Goal: Task Accomplishment & Management: Use online tool/utility

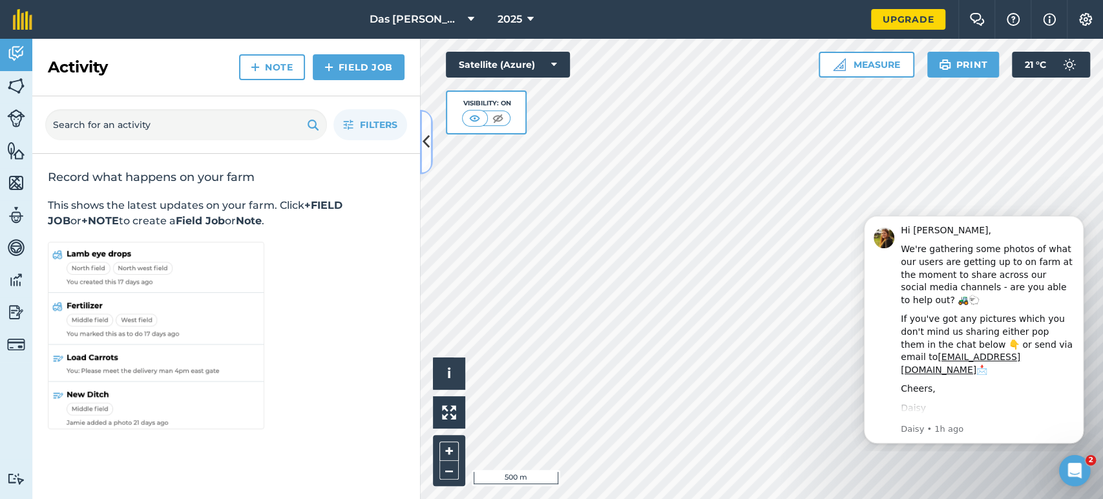
click at [429, 157] on button at bounding box center [426, 142] width 13 height 65
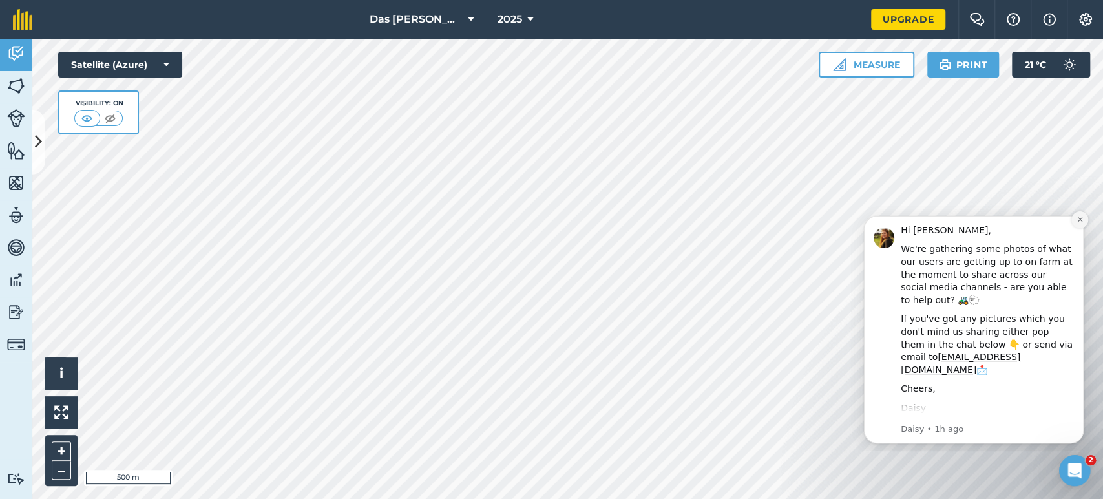
click at [1081, 217] on icon "Dismiss notification" at bounding box center [1079, 219] width 7 height 7
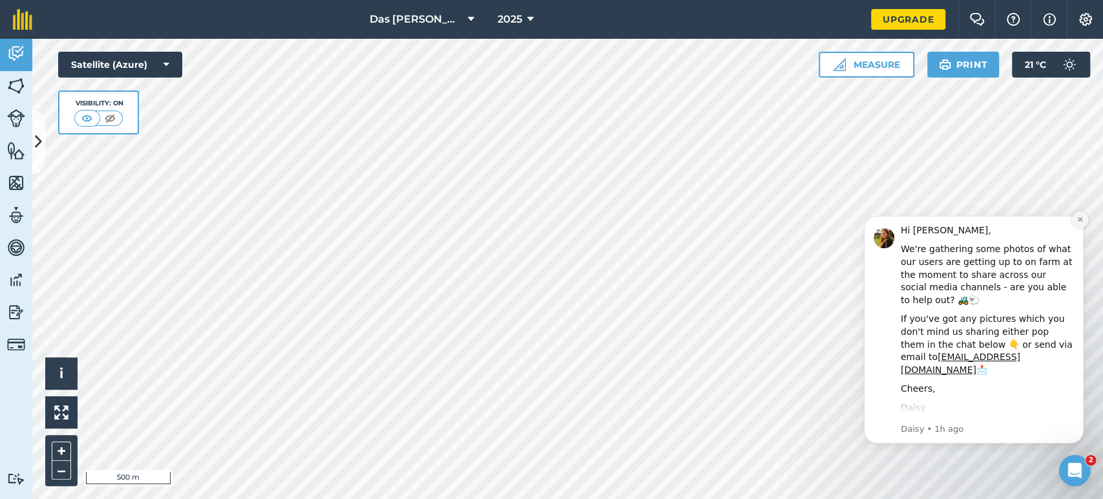
click at [1077, 222] on icon "Dismiss notification" at bounding box center [1079, 219] width 7 height 7
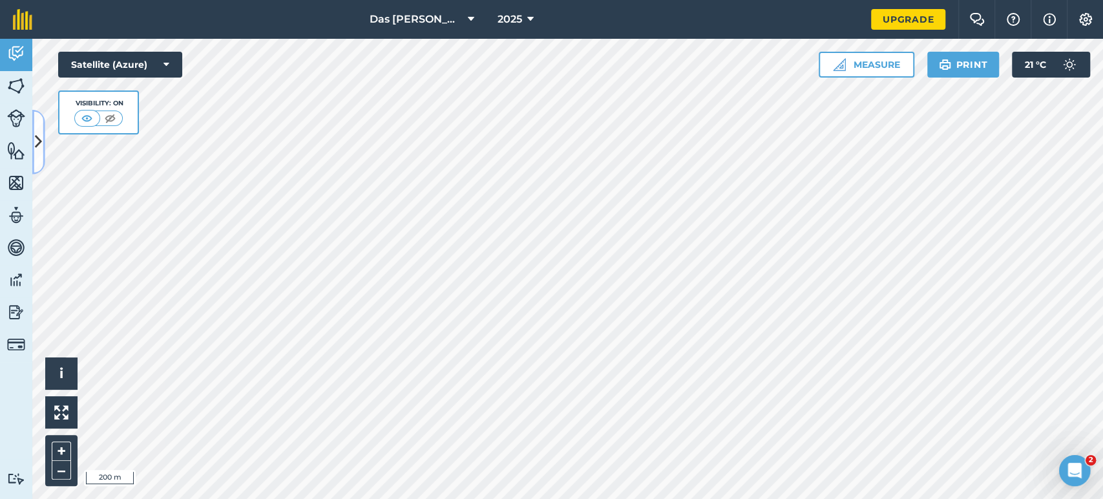
click at [39, 144] on icon at bounding box center [38, 141] width 7 height 23
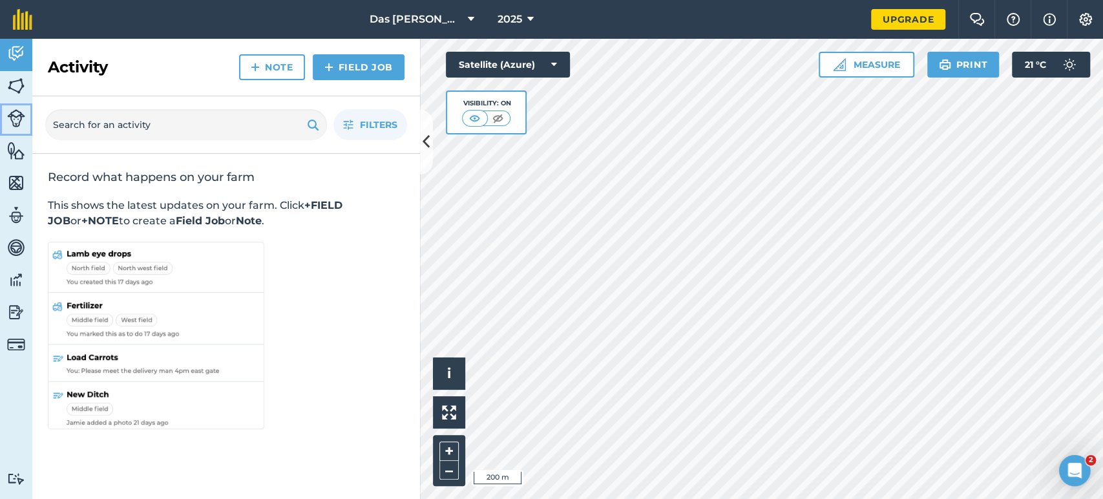
click at [18, 120] on img at bounding box center [16, 118] width 18 height 18
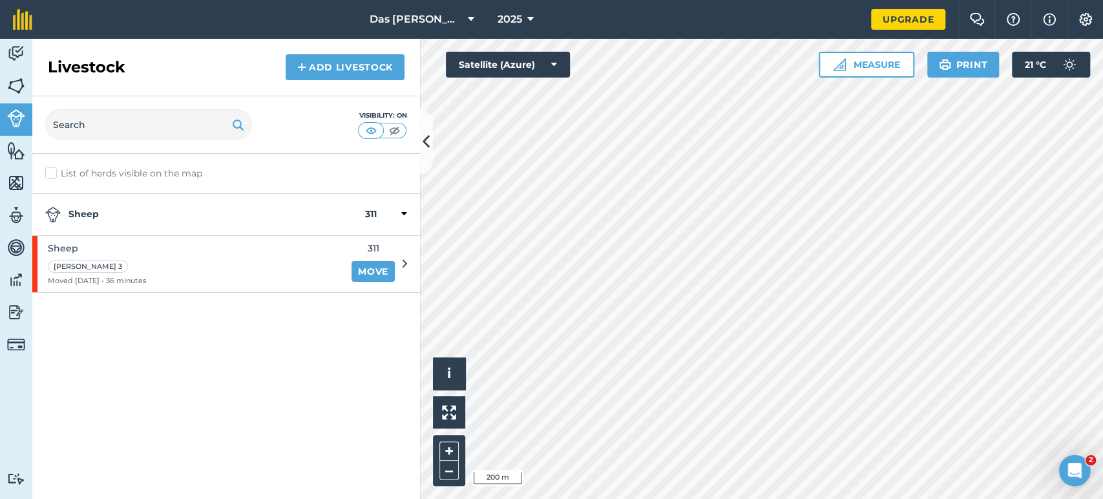
click at [401, 255] on div "Sheep [PERSON_NAME] 3 Moved [DATE] - 36 minutes 311 Move" at bounding box center [219, 264] width 375 height 56
click at [256, 268] on div "Sheep [PERSON_NAME] 3 Moved [DATE] - 36 minutes" at bounding box center [187, 264] width 311 height 56
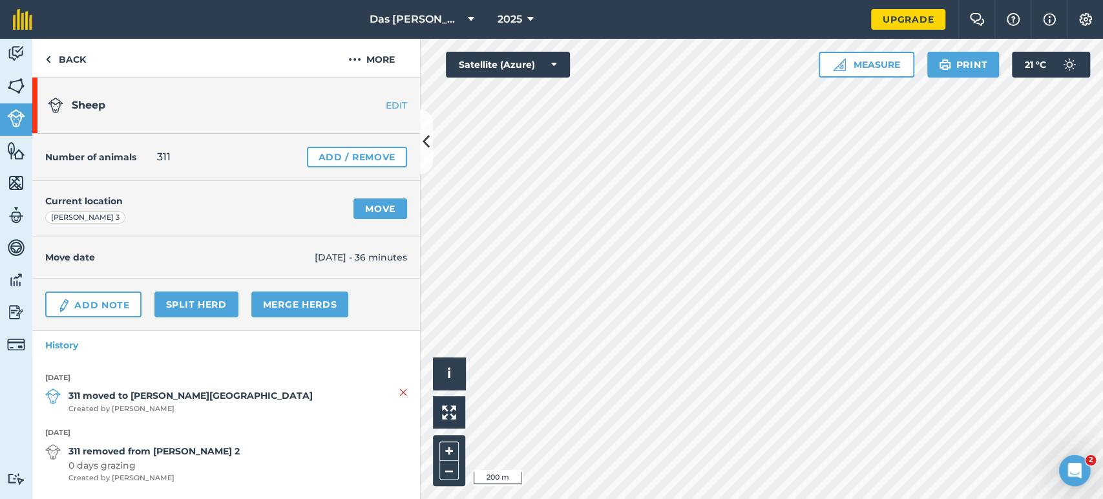
click at [390, 106] on link "EDIT" at bounding box center [378, 105] width 81 height 13
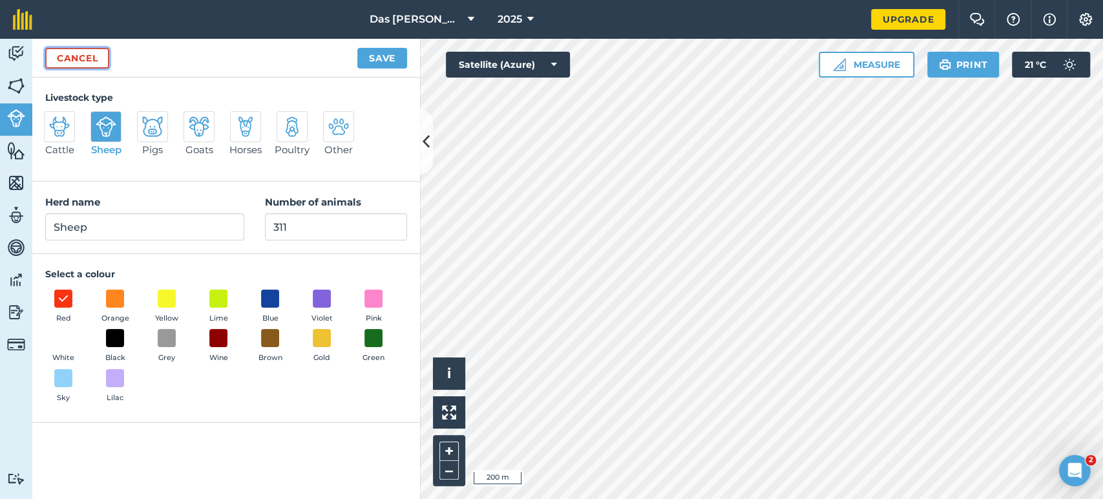
click at [83, 61] on link "Cancel" at bounding box center [77, 58] width 64 height 21
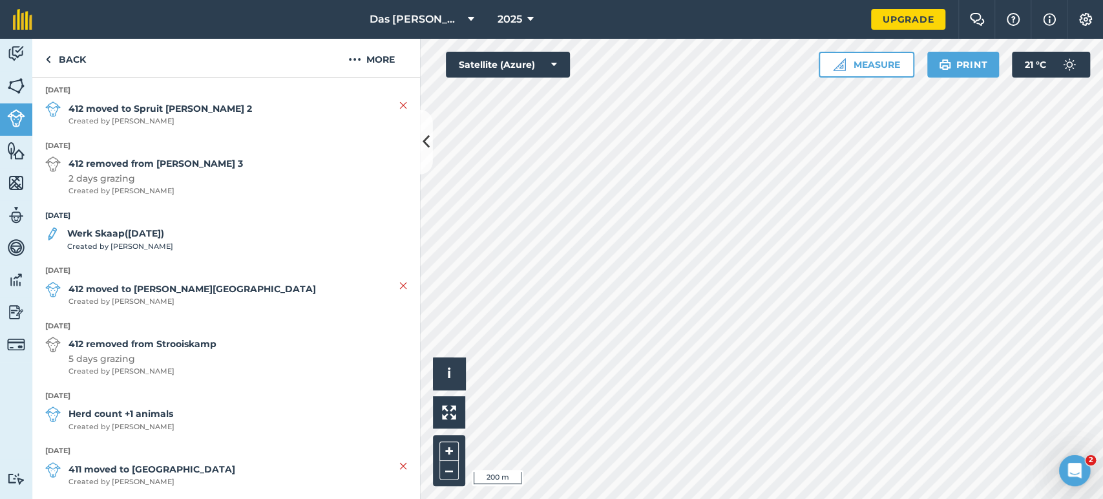
scroll to position [1729, 0]
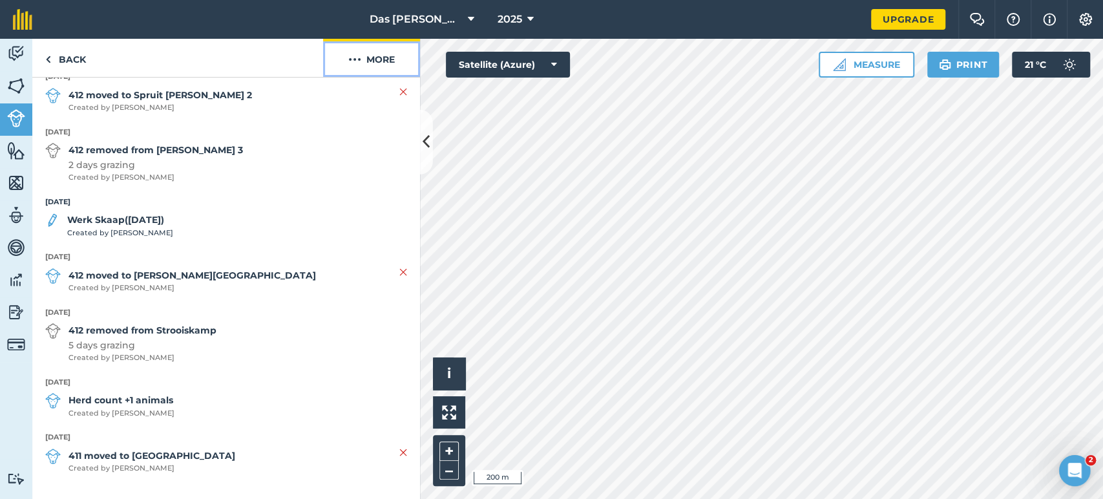
click at [373, 60] on button "More" at bounding box center [371, 58] width 97 height 38
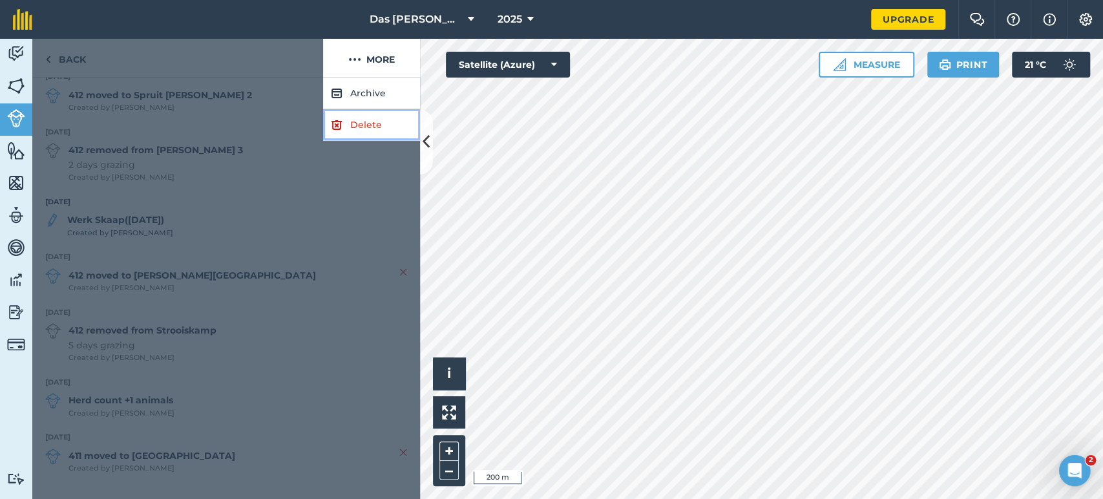
click at [367, 123] on link "Delete" at bounding box center [371, 125] width 97 height 32
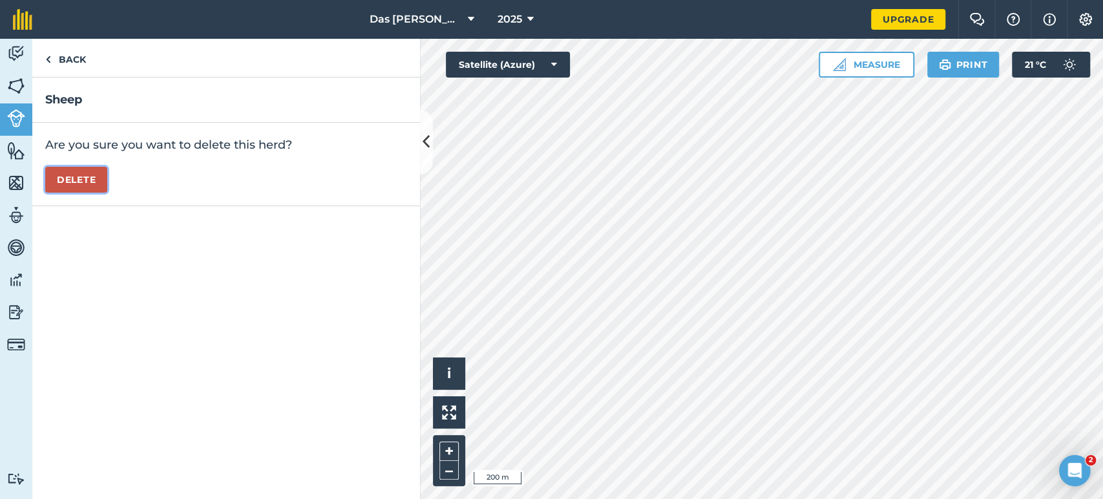
click at [79, 180] on button "Delete" at bounding box center [76, 180] width 62 height 26
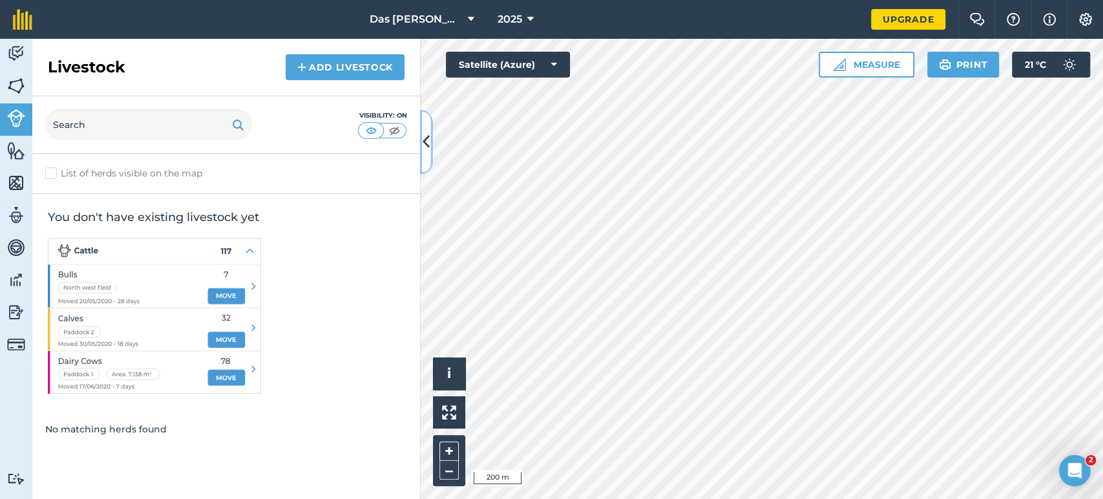
click at [428, 154] on button at bounding box center [426, 142] width 13 height 65
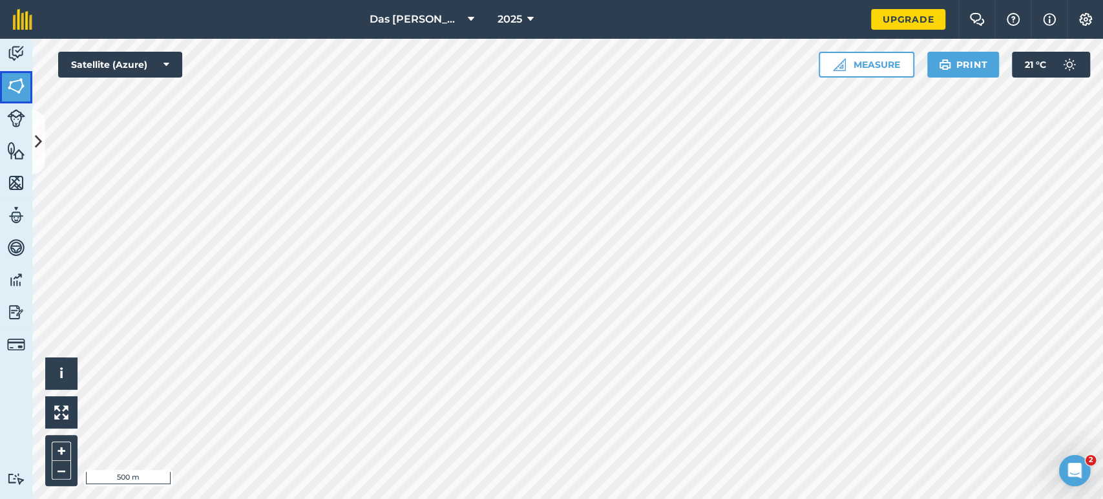
click at [14, 86] on img at bounding box center [16, 85] width 18 height 19
click at [39, 130] on icon at bounding box center [38, 141] width 7 height 23
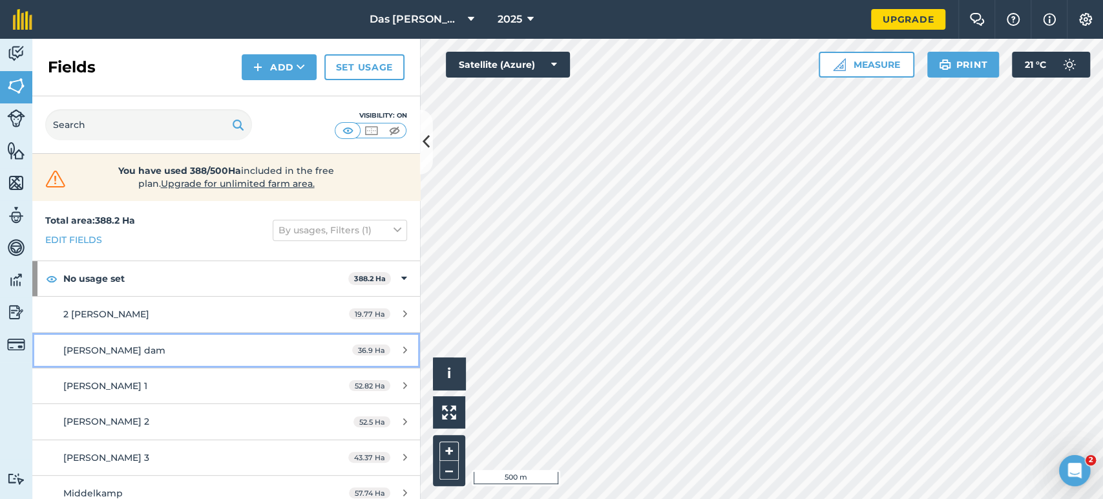
click at [310, 348] on link "Elim Grond dam 36.9 Ha" at bounding box center [226, 350] width 388 height 35
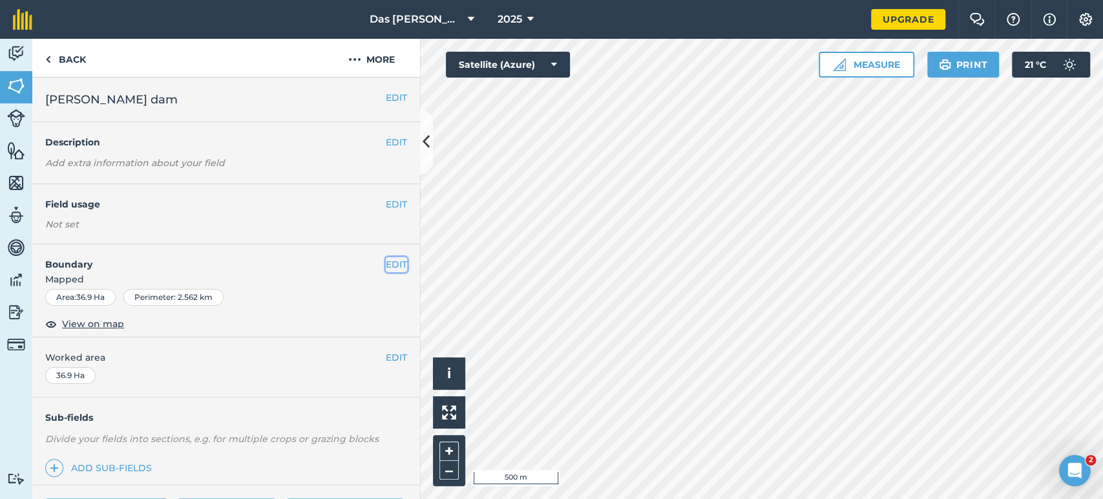
click at [386, 269] on button "EDIT" at bounding box center [396, 264] width 21 height 14
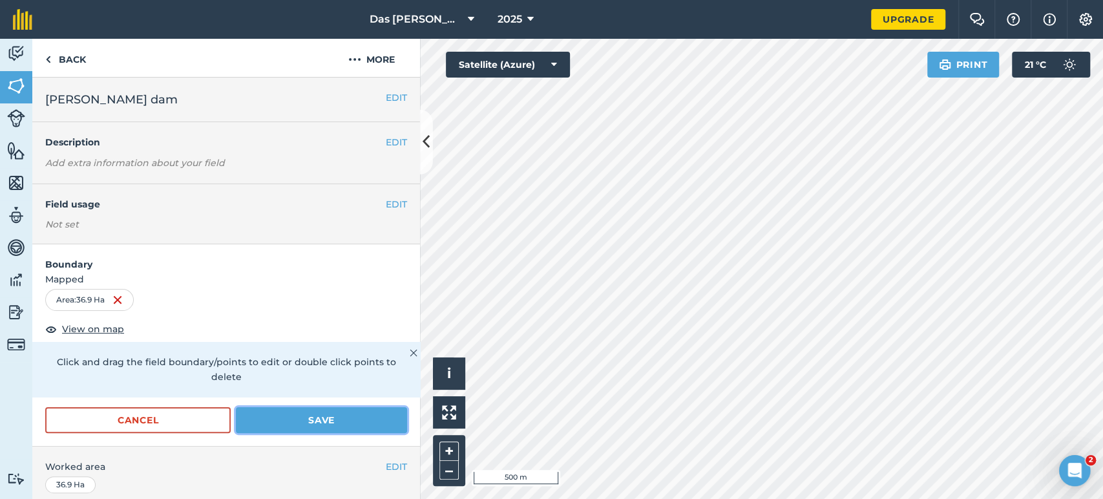
click at [325, 407] on button "Save" at bounding box center [321, 420] width 171 height 26
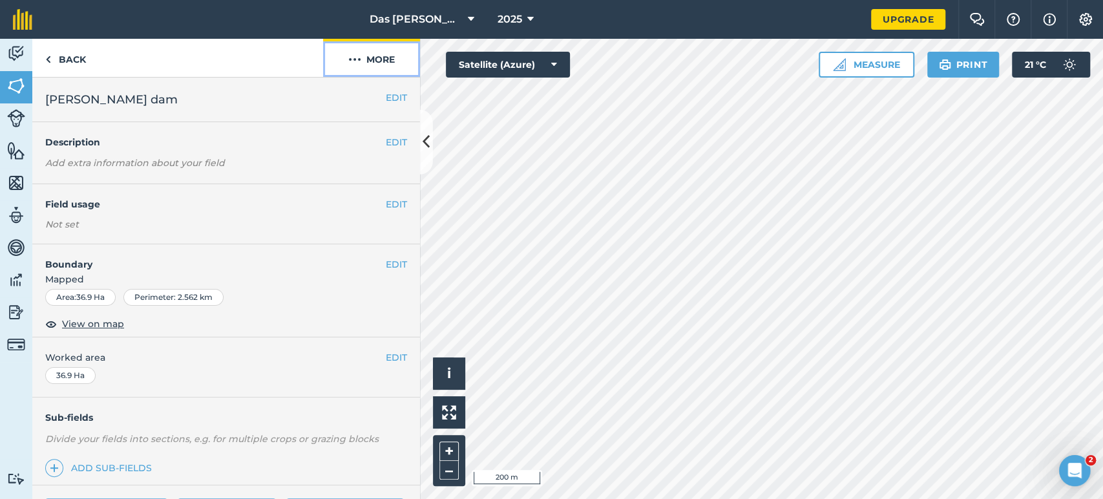
click at [388, 61] on button "More" at bounding box center [371, 58] width 97 height 38
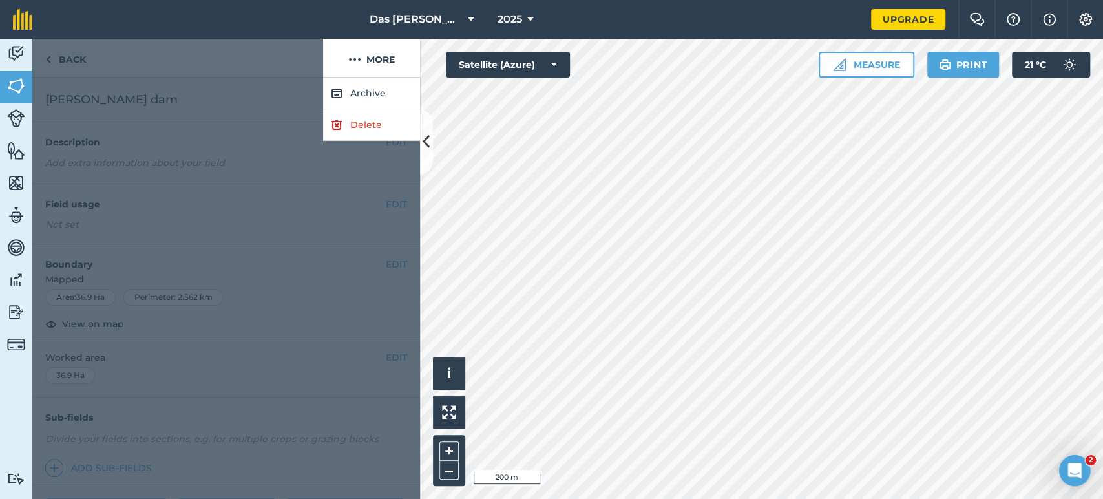
click at [245, 96] on div at bounding box center [226, 288] width 388 height 421
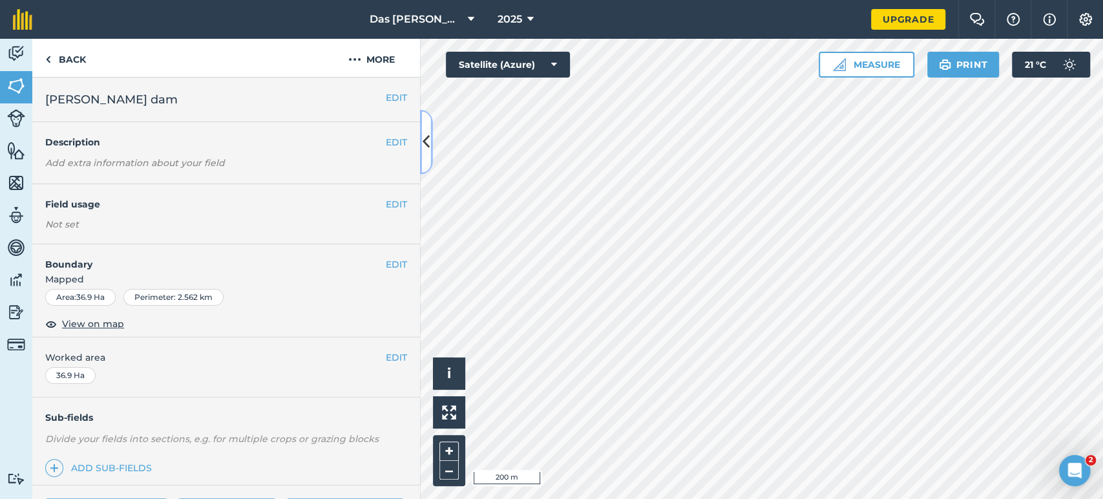
click at [420, 148] on button at bounding box center [426, 142] width 13 height 65
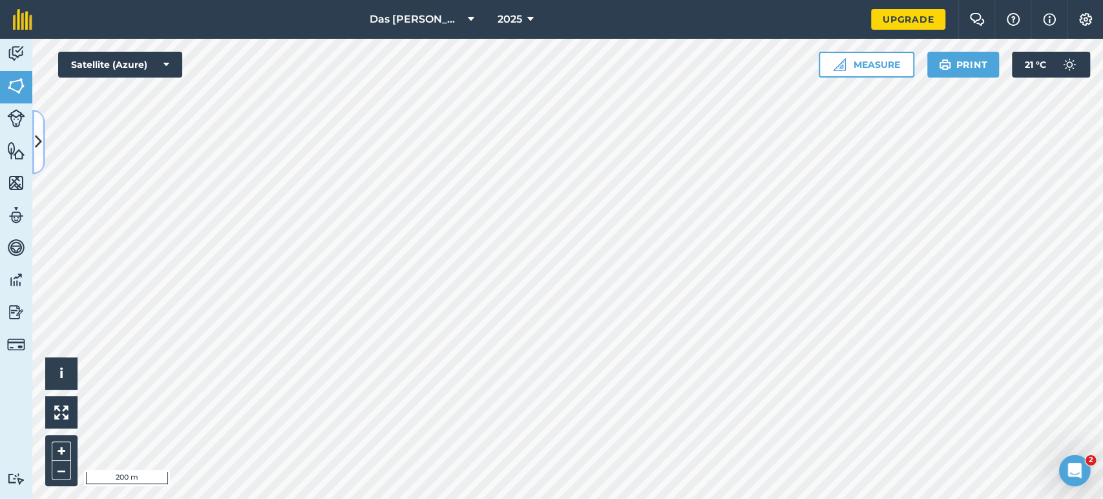
click at [38, 149] on icon at bounding box center [38, 141] width 7 height 23
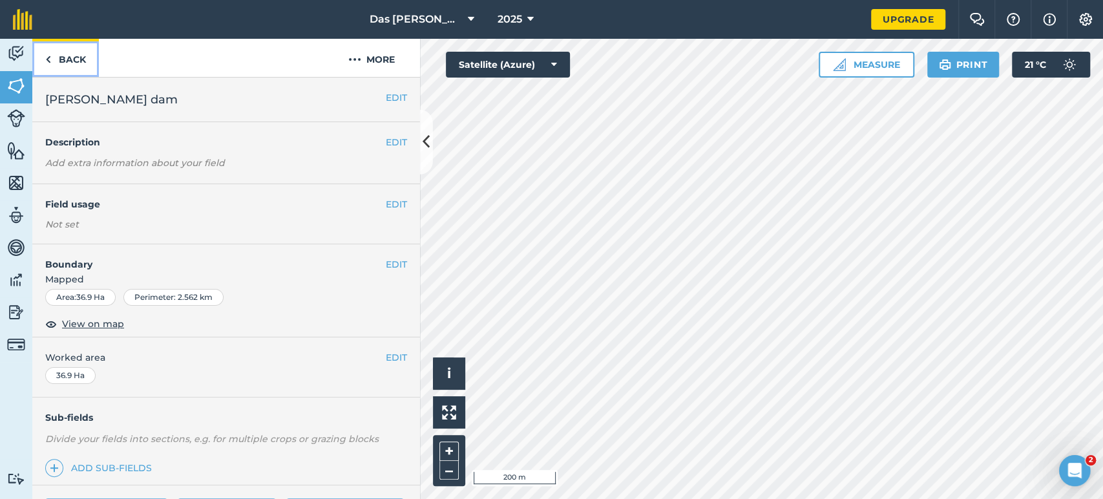
click at [73, 54] on link "Back" at bounding box center [65, 58] width 67 height 38
click at [61, 63] on link "Back" at bounding box center [65, 58] width 67 height 38
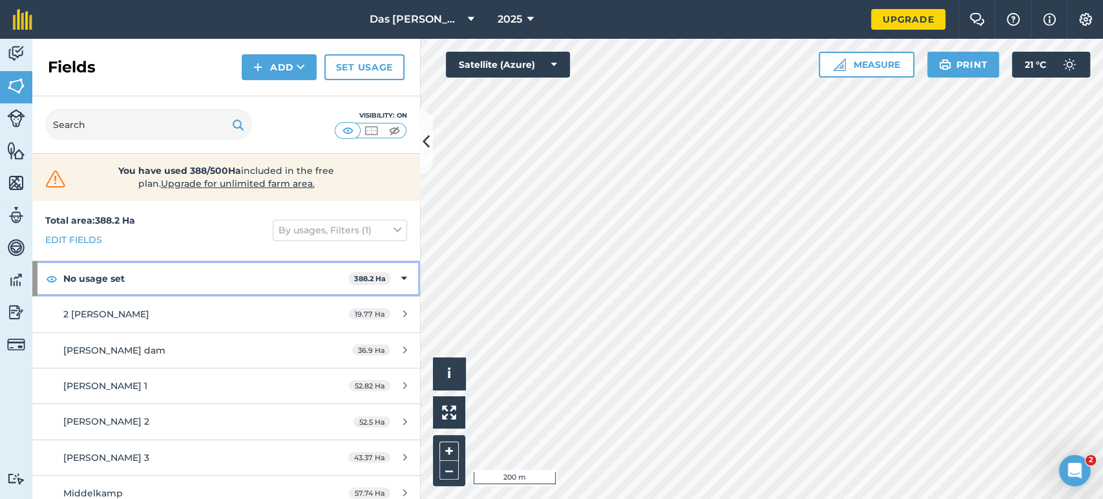
click at [401, 275] on icon at bounding box center [404, 278] width 6 height 14
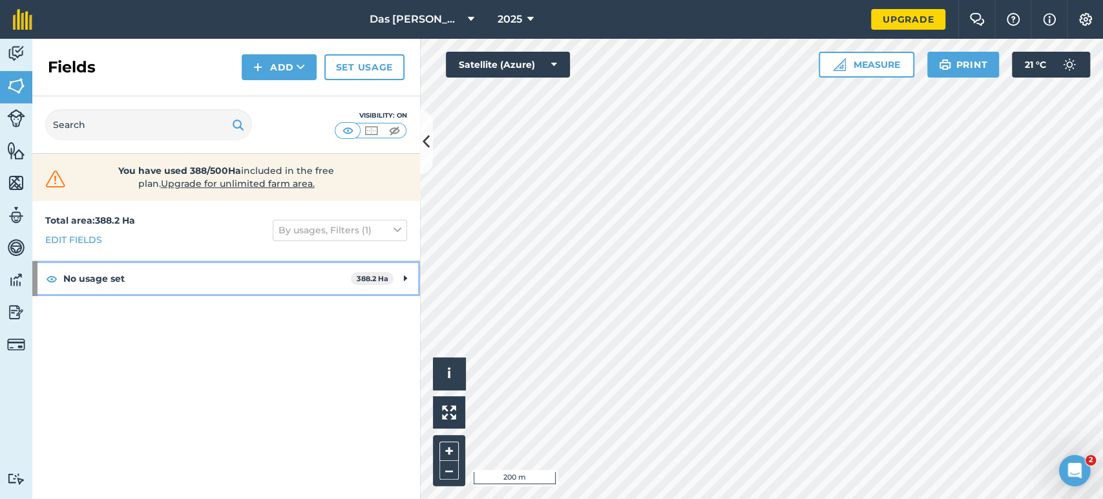
click at [400, 277] on div "No usage set 388.2 Ha" at bounding box center [226, 278] width 388 height 35
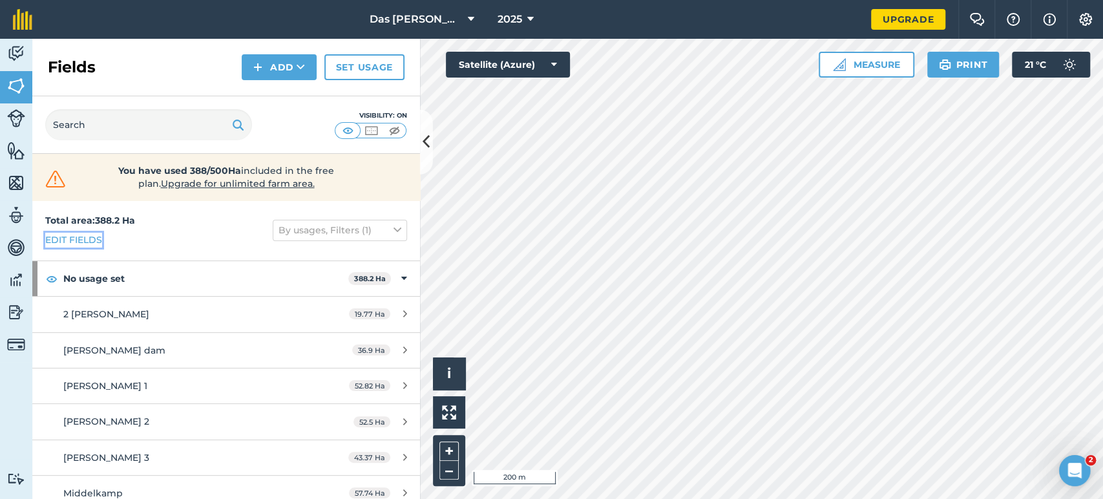
click at [87, 240] on link "Edit fields" at bounding box center [73, 240] width 57 height 14
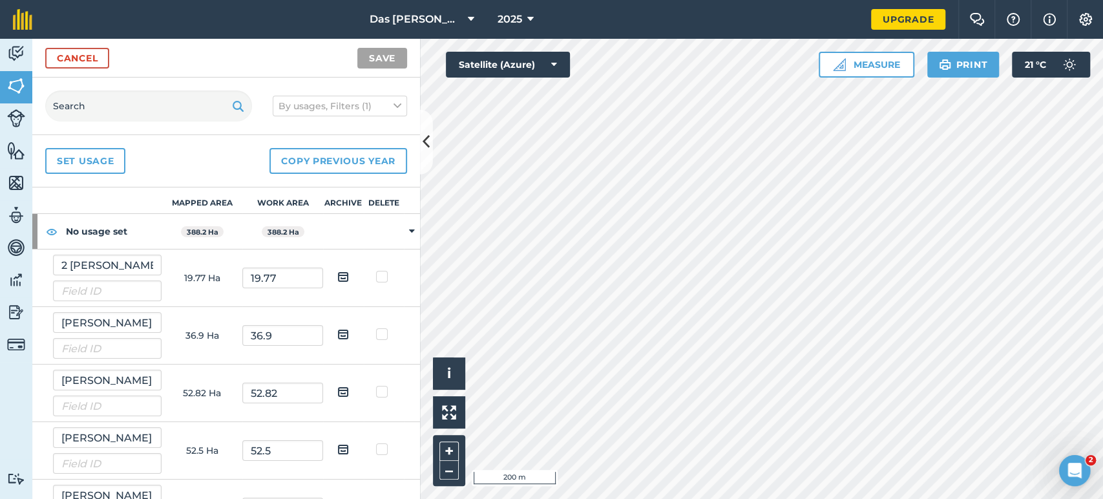
click at [376, 327] on label at bounding box center [384, 327] width 16 height 0
click at [384, 332] on input "checkbox" at bounding box center [388, 331] width 8 height 8
click at [376, 327] on label at bounding box center [384, 327] width 16 height 0
click at [384, 331] on input "checkbox" at bounding box center [388, 331] width 8 height 8
checkbox input "false"
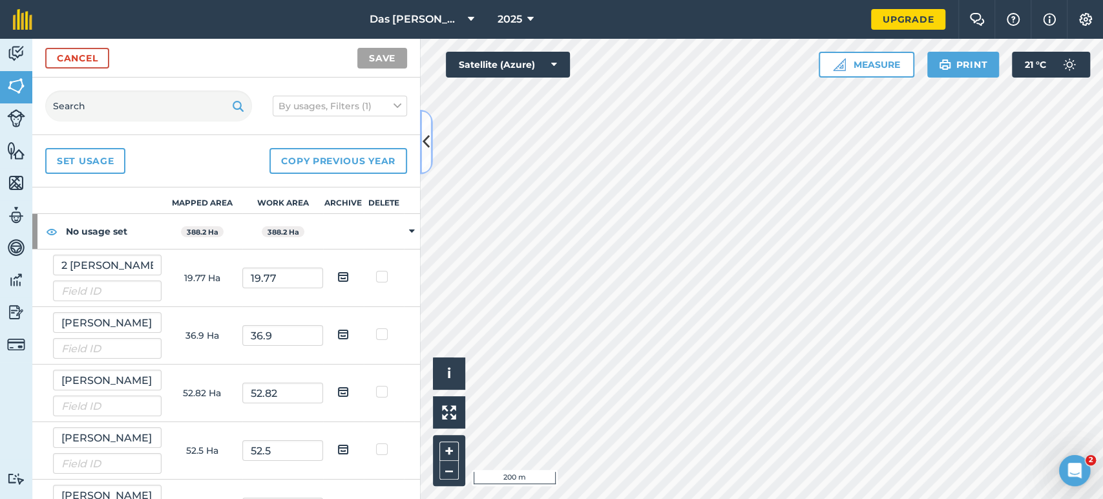
click at [423, 138] on icon at bounding box center [425, 141] width 7 height 23
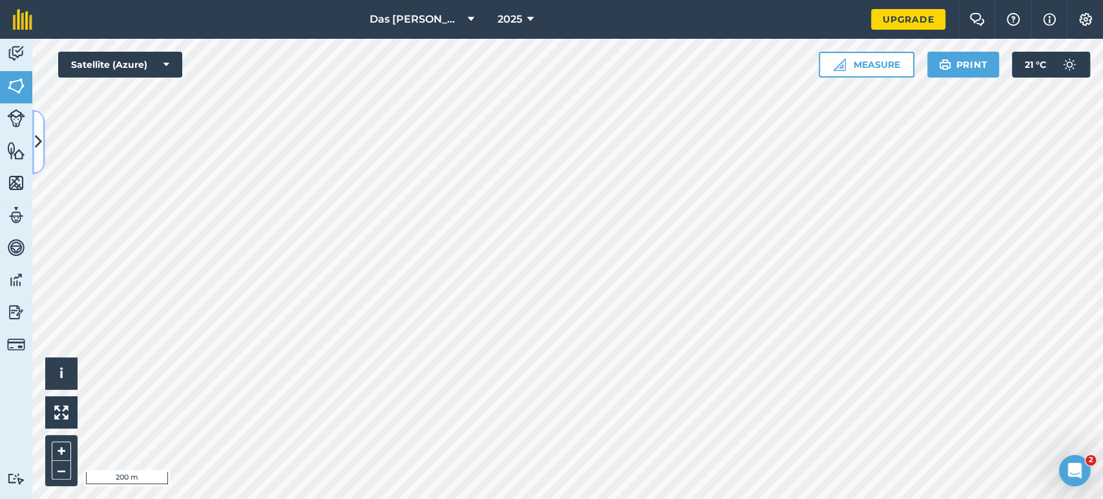
click at [45, 142] on button at bounding box center [38, 142] width 13 height 65
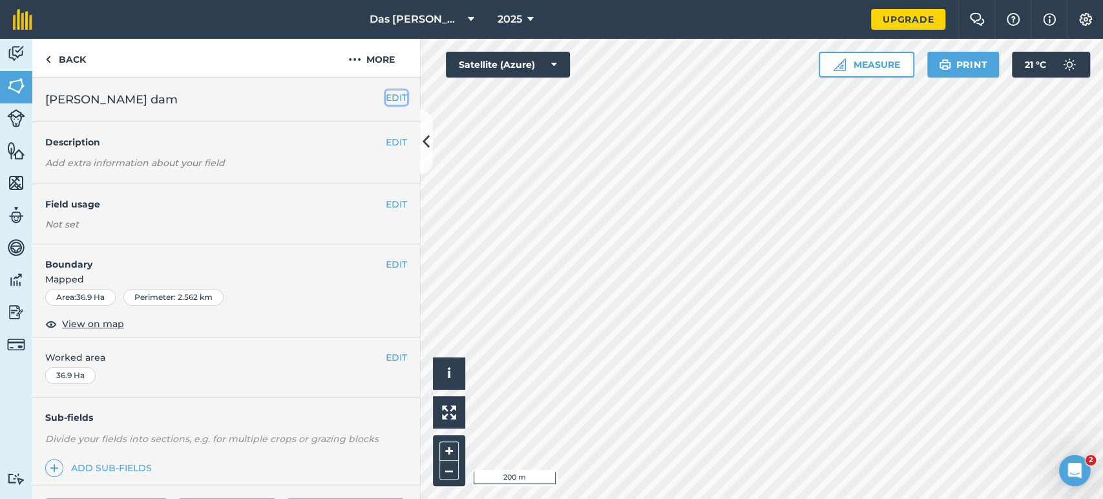
click at [392, 99] on button "EDIT" at bounding box center [396, 97] width 21 height 14
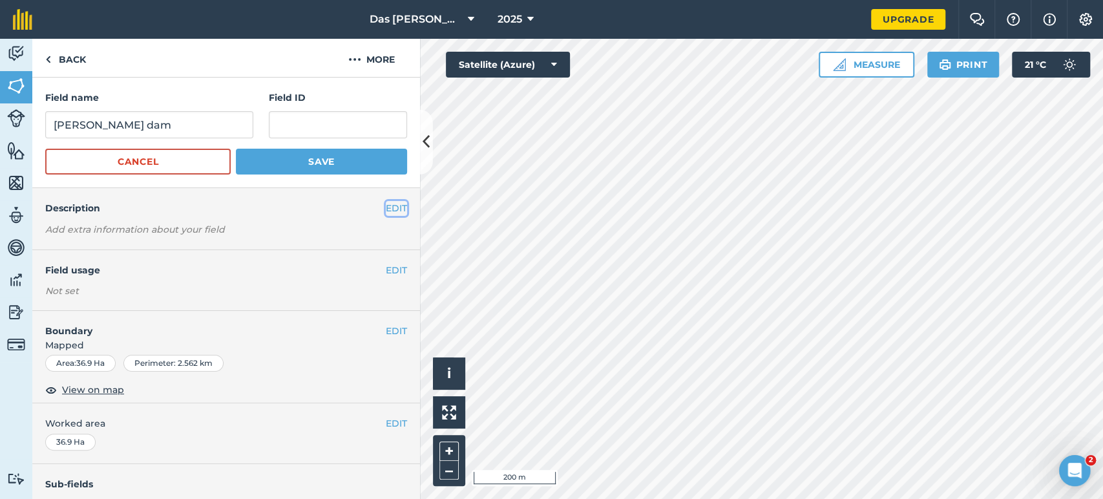
click at [386, 211] on button "EDIT" at bounding box center [396, 208] width 21 height 14
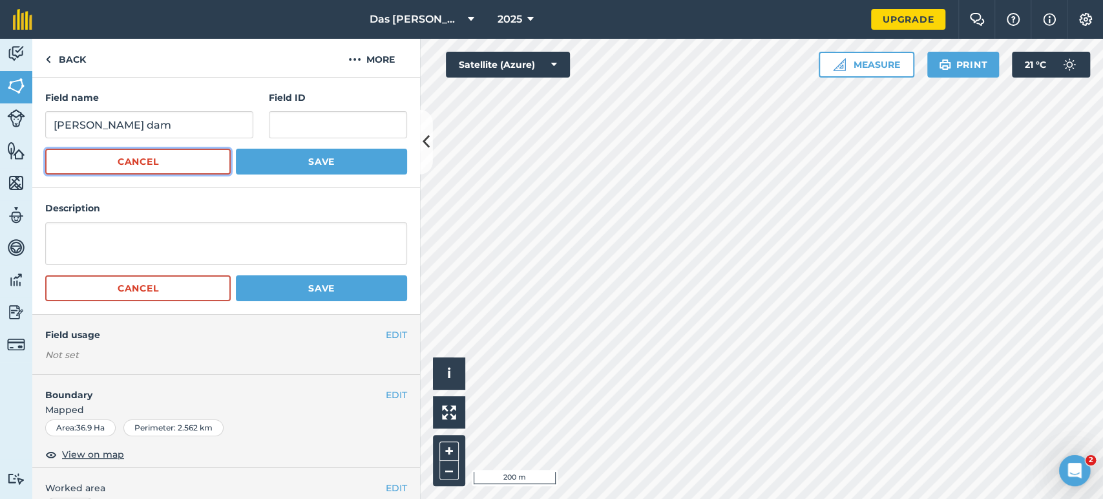
click at [172, 161] on button "Cancel" at bounding box center [137, 162] width 185 height 26
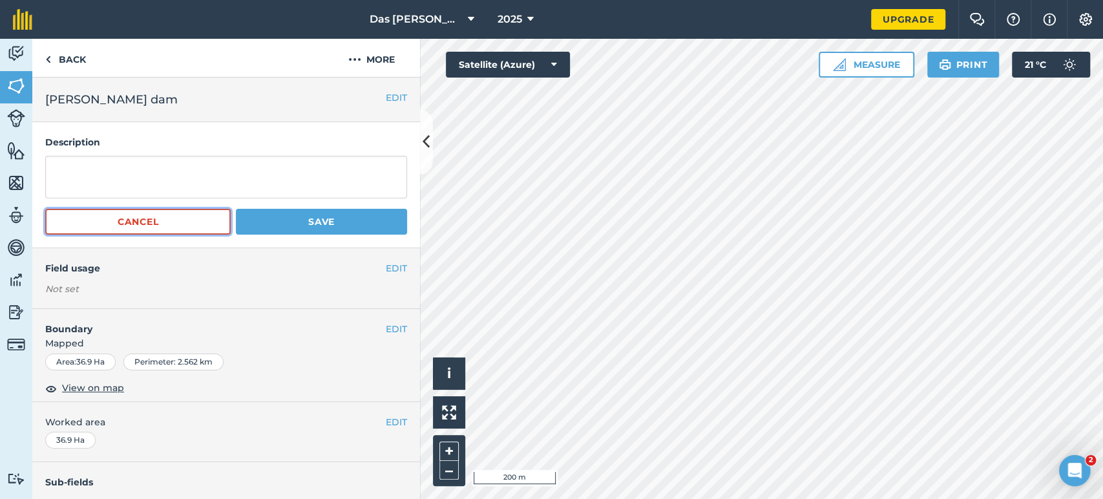
click at [155, 220] on button "Cancel" at bounding box center [137, 222] width 185 height 26
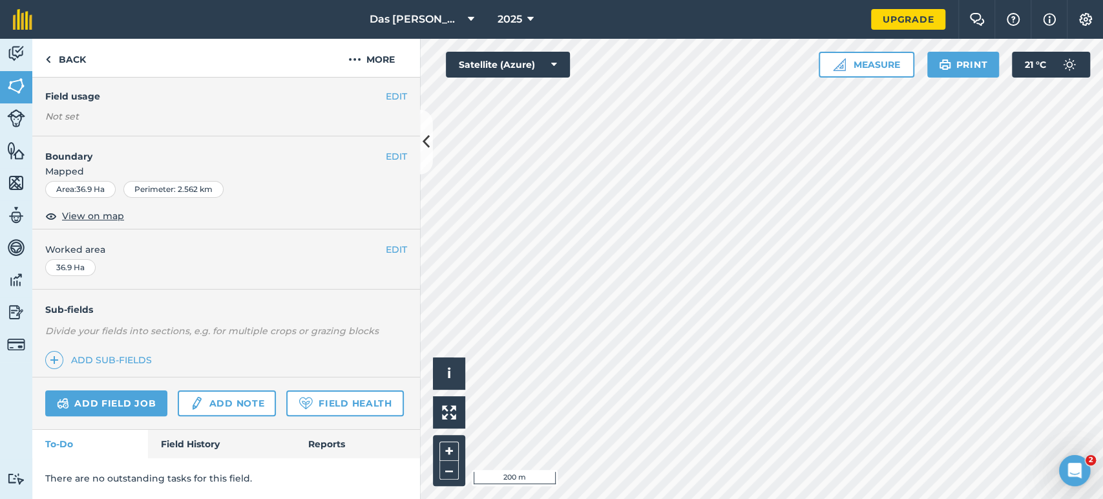
scroll to position [47, 0]
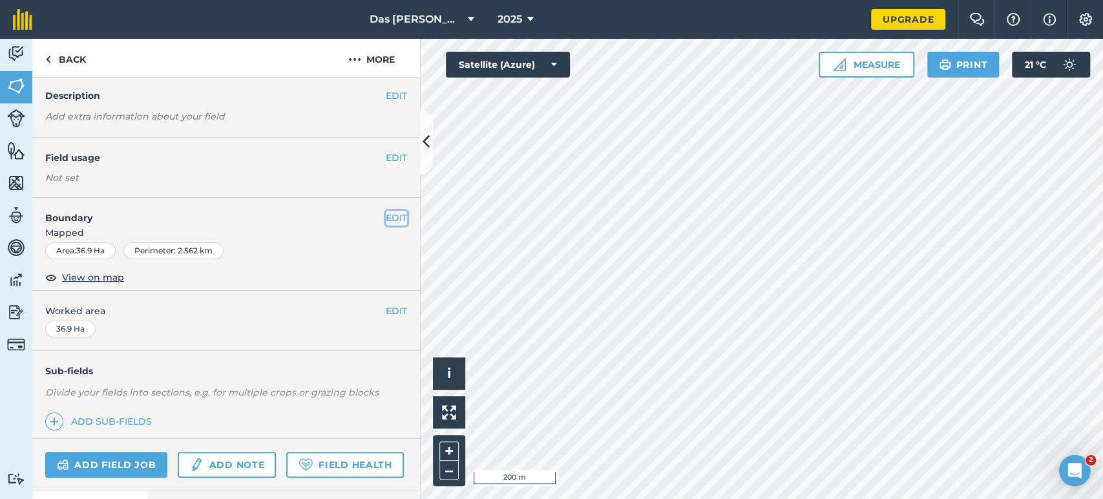
click at [386, 216] on button "EDIT" at bounding box center [396, 218] width 21 height 14
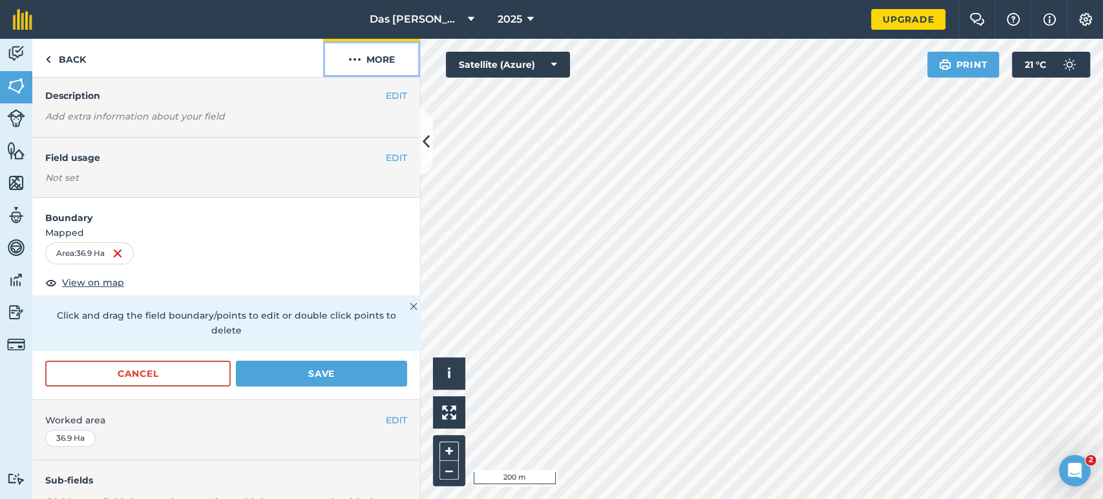
click at [382, 67] on button "More" at bounding box center [371, 58] width 97 height 38
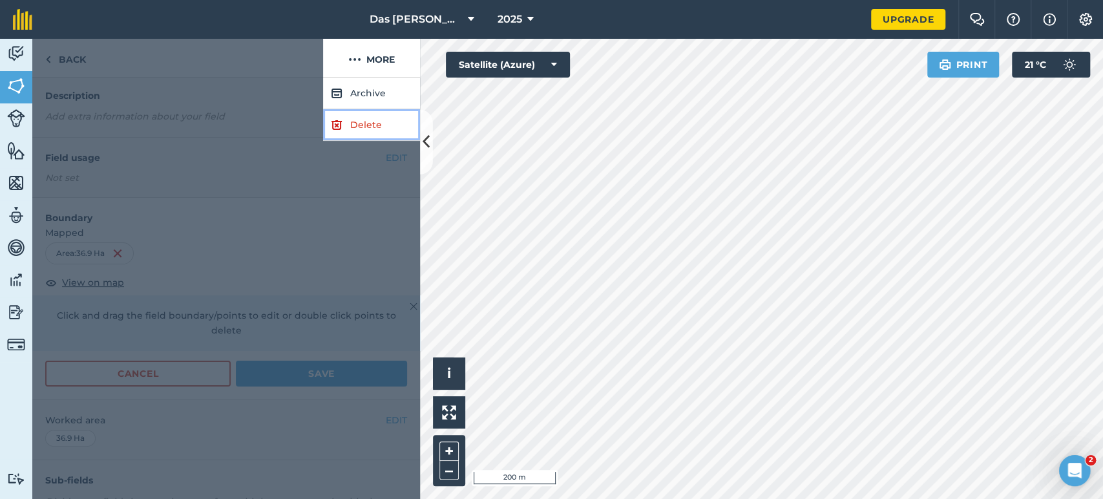
click at [377, 123] on link "Delete" at bounding box center [371, 125] width 97 height 32
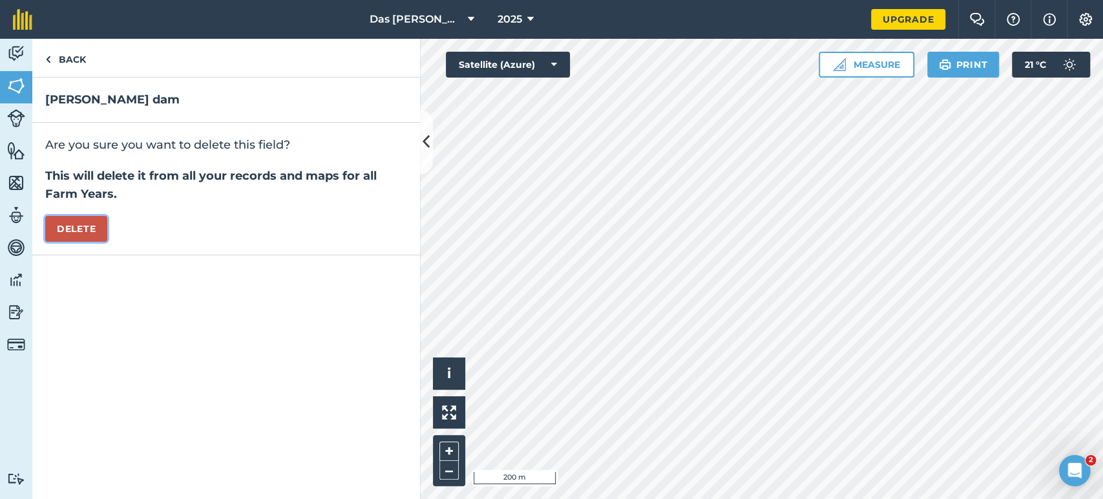
click at [96, 231] on button "Delete" at bounding box center [76, 229] width 62 height 26
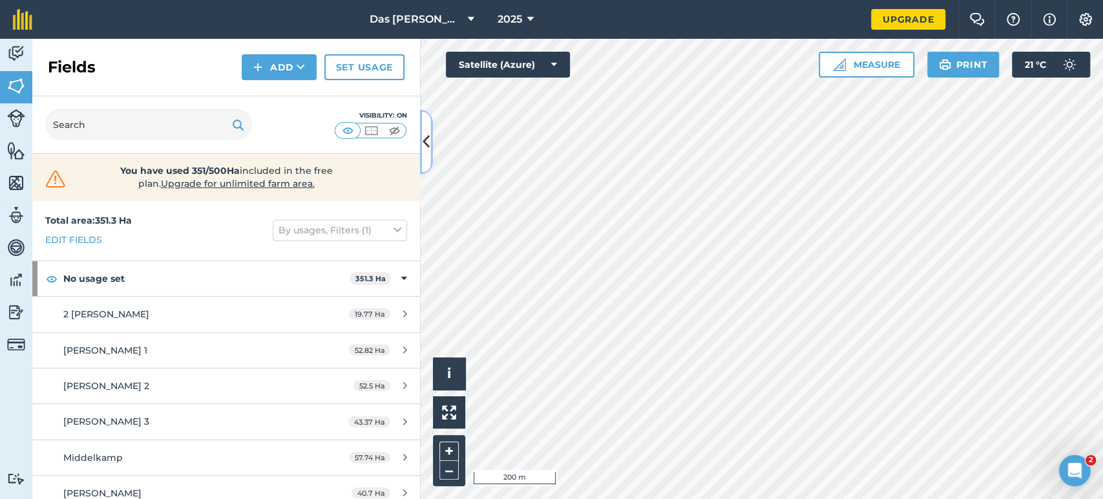
click at [422, 153] on icon at bounding box center [425, 141] width 7 height 23
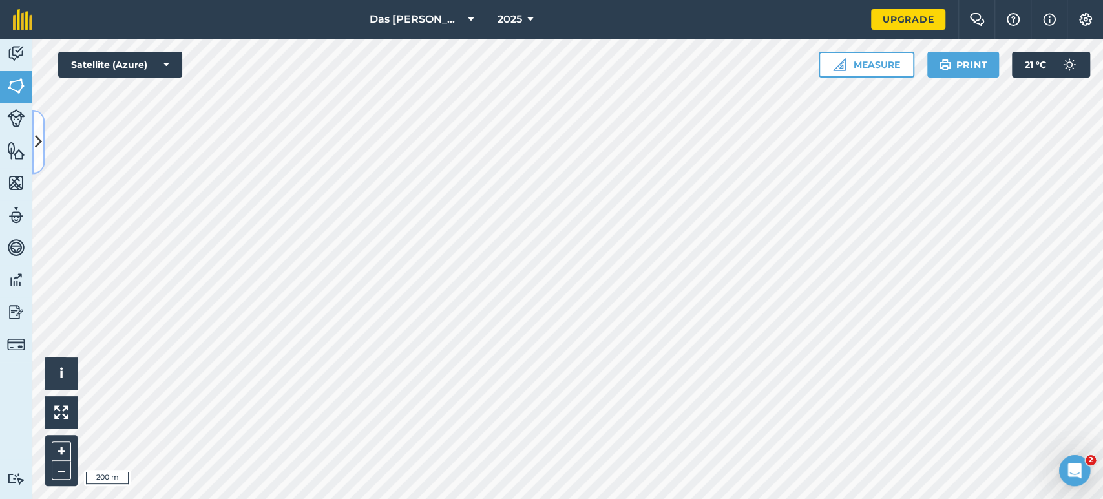
click at [36, 139] on icon at bounding box center [38, 141] width 7 height 23
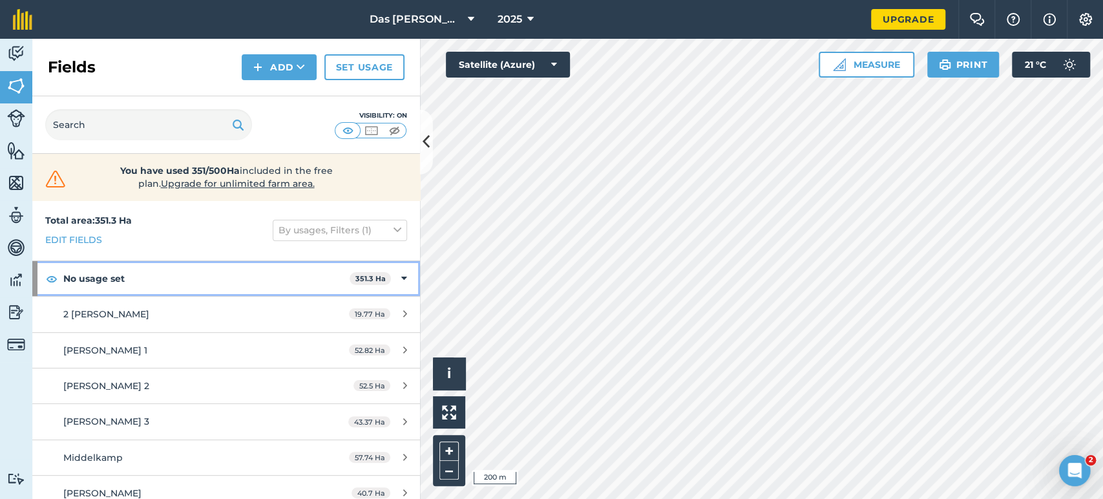
click at [232, 276] on strong "No usage set" at bounding box center [206, 278] width 286 height 35
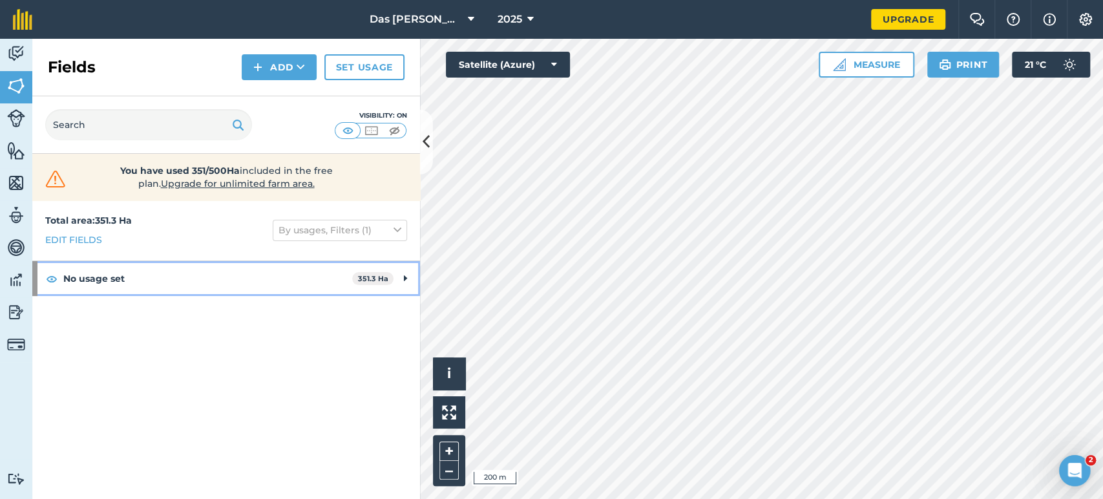
click at [329, 279] on strong "No usage set" at bounding box center [207, 278] width 289 height 35
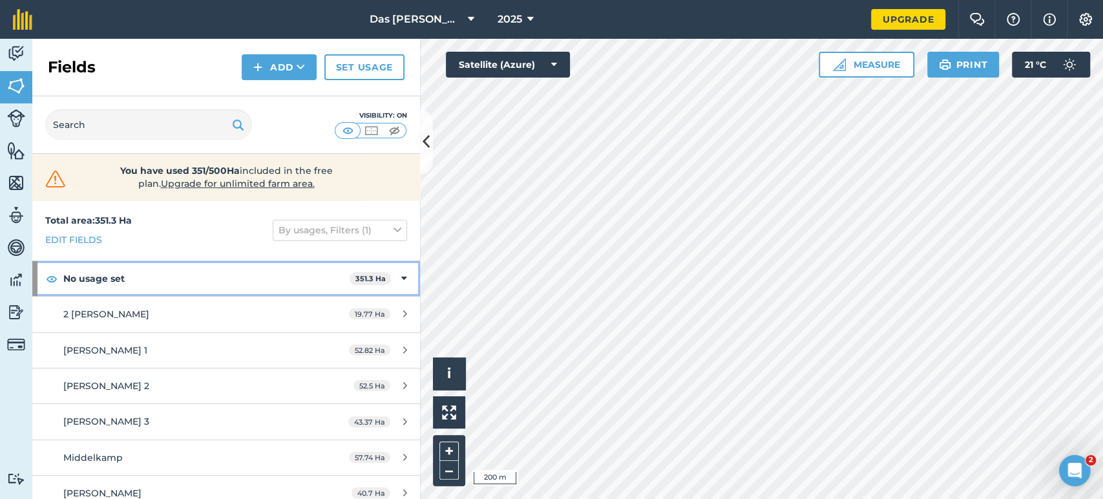
drag, startPoint x: 154, startPoint y: 273, endPoint x: 110, endPoint y: 273, distance: 43.9
click at [110, 273] on strong "No usage set" at bounding box center [206, 278] width 286 height 35
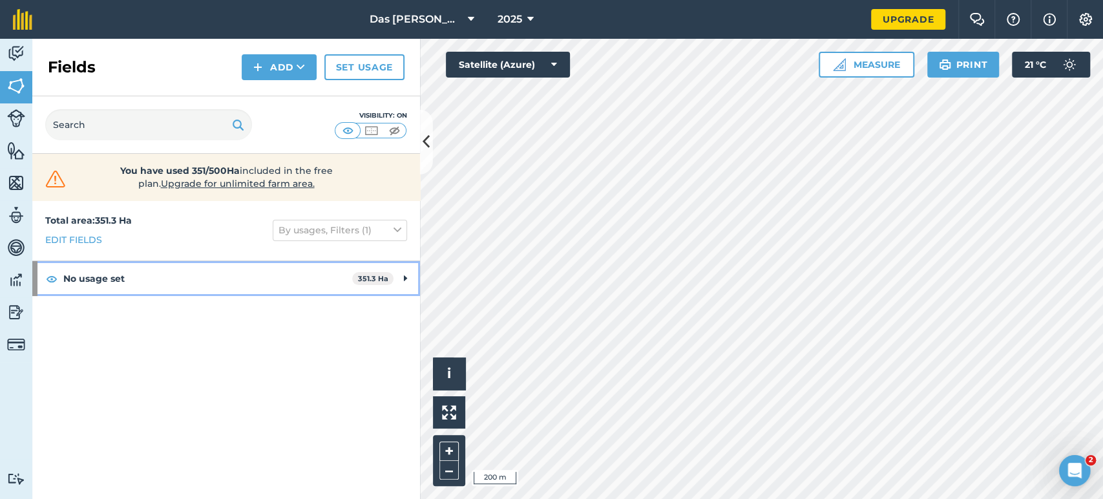
click at [93, 284] on strong "No usage set" at bounding box center [207, 278] width 289 height 35
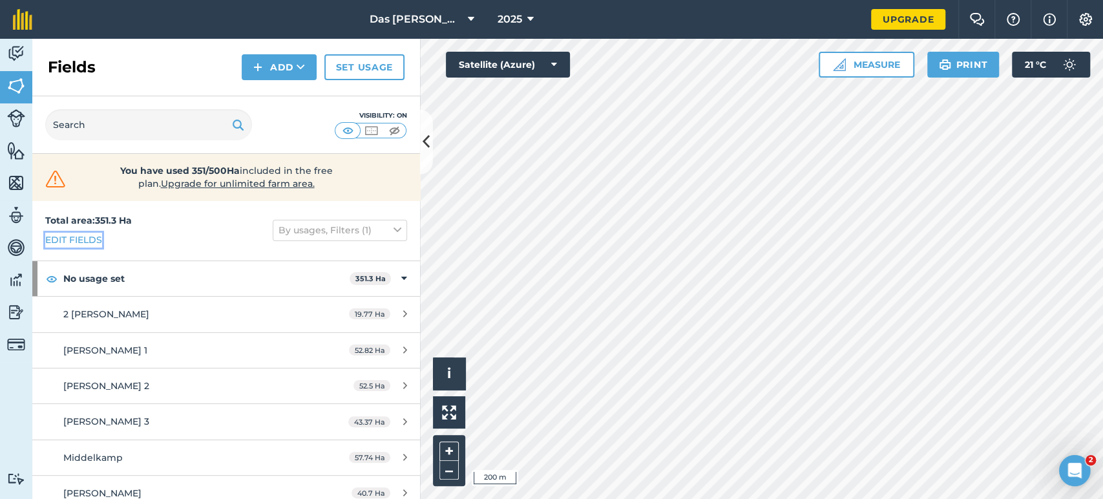
click at [92, 238] on link "Edit fields" at bounding box center [73, 240] width 57 height 14
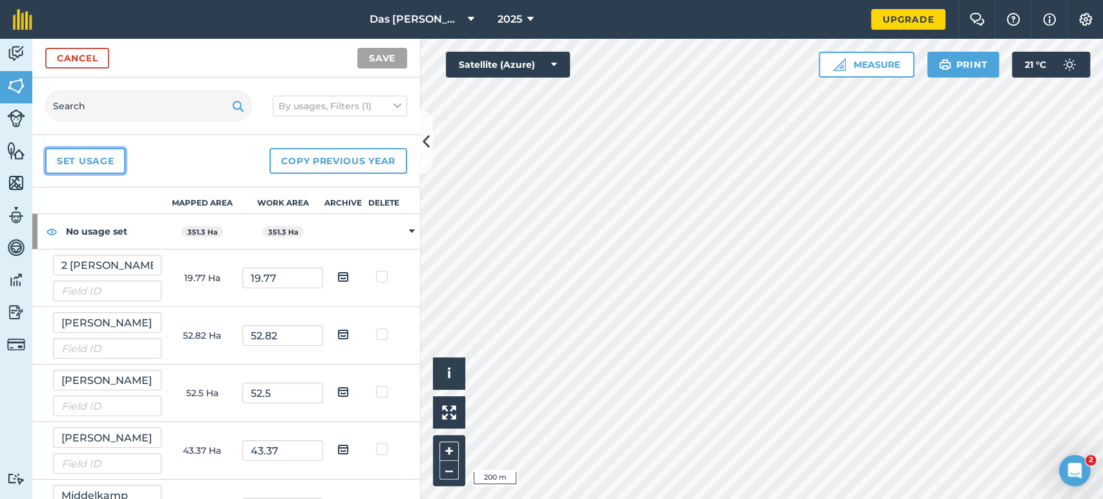
click at [101, 164] on link "Set usage" at bounding box center [85, 161] width 80 height 26
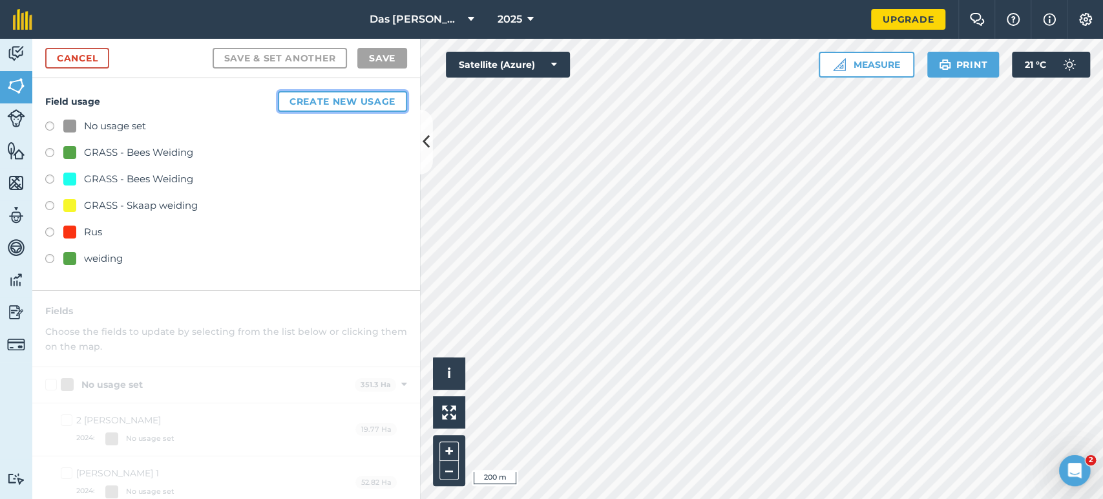
click at [300, 109] on button "Create new usage" at bounding box center [342, 101] width 129 height 21
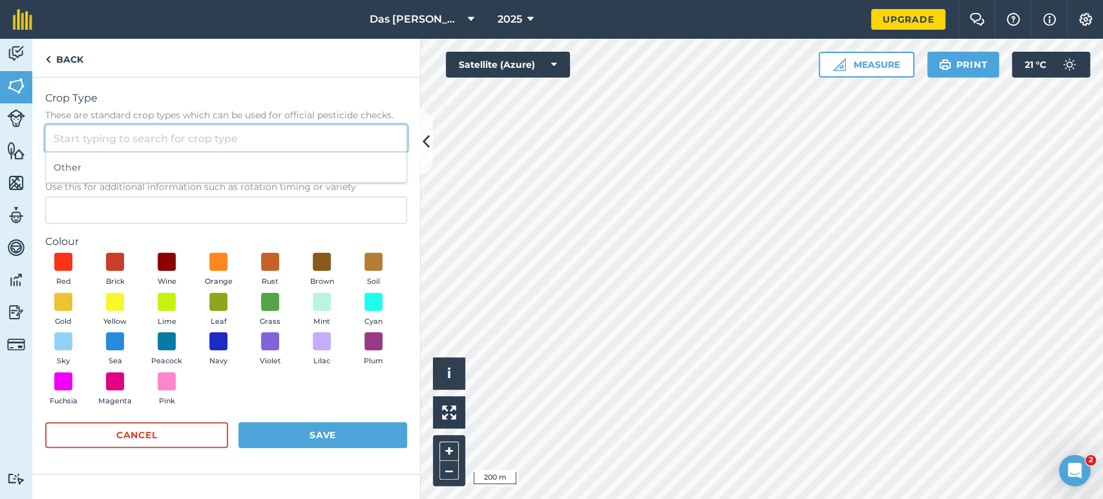
click at [120, 140] on input "Crop Type These are standard crop types which can be used for official pesticid…" at bounding box center [226, 138] width 362 height 27
click at [67, 260] on span at bounding box center [64, 262] width 20 height 20
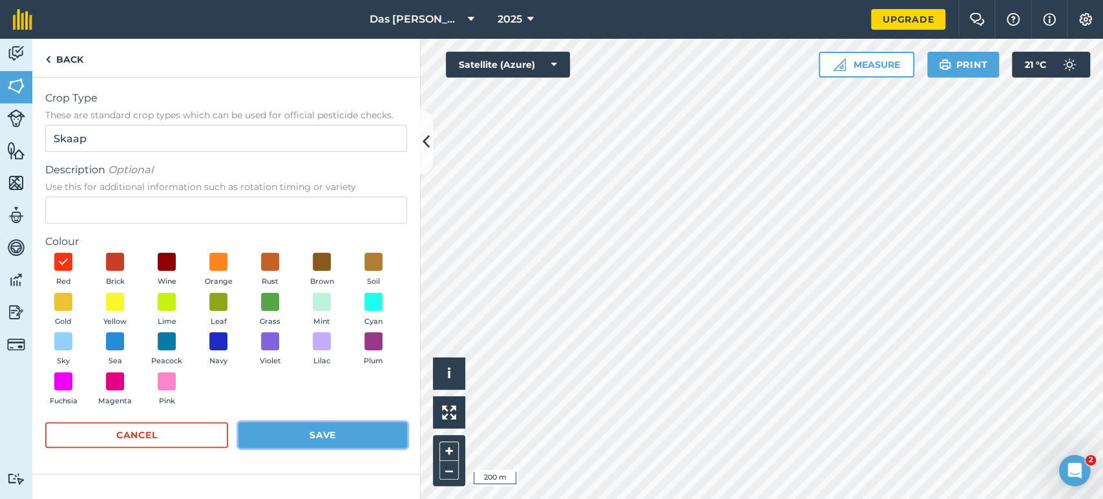
click at [342, 435] on button "Save" at bounding box center [322, 435] width 169 height 26
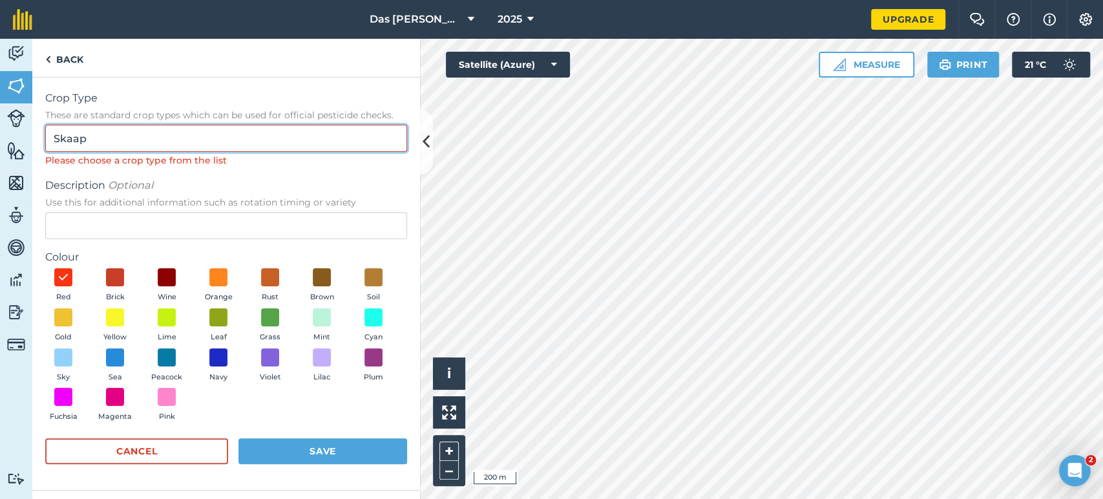
click at [123, 132] on input "Skaap" at bounding box center [226, 138] width 362 height 27
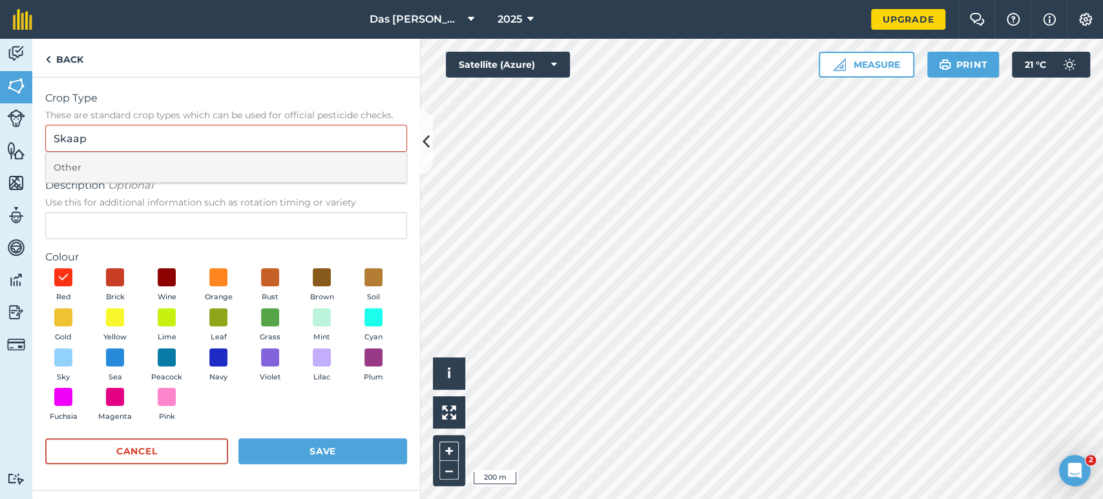
click at [98, 165] on li "Other" at bounding box center [226, 167] width 360 height 30
type input "Other"
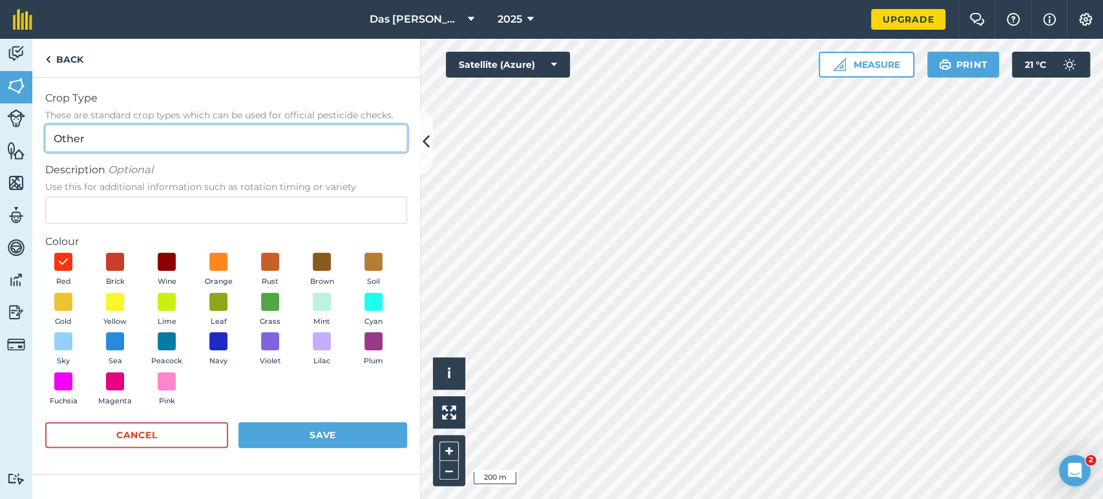
click at [106, 135] on input "Other" at bounding box center [226, 138] width 362 height 27
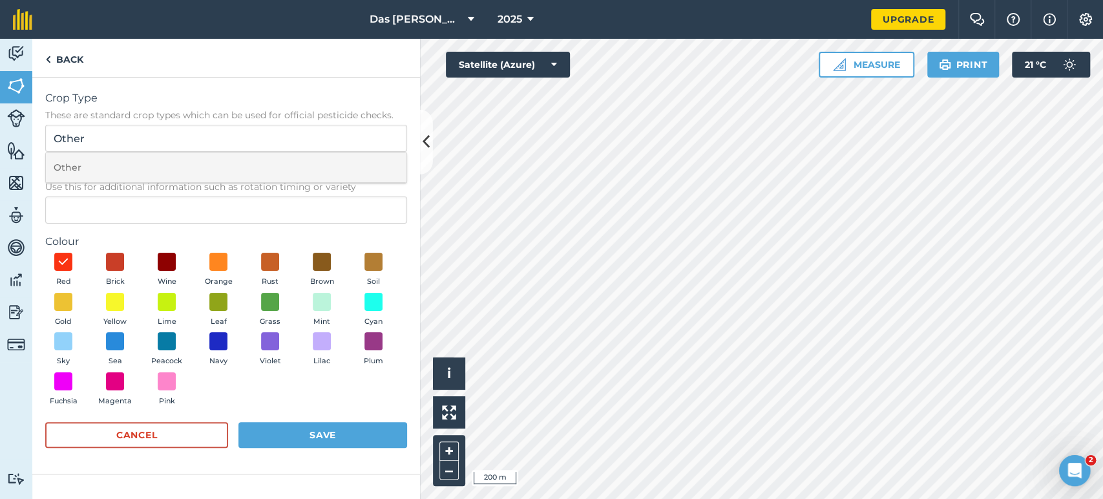
click at [85, 157] on li "Other" at bounding box center [226, 167] width 360 height 30
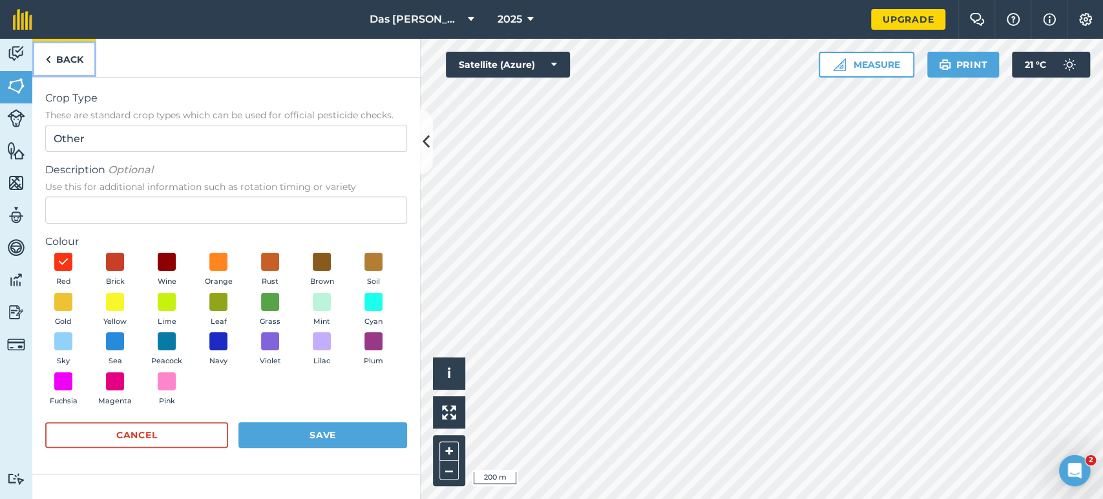
click at [51, 62] on link "Back" at bounding box center [64, 58] width 64 height 38
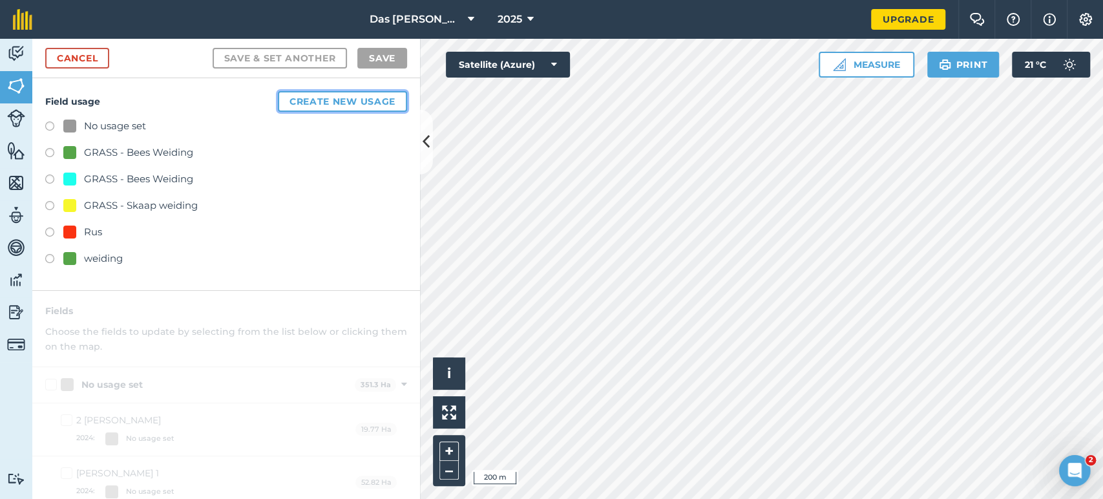
click at [278, 101] on button "Create new usage" at bounding box center [342, 101] width 129 height 21
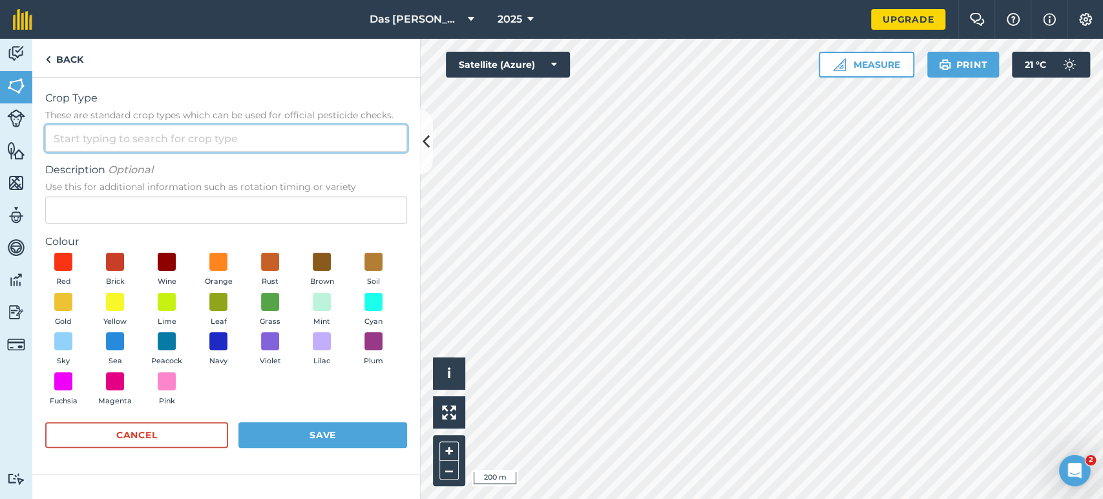
click at [105, 144] on input "Crop Type These are standard crop types which can be used for official pesticid…" at bounding box center [226, 138] width 362 height 27
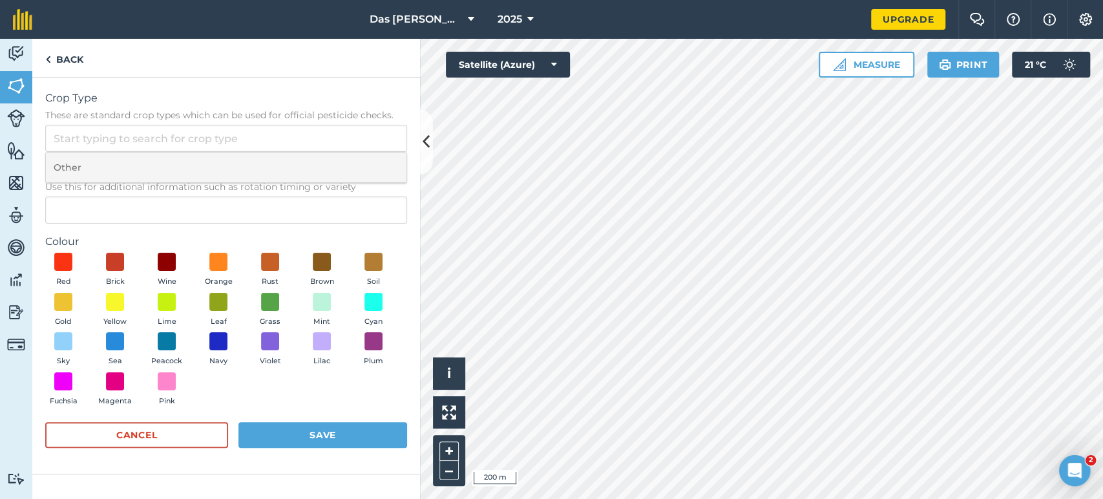
click at [90, 172] on li "Other" at bounding box center [226, 167] width 360 height 30
type input "Other"
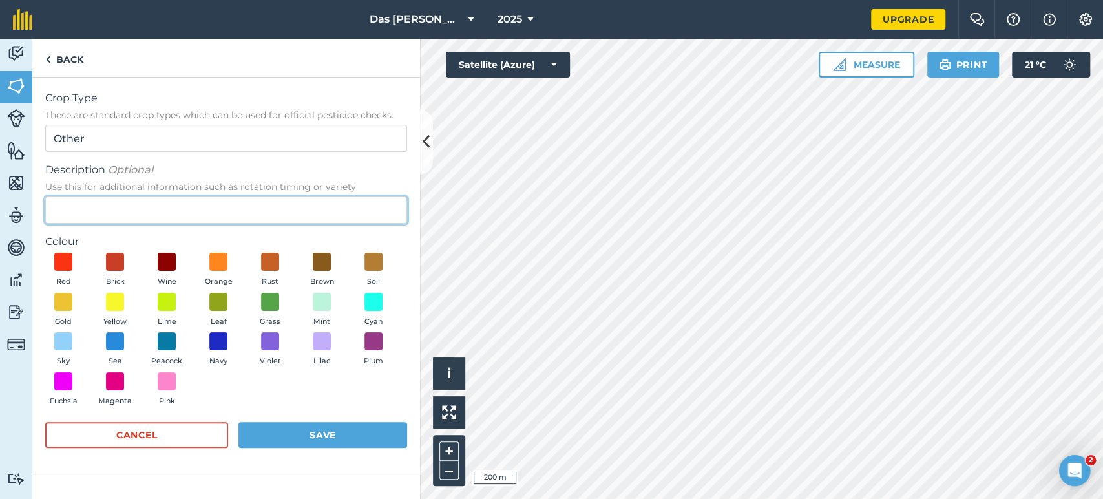
click at [103, 198] on input "Description Optional Use this for additional information such as rotation timin…" at bounding box center [226, 209] width 362 height 27
type input "Skaap"
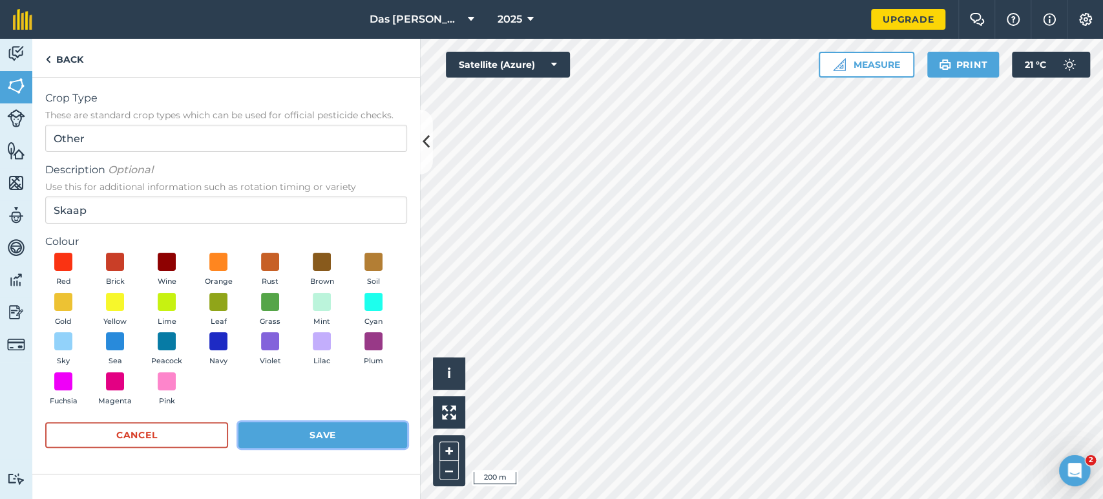
click at [341, 440] on button "Save" at bounding box center [322, 435] width 169 height 26
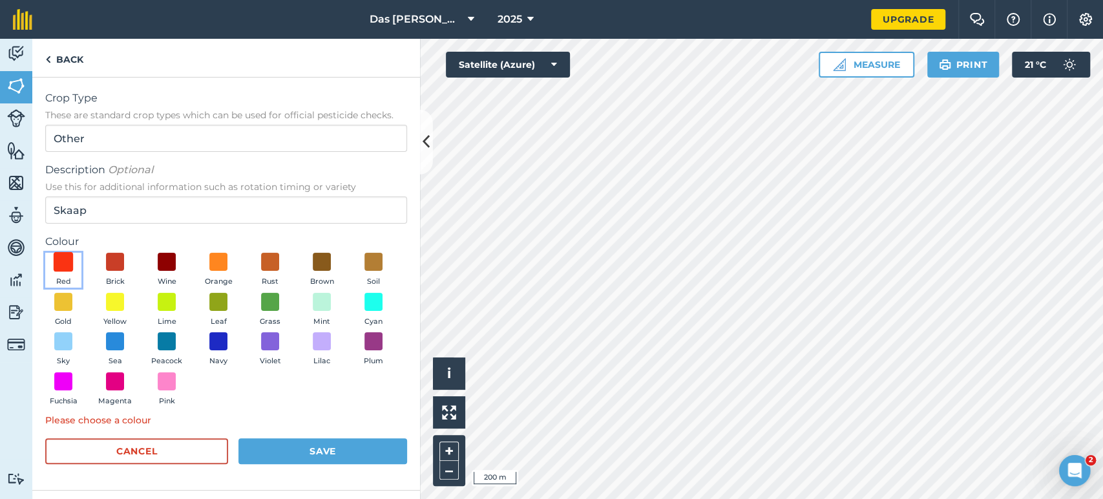
click at [61, 262] on span at bounding box center [64, 262] width 20 height 20
click at [317, 452] on button "Save" at bounding box center [322, 451] width 169 height 26
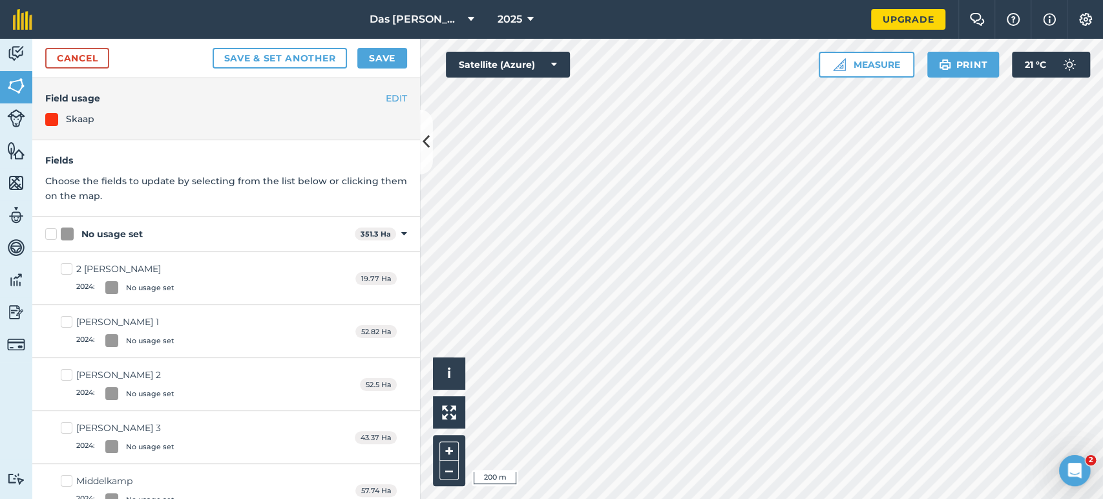
click at [56, 231] on label "No usage set" at bounding box center [197, 234] width 304 height 14
click at [54, 231] on input "No usage set" at bounding box center [49, 231] width 8 height 8
checkbox input "true"
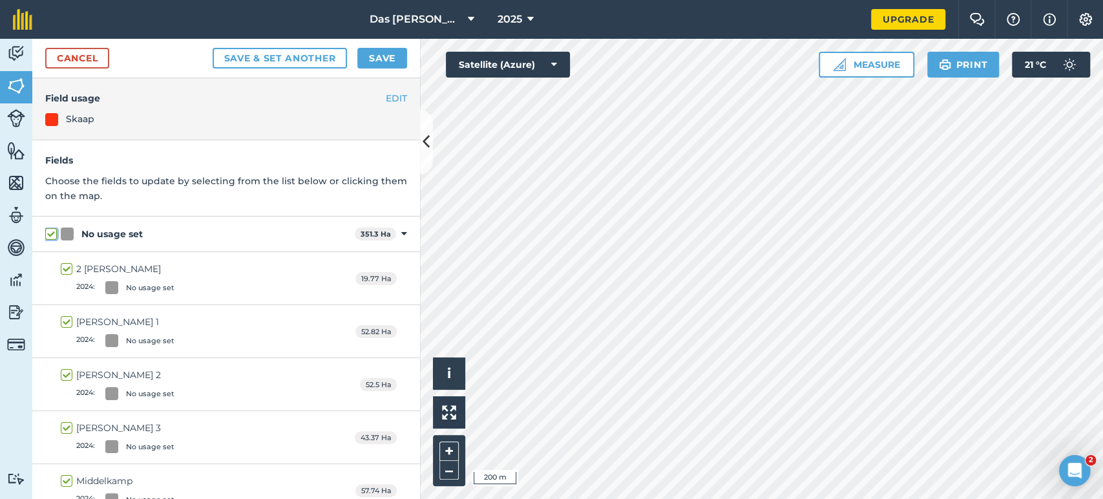
checkbox input "true"
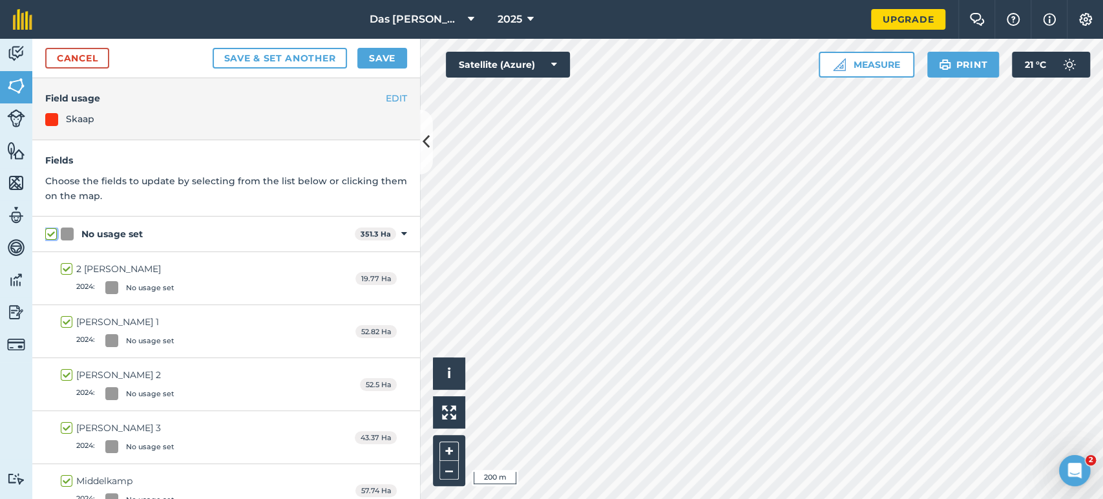
checkbox input "true"
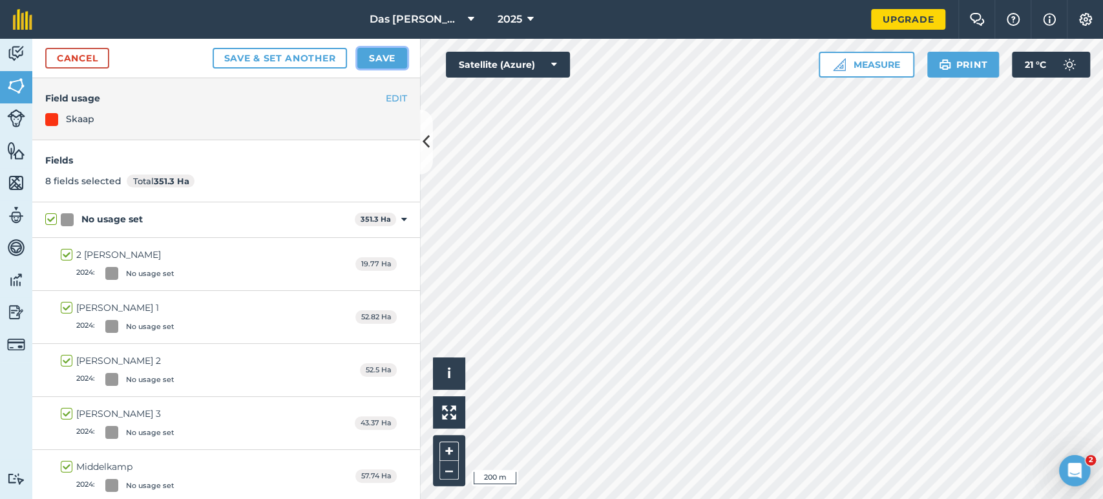
click at [380, 63] on button "Save" at bounding box center [382, 58] width 50 height 21
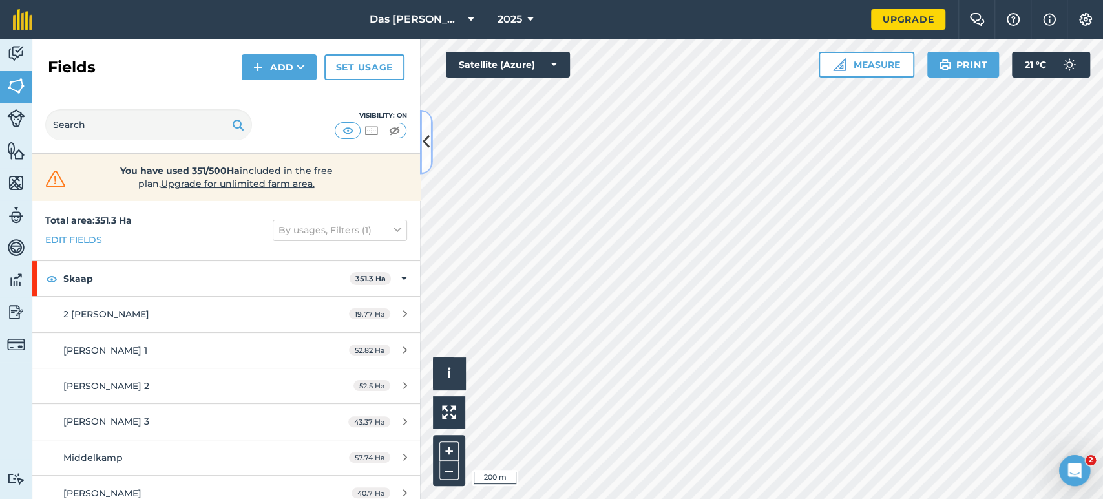
click at [422, 141] on button at bounding box center [426, 142] width 13 height 65
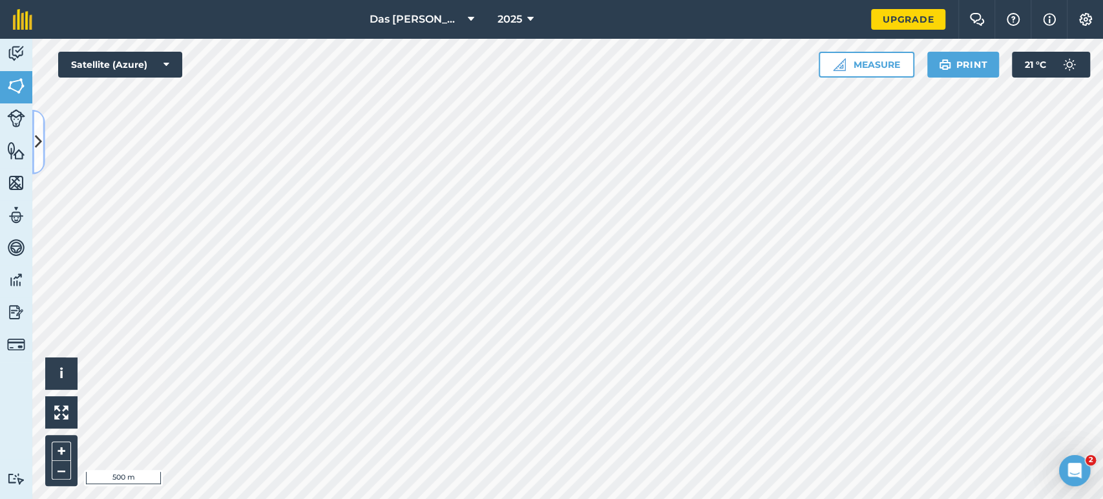
click at [37, 137] on icon at bounding box center [38, 141] width 7 height 23
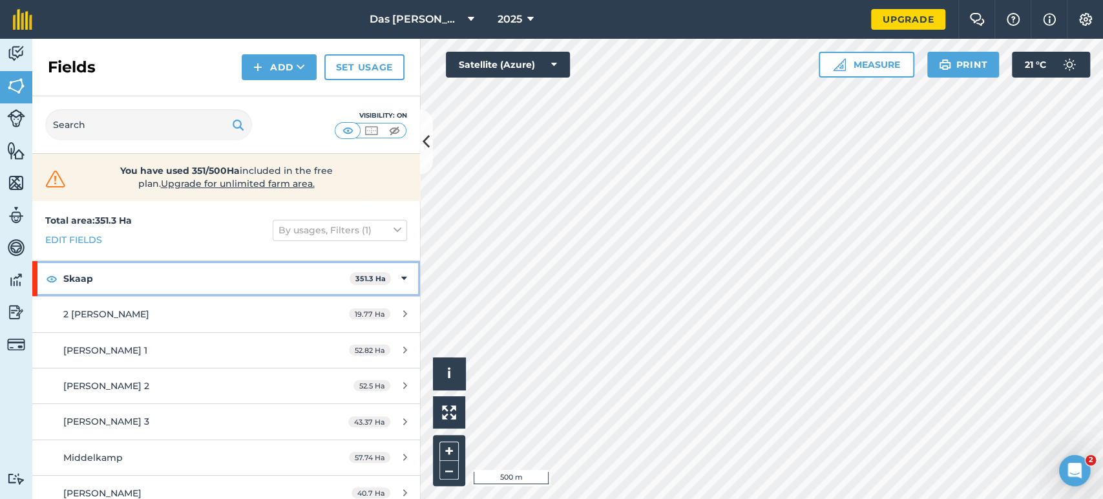
click at [399, 276] on div "Skaap 351.3 Ha" at bounding box center [226, 278] width 388 height 35
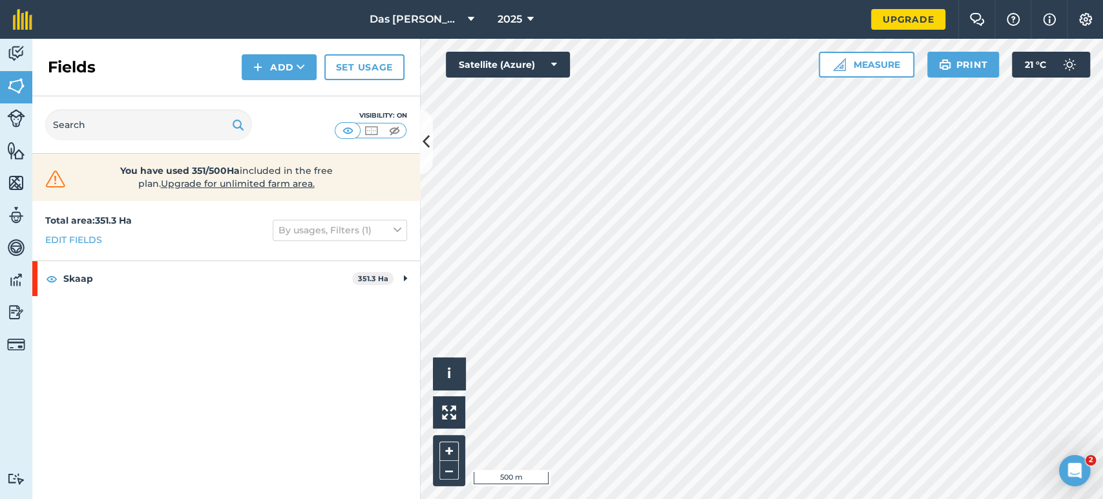
click at [314, 340] on div "Total area : 351.3 Ha Edit fields By usages, Filters (1) Skaap 351.3 Ha 2 Hawer…" at bounding box center [226, 349] width 388 height 298
click at [295, 65] on button "Add" at bounding box center [279, 67] width 75 height 26
click at [306, 99] on link "Draw" at bounding box center [279, 96] width 71 height 28
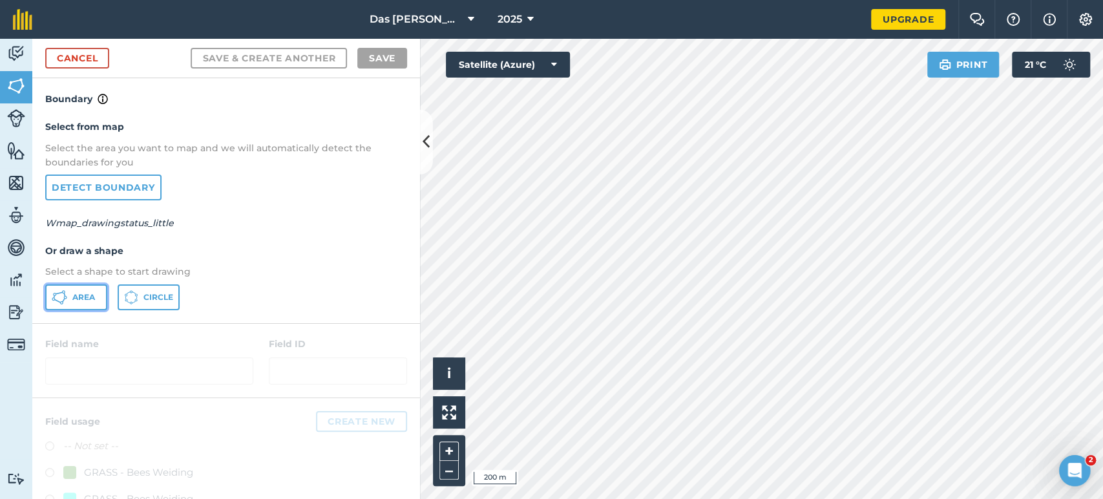
click at [75, 298] on span "Area" at bounding box center [83, 297] width 23 height 10
click at [847, 37] on nav "Das Ram Boerdery 2025" at bounding box center [458, 19] width 826 height 39
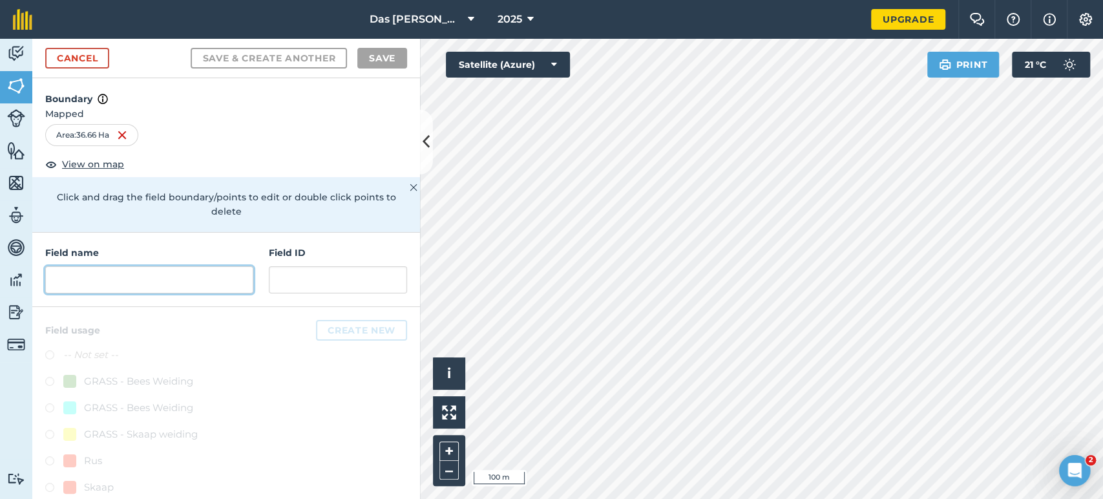
click at [160, 278] on input "text" at bounding box center [149, 279] width 208 height 27
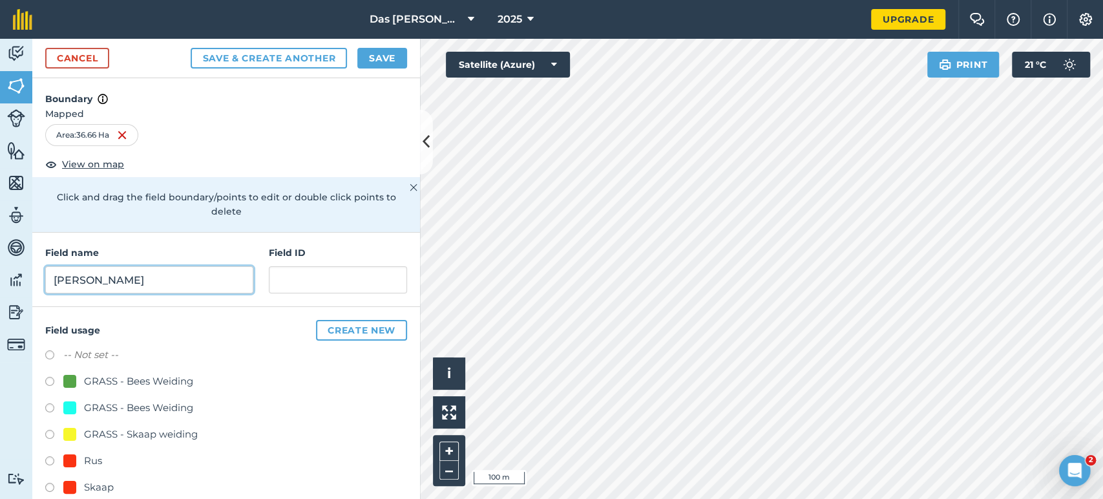
type input "[PERSON_NAME]"
click at [213, 317] on div "Field usage Create new -- Not set -- GRASS - Bees Weiding GRASS - Bees Weiding …" at bounding box center [226, 426] width 388 height 239
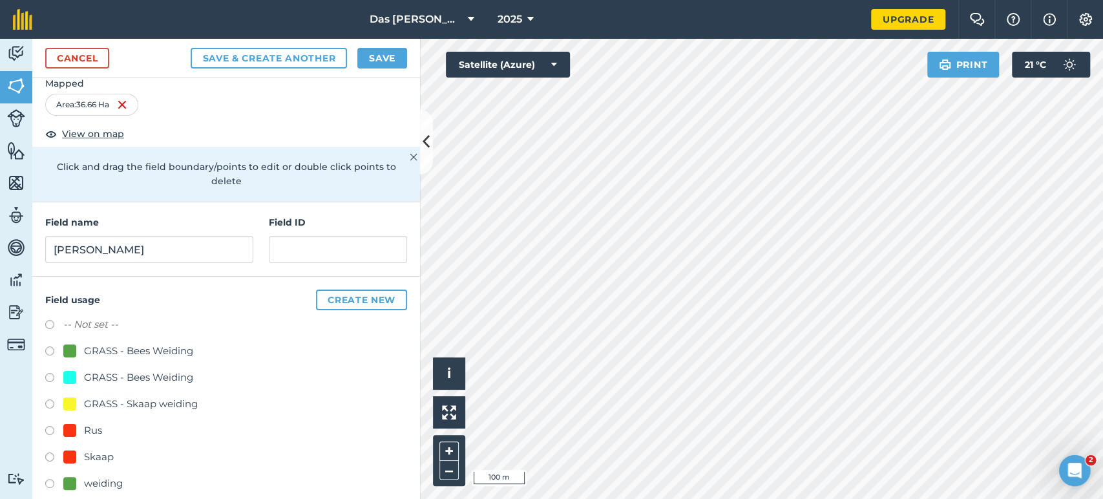
scroll to position [46, 0]
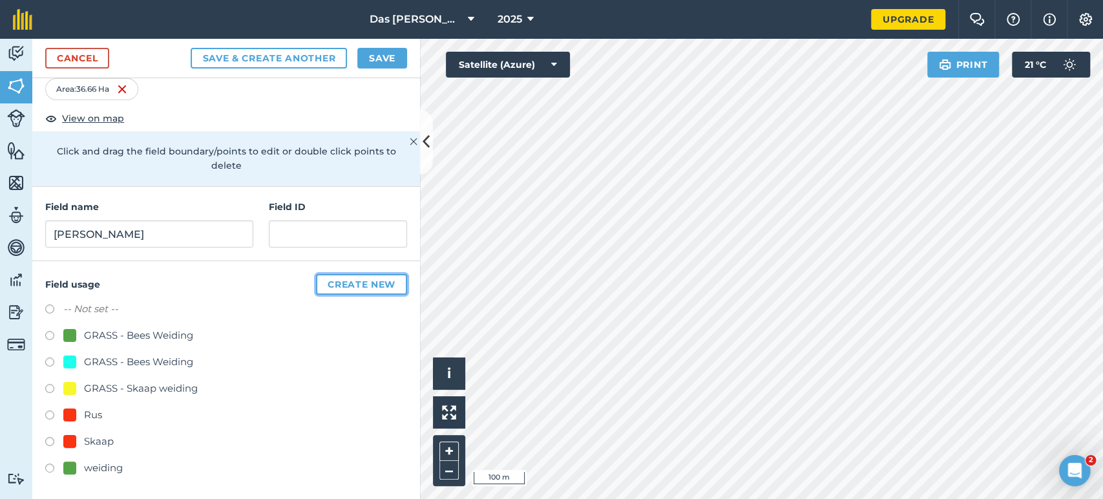
click at [355, 279] on button "Create new" at bounding box center [361, 284] width 91 height 21
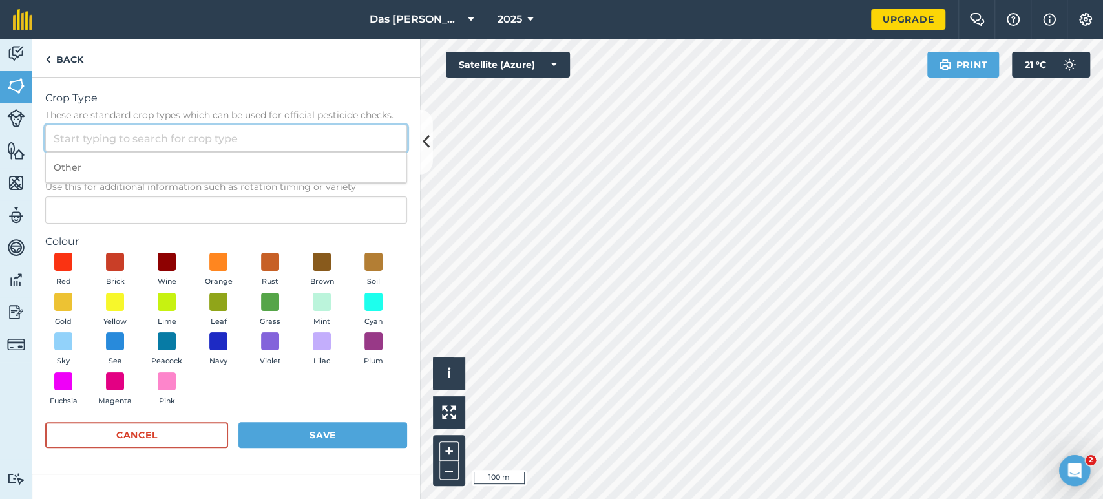
click at [109, 131] on input "Crop Type These are standard crop types which can be used for official pesticid…" at bounding box center [226, 138] width 362 height 27
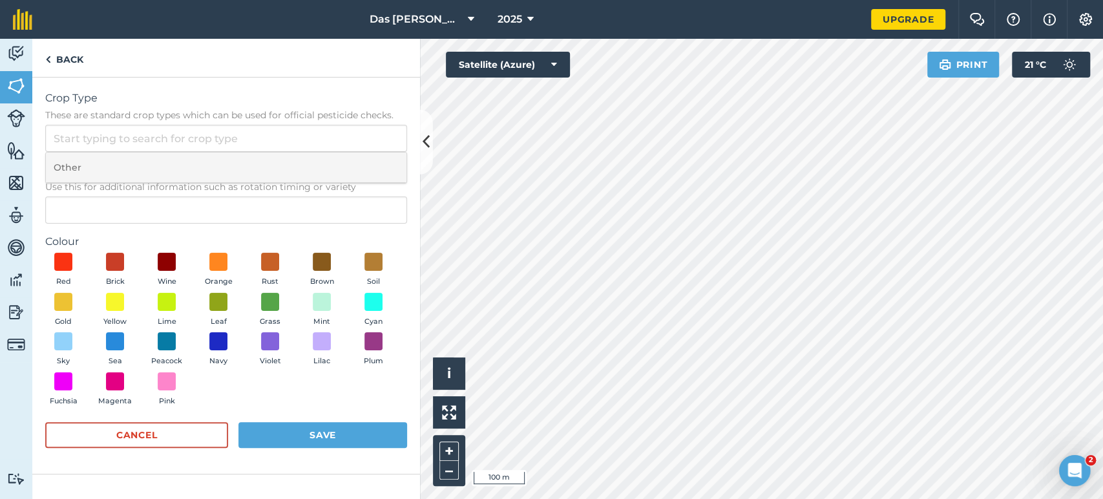
click at [88, 168] on li "Other" at bounding box center [226, 167] width 360 height 30
type input "Other"
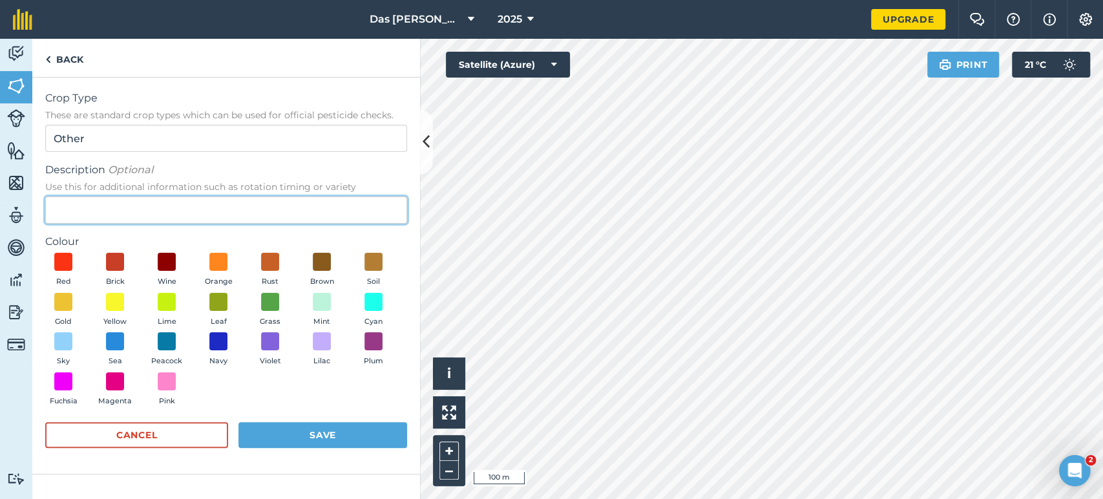
click at [87, 205] on input "Description Optional Use this for additional information such as rotation timin…" at bounding box center [226, 209] width 362 height 27
type input "Welkom Groep"
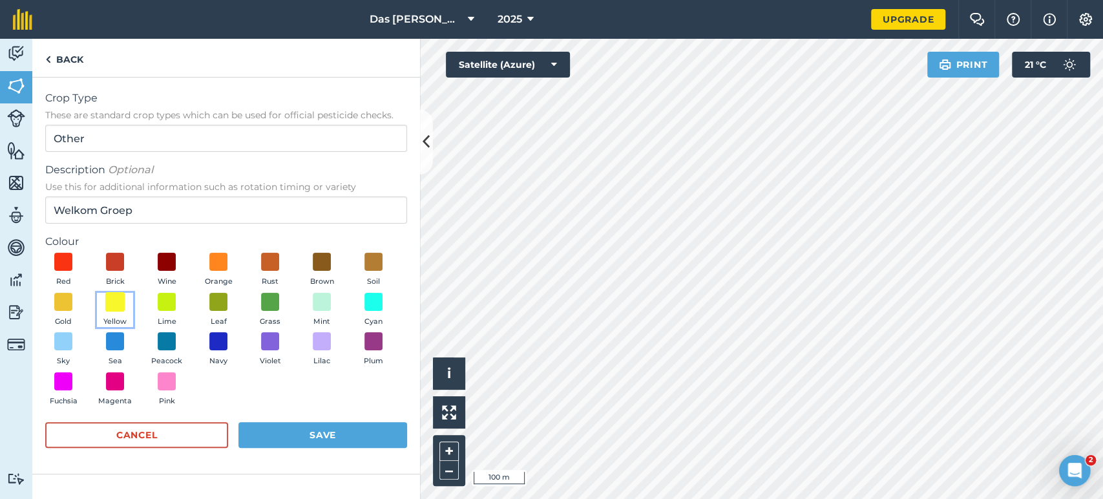
click at [114, 304] on span at bounding box center [115, 301] width 20 height 20
click at [298, 426] on button "Save" at bounding box center [322, 435] width 169 height 26
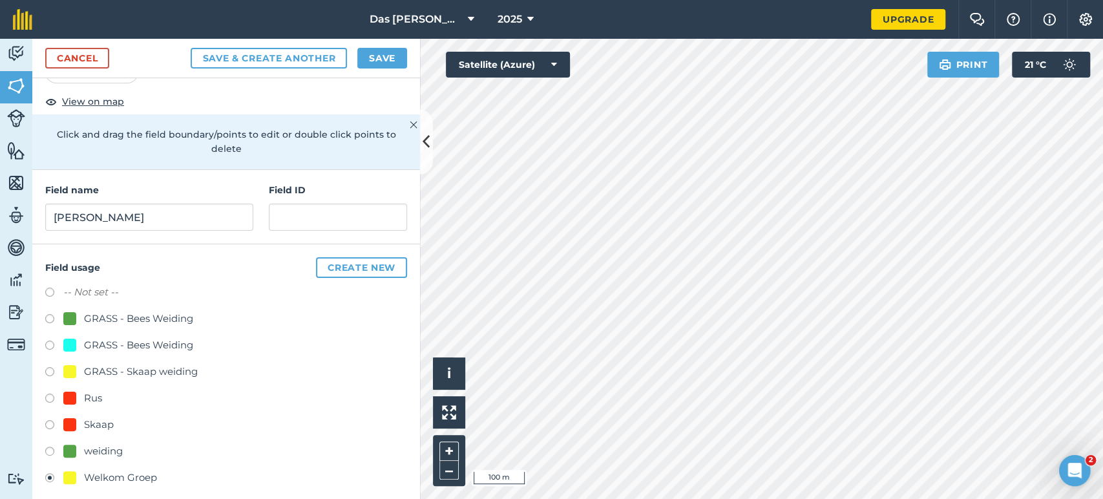
scroll to position [72, 0]
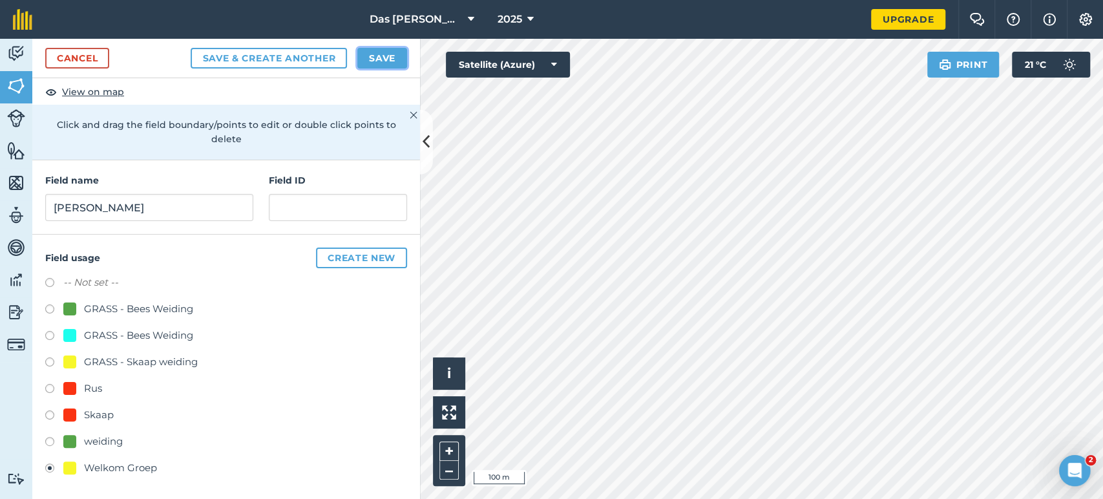
click at [391, 57] on button "Save" at bounding box center [382, 58] width 50 height 21
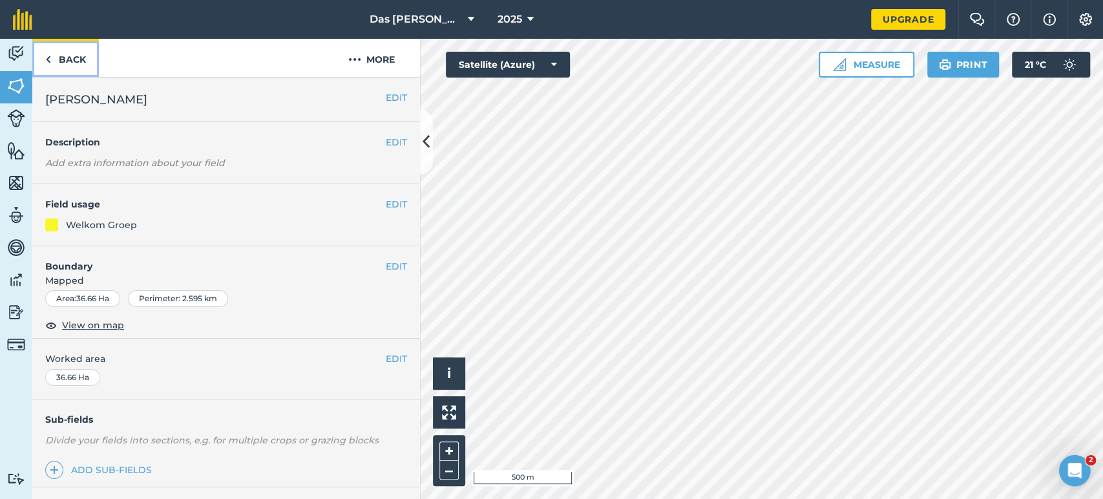
click at [57, 61] on link "Back" at bounding box center [65, 58] width 67 height 38
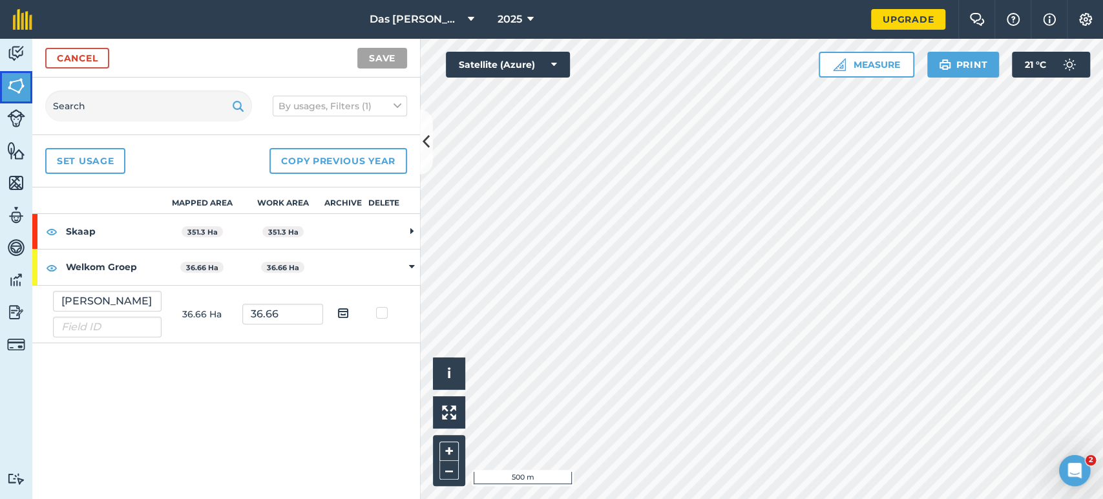
click at [21, 94] on img at bounding box center [16, 85] width 18 height 19
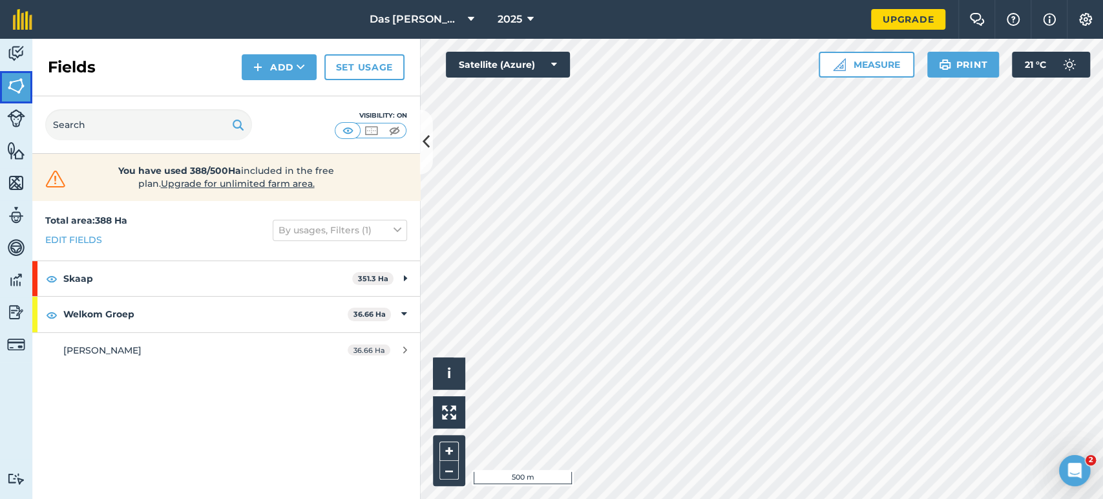
click at [20, 93] on img at bounding box center [16, 85] width 18 height 19
click at [292, 80] on div "Fields Add Set usage" at bounding box center [226, 67] width 388 height 57
click at [294, 76] on button "Add" at bounding box center [279, 67] width 75 height 26
click at [189, 81] on div "Fields Add Draw Import Set usage" at bounding box center [226, 67] width 388 height 57
click at [356, 79] on link "Set usage" at bounding box center [364, 67] width 80 height 26
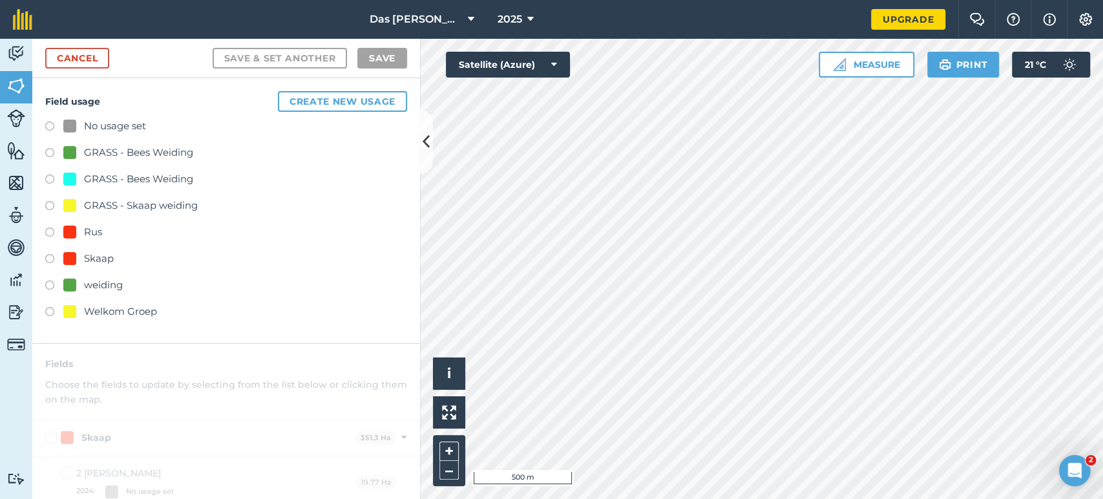
click at [53, 152] on label at bounding box center [54, 154] width 18 height 13
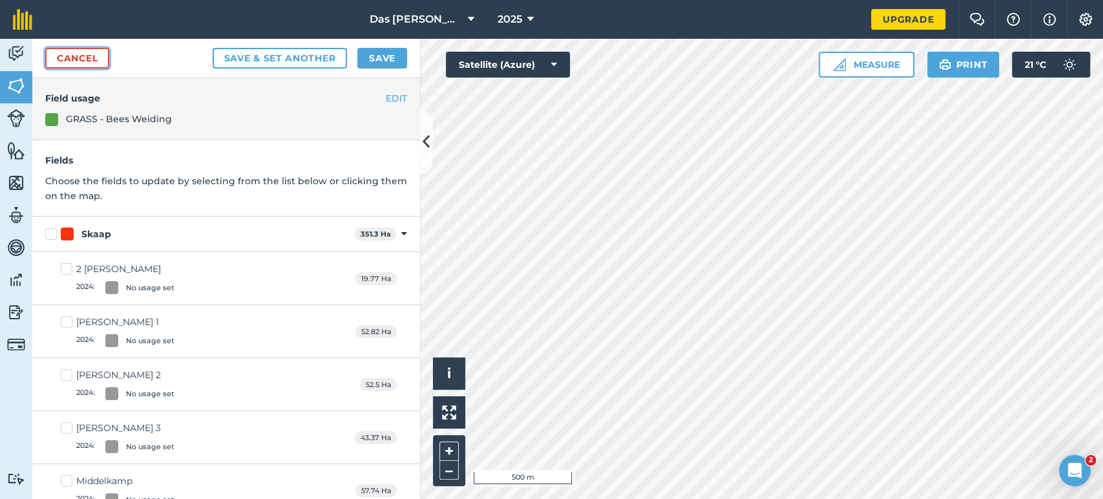
click at [57, 53] on link "Cancel" at bounding box center [77, 58] width 64 height 21
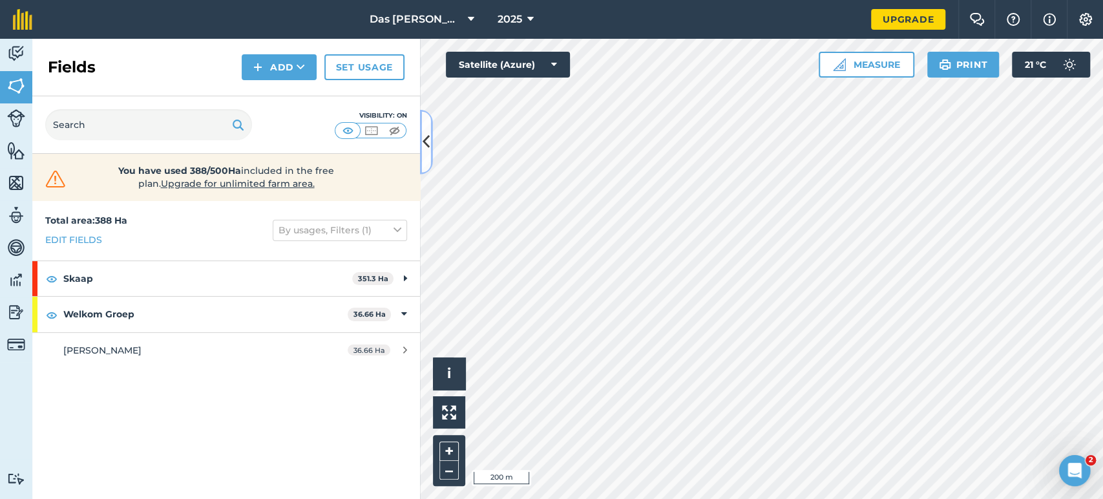
click at [424, 150] on icon at bounding box center [425, 141] width 7 height 23
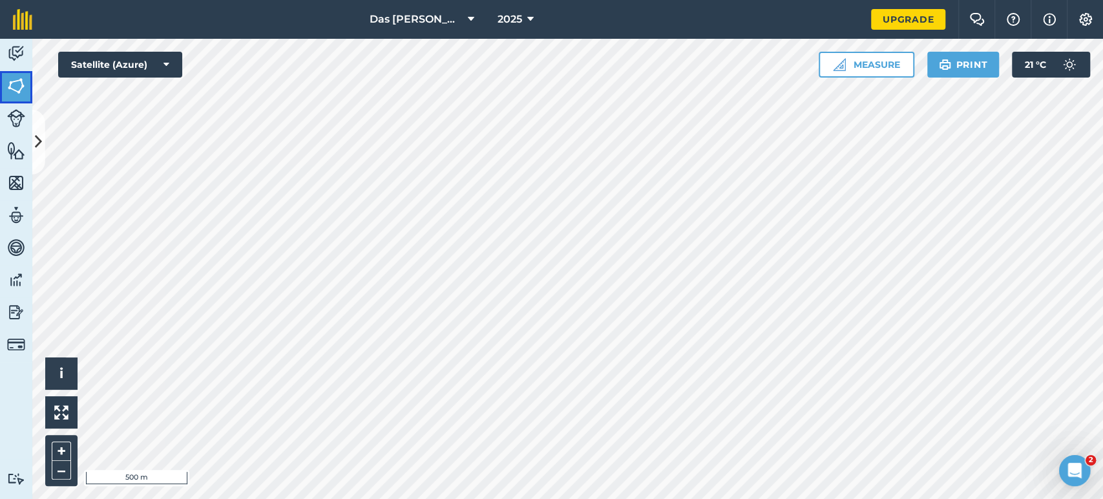
click at [25, 92] on img at bounding box center [16, 85] width 18 height 19
click at [41, 132] on icon at bounding box center [38, 141] width 7 height 23
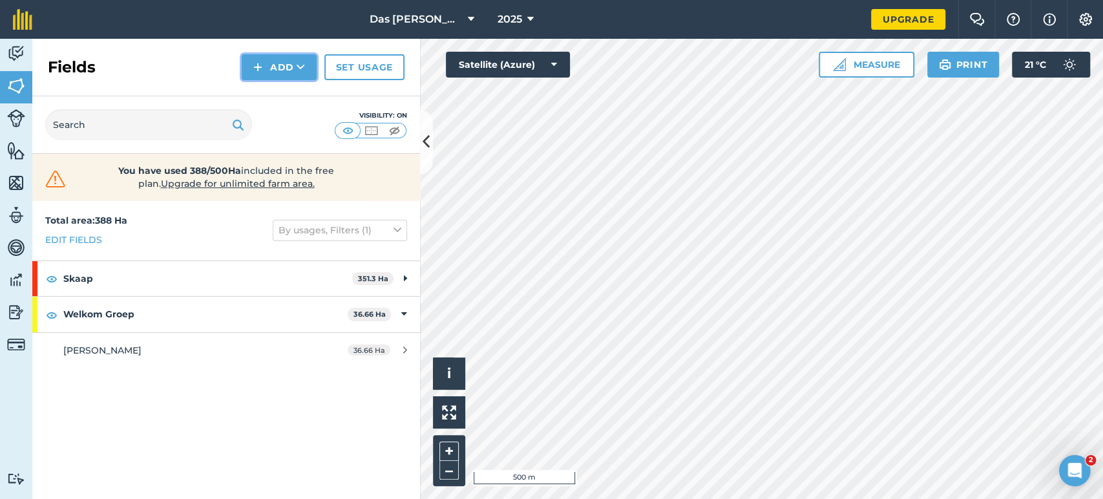
click at [252, 75] on button "Add" at bounding box center [279, 67] width 75 height 26
click at [148, 76] on div "Fields Add Draw Import Set usage" at bounding box center [226, 67] width 388 height 57
click at [22, 52] on img at bounding box center [16, 53] width 18 height 19
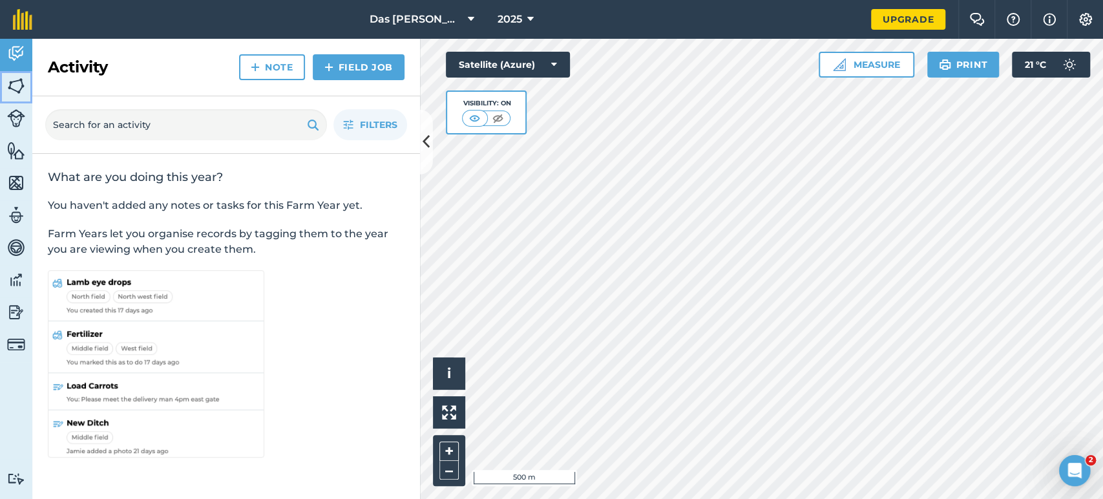
click at [10, 91] on img at bounding box center [16, 85] width 18 height 19
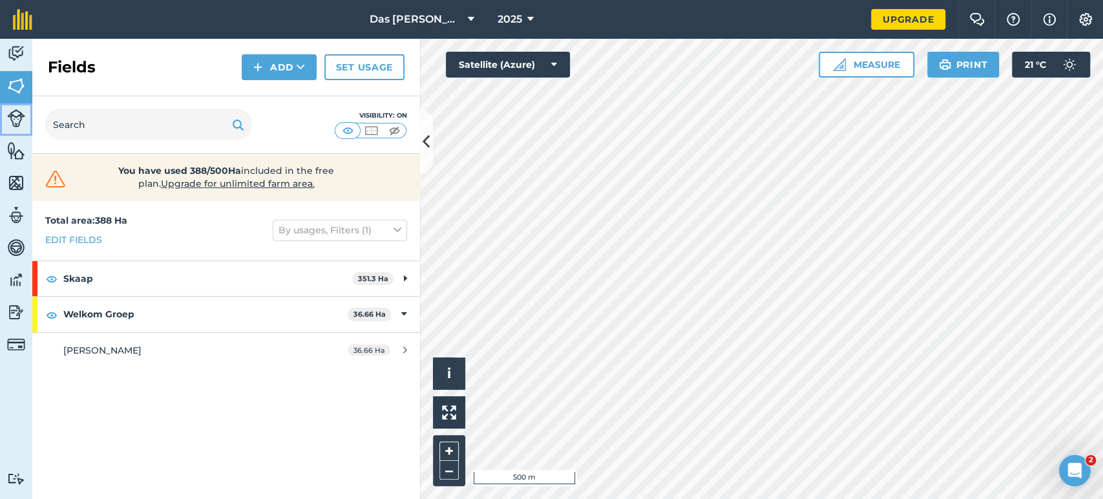
click at [14, 111] on img at bounding box center [16, 118] width 18 height 18
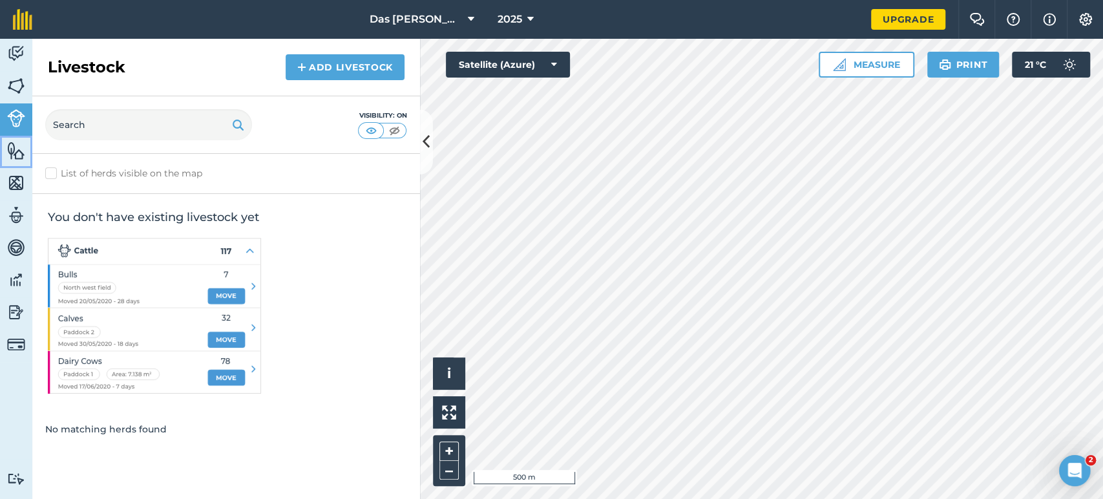
click at [19, 152] on img at bounding box center [16, 150] width 18 height 19
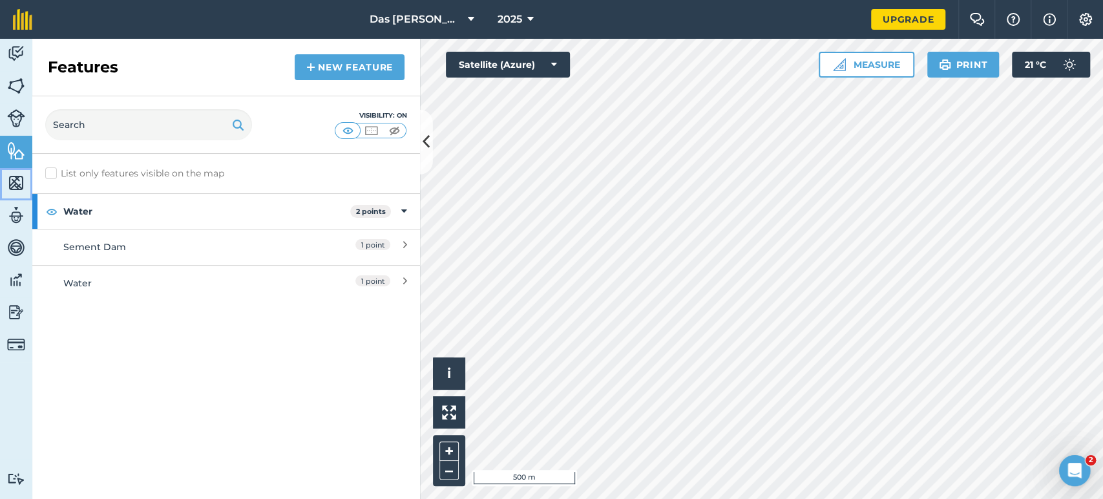
click at [17, 189] on img at bounding box center [16, 182] width 18 height 19
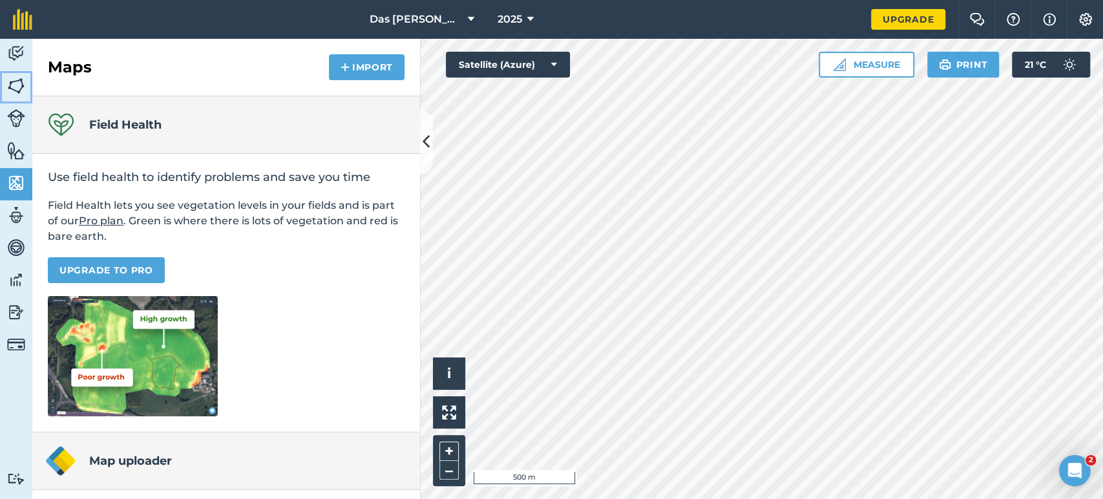
click at [17, 94] on img at bounding box center [16, 85] width 18 height 19
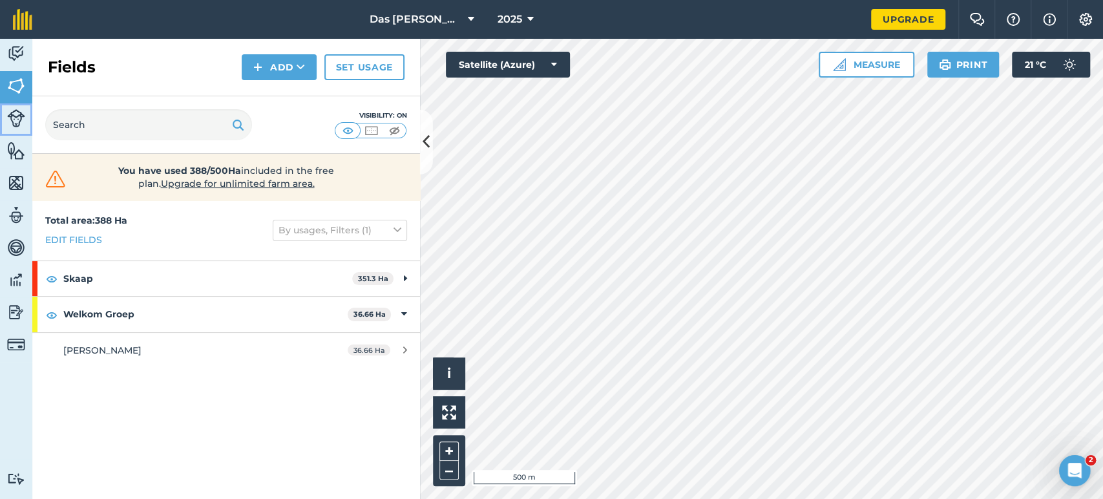
click at [16, 114] on img at bounding box center [16, 118] width 18 height 18
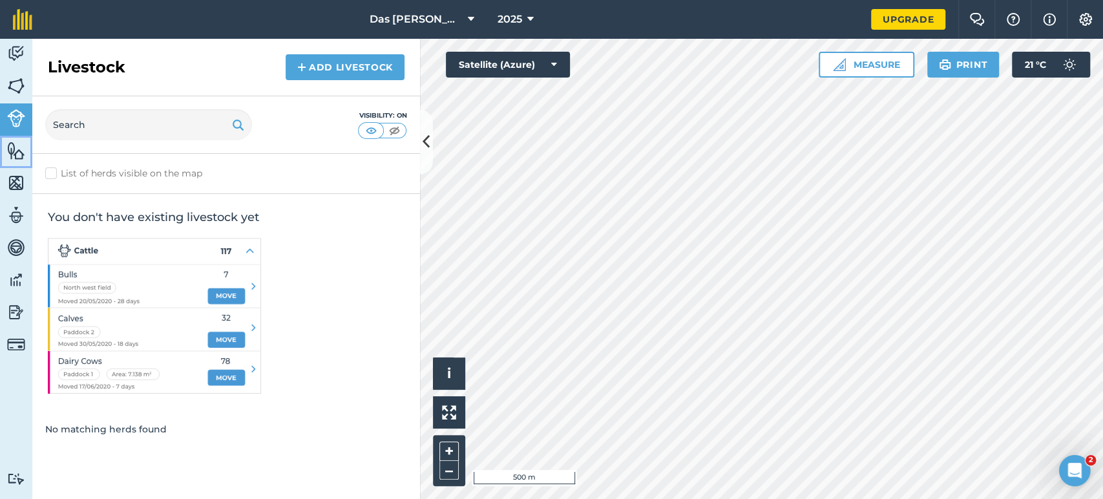
click at [21, 148] on img at bounding box center [16, 150] width 18 height 19
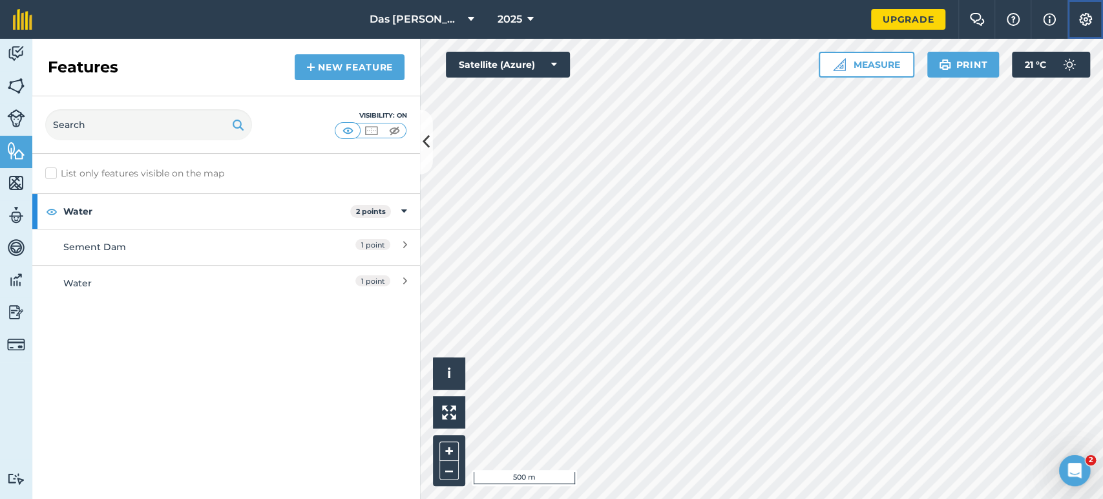
click at [1079, 19] on img at bounding box center [1085, 19] width 16 height 13
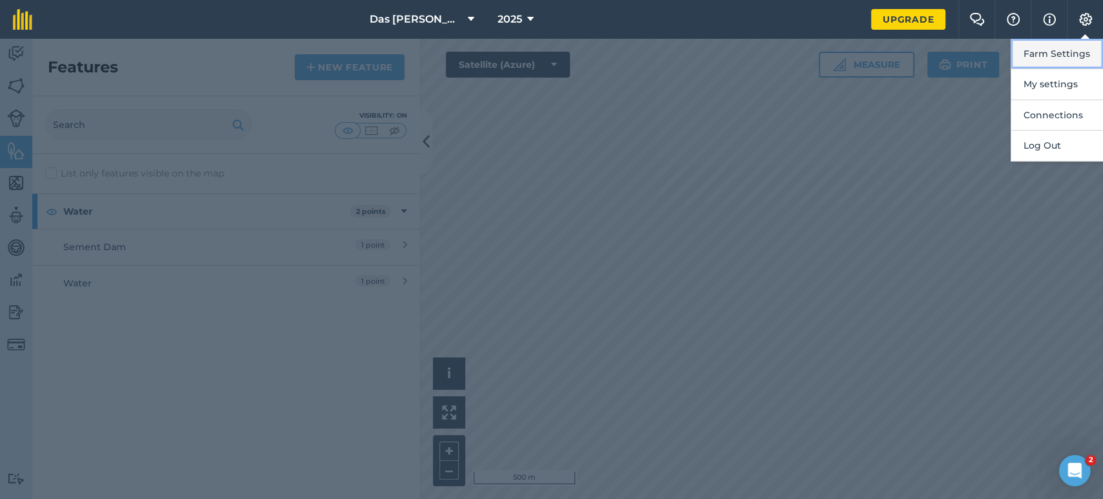
click at [1044, 54] on button "Farm Settings" at bounding box center [1056, 54] width 92 height 30
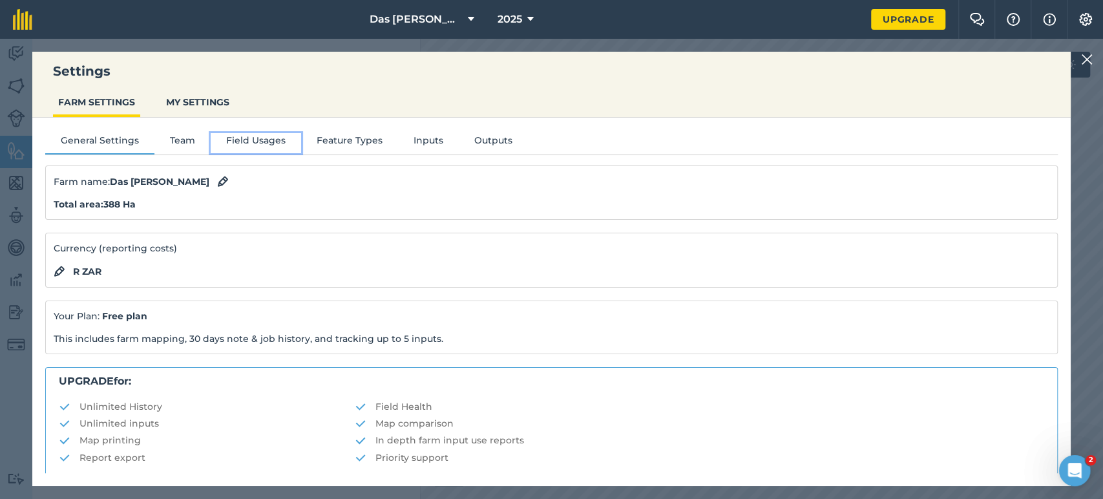
click at [264, 138] on button "Field Usages" at bounding box center [256, 142] width 90 height 19
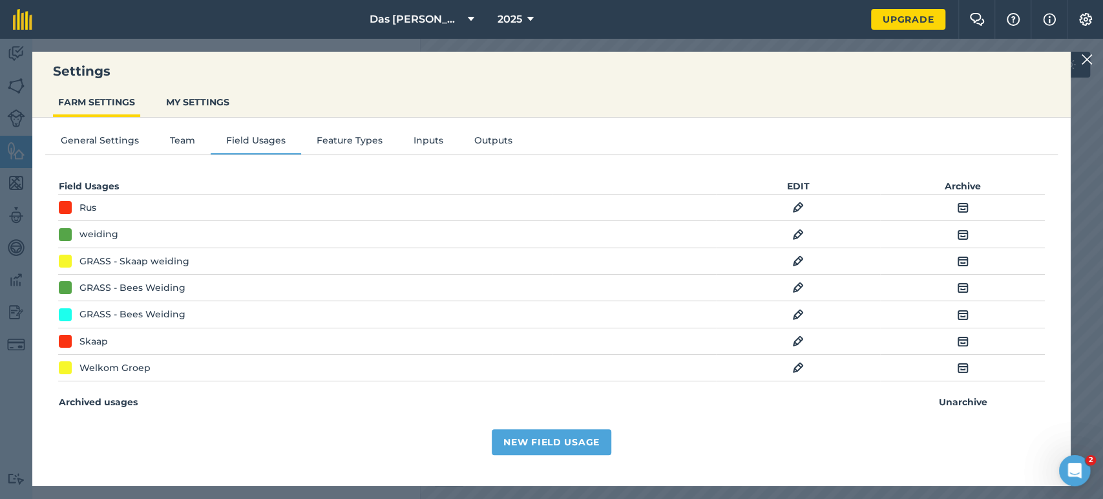
click at [172, 203] on div "Rus" at bounding box center [305, 207] width 492 height 14
drag, startPoint x: 263, startPoint y: 207, endPoint x: 727, endPoint y: 209, distance: 464.4
click at [264, 207] on div "Rus" at bounding box center [305, 207] width 492 height 14
click at [959, 206] on img at bounding box center [963, 208] width 12 height 16
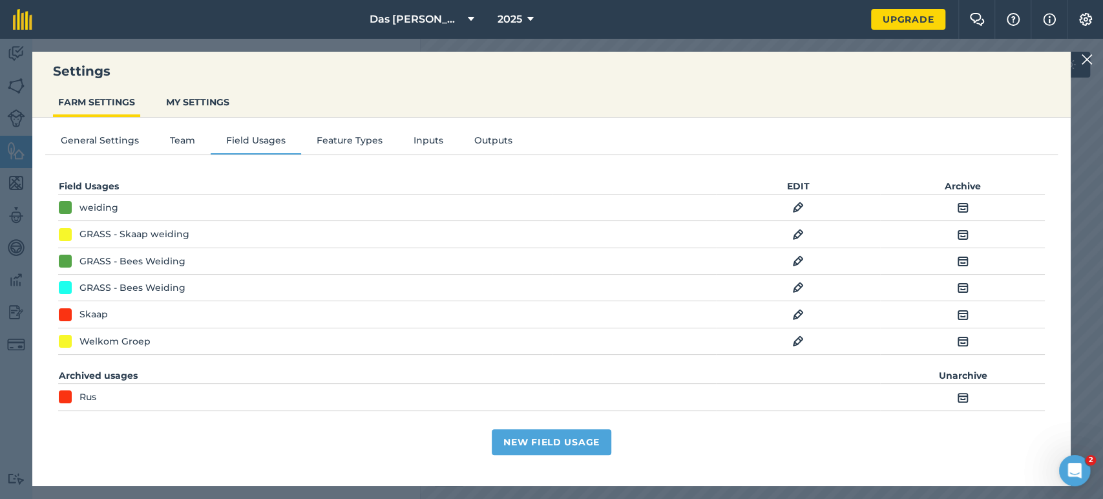
click at [957, 205] on img at bounding box center [963, 208] width 12 height 16
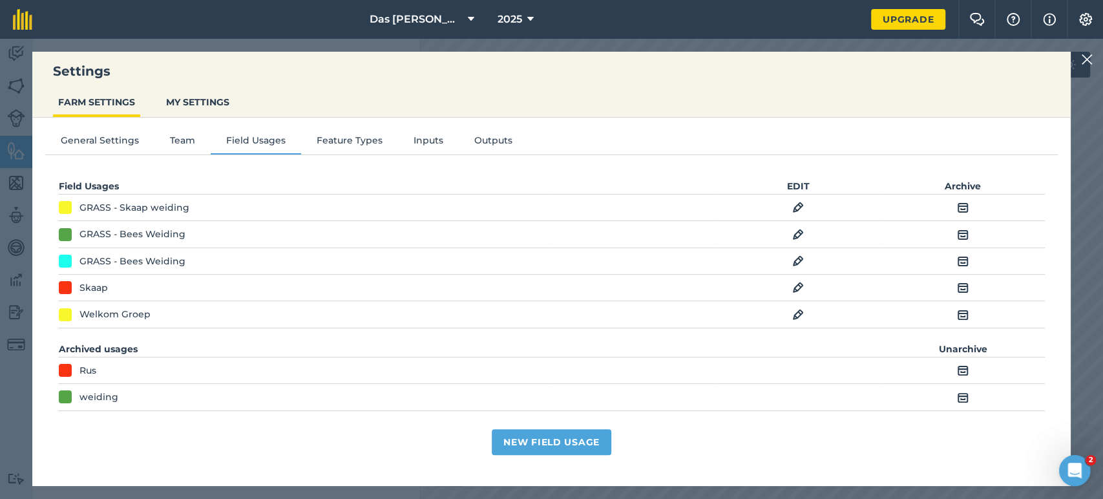
click at [957, 207] on img at bounding box center [963, 208] width 12 height 16
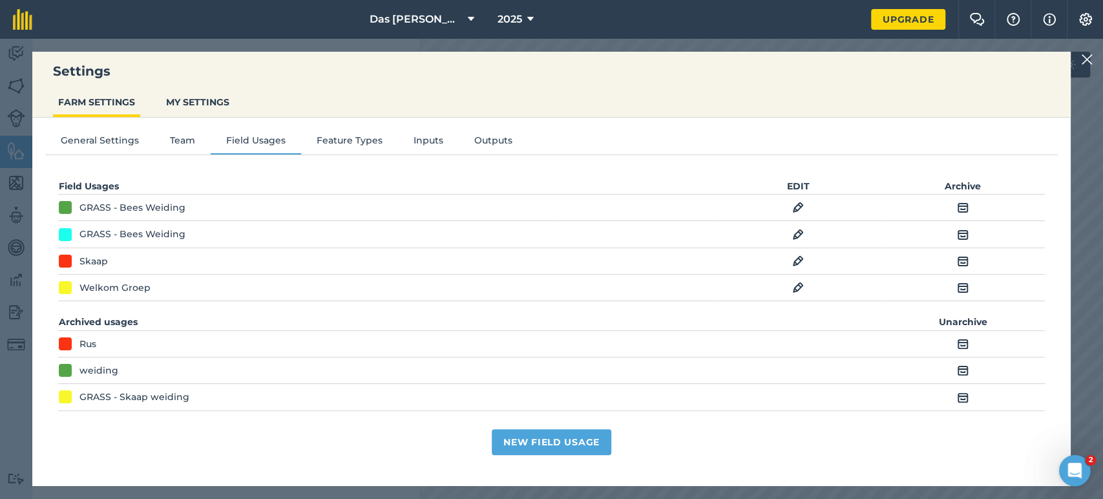
click at [957, 210] on img at bounding box center [963, 208] width 12 height 16
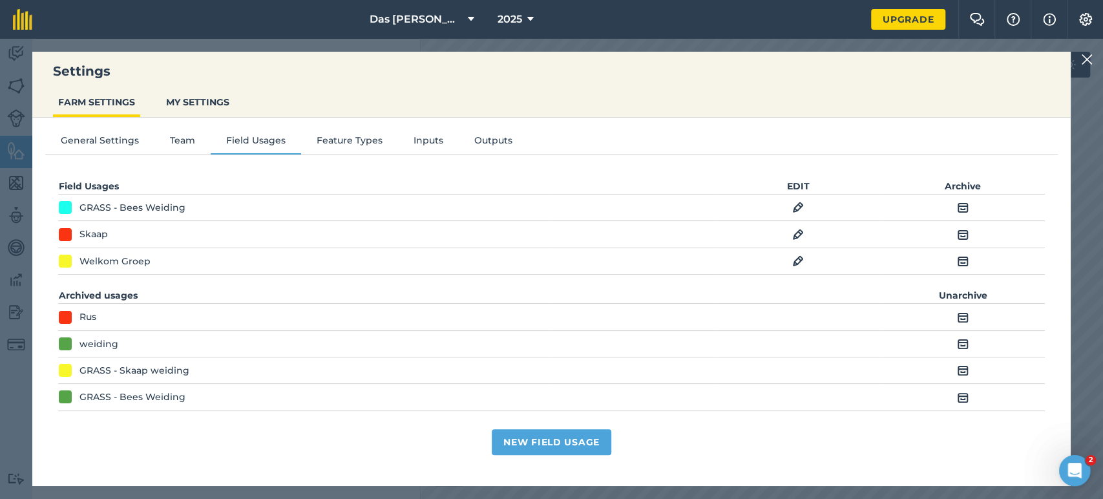
click at [957, 208] on img at bounding box center [963, 208] width 12 height 16
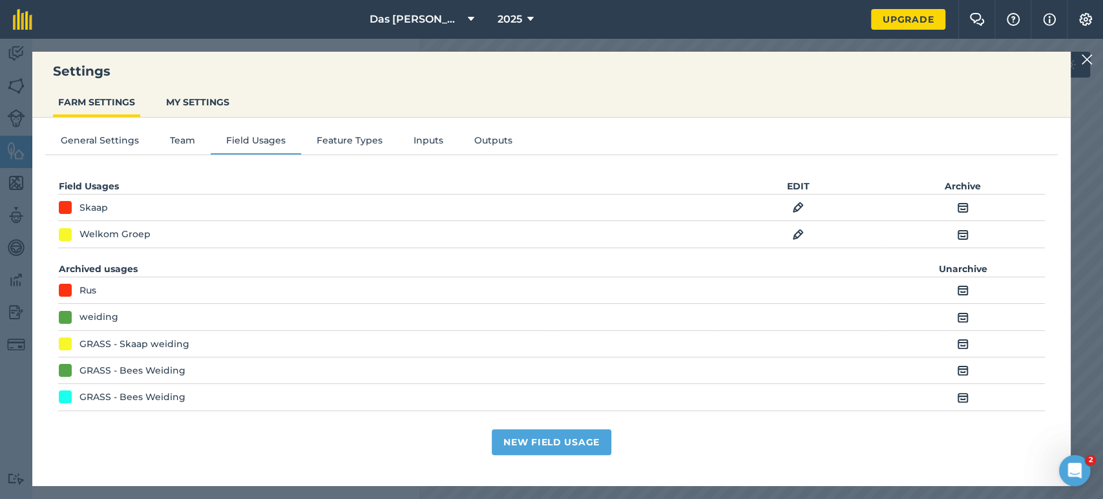
click at [806, 320] on td at bounding box center [798, 317] width 164 height 26
drag, startPoint x: 669, startPoint y: 313, endPoint x: 682, endPoint y: 324, distance: 16.5
click at [595, 311] on td at bounding box center [634, 317] width 164 height 26
click at [187, 145] on button "Team" at bounding box center [182, 142] width 56 height 19
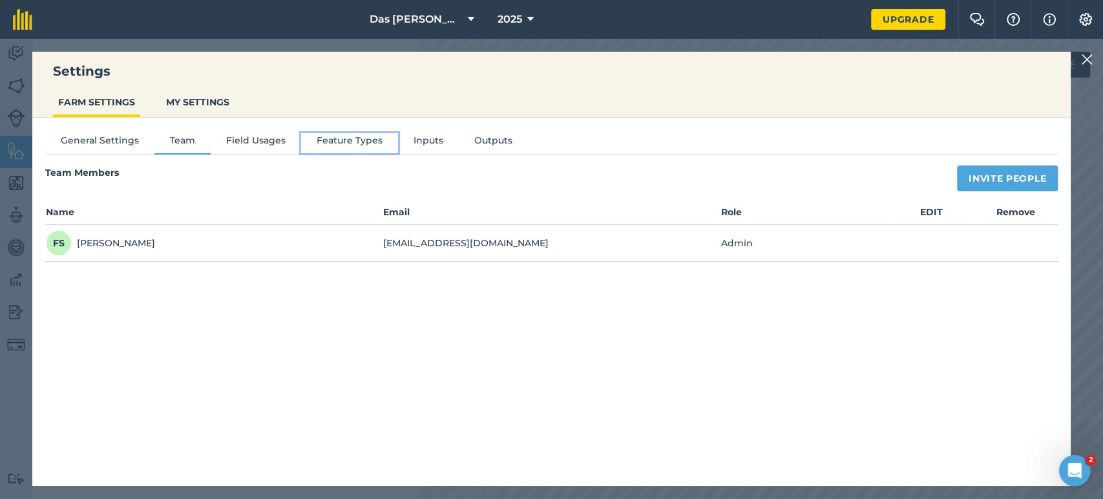
click at [349, 140] on button "Feature Types" at bounding box center [349, 142] width 97 height 19
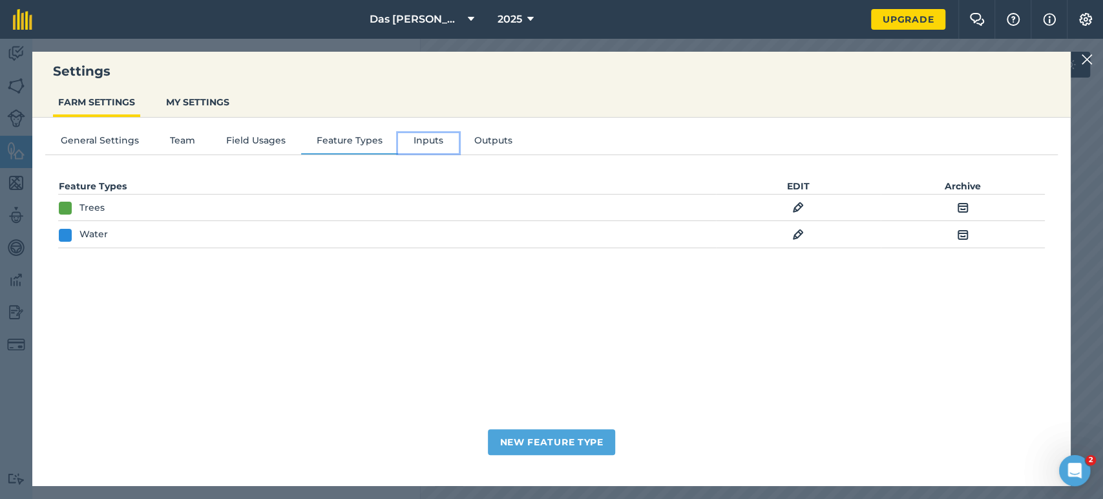
click at [428, 138] on button "Inputs" at bounding box center [428, 142] width 61 height 19
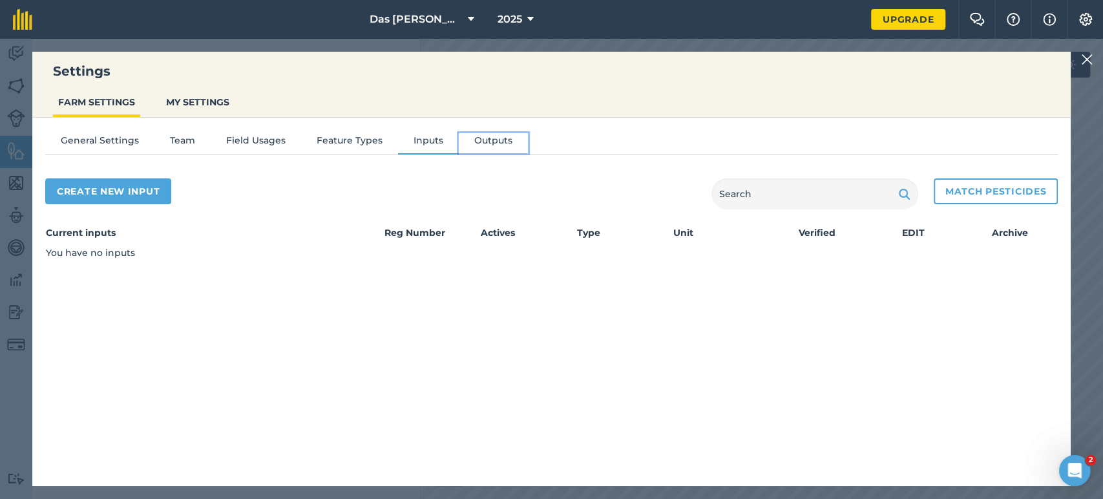
click at [480, 143] on button "Outputs" at bounding box center [493, 142] width 69 height 19
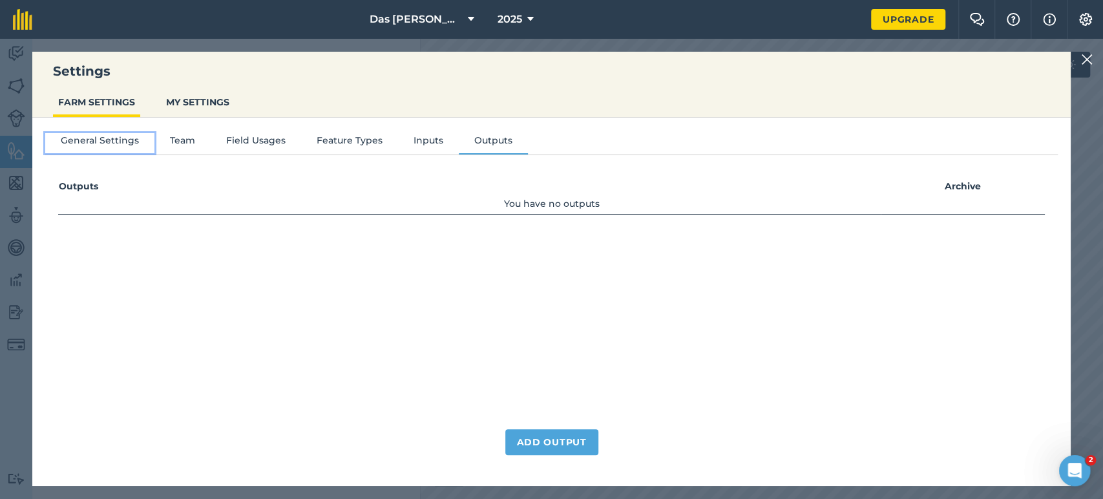
click at [87, 137] on button "General Settings" at bounding box center [99, 142] width 109 height 19
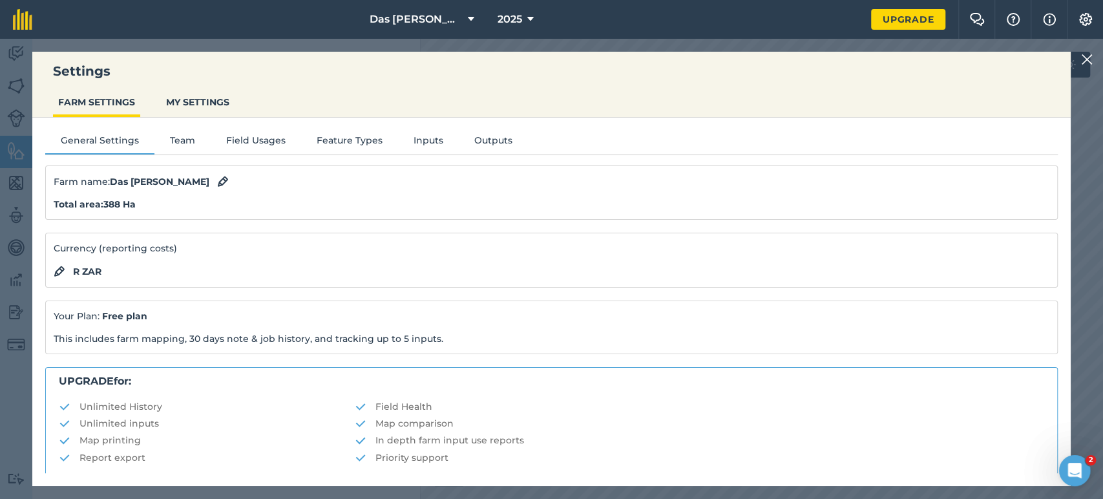
click at [1085, 63] on img at bounding box center [1087, 60] width 12 height 16
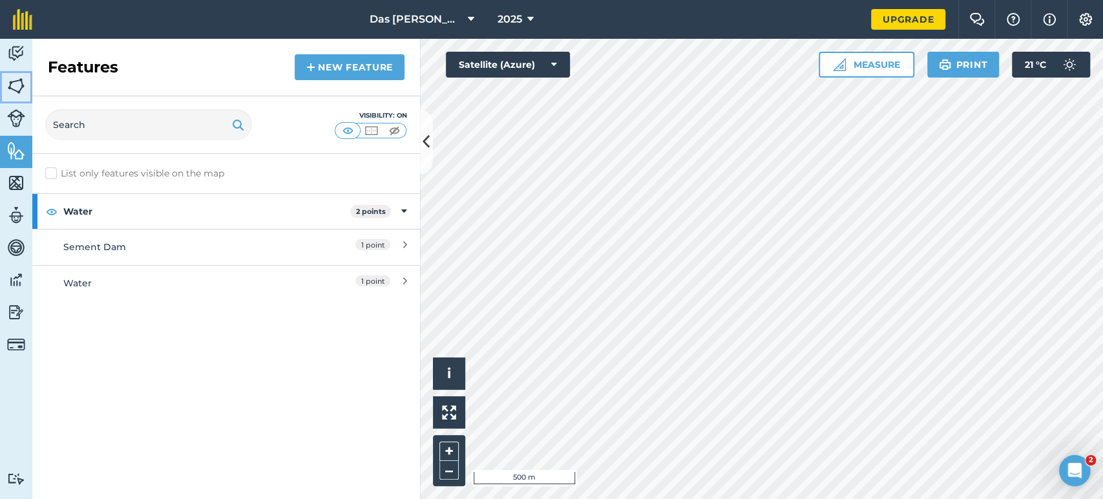
click at [14, 79] on img at bounding box center [16, 85] width 18 height 19
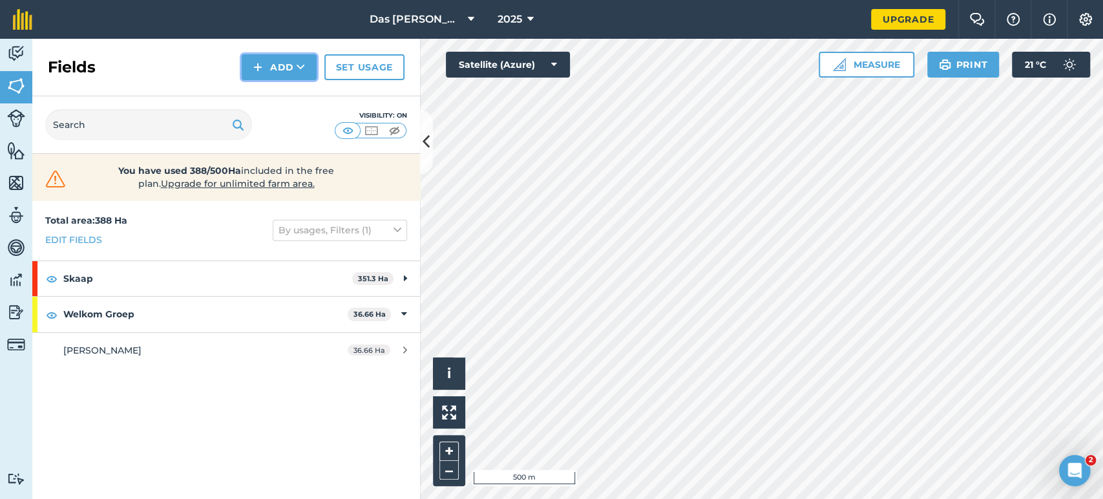
click at [298, 71] on icon at bounding box center [300, 67] width 8 height 13
click at [340, 87] on div "Fields Add Draw Import Set usage" at bounding box center [226, 67] width 388 height 57
click at [275, 69] on button "Add" at bounding box center [279, 67] width 75 height 26
click at [272, 91] on link "Draw" at bounding box center [279, 96] width 71 height 28
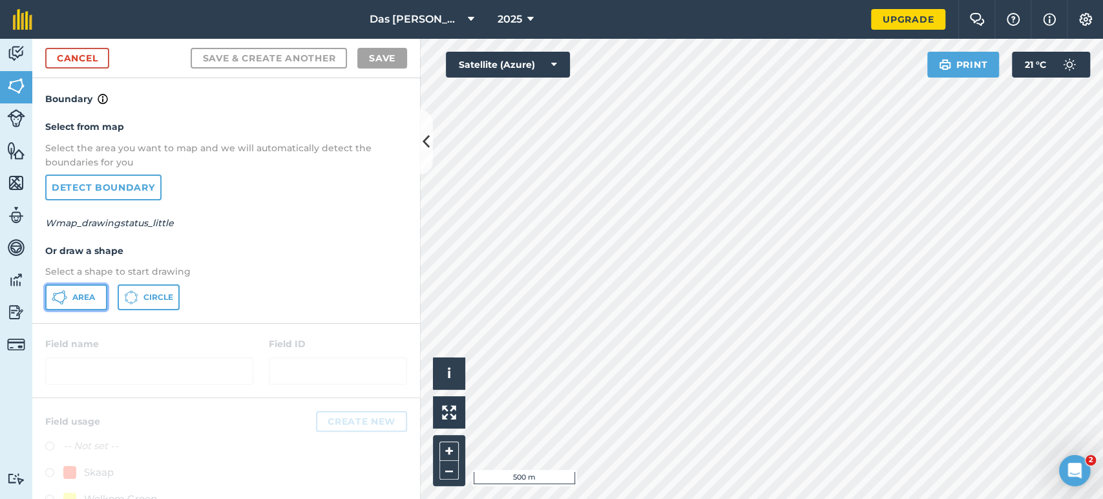
click at [90, 290] on button "Area" at bounding box center [76, 297] width 62 height 26
click at [505, 54] on div "Click to start drawing i © 2025 TomTom, Microsoft 100 m + – Satellite (Azure) P…" at bounding box center [761, 269] width 683 height 460
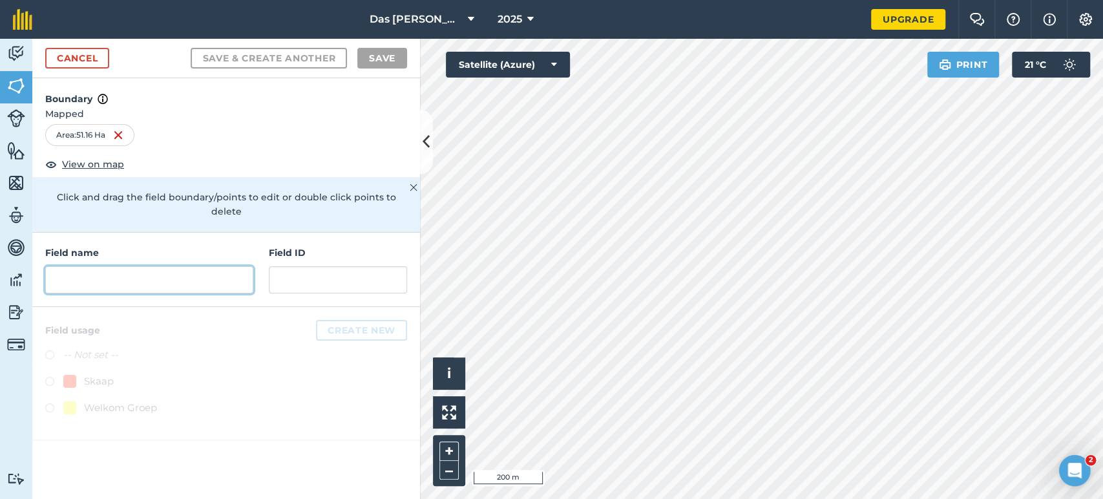
click at [191, 268] on input "text" at bounding box center [149, 279] width 208 height 27
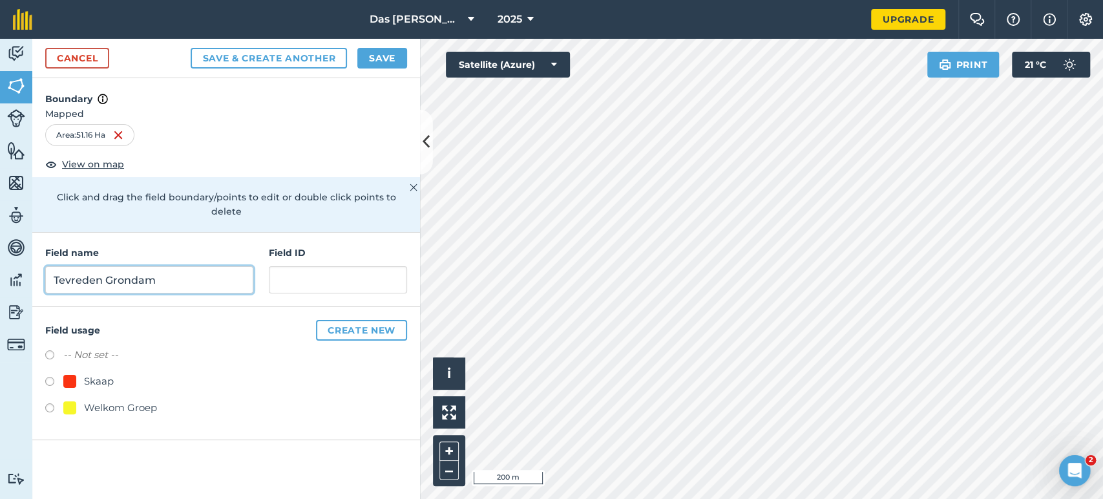
type input "Tevreden Grondam"
click at [54, 377] on label at bounding box center [54, 383] width 18 height 13
radio input "true"
click at [392, 63] on button "Save" at bounding box center [382, 58] width 50 height 21
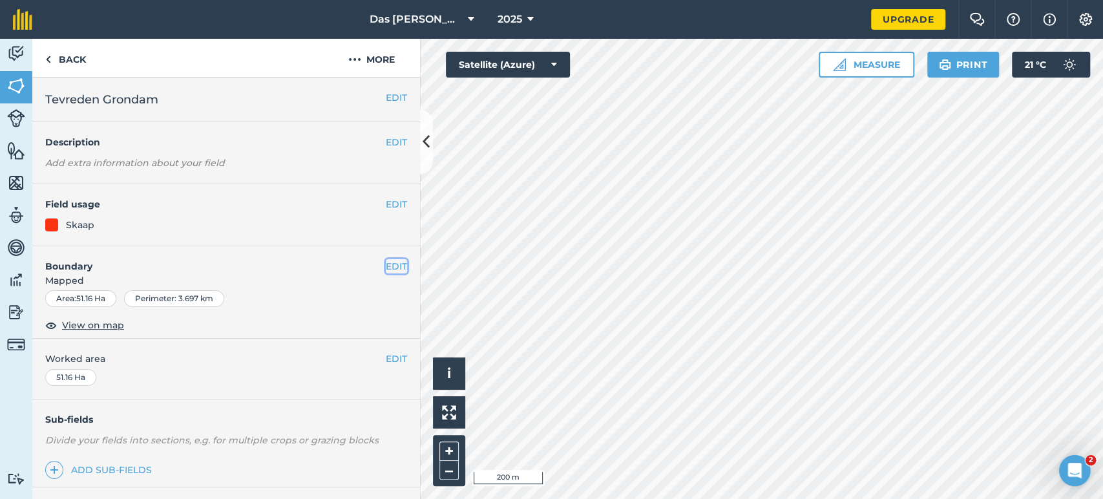
click at [394, 265] on button "EDIT" at bounding box center [396, 266] width 21 height 14
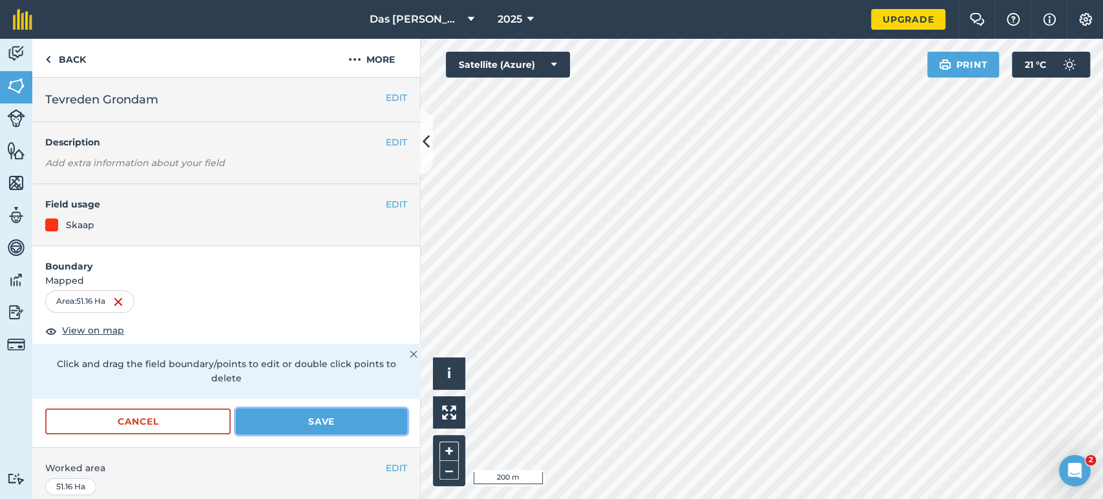
click at [338, 415] on button "Save" at bounding box center [321, 421] width 171 height 26
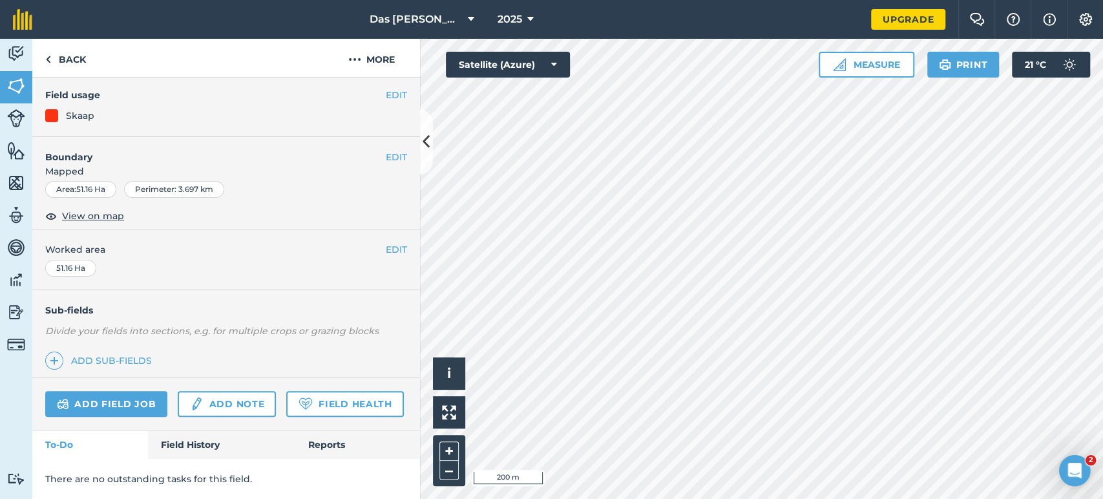
scroll to position [144, 0]
click at [426, 153] on icon at bounding box center [425, 141] width 7 height 23
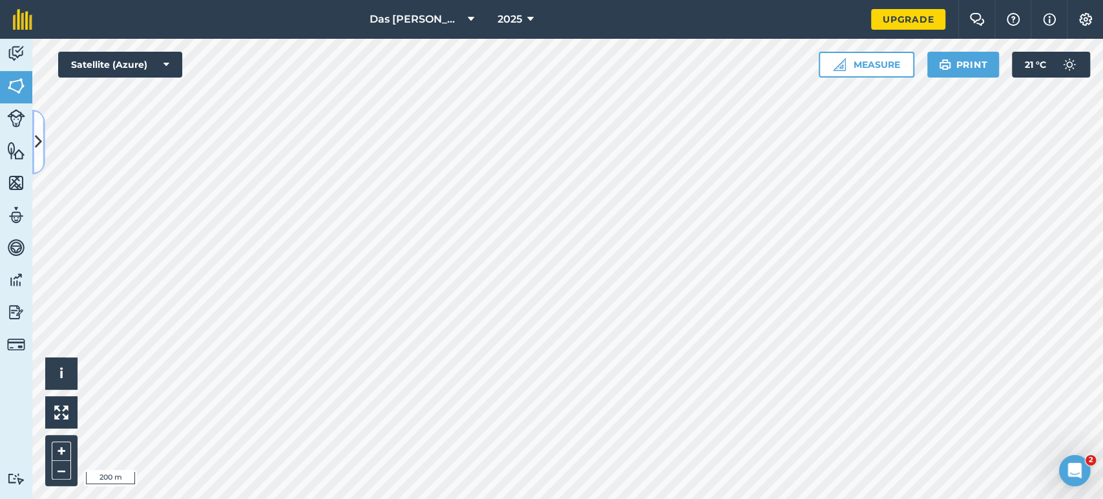
click at [43, 148] on button at bounding box center [38, 142] width 13 height 65
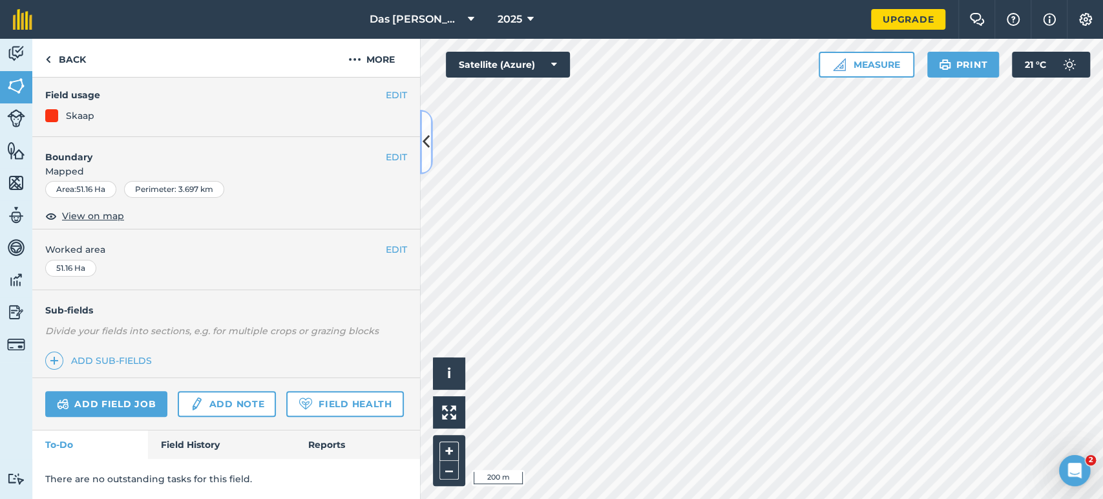
click at [424, 136] on icon at bounding box center [425, 141] width 7 height 23
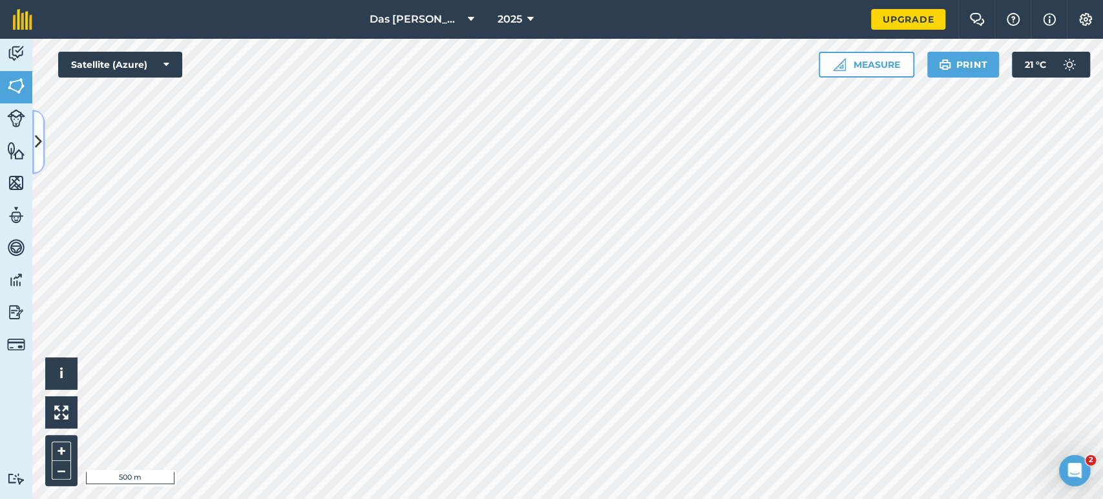
click at [41, 152] on icon at bounding box center [38, 141] width 7 height 23
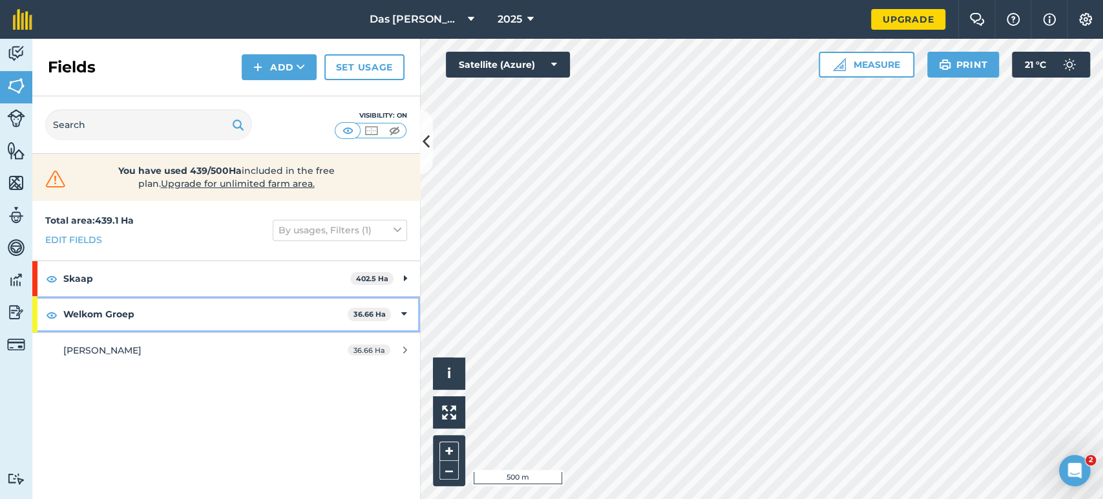
click at [398, 314] on div "Welkom Groep 36.66 Ha" at bounding box center [226, 313] width 388 height 35
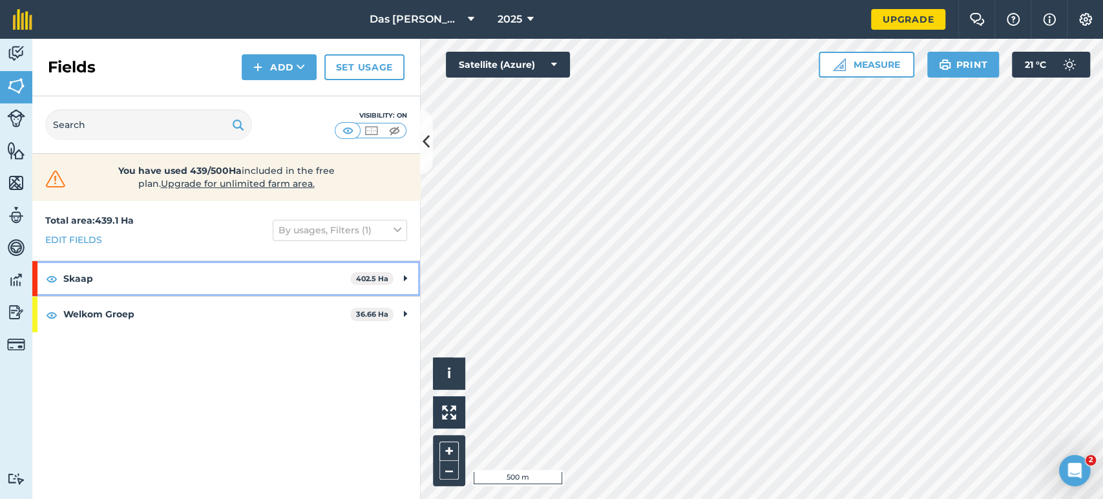
click at [401, 276] on div "Skaap 402.5 Ha" at bounding box center [226, 278] width 388 height 35
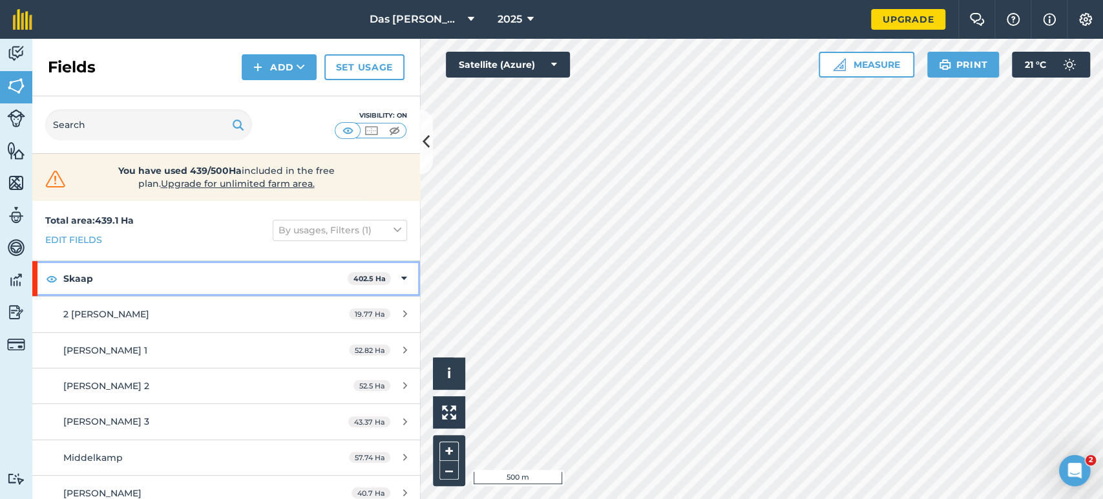
click at [401, 278] on icon at bounding box center [404, 278] width 6 height 14
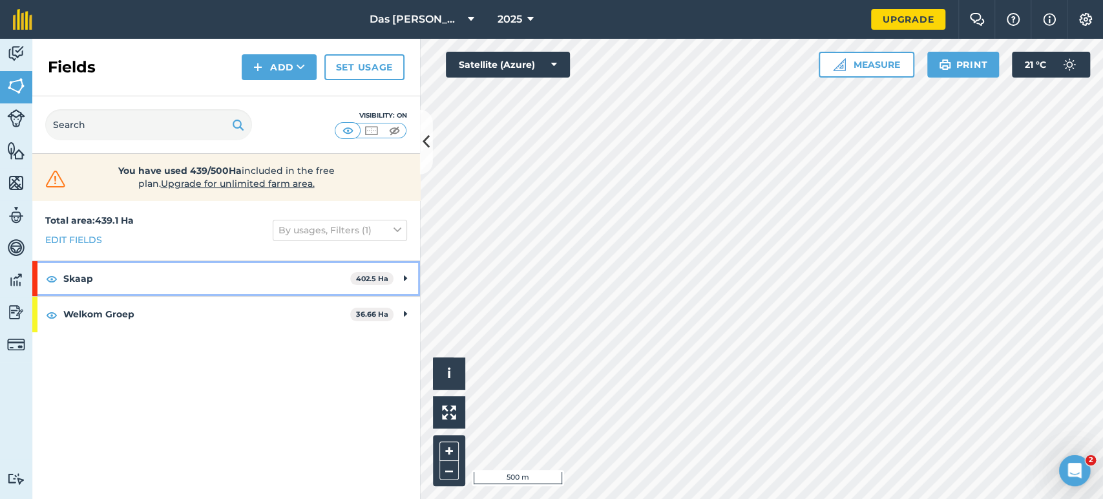
click at [399, 280] on div "Skaap 402.5 Ha" at bounding box center [226, 278] width 388 height 35
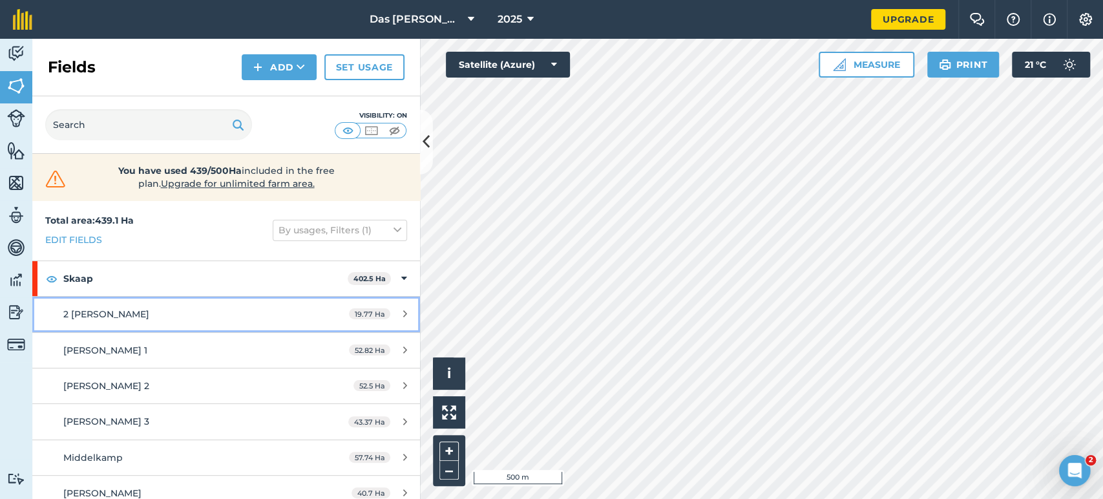
click at [285, 313] on div "2 [PERSON_NAME]" at bounding box center [184, 314] width 243 height 14
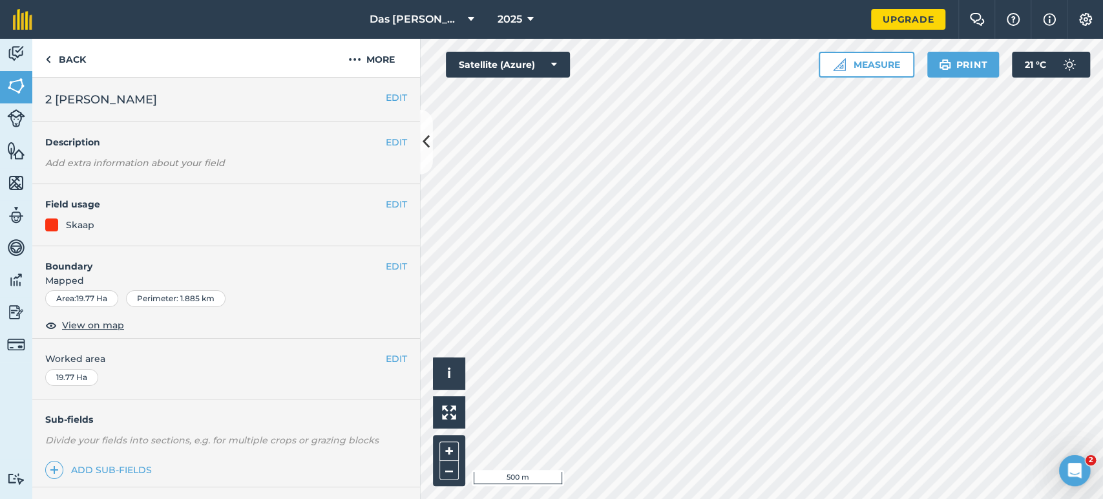
click at [84, 160] on em "Add extra information about your field" at bounding box center [135, 163] width 180 height 12
click at [422, 147] on icon at bounding box center [425, 141] width 7 height 23
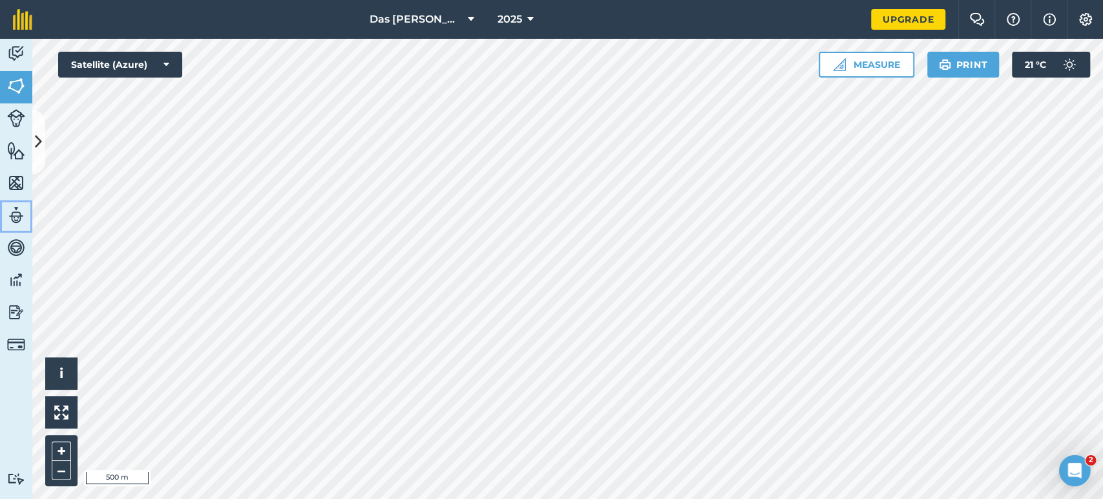
click at [21, 220] on img at bounding box center [16, 214] width 18 height 19
click at [43, 148] on button at bounding box center [38, 142] width 13 height 65
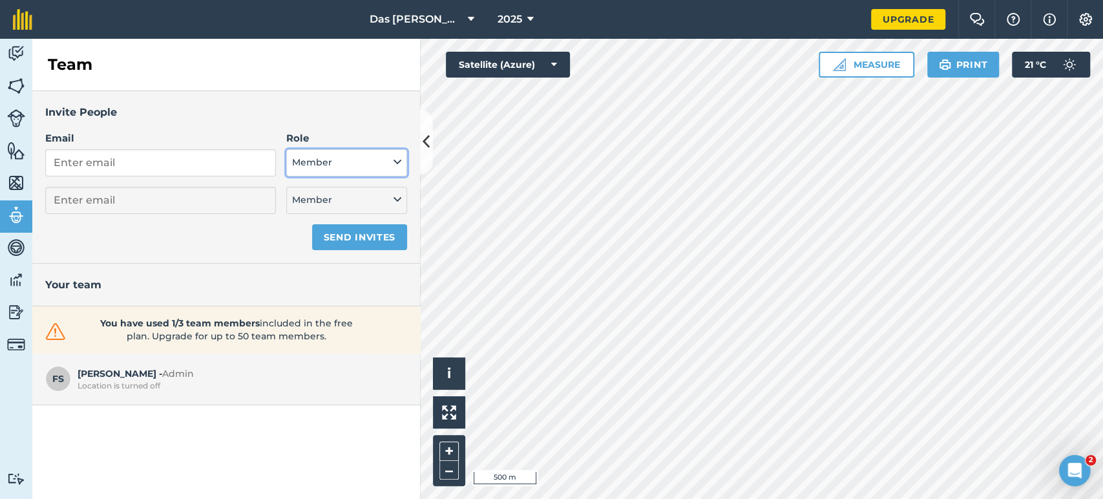
click at [359, 171] on button "Member" at bounding box center [346, 162] width 121 height 27
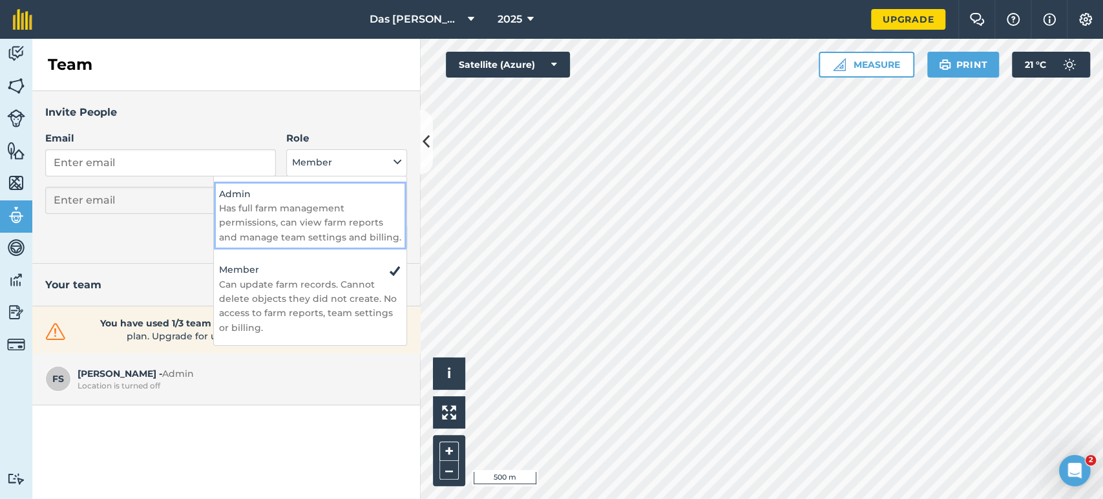
click at [305, 211] on p "Has full farm management permissions, can view farm reports and manage team set…" at bounding box center [310, 222] width 182 height 43
select select "ADMIN"
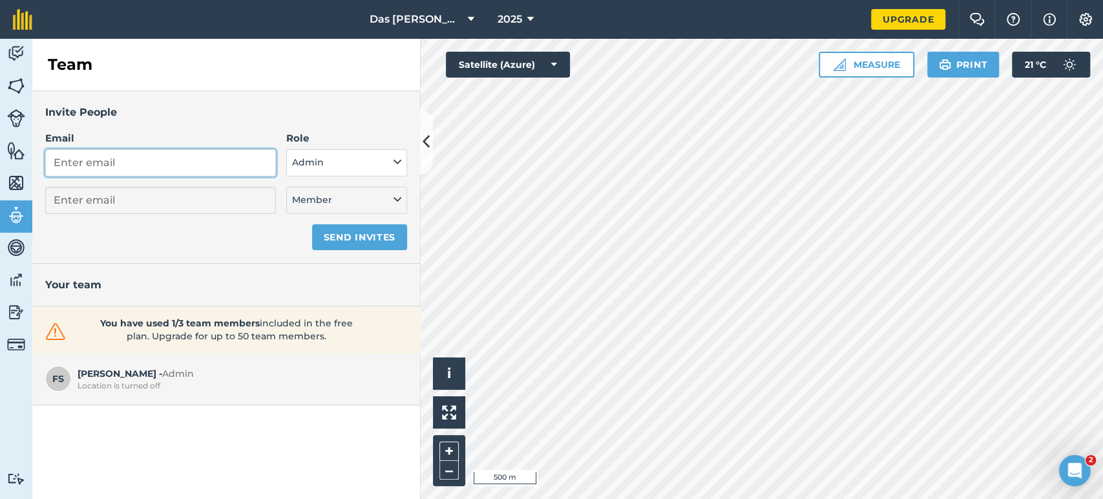
click at [152, 168] on input "Email" at bounding box center [160, 162] width 231 height 27
type input "ha"
select select "MEMBER"
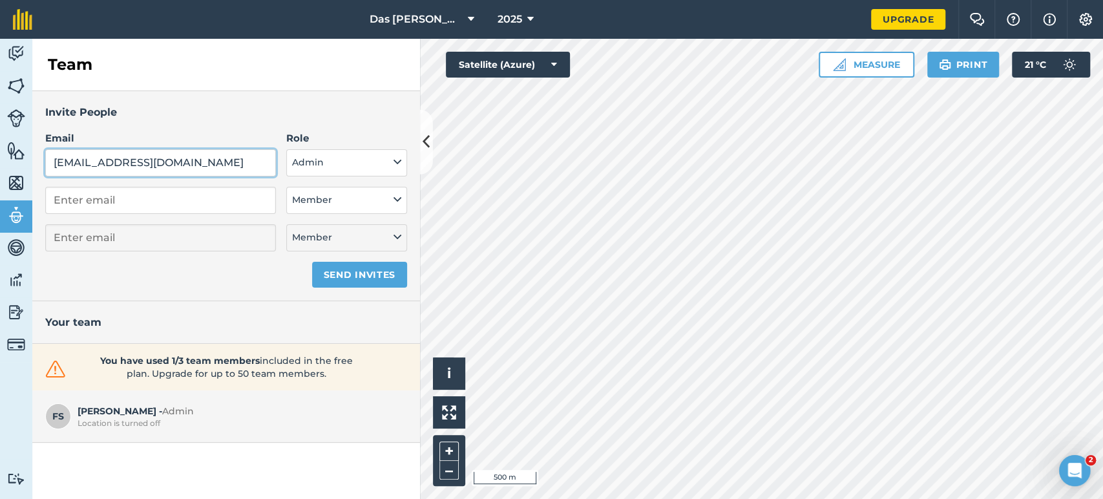
type input "[EMAIL_ADDRESS][DOMAIN_NAME]"
click at [253, 110] on h3 "Invite People" at bounding box center [226, 112] width 362 height 17
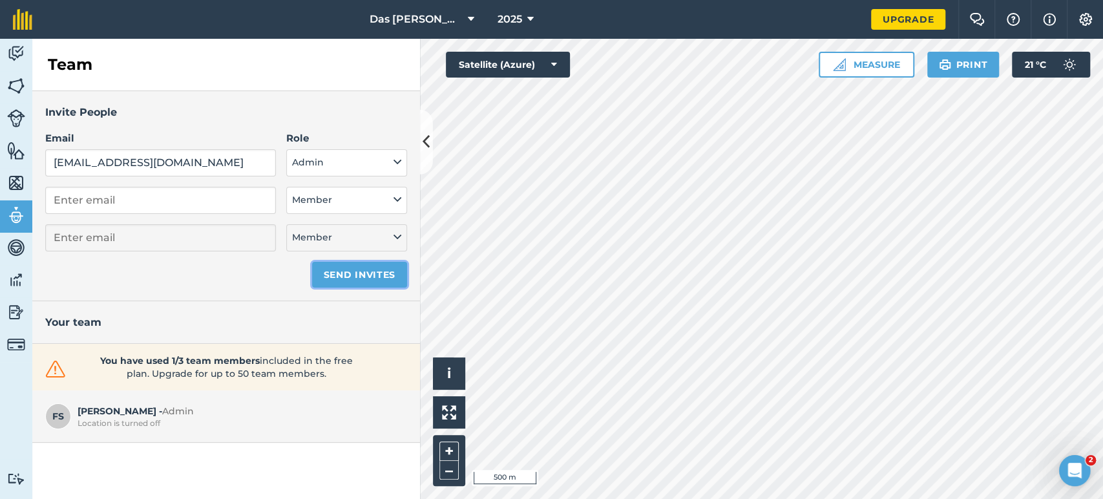
click at [389, 277] on button "Send invites" at bounding box center [359, 275] width 95 height 26
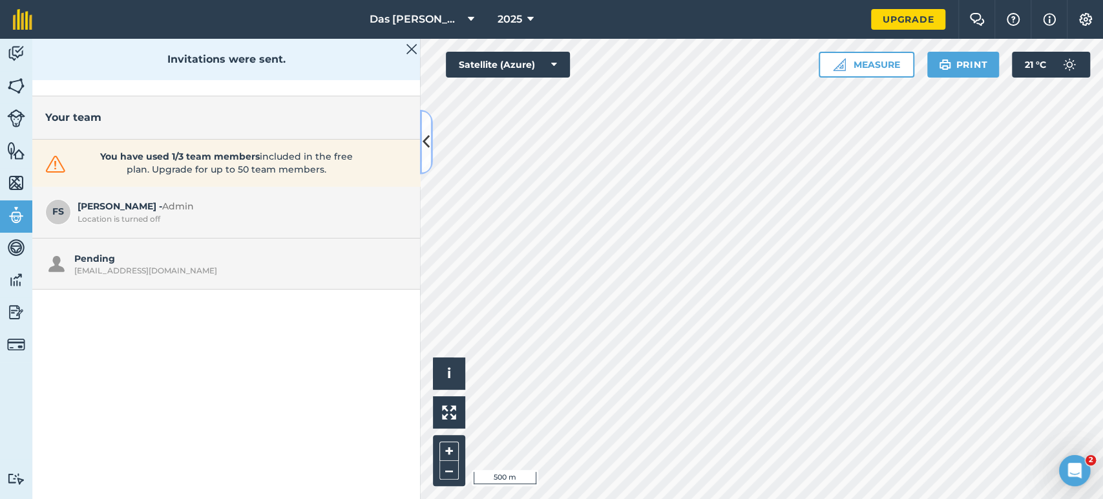
click at [426, 143] on icon at bounding box center [425, 141] width 7 height 23
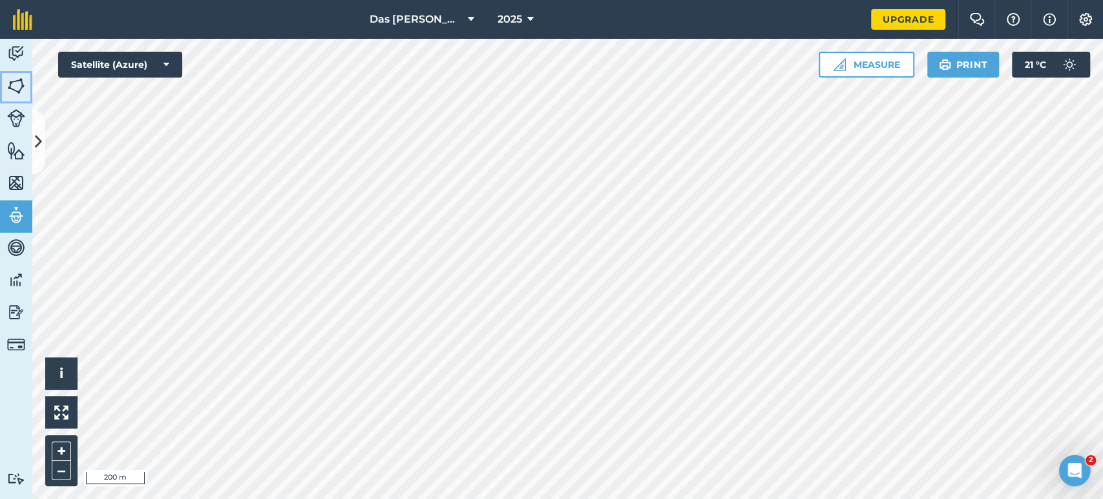
click at [7, 90] on img at bounding box center [16, 85] width 18 height 19
click at [44, 136] on button at bounding box center [38, 142] width 13 height 65
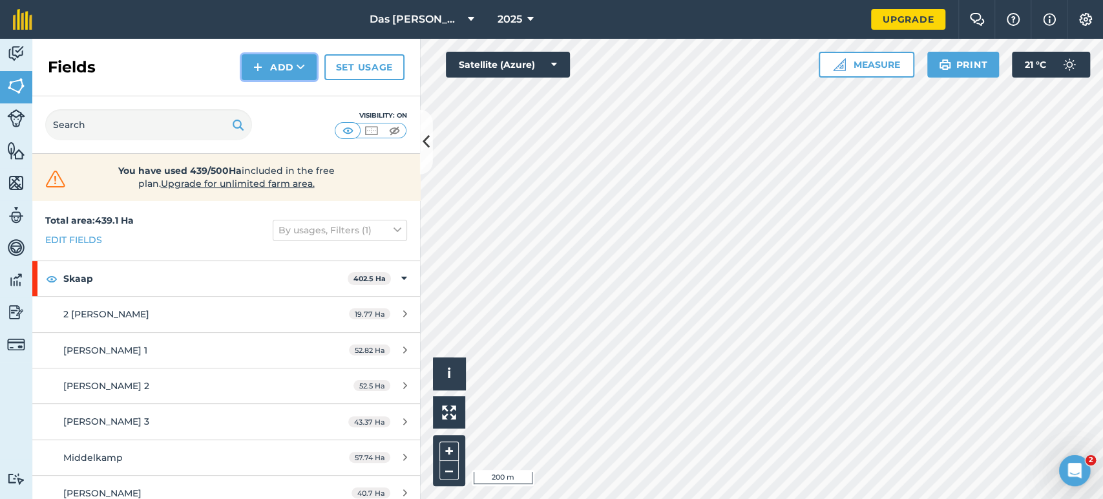
click at [295, 68] on button "Add" at bounding box center [279, 67] width 75 height 26
click at [292, 83] on link "Draw" at bounding box center [279, 96] width 71 height 28
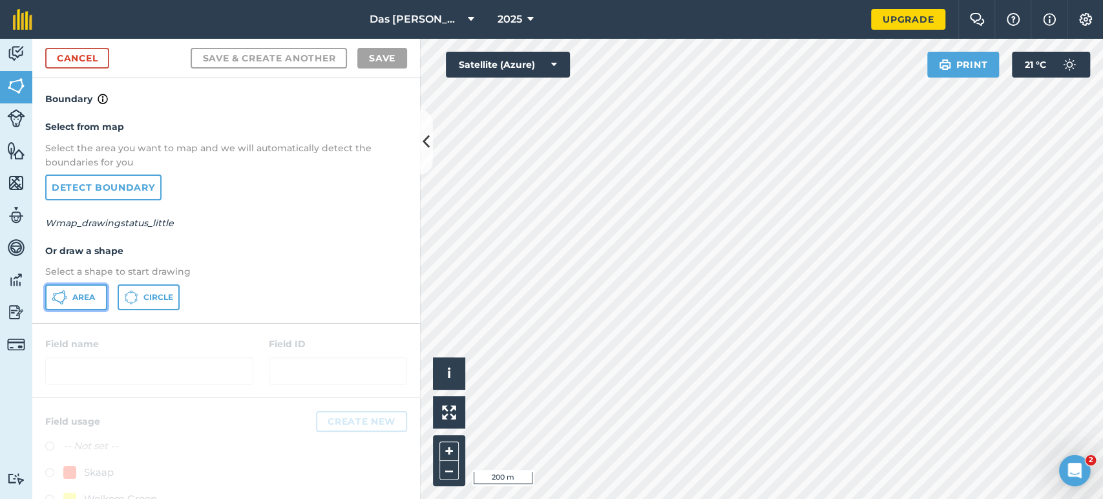
click at [88, 289] on button "Area" at bounding box center [76, 297] width 62 height 26
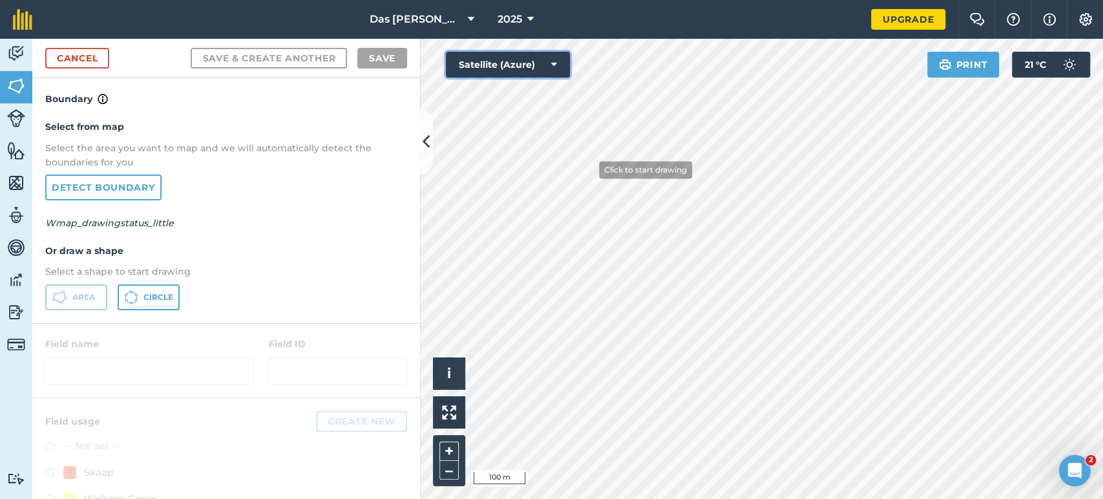
click at [587, 164] on div "Click to start drawing i © 2025 TomTom, Microsoft 100 m + – Satellite (Azure) P…" at bounding box center [761, 269] width 683 height 460
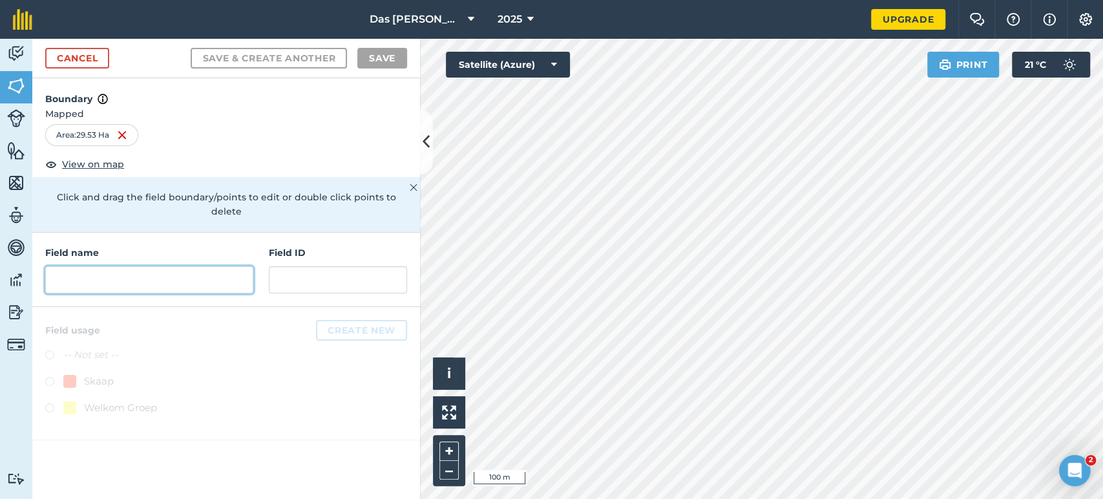
click at [218, 266] on input "text" at bounding box center [149, 279] width 208 height 27
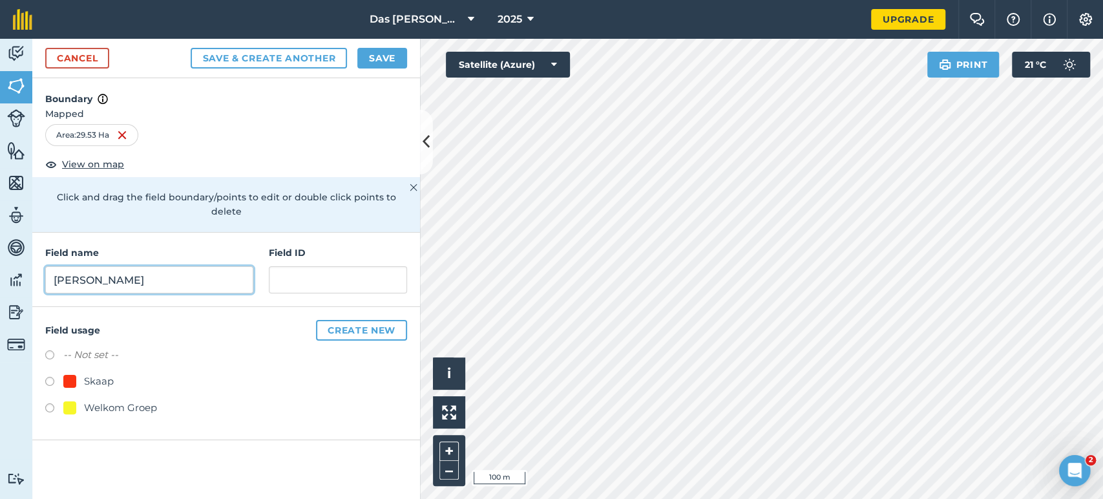
type input "[PERSON_NAME]"
click at [48, 403] on label at bounding box center [54, 409] width 18 height 13
radio input "true"
click at [377, 56] on button "Save" at bounding box center [382, 58] width 50 height 21
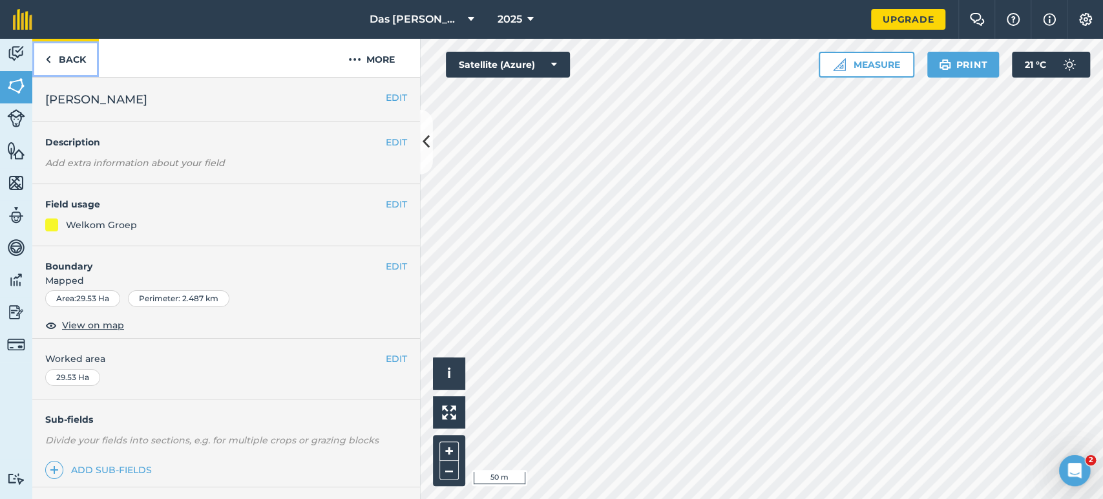
click at [57, 57] on link "Back" at bounding box center [65, 58] width 67 height 38
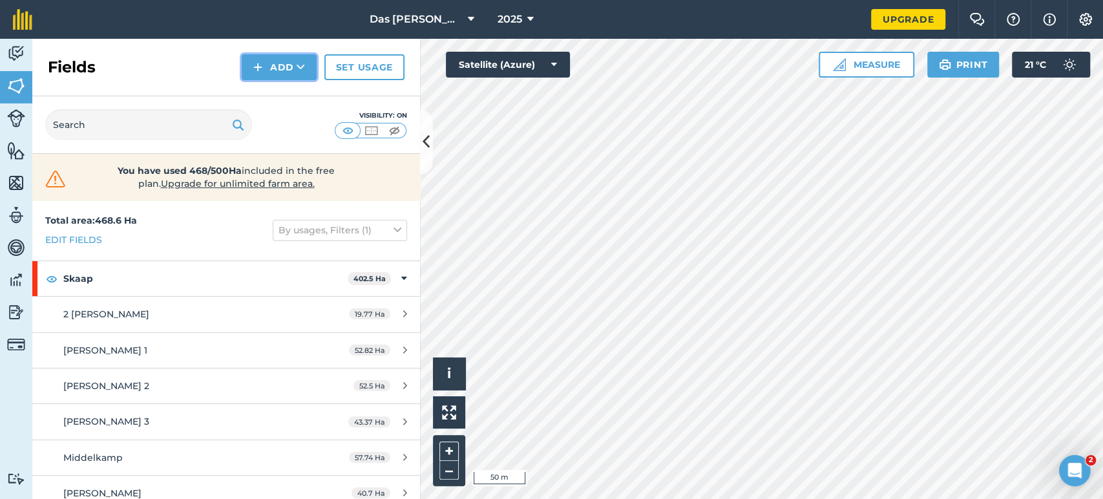
click at [283, 70] on button "Add" at bounding box center [279, 67] width 75 height 26
click at [258, 98] on link "Draw" at bounding box center [279, 96] width 71 height 28
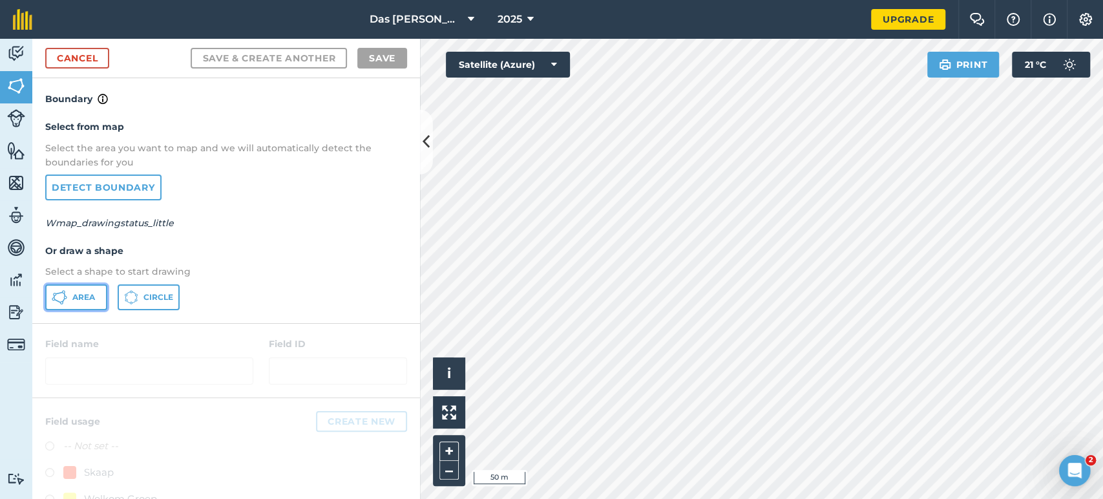
click at [86, 293] on span "Area" at bounding box center [83, 297] width 23 height 10
click at [507, 498] on html "Das Ram Boerdery 2025 Upgrade Farm Chat Help Info Settings Map printing is not …" at bounding box center [551, 249] width 1103 height 499
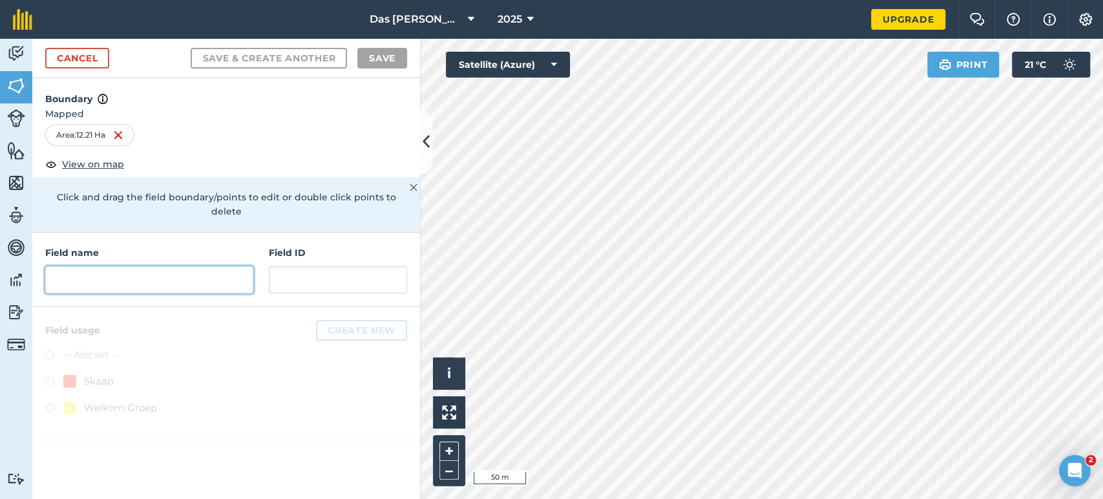
click at [192, 266] on input "text" at bounding box center [149, 279] width 208 height 27
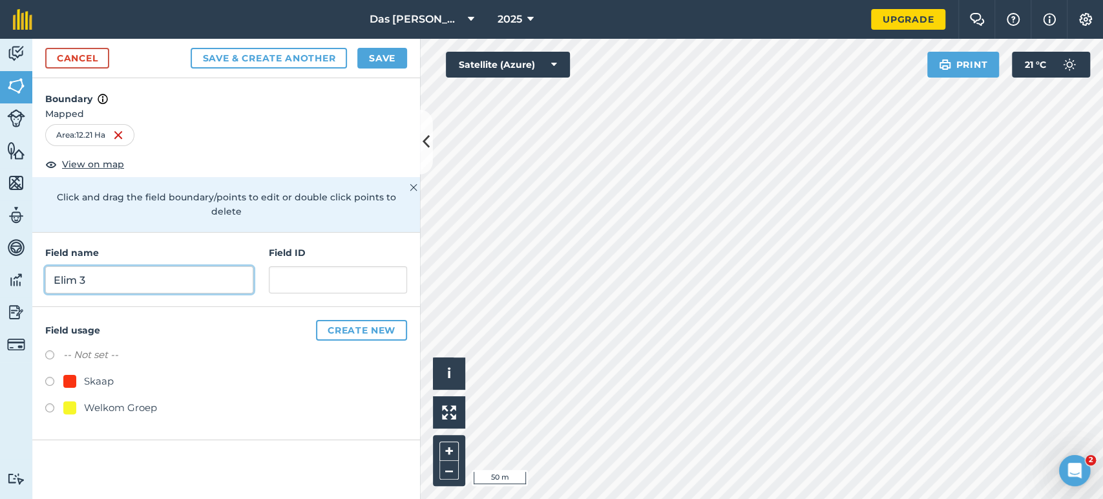
type input "Elim 3"
click at [140, 400] on div "Welkom Groep" at bounding box center [120, 408] width 73 height 16
radio input "true"
click at [377, 64] on button "Save" at bounding box center [382, 58] width 50 height 21
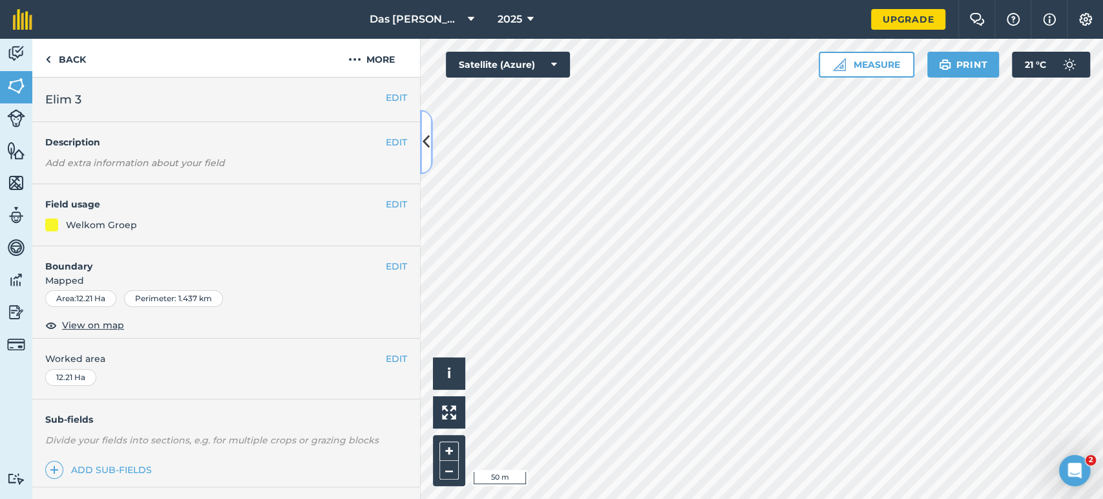
click at [426, 147] on icon at bounding box center [425, 141] width 7 height 23
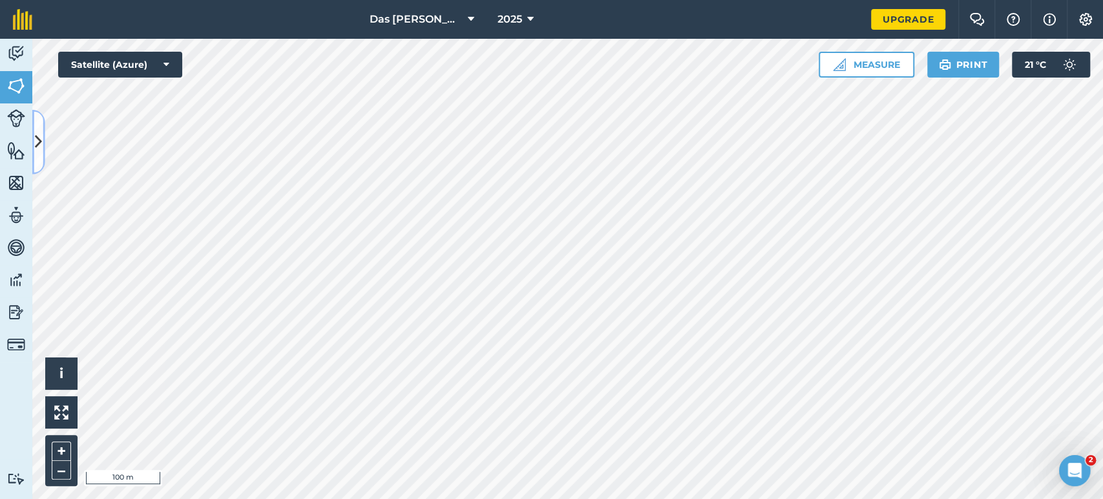
click at [39, 122] on button at bounding box center [38, 142] width 13 height 65
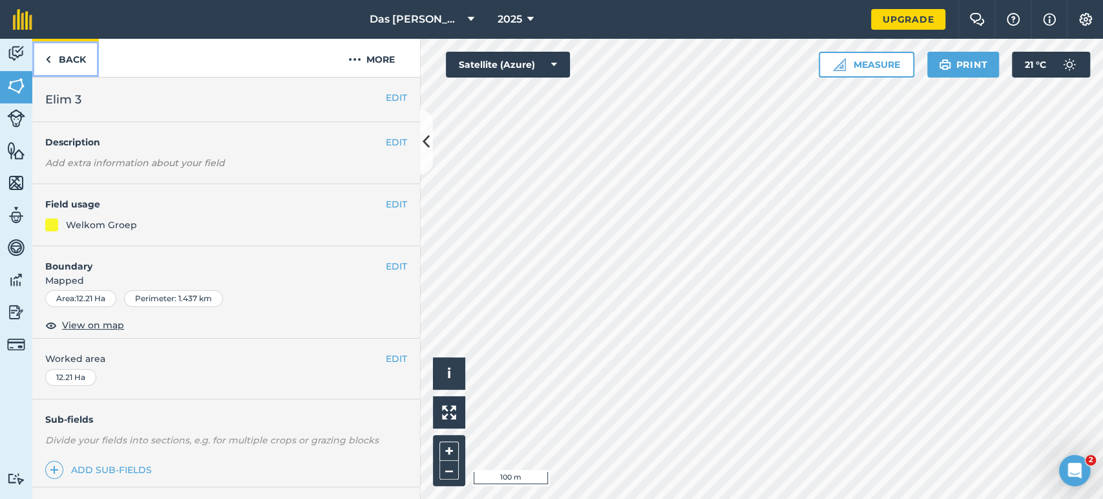
click at [62, 53] on link "Back" at bounding box center [65, 58] width 67 height 38
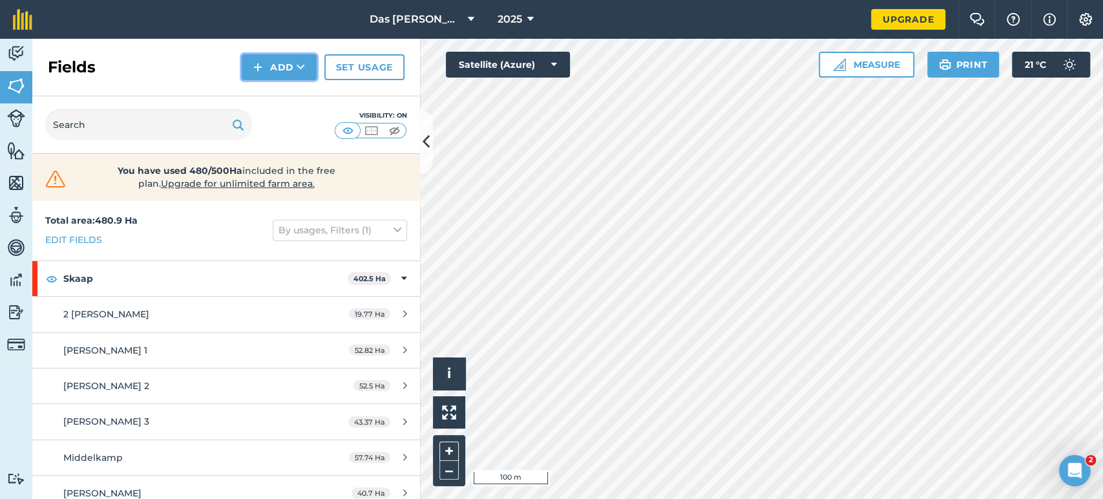
click at [266, 70] on button "Add" at bounding box center [279, 67] width 75 height 26
click at [295, 94] on link "Draw" at bounding box center [279, 96] width 71 height 28
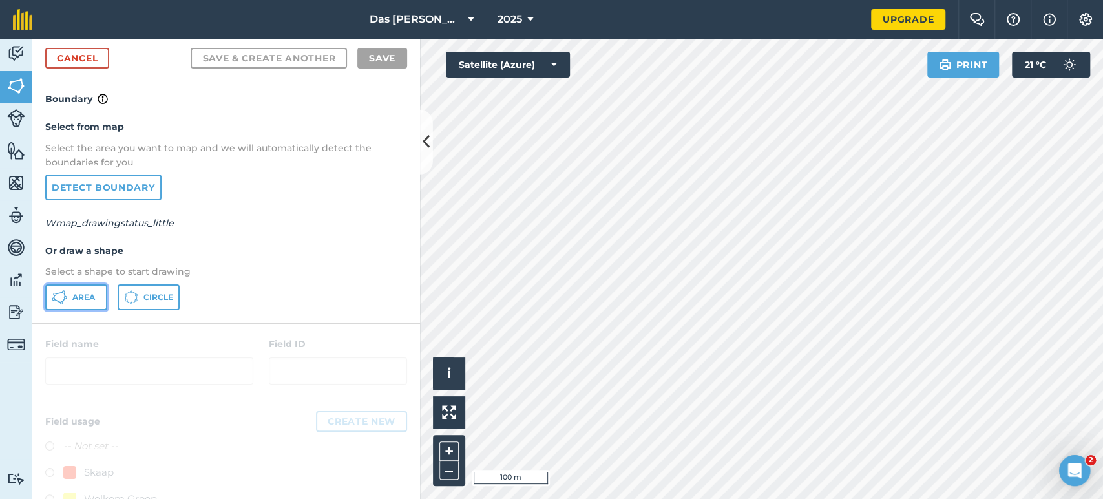
click at [69, 296] on button "Area" at bounding box center [76, 297] width 62 height 26
click at [65, 55] on link "Cancel" at bounding box center [77, 58] width 64 height 21
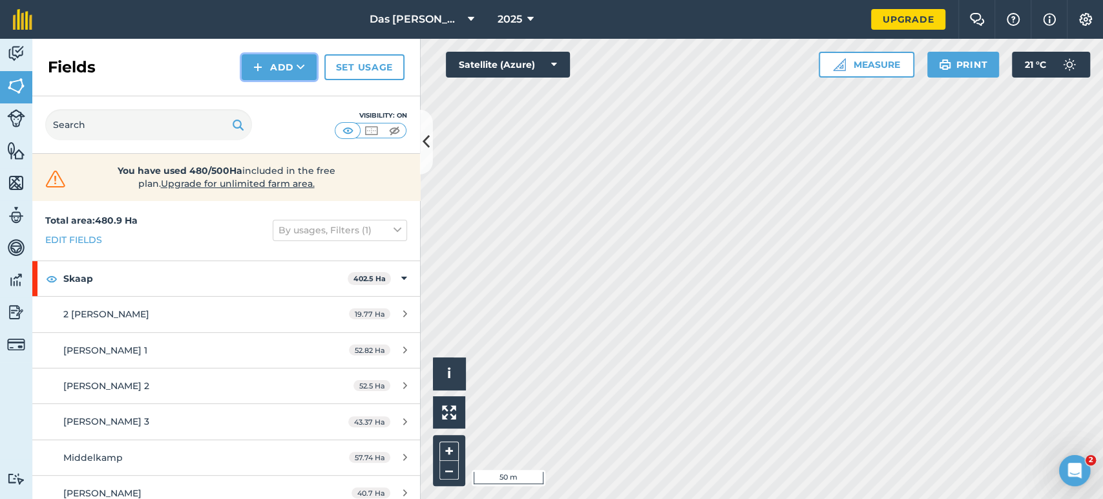
click at [289, 71] on button "Add" at bounding box center [279, 67] width 75 height 26
click at [289, 85] on link "Draw" at bounding box center [279, 96] width 71 height 28
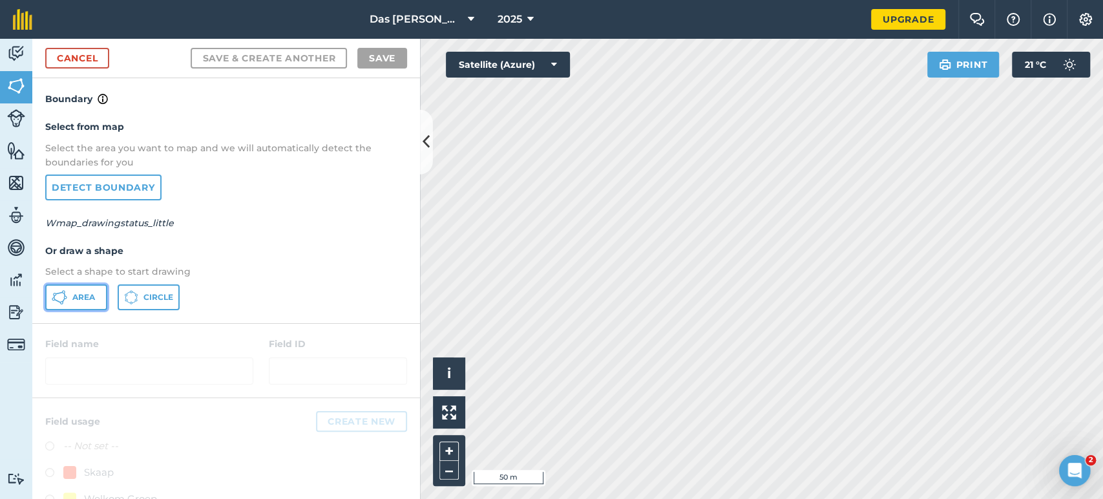
click at [79, 303] on button "Area" at bounding box center [76, 297] width 62 height 26
click at [611, 498] on html "Das Ram Boerdery 2025 Upgrade Farm Chat Help Info Settings Map printing is not …" at bounding box center [551, 249] width 1103 height 499
click at [574, 9] on div "Das Ram Boerdery 2025 Upgrade Farm Chat Help Info Settings Map printing is not …" at bounding box center [551, 249] width 1103 height 499
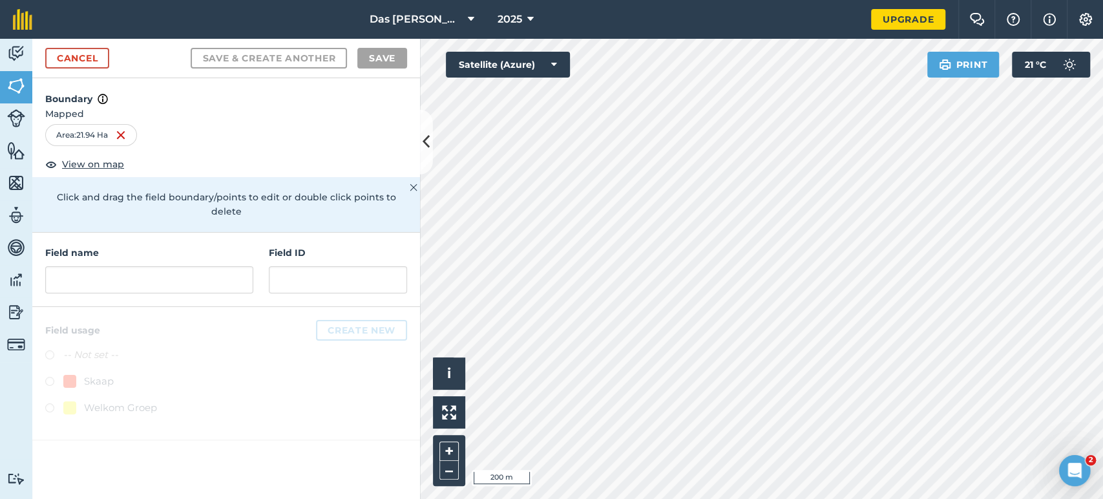
click at [412, 183] on img at bounding box center [414, 188] width 8 height 16
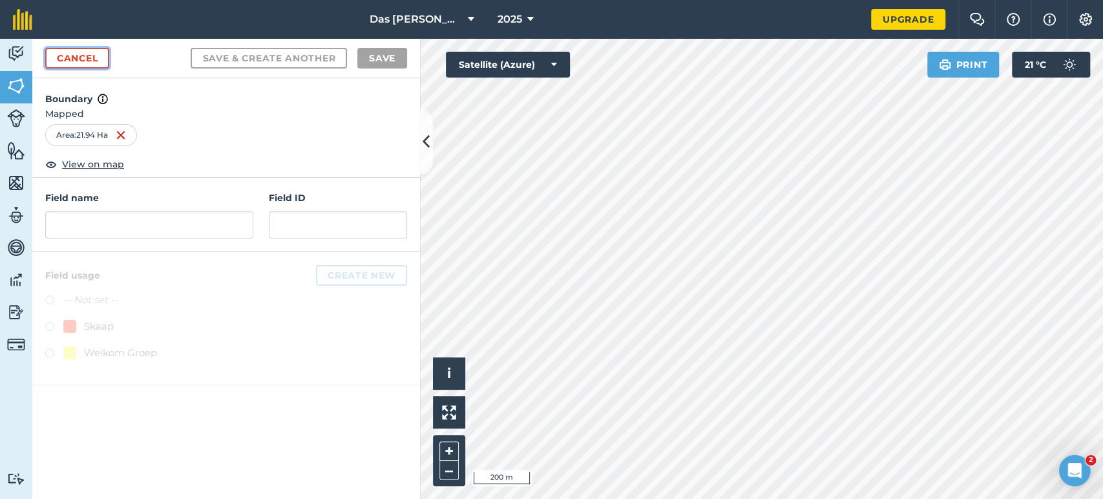
click at [60, 51] on link "Cancel" at bounding box center [77, 58] width 64 height 21
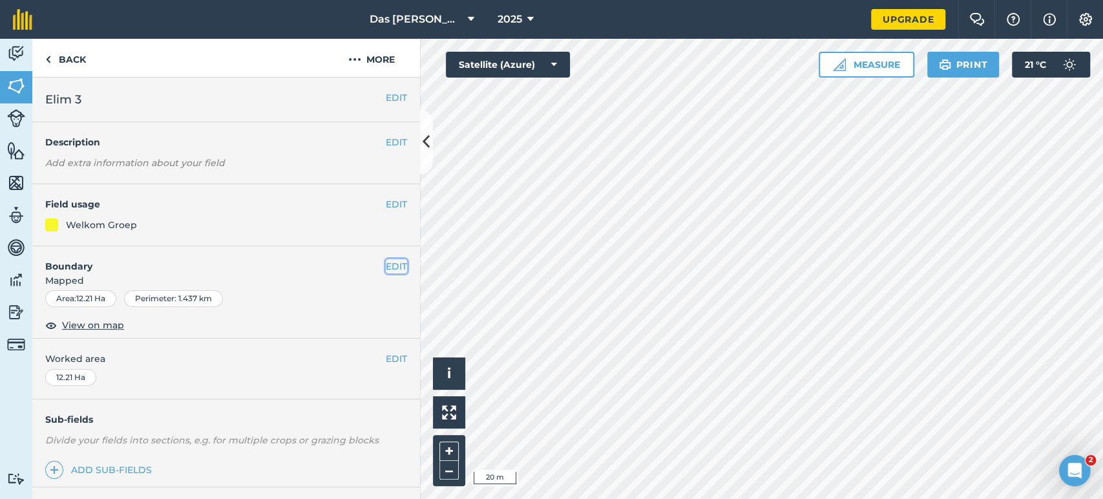
click at [386, 263] on button "EDIT" at bounding box center [396, 266] width 21 height 14
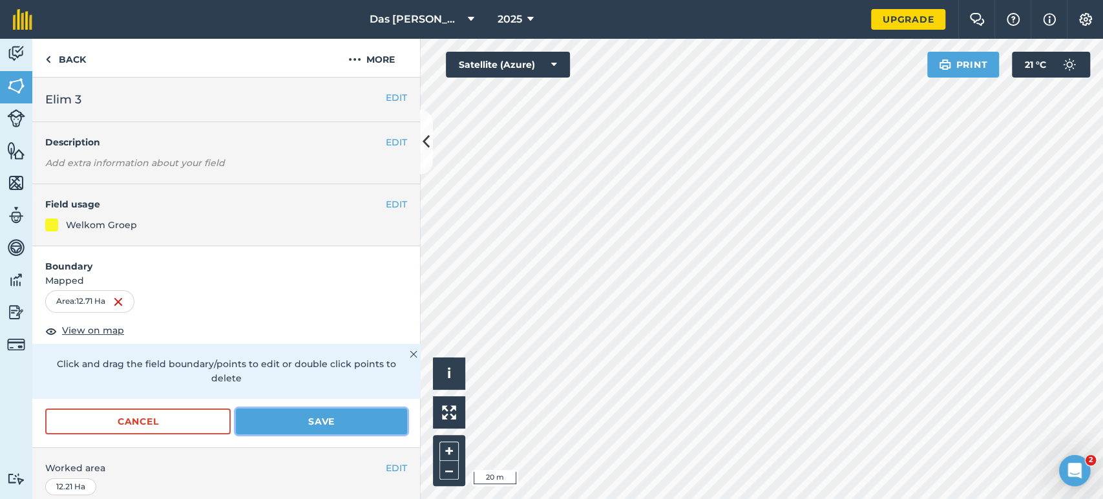
click at [371, 422] on button "Save" at bounding box center [321, 421] width 171 height 26
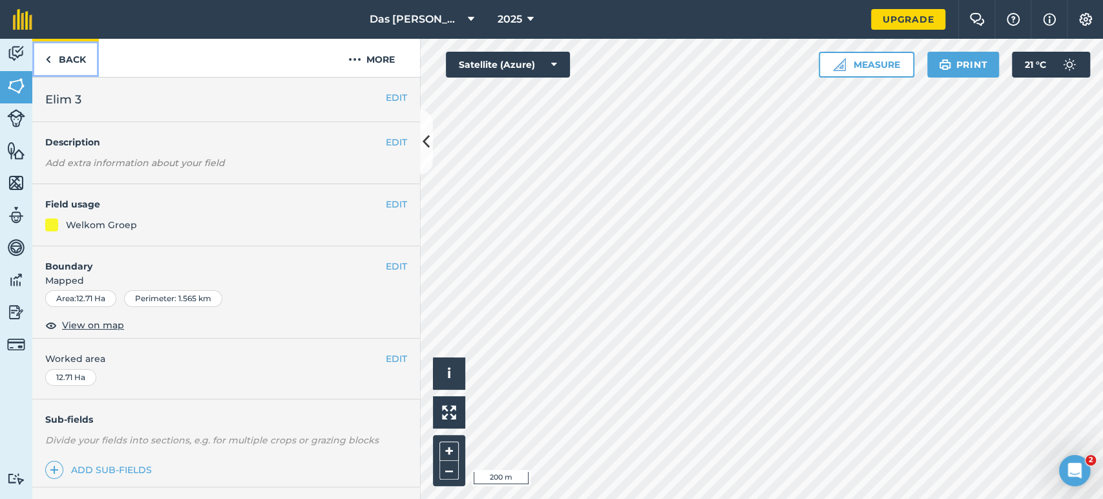
click at [67, 65] on link "Back" at bounding box center [65, 58] width 67 height 38
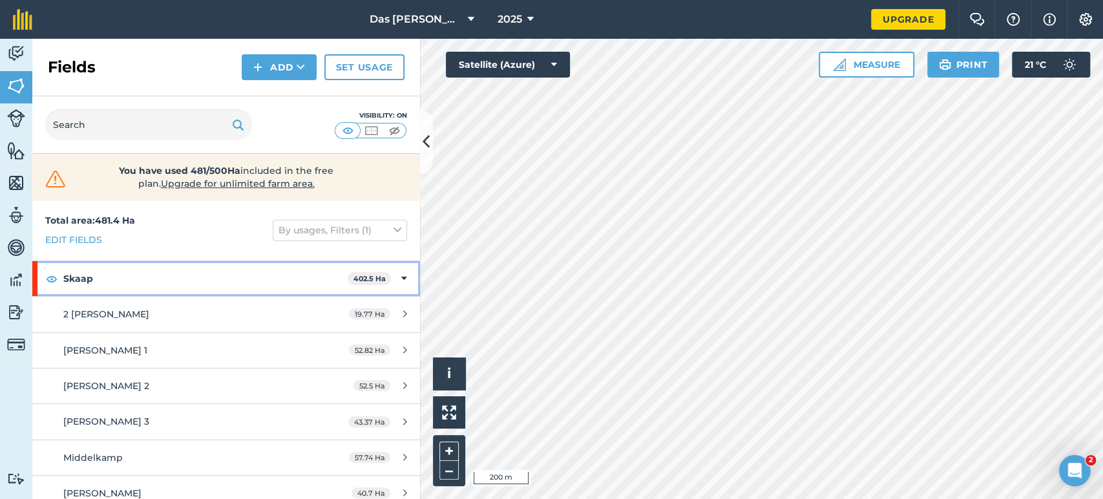
click at [401, 278] on icon at bounding box center [404, 278] width 6 height 14
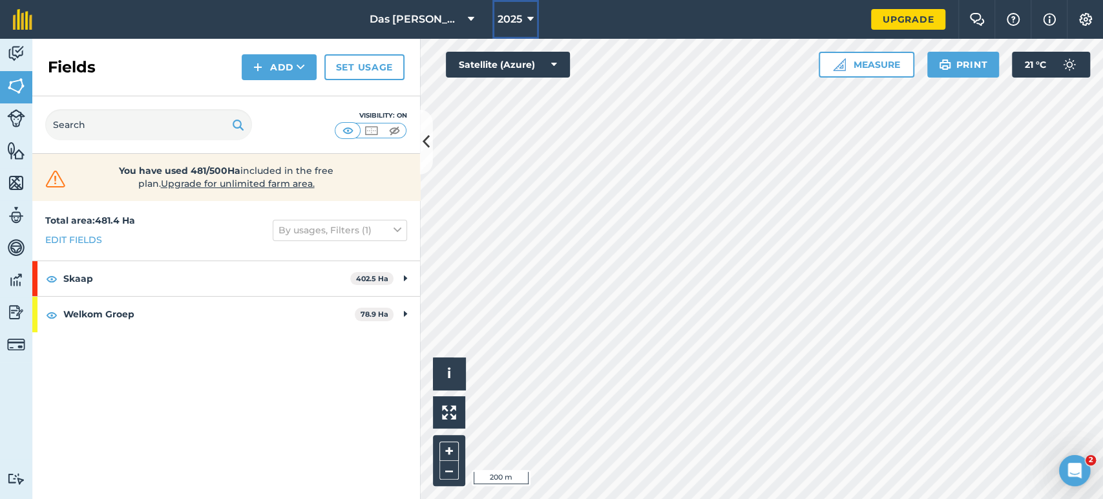
click at [525, 15] on button "2025" at bounding box center [515, 19] width 47 height 39
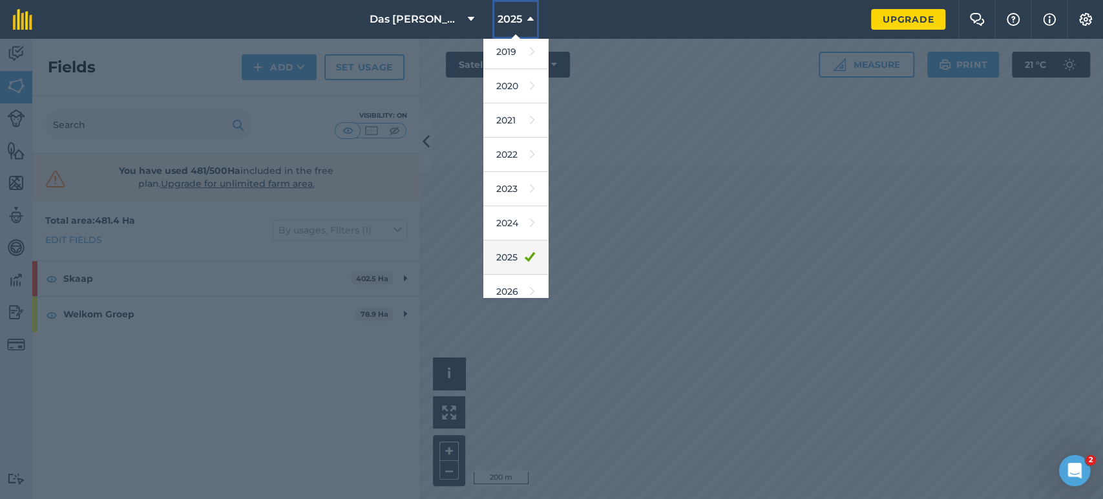
scroll to position [117, 0]
click at [729, 176] on div at bounding box center [551, 269] width 1103 height 460
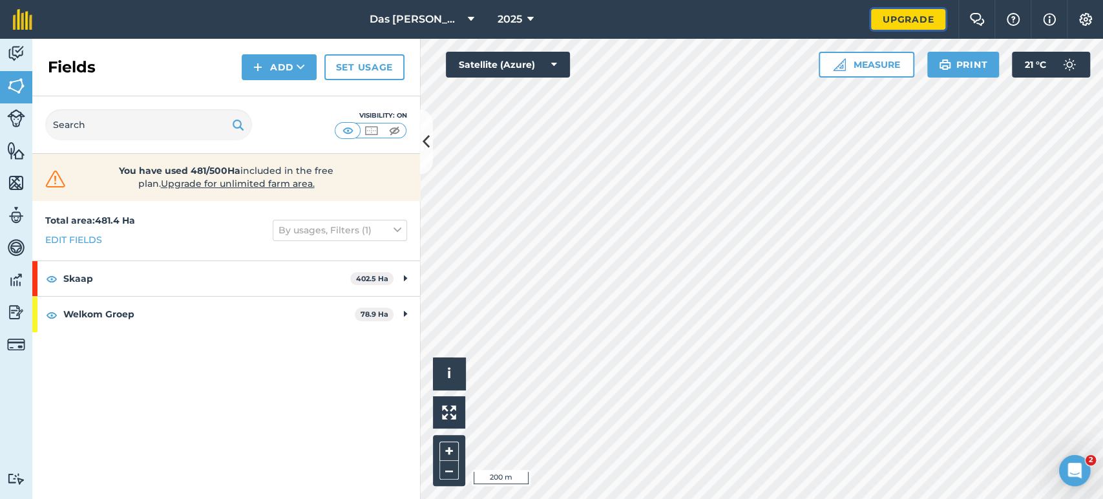
click at [908, 24] on link "Upgrade" at bounding box center [908, 19] width 74 height 21
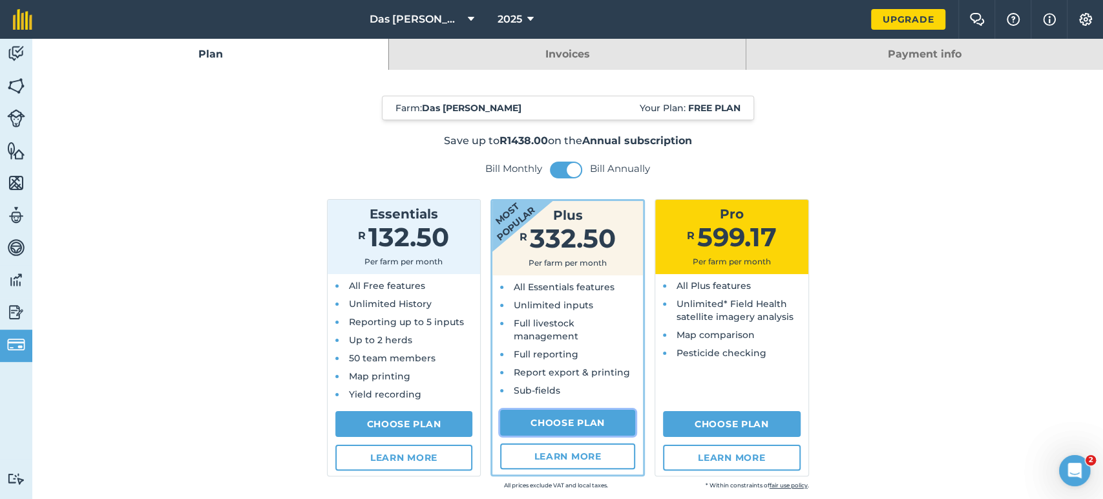
click at [576, 426] on link "Choose Plan" at bounding box center [567, 423] width 135 height 26
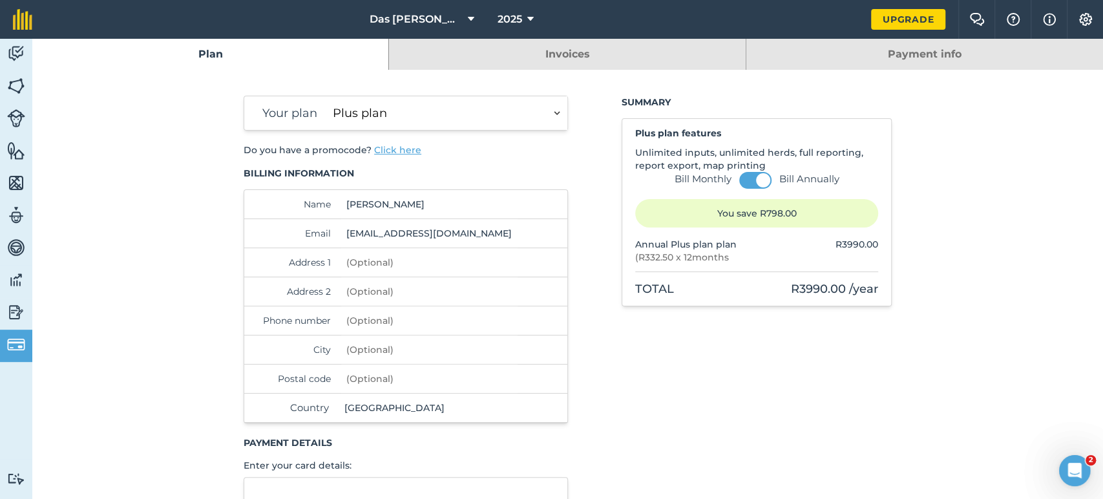
click at [501, 119] on select "Essentials plan Plus plan Pro plan" at bounding box center [447, 113] width 240 height 34
click at [327, 96] on select "Essentials plan Plus plan Pro plan" at bounding box center [447, 113] width 240 height 34
click at [529, 115] on select "Essentials plan Plus plan Pro plan" at bounding box center [447, 113] width 240 height 34
click at [327, 96] on select "Essentials plan Plus plan Pro plan" at bounding box center [447, 113] width 240 height 34
click at [462, 112] on select "Essentials plan Plus plan Pro plan" at bounding box center [447, 113] width 240 height 34
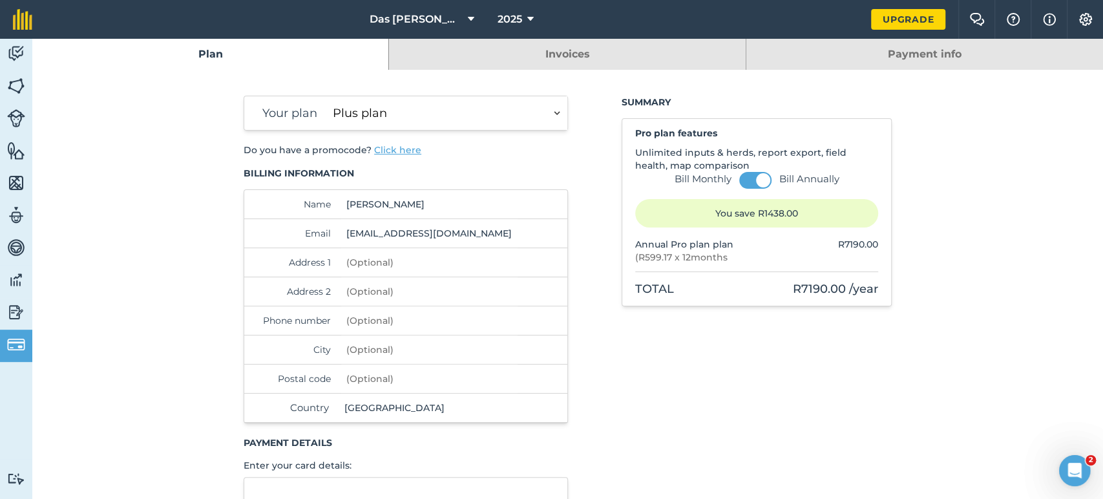
click at [327, 96] on select "Essentials plan Plus plan Pro plan" at bounding box center [447, 113] width 240 height 34
click at [503, 114] on select "Essentials plan Plus plan Pro plan" at bounding box center [447, 113] width 240 height 34
select select "c333f8ae-3c08-4337-b93a-84218057e287"
click at [327, 96] on select "Essentials plan Plus plan Pro plan" at bounding box center [447, 113] width 240 height 34
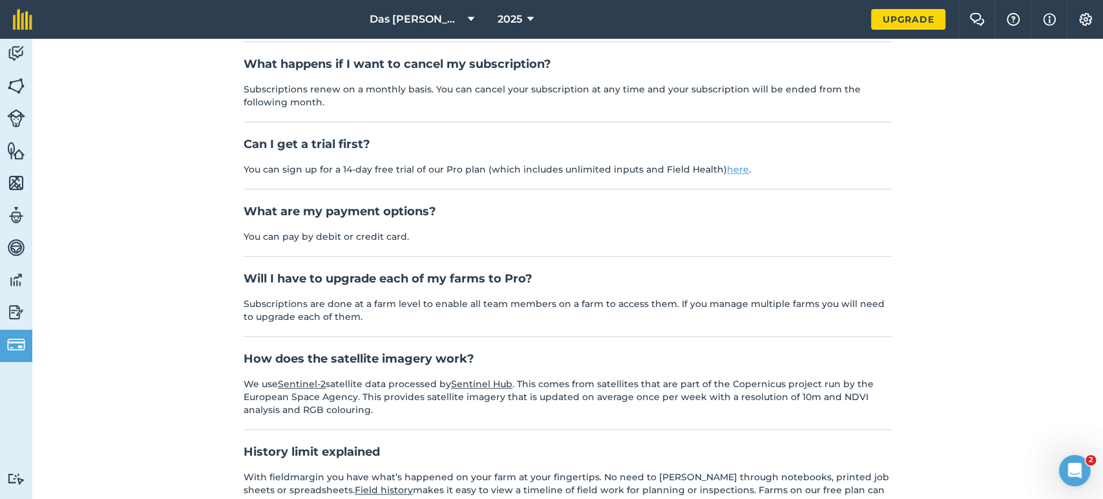
scroll to position [753, 0]
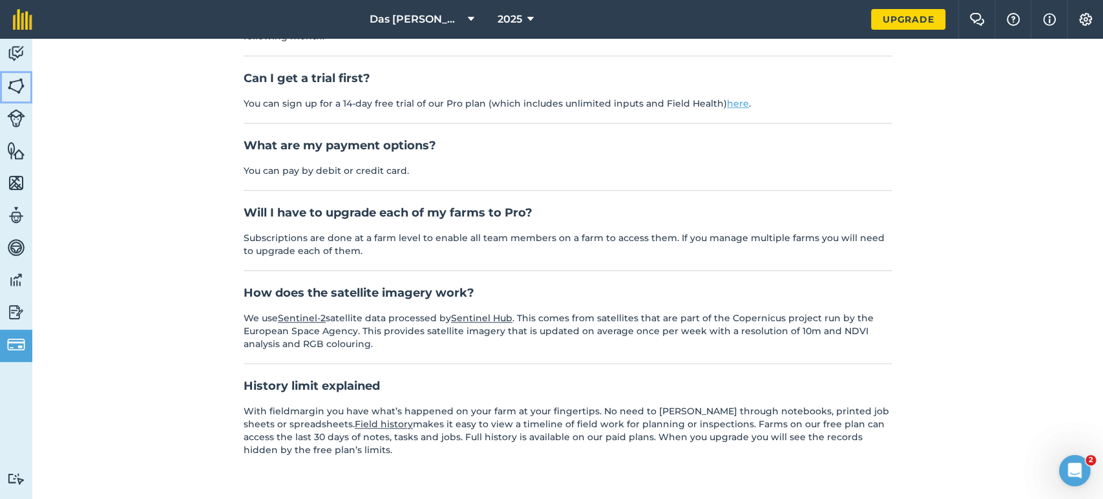
click at [15, 76] on img at bounding box center [16, 85] width 18 height 19
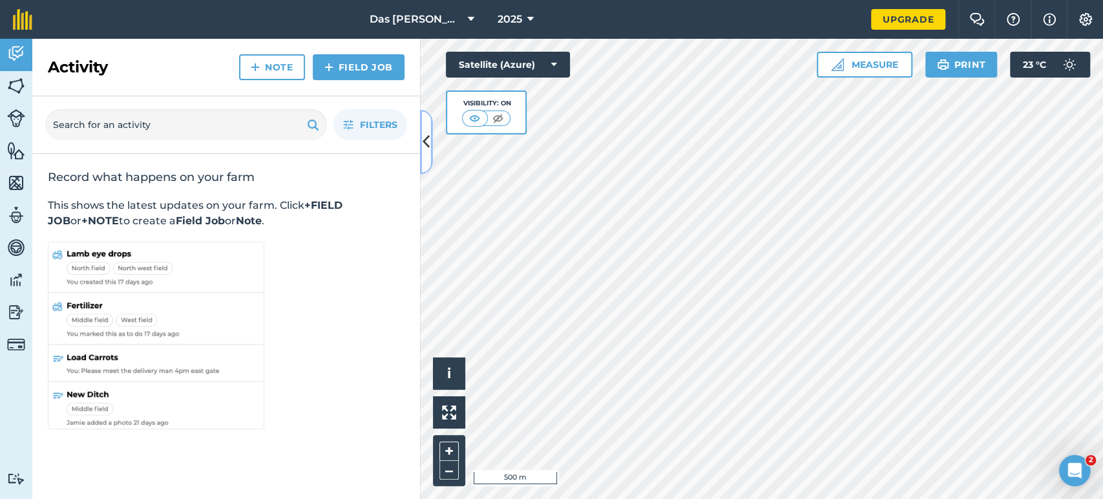
click at [423, 147] on icon at bounding box center [425, 141] width 7 height 23
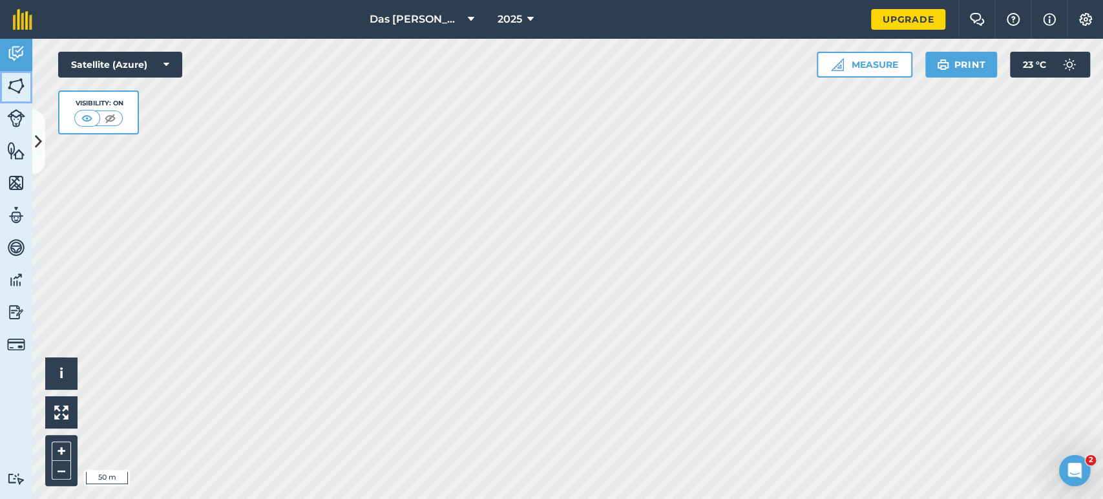
click at [21, 80] on img at bounding box center [16, 85] width 18 height 19
click at [38, 134] on icon at bounding box center [38, 141] width 7 height 23
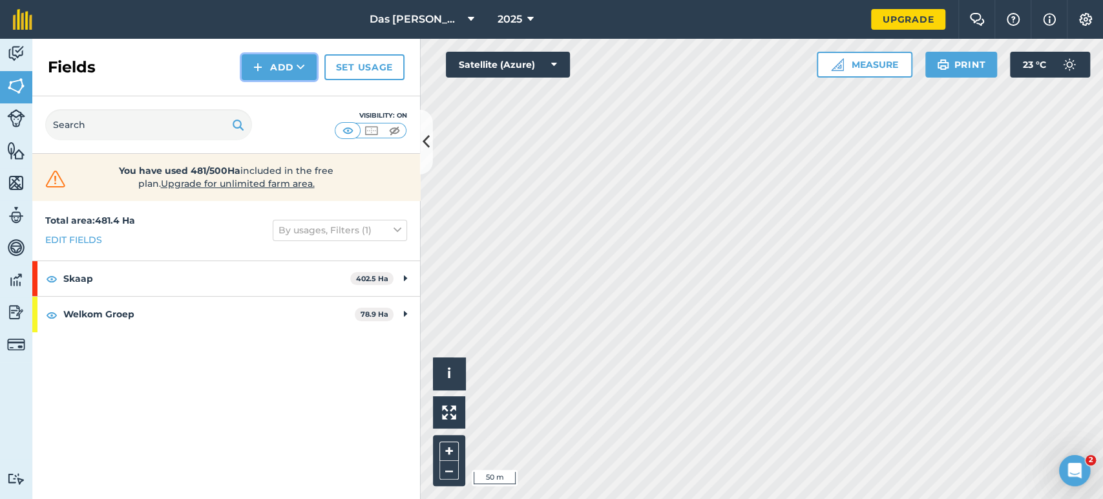
click at [305, 70] on button "Add" at bounding box center [279, 67] width 75 height 26
click at [291, 95] on link "Draw" at bounding box center [279, 96] width 71 height 28
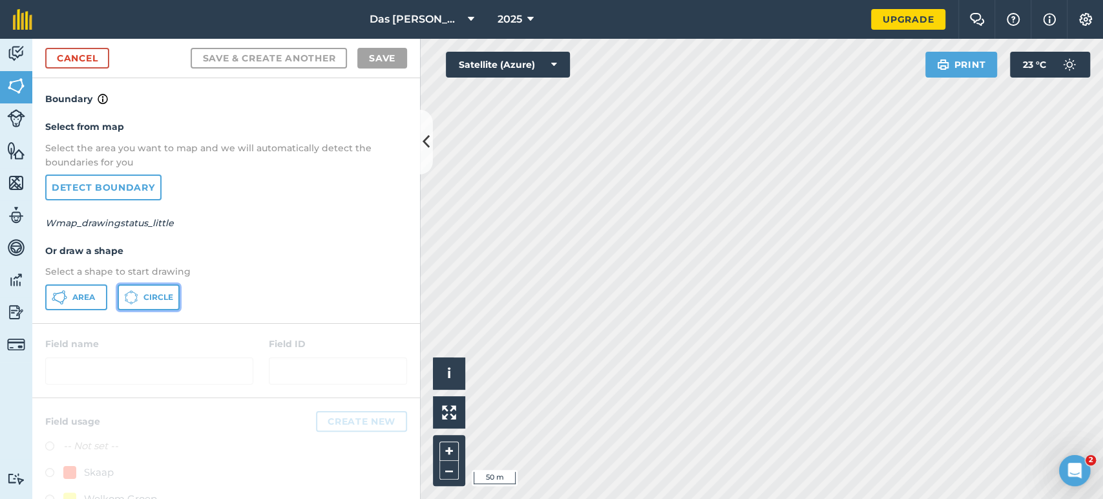
click at [168, 293] on span "Circle" at bounding box center [158, 297] width 30 height 10
click at [86, 62] on link "Cancel" at bounding box center [77, 58] width 64 height 21
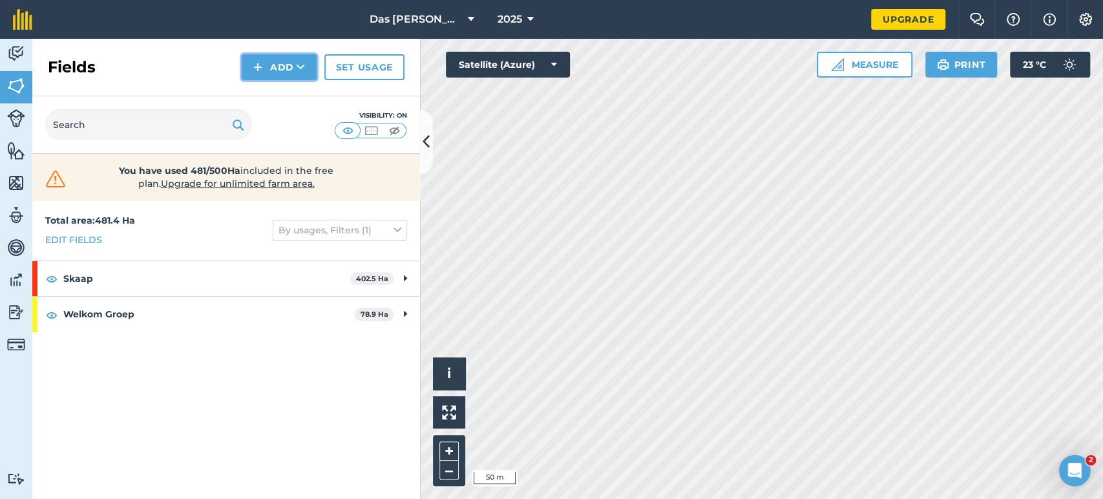
click at [276, 57] on button "Add" at bounding box center [279, 67] width 75 height 26
click at [277, 121] on link "Import" at bounding box center [279, 125] width 71 height 28
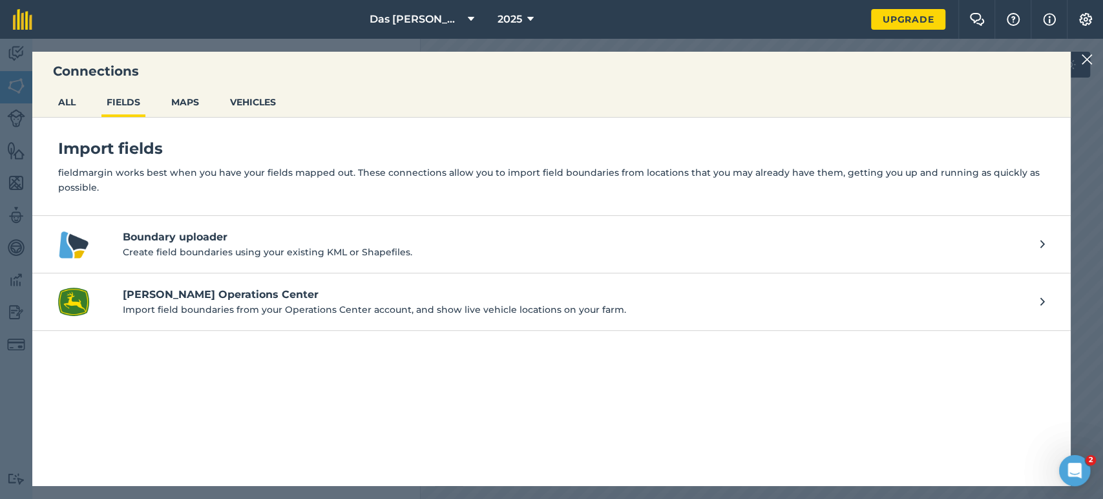
click at [1081, 61] on img at bounding box center [1087, 60] width 12 height 16
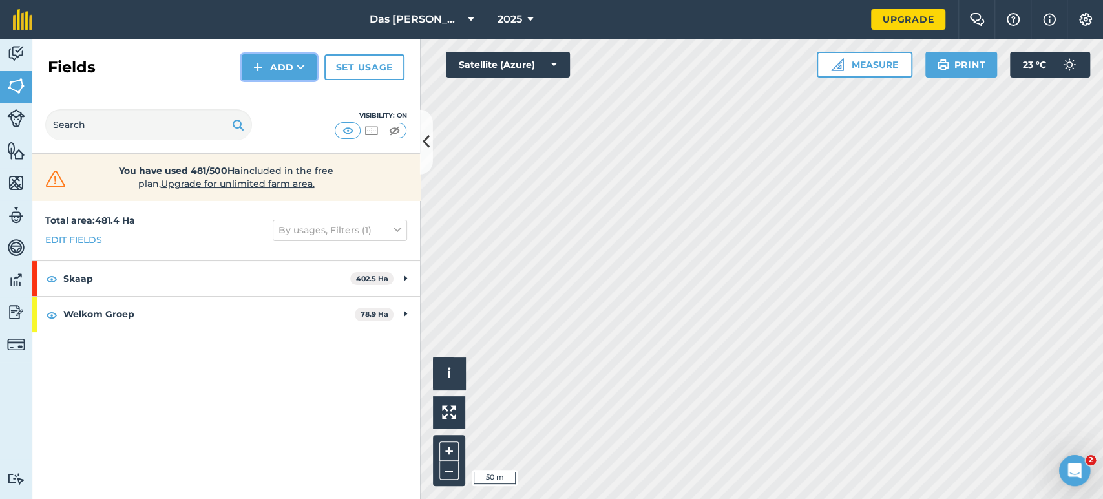
click at [294, 74] on button "Add" at bounding box center [279, 67] width 75 height 26
click at [289, 94] on link "Draw" at bounding box center [279, 96] width 71 height 28
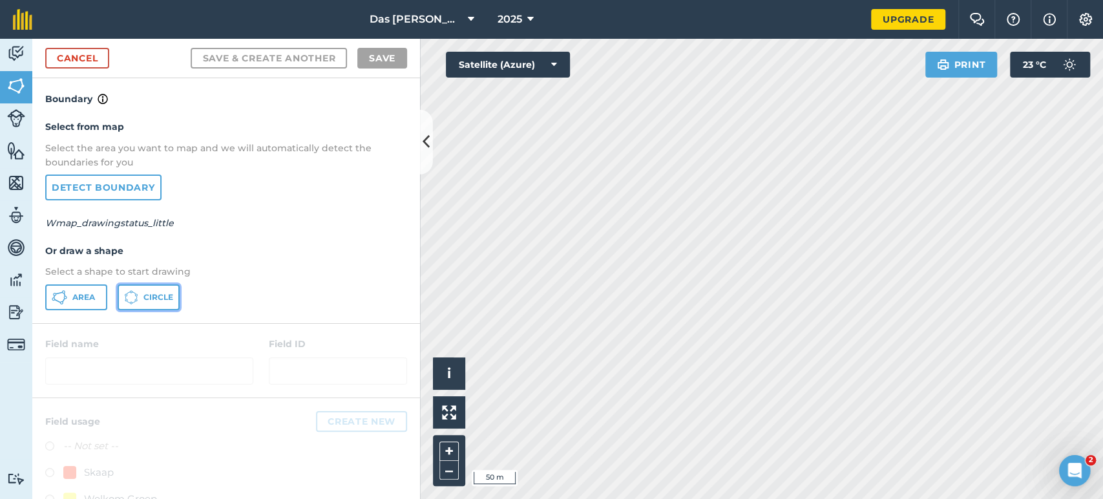
click at [154, 296] on span "Circle" at bounding box center [158, 297] width 30 height 10
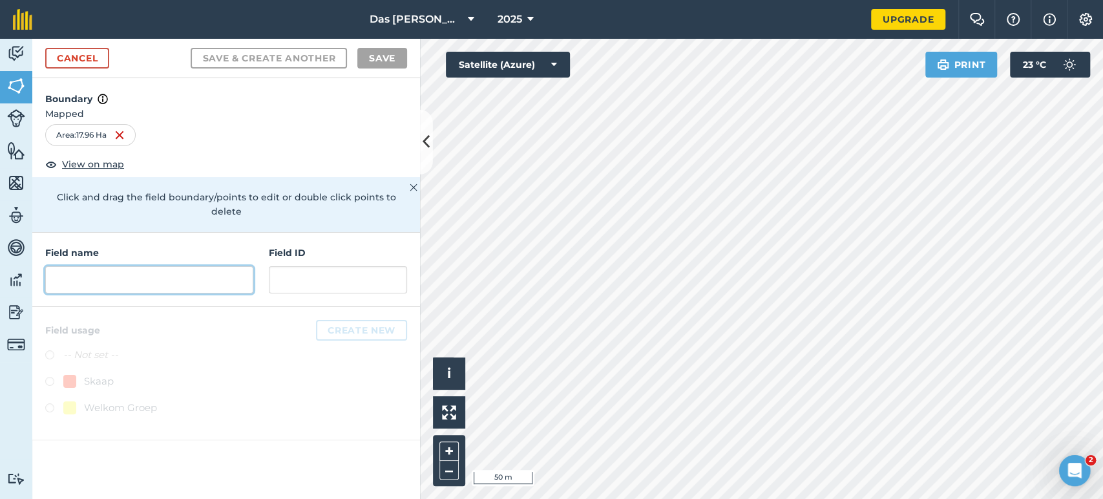
click at [231, 266] on input "text" at bounding box center [149, 279] width 208 height 27
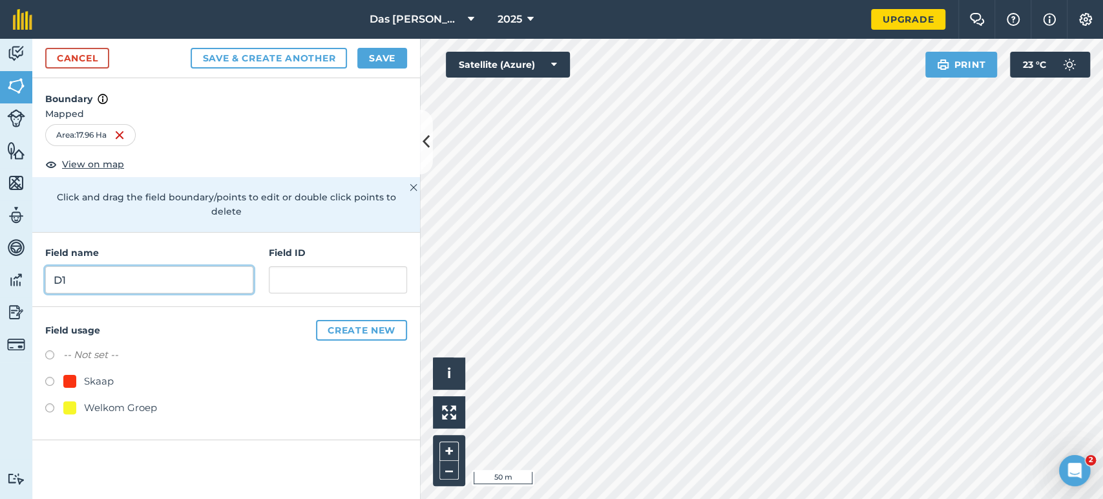
type input "D1"
click at [375, 62] on button "Save" at bounding box center [382, 58] width 50 height 21
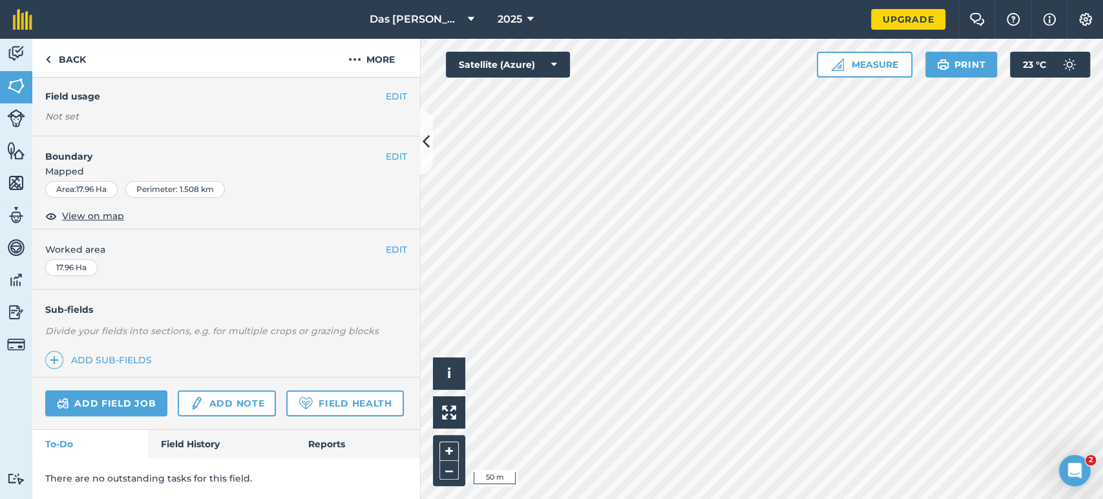
scroll to position [142, 0]
click at [137, 390] on link "Add field job" at bounding box center [106, 403] width 122 height 26
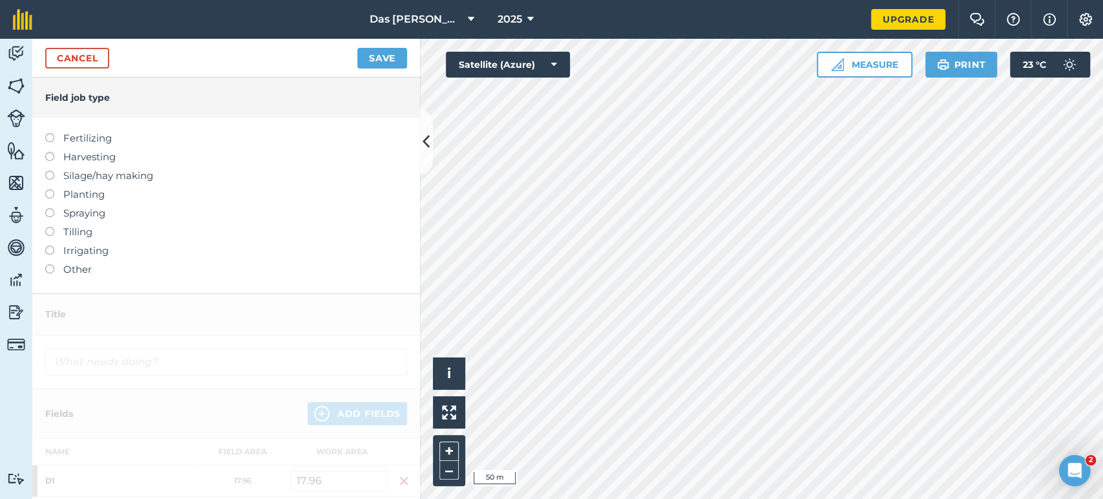
click at [51, 133] on label at bounding box center [54, 133] width 18 height 0
type input "Fertilizing"
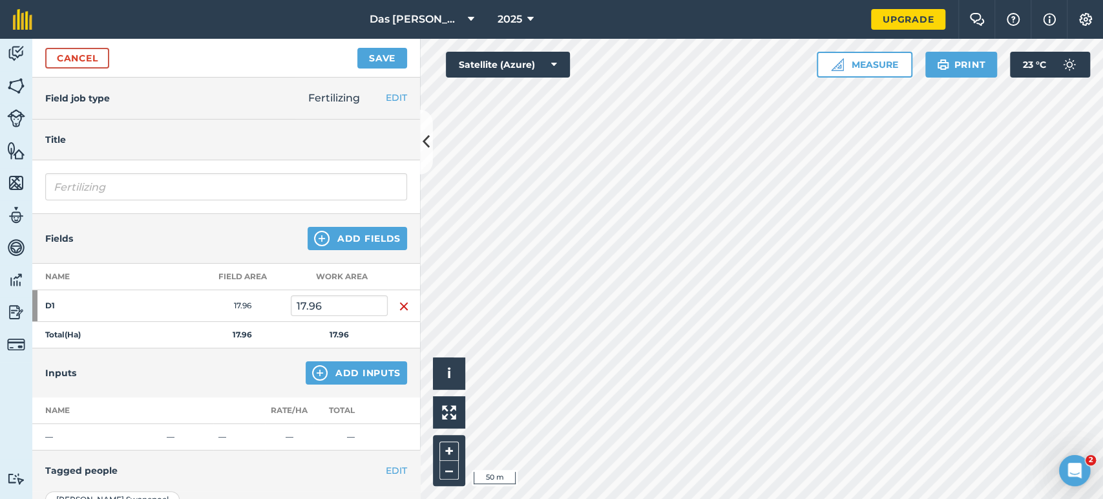
click at [400, 302] on img "button" at bounding box center [404, 306] width 10 height 16
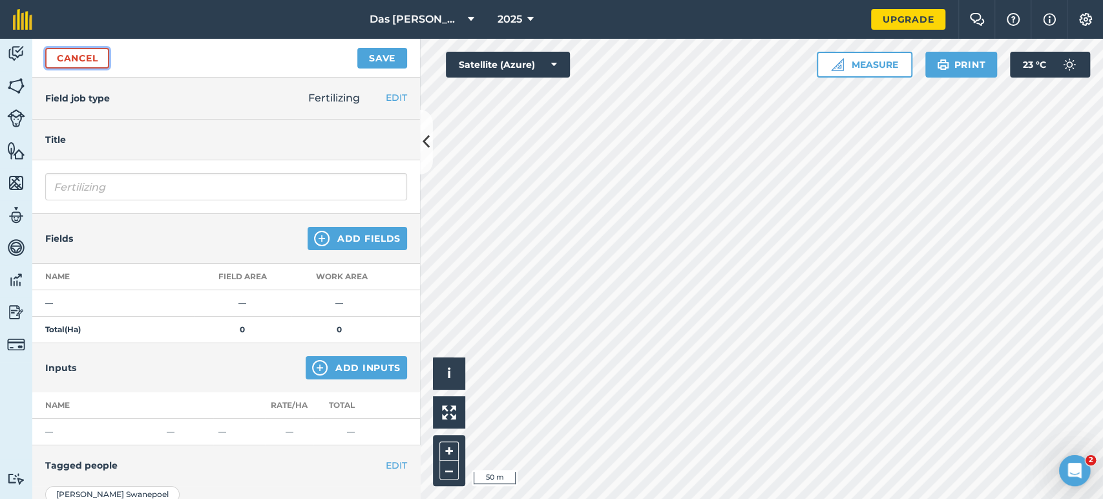
click at [84, 53] on link "Cancel" at bounding box center [77, 58] width 64 height 21
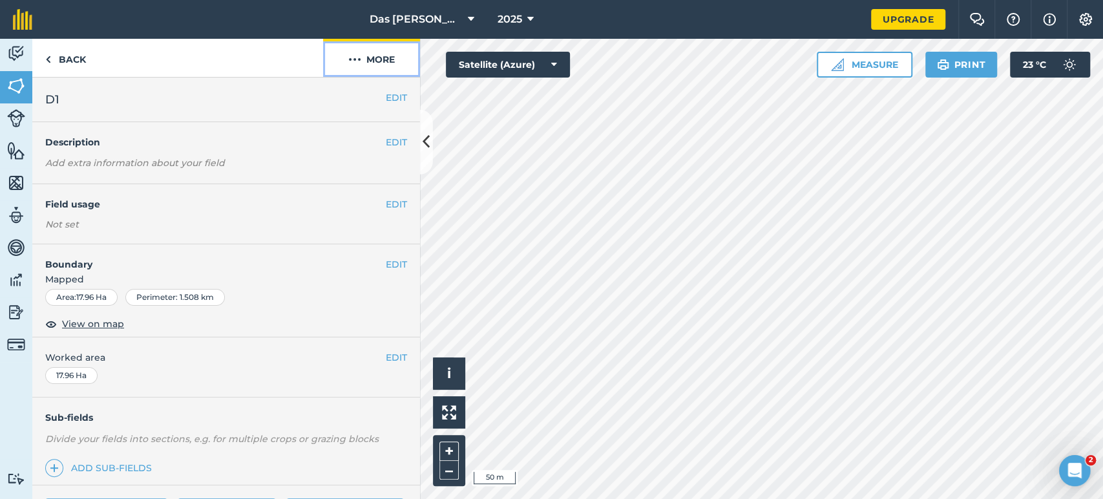
click at [380, 60] on button "More" at bounding box center [371, 58] width 97 height 38
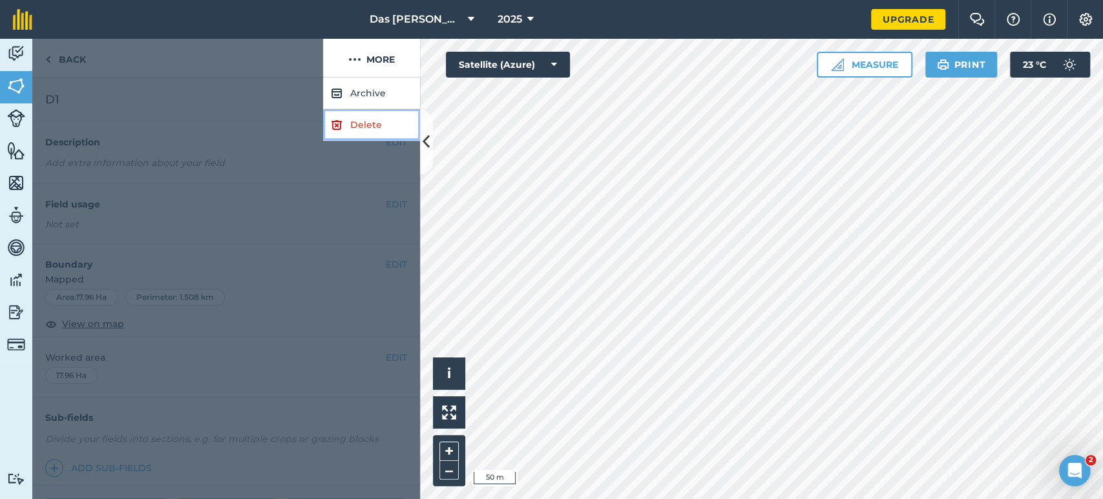
click at [384, 130] on link "Delete" at bounding box center [371, 125] width 97 height 32
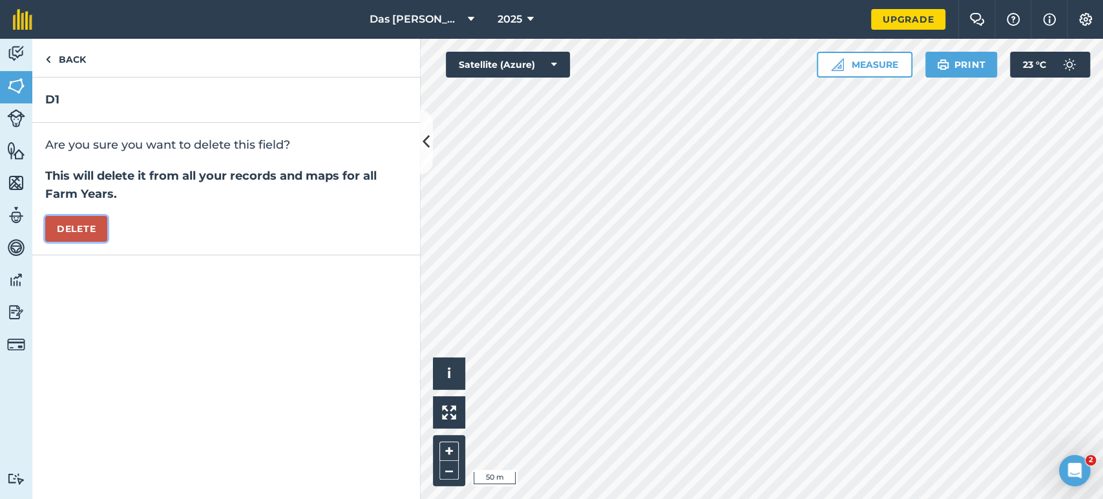
click at [82, 220] on button "Delete" at bounding box center [76, 229] width 62 height 26
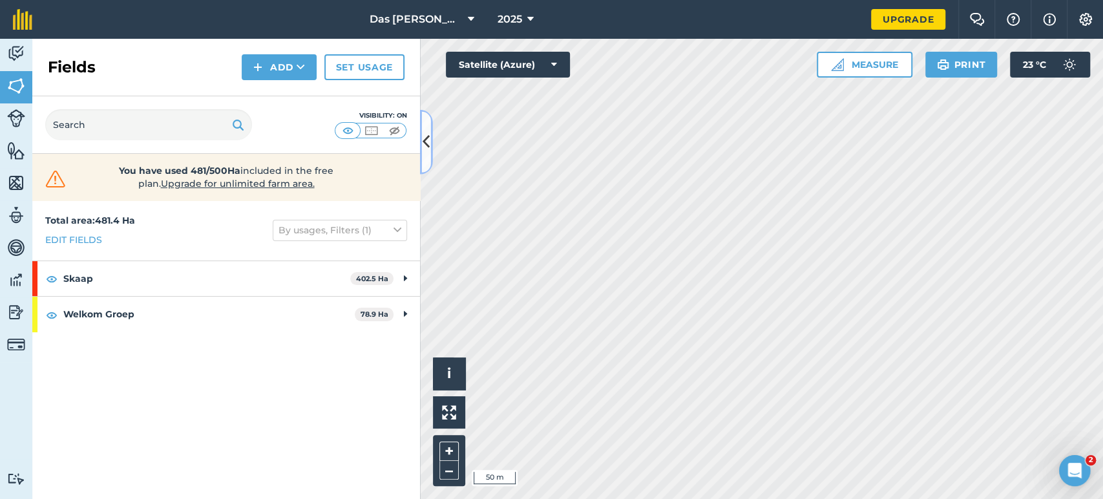
click at [428, 156] on button at bounding box center [426, 142] width 13 height 65
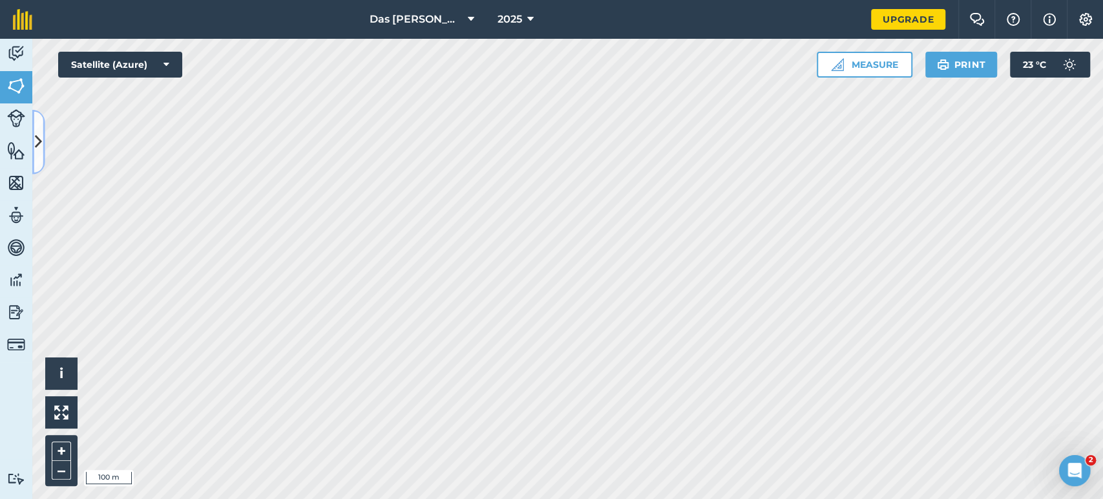
click at [36, 151] on icon at bounding box center [38, 141] width 7 height 23
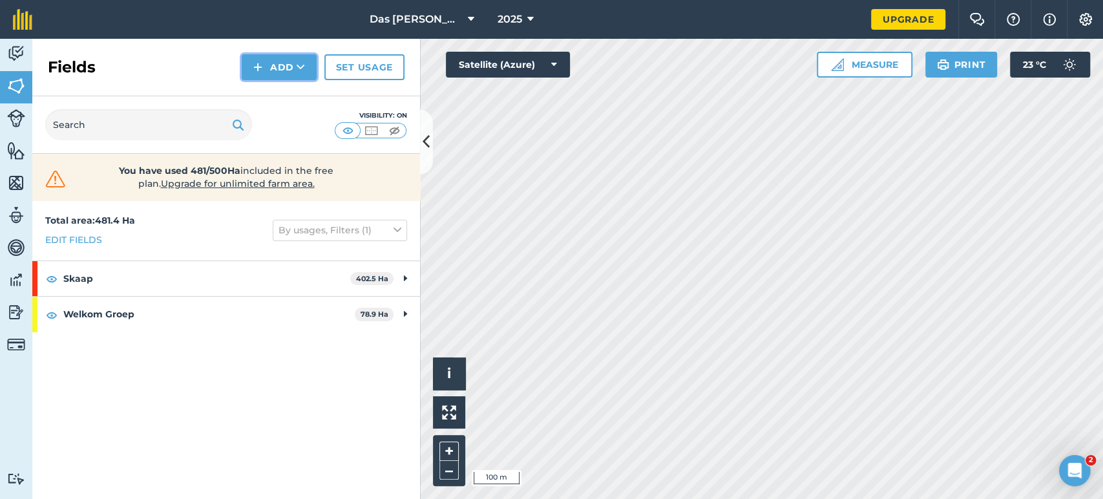
click at [300, 61] on icon at bounding box center [300, 67] width 8 height 13
click at [284, 98] on link "Draw" at bounding box center [279, 96] width 71 height 28
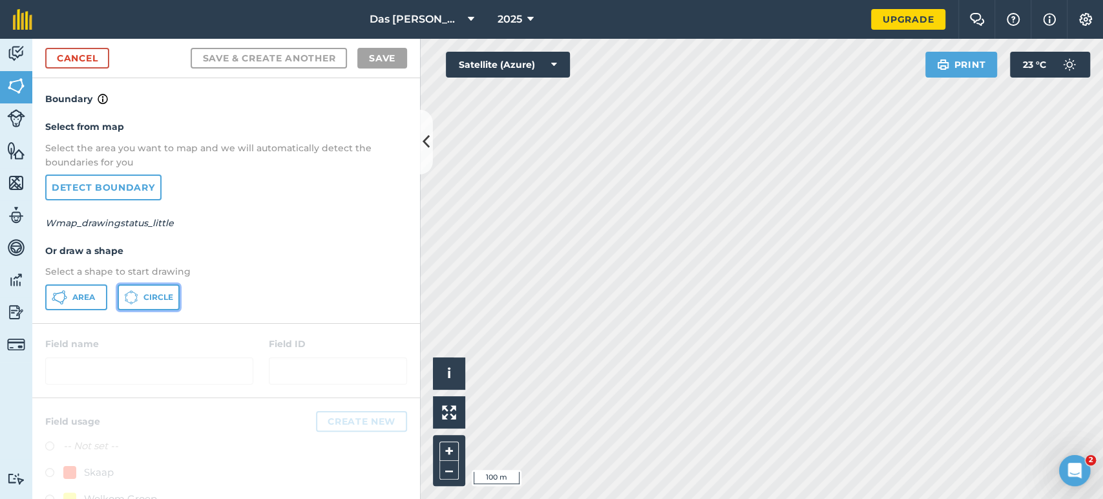
click at [149, 293] on span "Circle" at bounding box center [158, 297] width 30 height 10
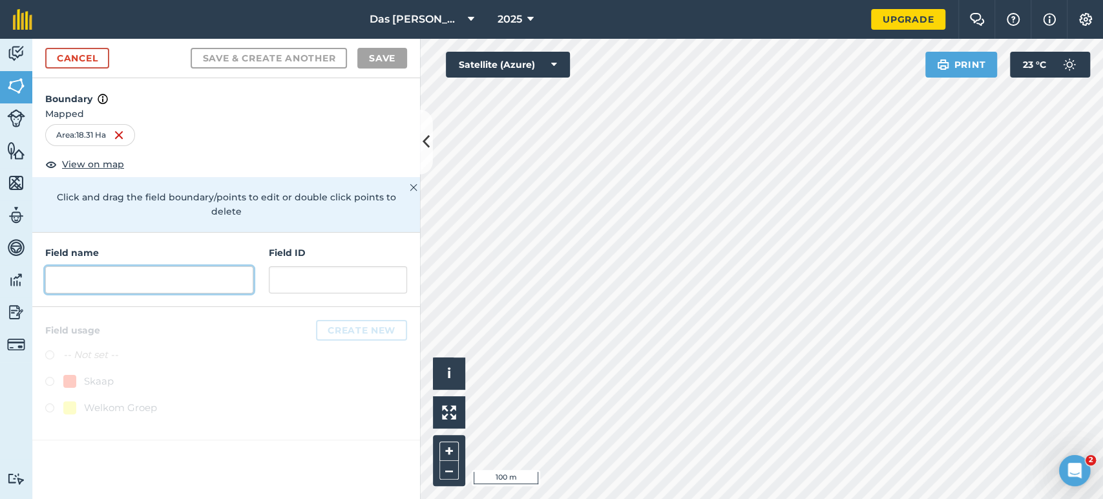
click at [213, 266] on input "text" at bounding box center [149, 279] width 208 height 27
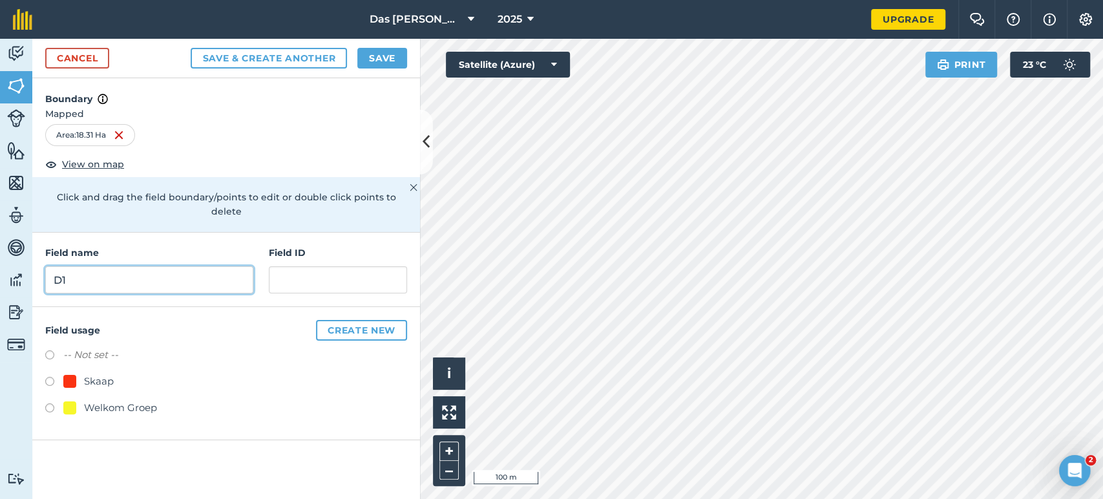
type input "D1"
click at [375, 56] on button "Save" at bounding box center [382, 58] width 50 height 21
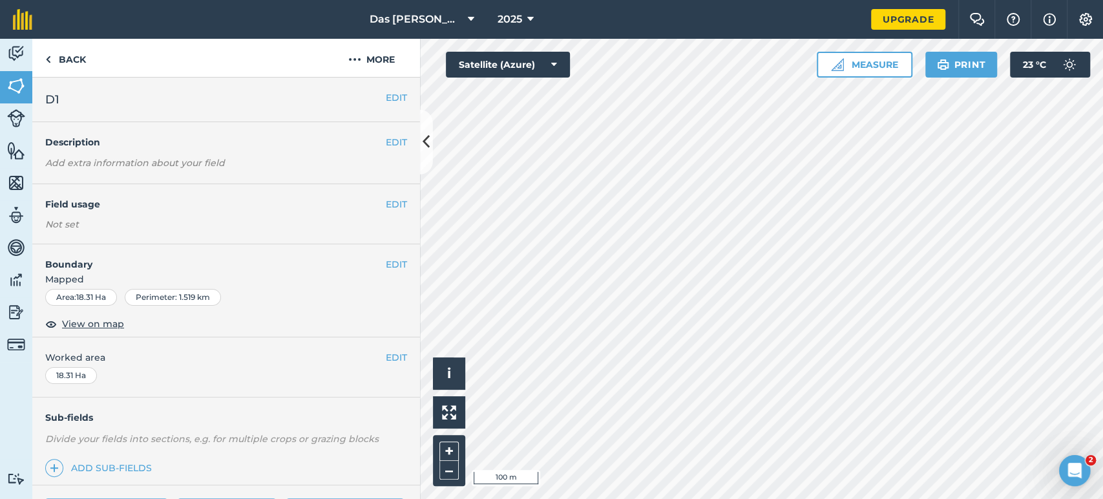
click at [207, 113] on div "EDIT D1" at bounding box center [226, 100] width 388 height 45
click at [59, 61] on link "Back" at bounding box center [65, 58] width 67 height 38
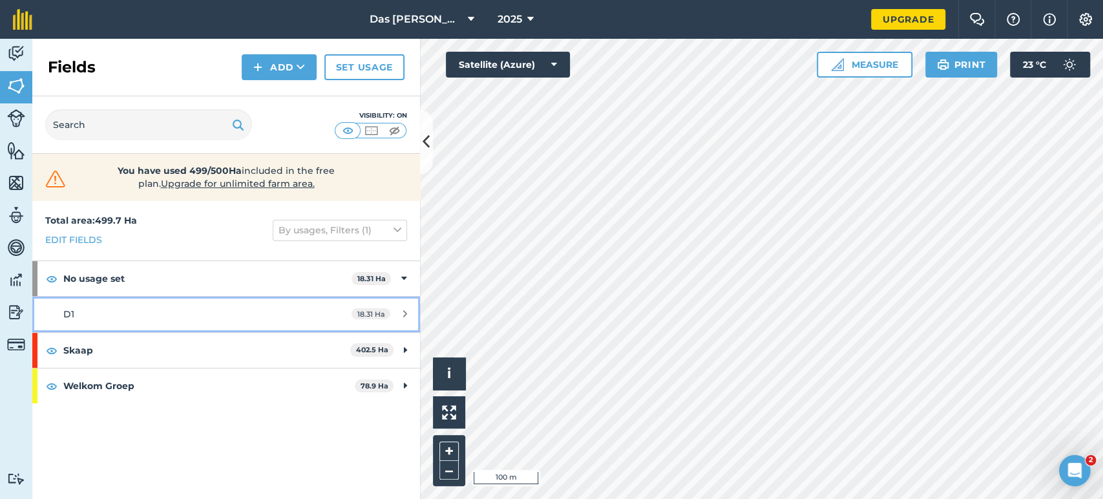
click at [115, 310] on div "D1" at bounding box center [184, 314] width 243 height 14
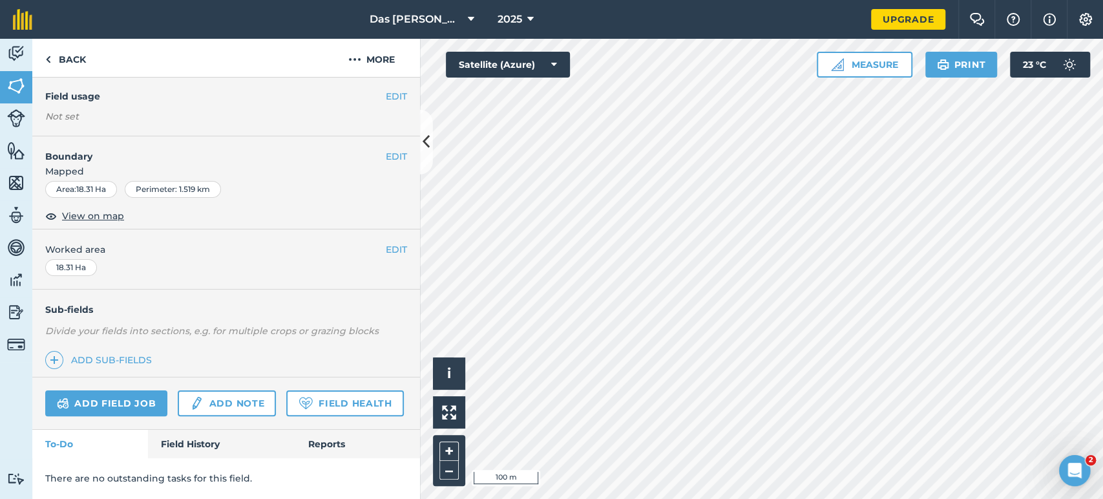
scroll to position [142, 0]
click at [143, 390] on link "Add field job" at bounding box center [106, 403] width 122 height 26
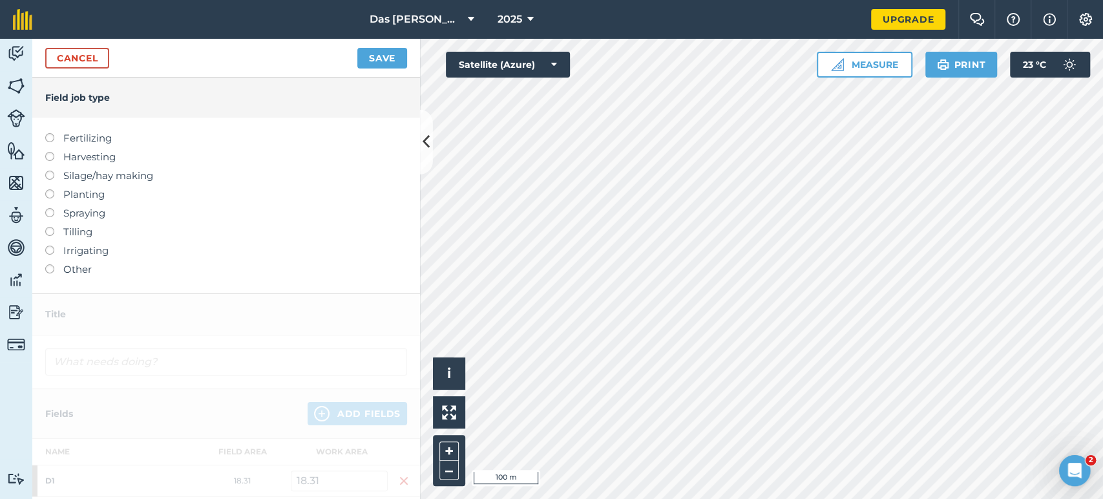
click at [86, 138] on label "Fertilizing" at bounding box center [226, 138] width 362 height 16
type input "Fertilizing"
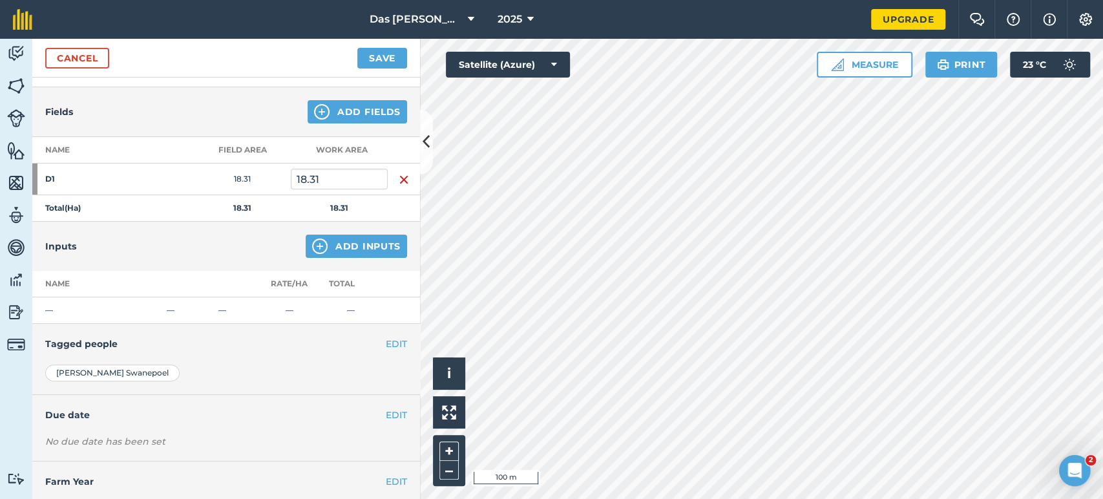
scroll to position [155, 0]
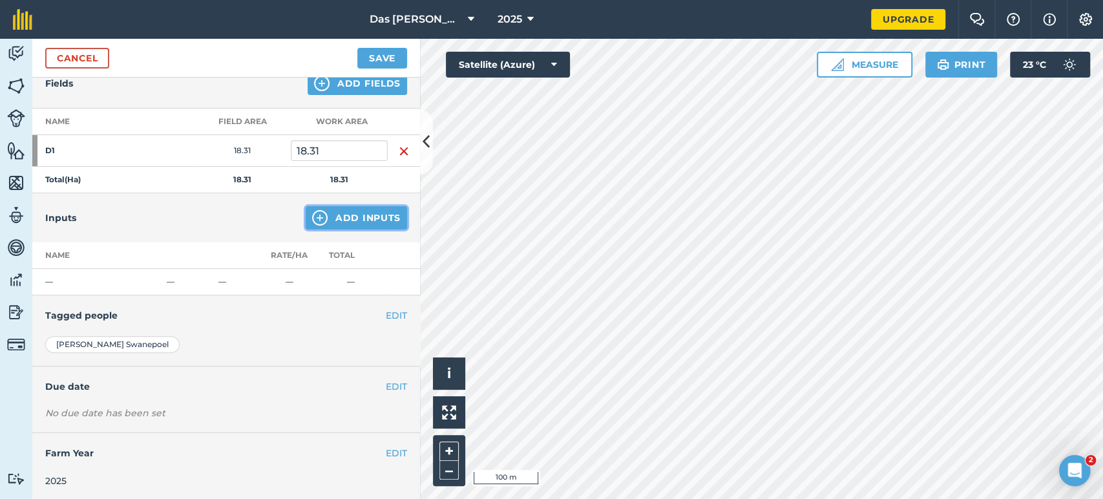
click at [324, 224] on button "Add Inputs" at bounding box center [356, 217] width 101 height 23
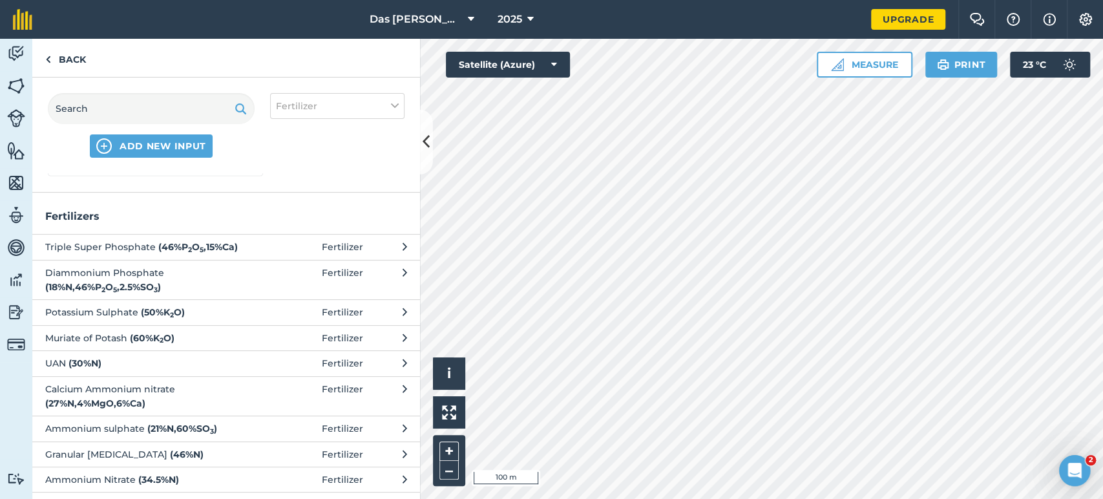
scroll to position [214, 0]
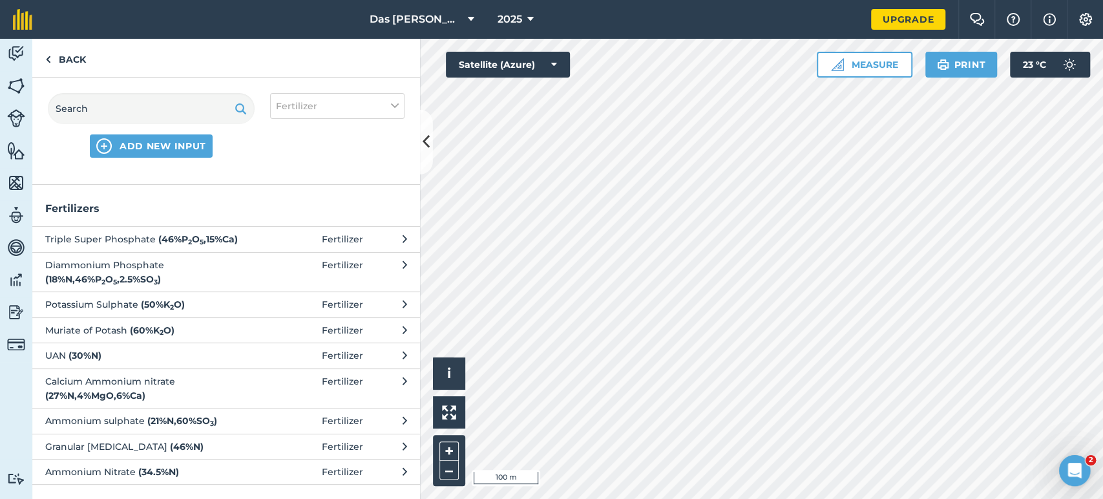
click at [182, 441] on span "Granular [MEDICAL_DATA] ( 46 % N )" at bounding box center [150, 446] width 211 height 14
select select "FERTILIZER"
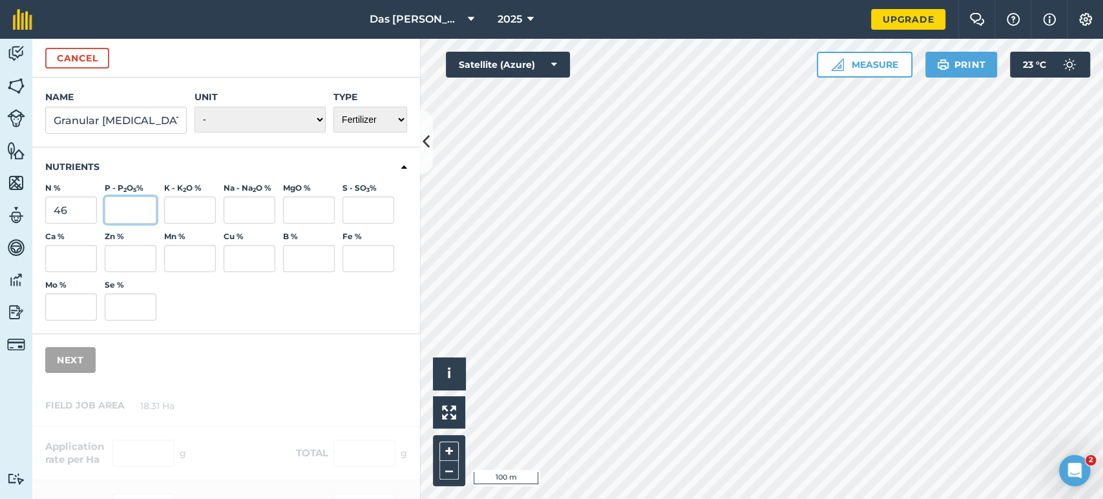
click at [138, 211] on input "P - P 2 O 5 %" at bounding box center [131, 209] width 52 height 27
type input "2"
click at [213, 333] on div "Name Granular [MEDICAL_DATA] Unit - Grams/g Kilograms/kg Metric tonnes/t Millil…" at bounding box center [226, 232] width 388 height 308
click at [264, 125] on select "- Grams/g Kilograms/kg Metric tonnes/t Millilitres/ml Litres/L Ounces/oz Pounds…" at bounding box center [259, 120] width 131 height 26
select select "KILOGRAMS"
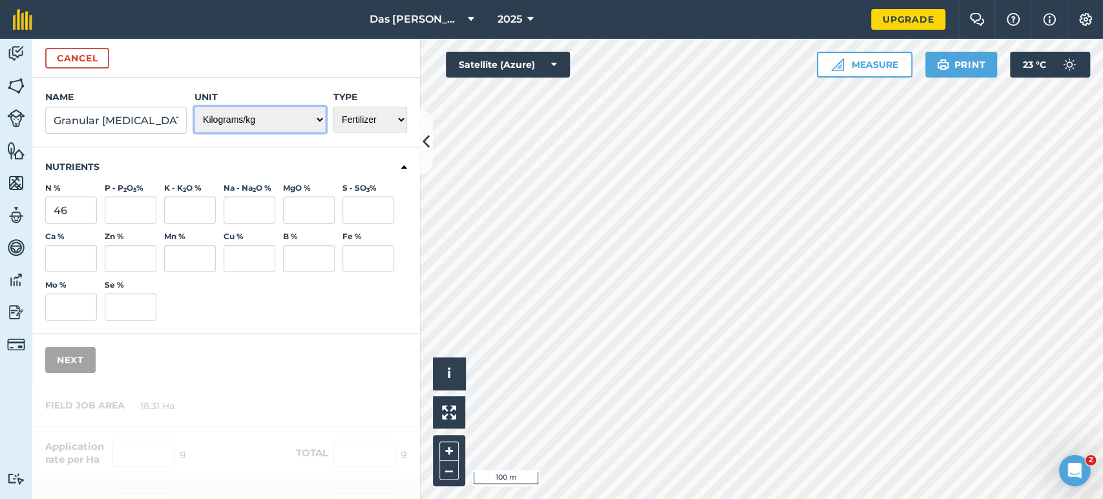
click at [194, 107] on select "- Grams/g Kilograms/kg Metric tonnes/t Millilitres/ml Litres/L Ounces/oz Pounds…" at bounding box center [259, 120] width 131 height 26
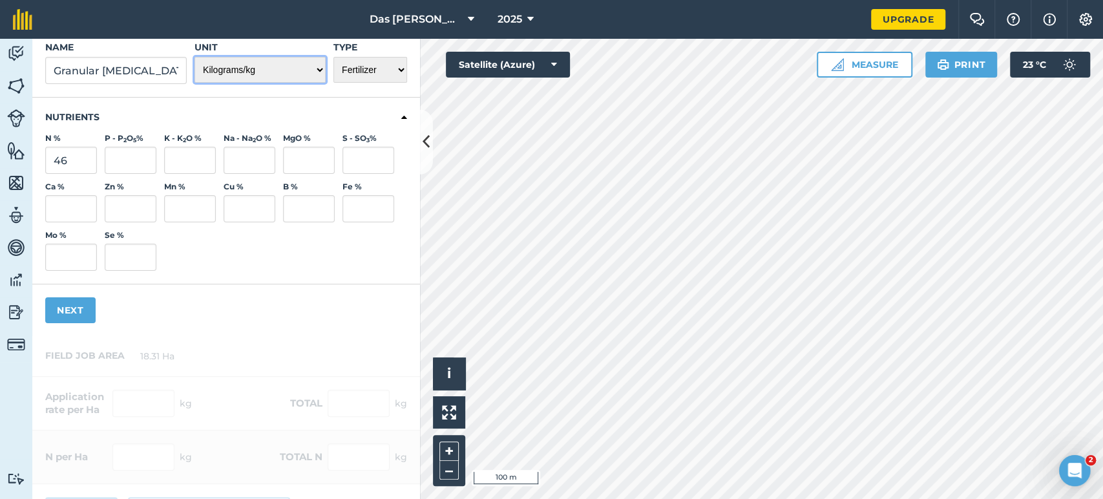
scroll to position [86, 0]
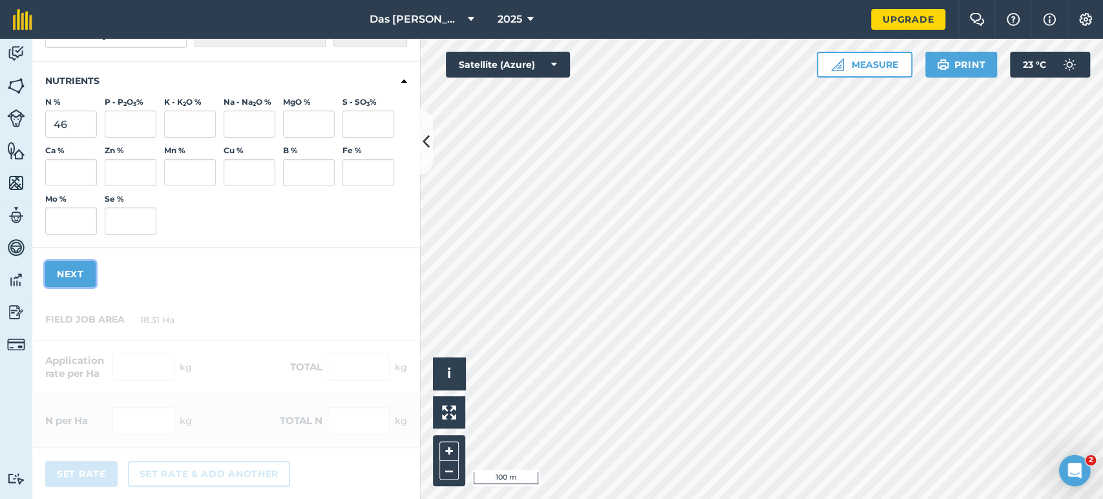
click at [67, 275] on button "Next" at bounding box center [70, 274] width 50 height 26
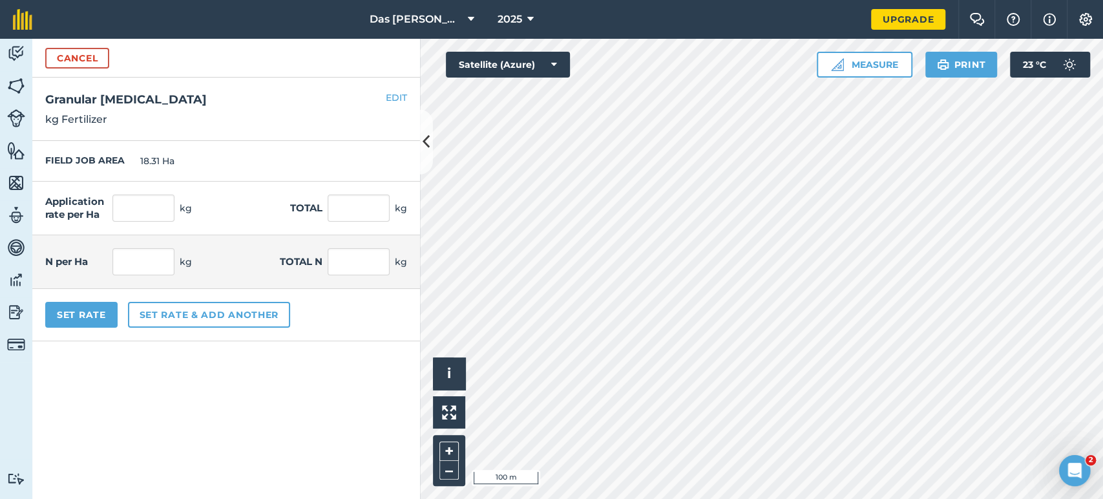
scroll to position [0, 0]
click at [138, 260] on input "text" at bounding box center [143, 261] width 62 height 27
type input "100"
type input "217.391"
type input "3,980.435"
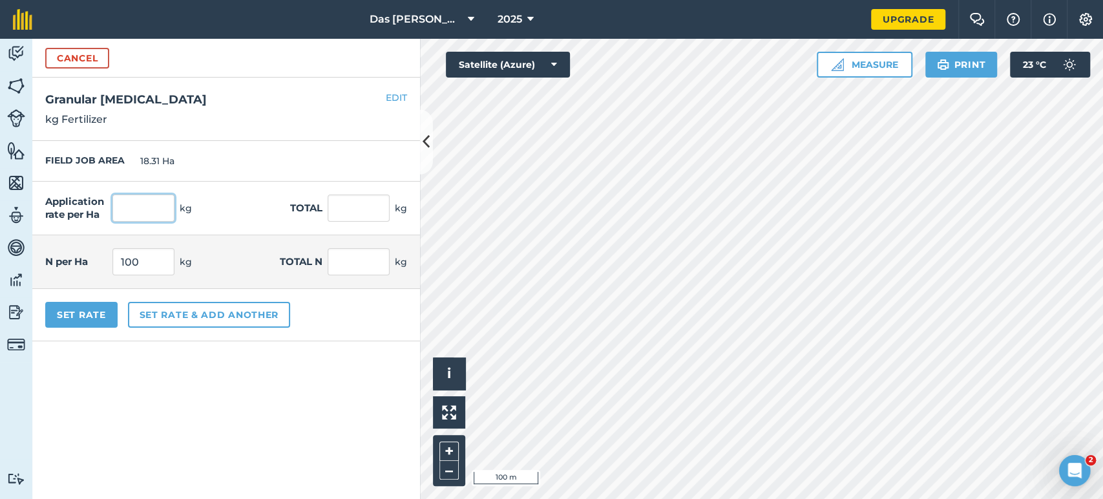
type input "1,831"
click at [155, 211] on input "217.391" at bounding box center [143, 207] width 62 height 27
type input "3,980.429"
type input "1,830.997"
click at [191, 391] on form "Cancel Name Granular [MEDICAL_DATA] Unit - Grams/g Kilograms/kg Metric tonnes/t…" at bounding box center [226, 269] width 388 height 460
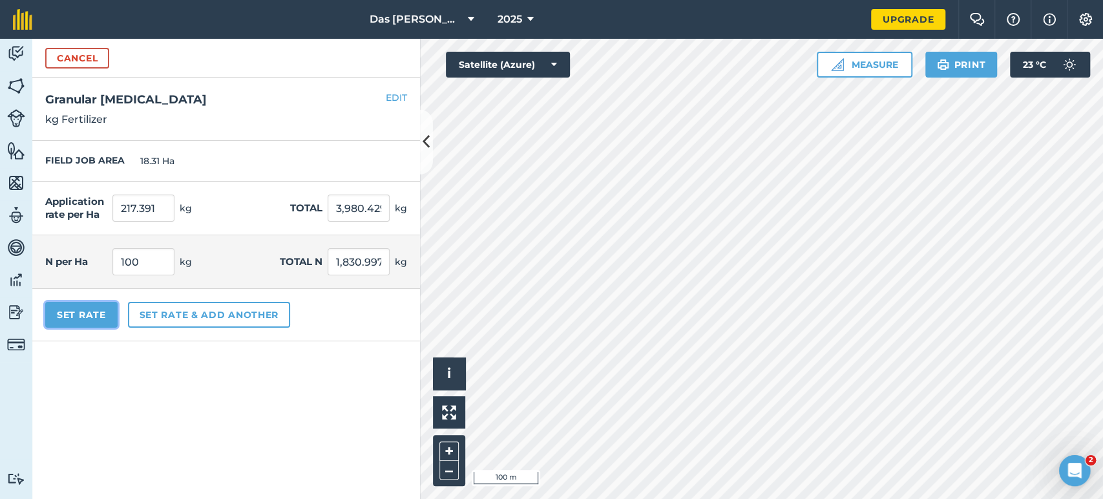
click at [59, 309] on button "Set Rate" at bounding box center [81, 315] width 72 height 26
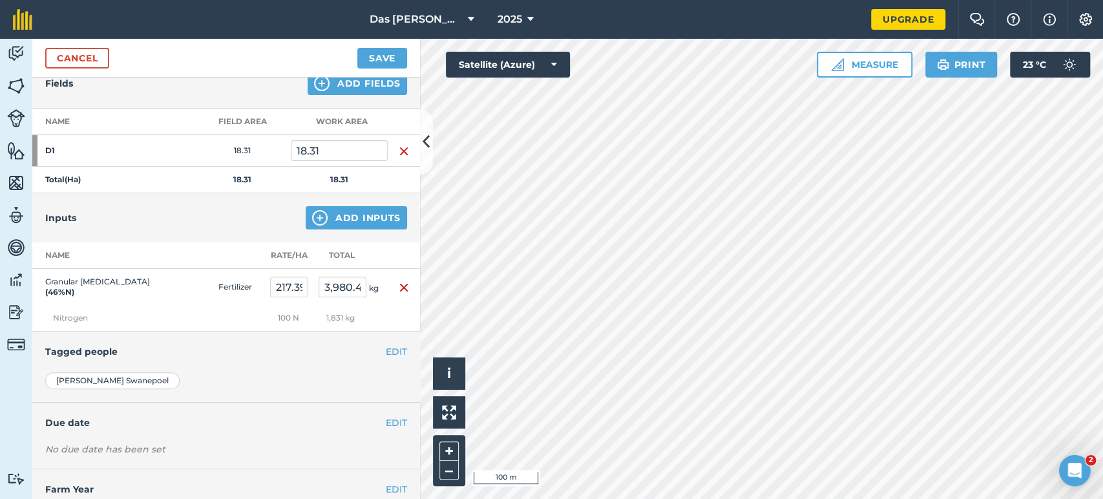
scroll to position [59, 0]
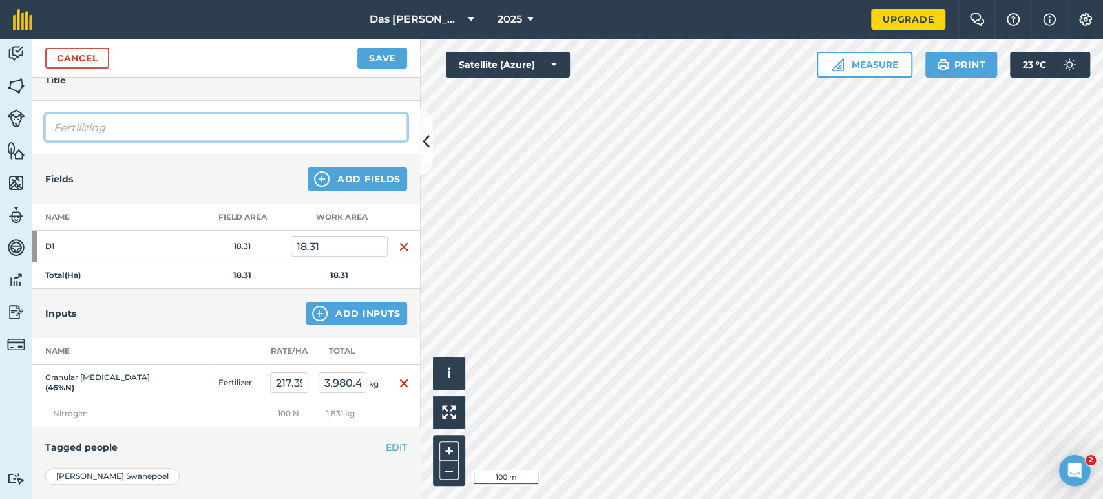
click at [353, 129] on input "Fertilizing" at bounding box center [226, 127] width 362 height 27
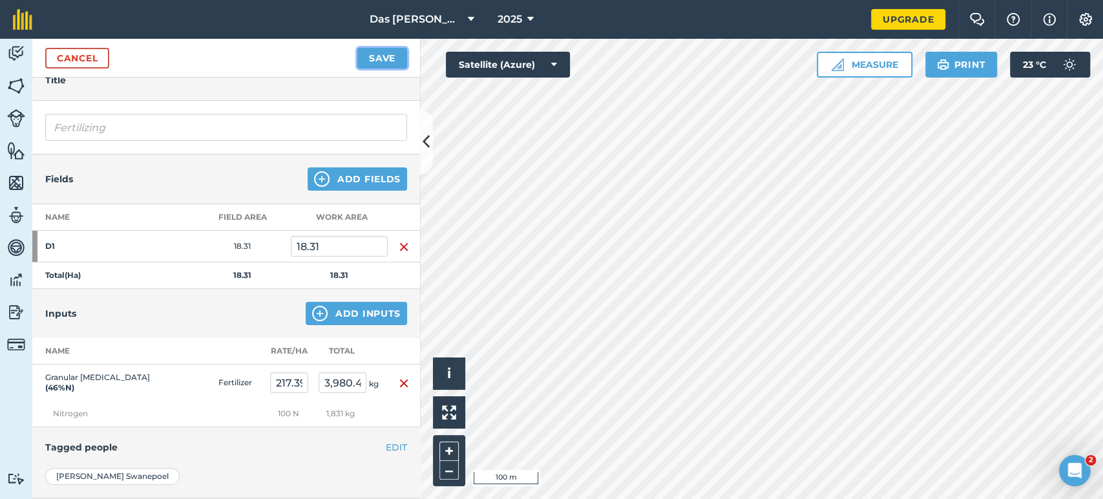
click at [380, 49] on button "Save" at bounding box center [382, 58] width 50 height 21
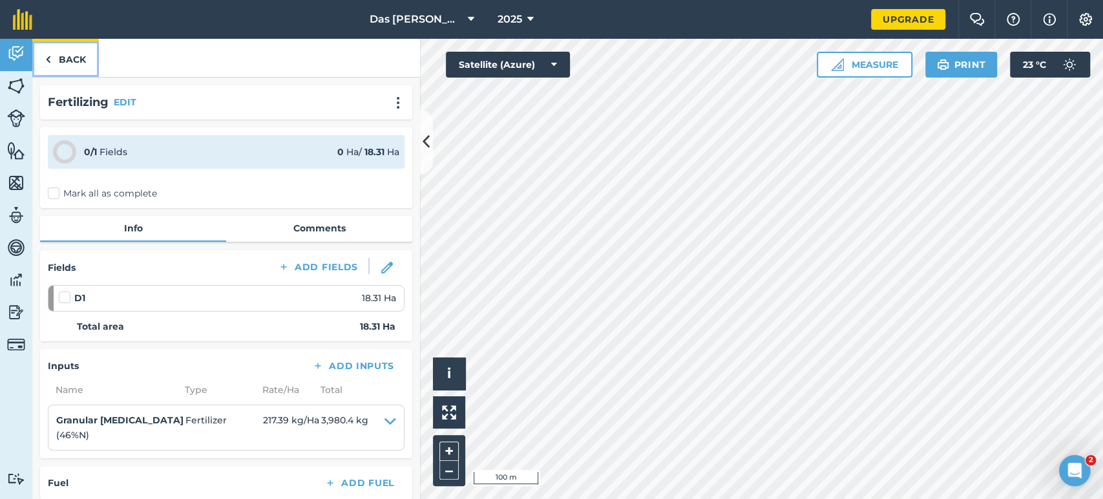
click at [59, 67] on link "Back" at bounding box center [65, 58] width 67 height 38
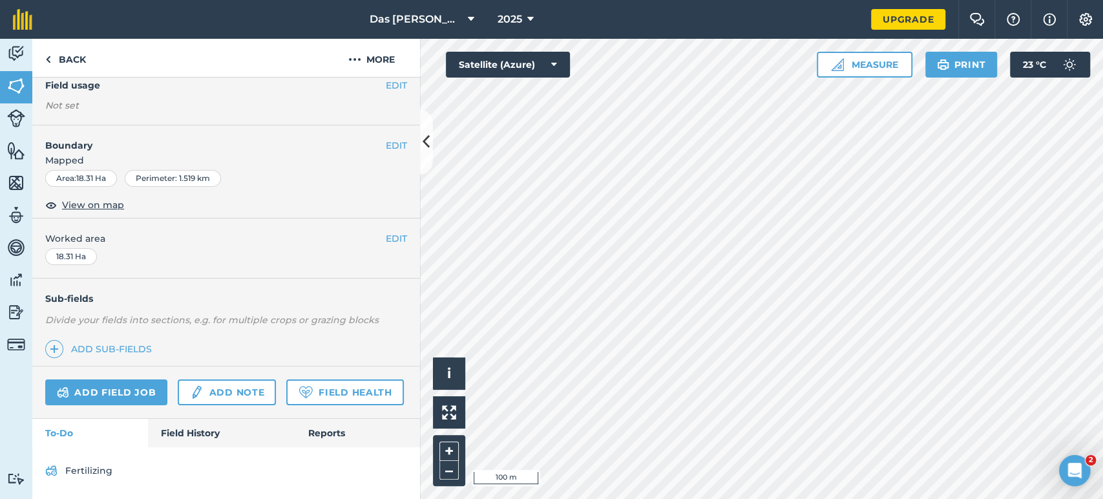
scroll to position [154, 0]
click at [238, 434] on link "Field History" at bounding box center [221, 433] width 147 height 28
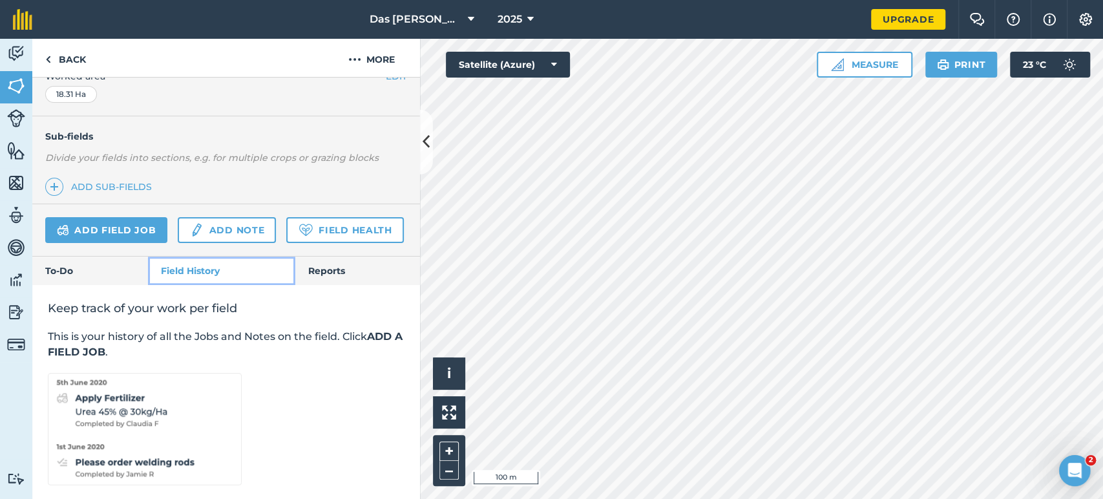
scroll to position [331, 0]
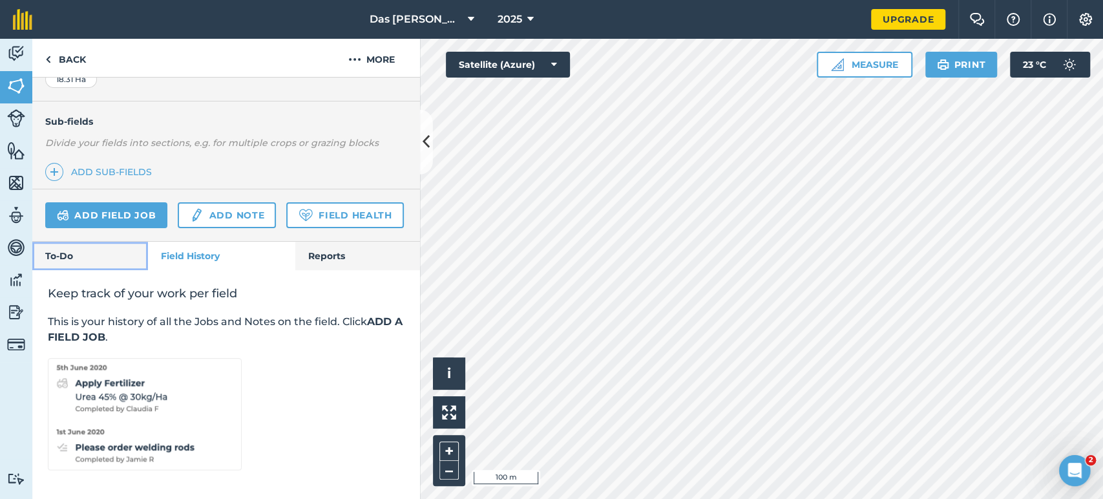
click at [103, 256] on link "To-Do" at bounding box center [90, 256] width 116 height 28
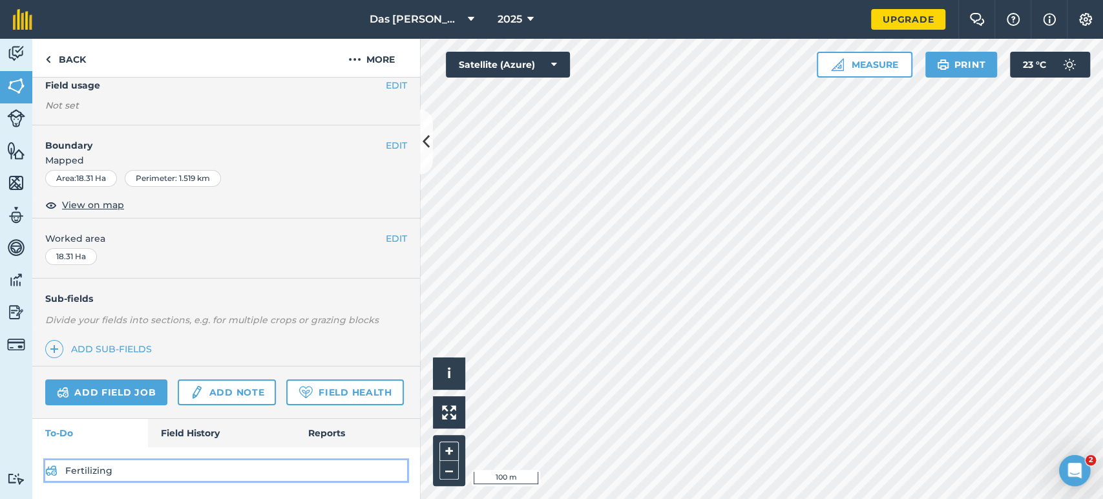
click at [123, 470] on link "Fertilizing" at bounding box center [226, 470] width 362 height 21
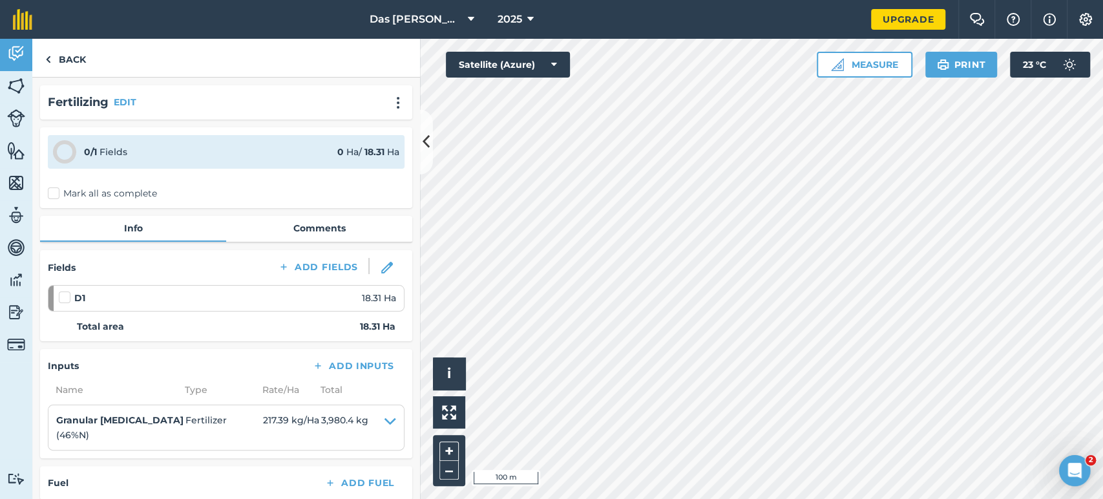
click at [52, 197] on label "Mark all as complete" at bounding box center [102, 194] width 109 height 14
click at [52, 195] on input "Mark all as complete" at bounding box center [52, 191] width 8 height 8
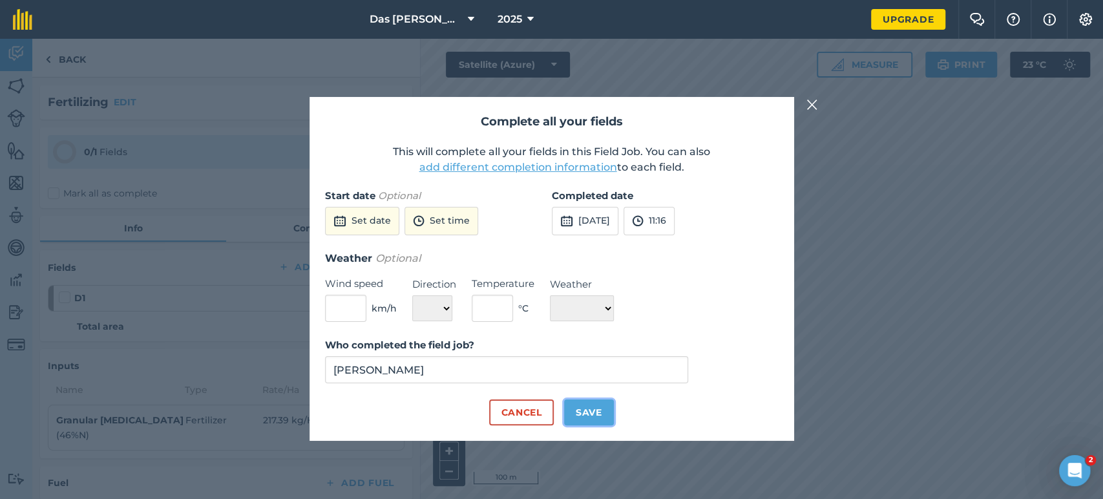
click at [597, 402] on button "Save" at bounding box center [589, 412] width 50 height 26
checkbox input "true"
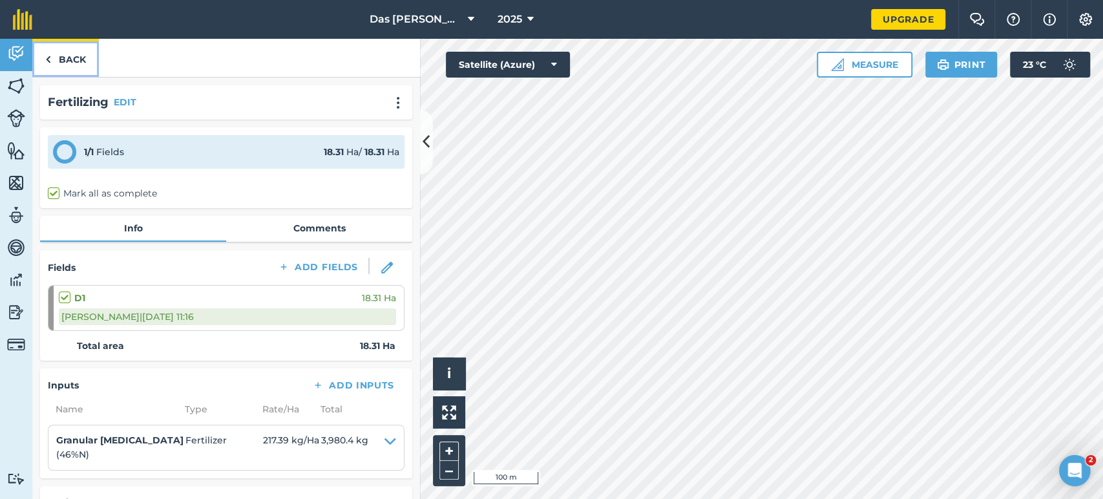
click at [72, 68] on link "Back" at bounding box center [65, 58] width 67 height 38
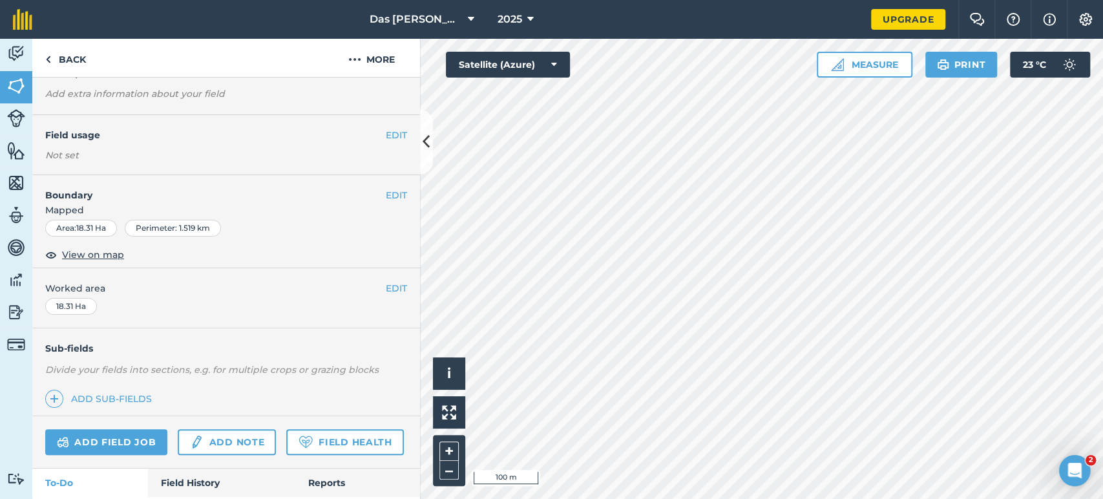
scroll to position [142, 0]
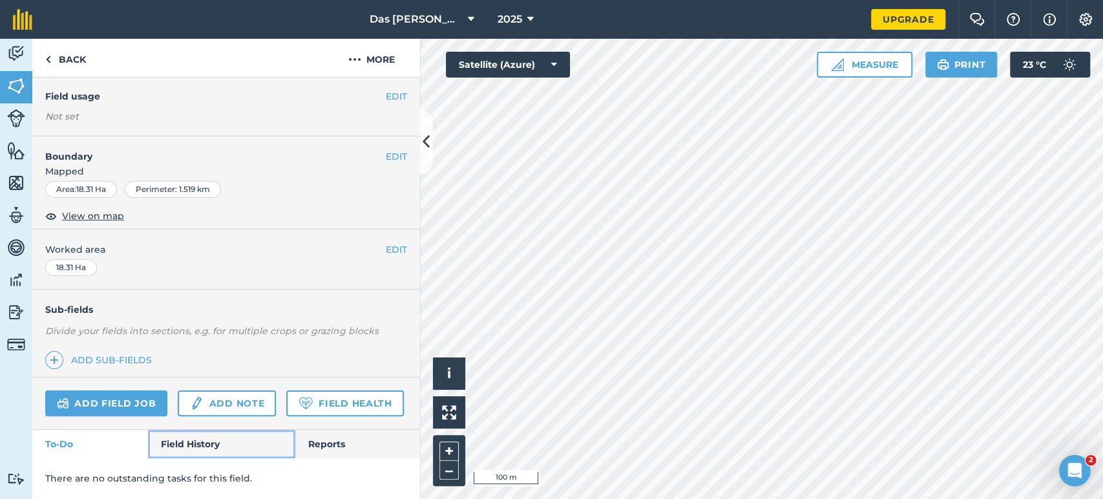
click at [178, 443] on link "Field History" at bounding box center [221, 444] width 147 height 28
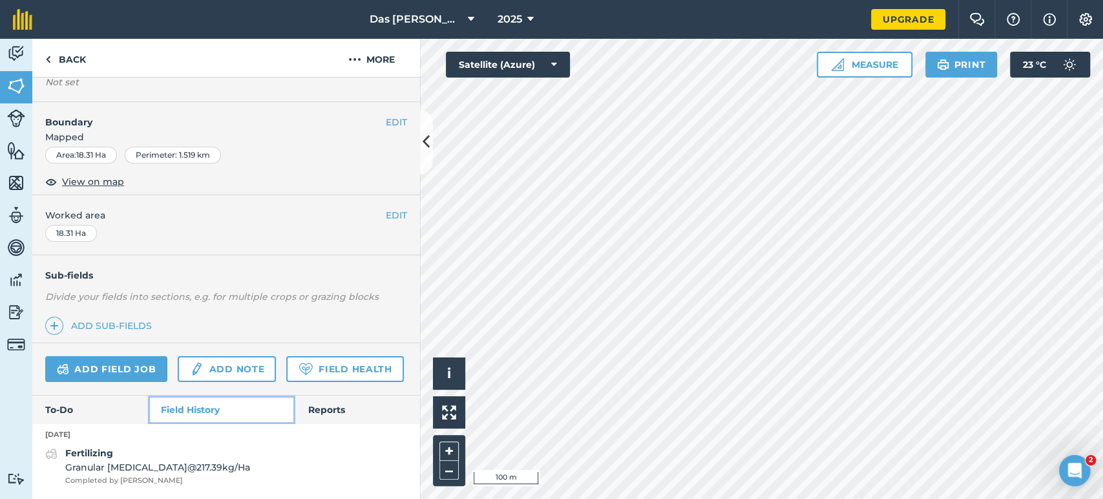
scroll to position [176, 0]
click at [224, 466] on div "Fertilizing Granular [MEDICAL_DATA] @ 217.39 kg / Ha Completed by [PERSON_NAME]" at bounding box center [226, 466] width 388 height 40
click at [317, 415] on link "Reports" at bounding box center [357, 409] width 125 height 28
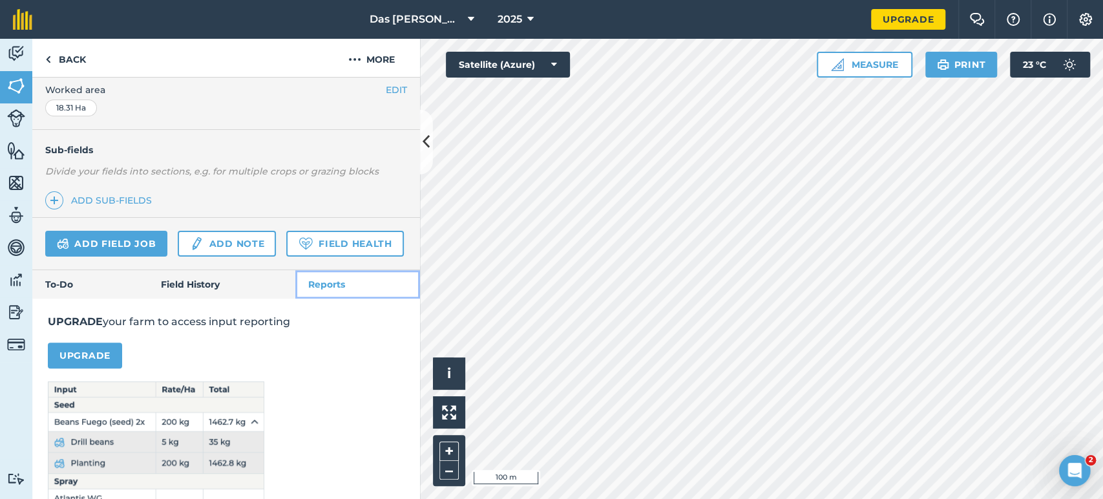
scroll to position [351, 0]
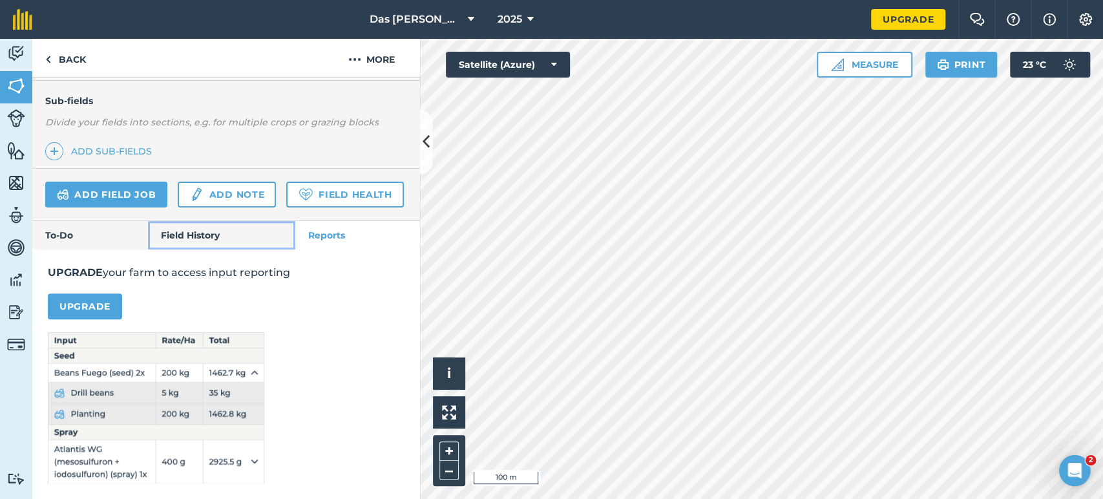
click at [214, 238] on link "Field History" at bounding box center [221, 235] width 147 height 28
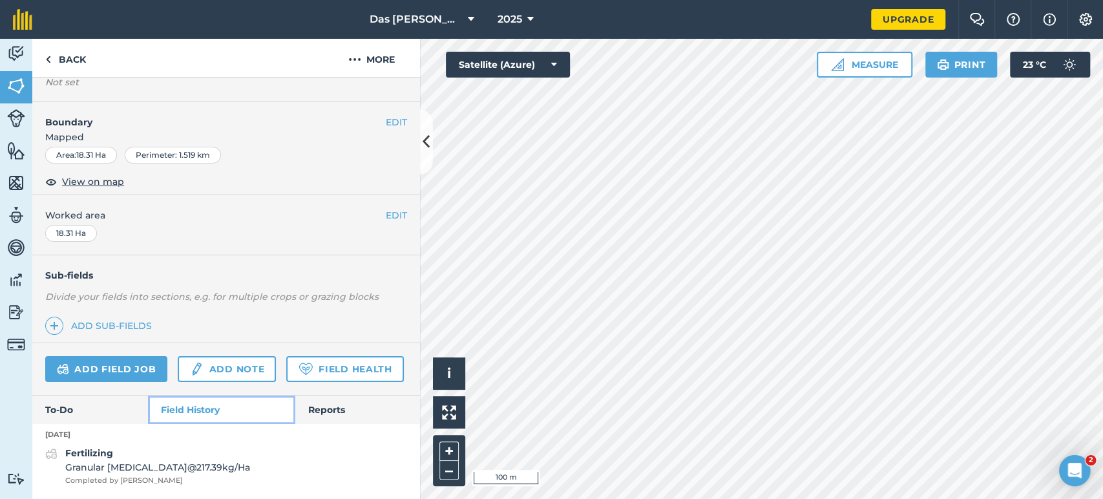
scroll to position [176, 0]
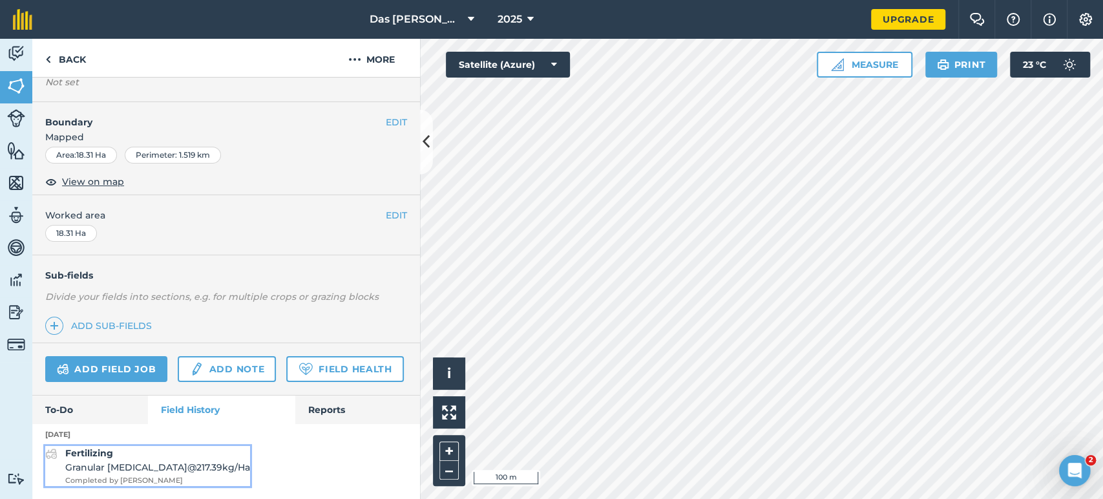
click at [152, 459] on div "Fertilizing Granular [MEDICAL_DATA] @ 217.39 kg / Ha Completed by [PERSON_NAME]" at bounding box center [157, 466] width 185 height 40
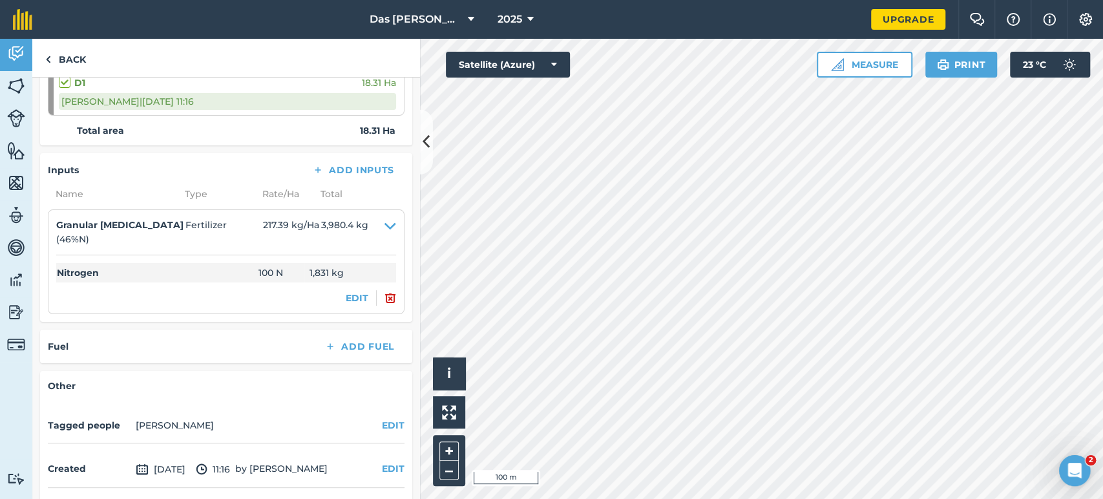
scroll to position [261, 0]
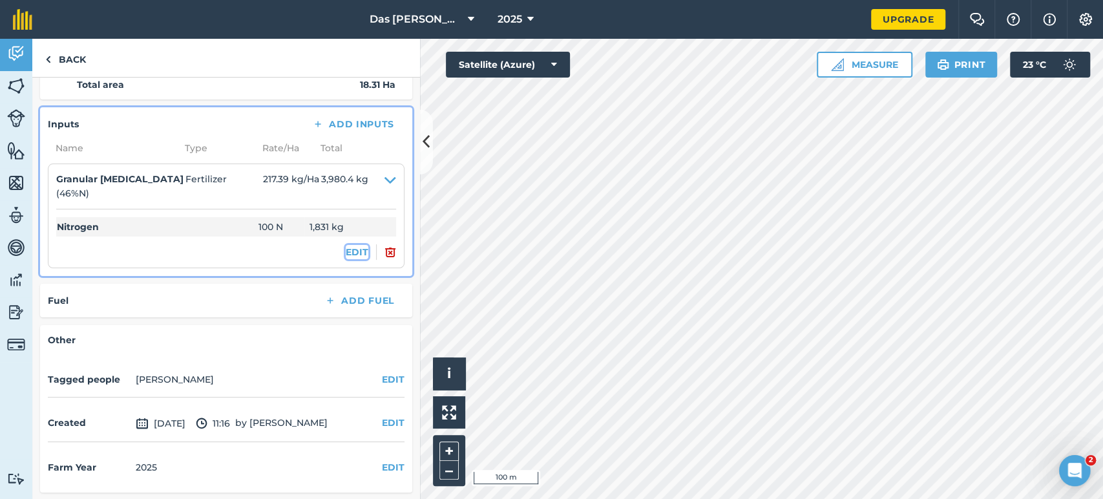
click at [349, 249] on button "EDIT" at bounding box center [357, 252] width 23 height 14
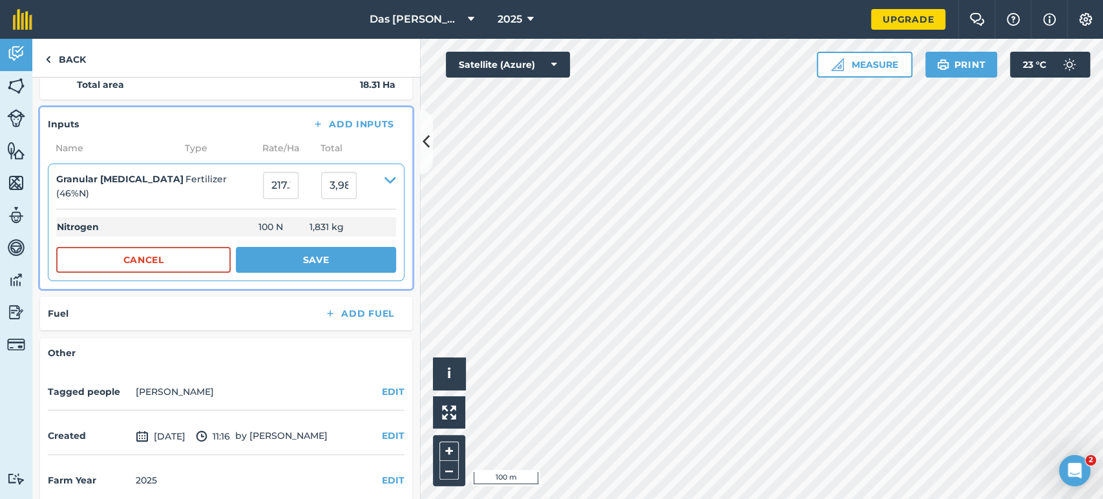
scroll to position [274, 0]
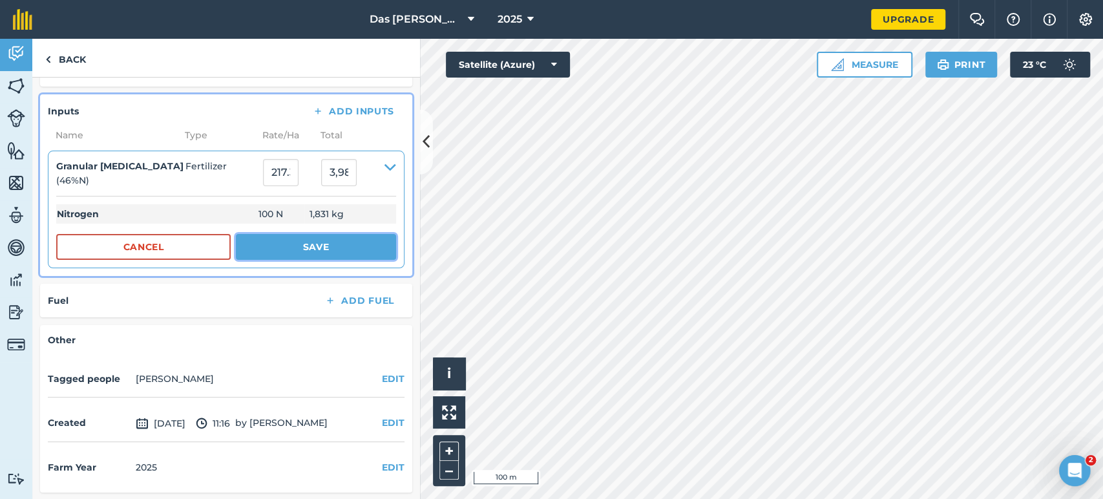
click at [251, 240] on button "Save" at bounding box center [316, 247] width 160 height 26
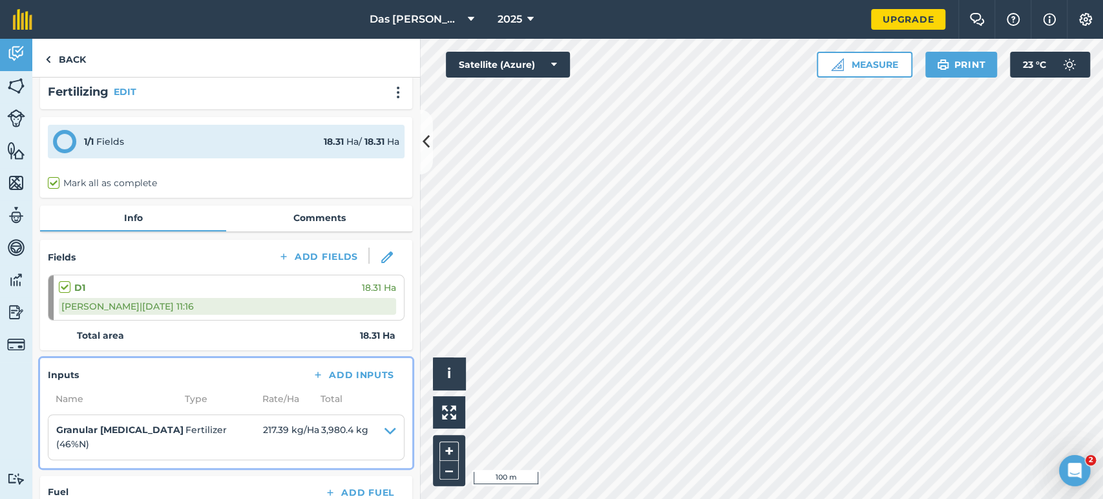
scroll to position [106, 0]
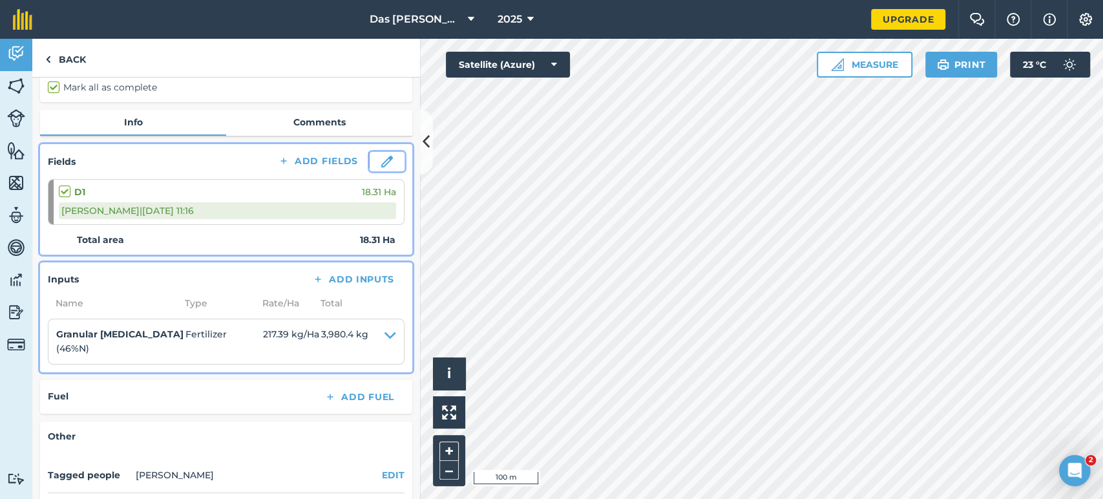
click at [381, 164] on img at bounding box center [387, 162] width 12 height 12
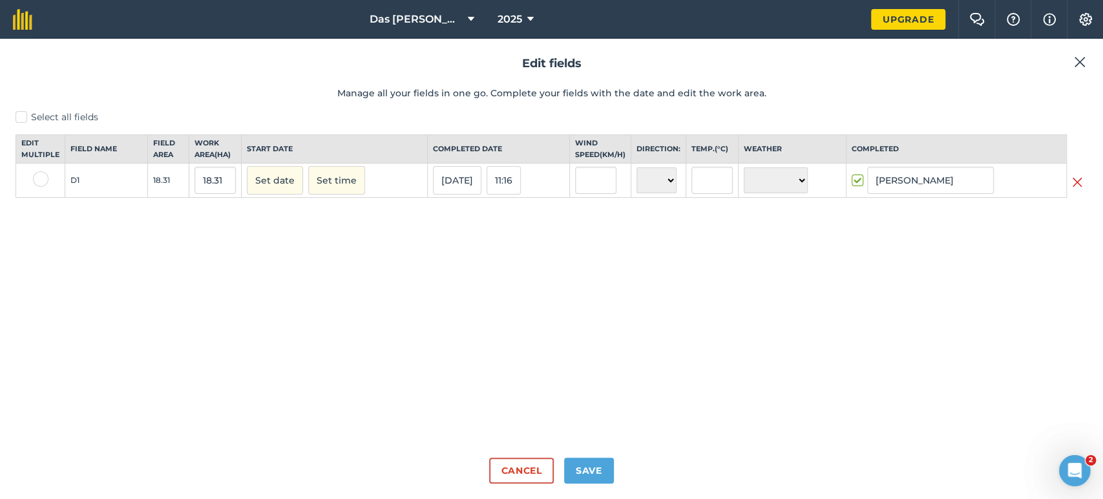
click at [36, 187] on label at bounding box center [41, 179] width 16 height 16
click at [36, 180] on input "checkbox" at bounding box center [37, 175] width 8 height 8
checkbox input "true"
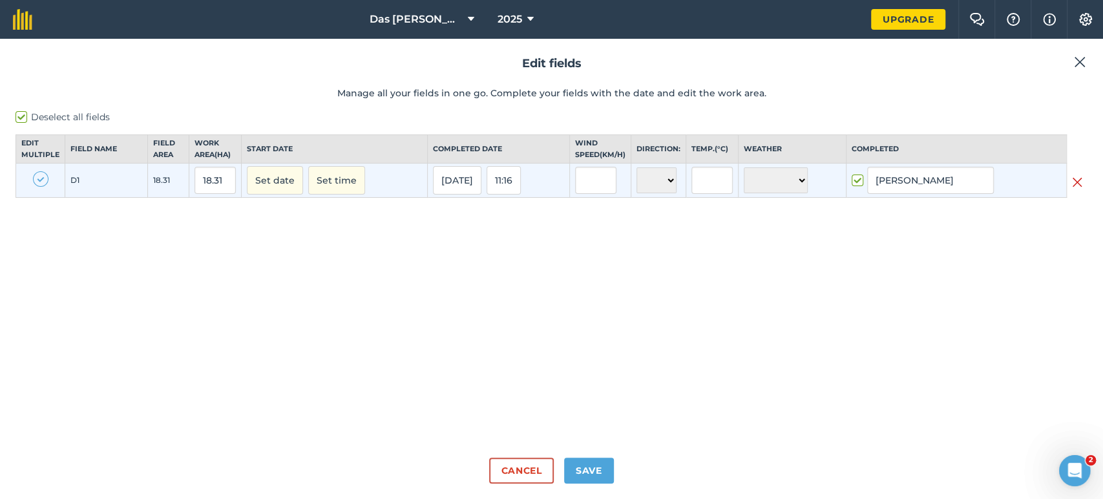
click at [36, 187] on label at bounding box center [41, 179] width 16 height 16
click at [36, 180] on input "checkbox" at bounding box center [37, 175] width 8 height 8
checkbox input "false"
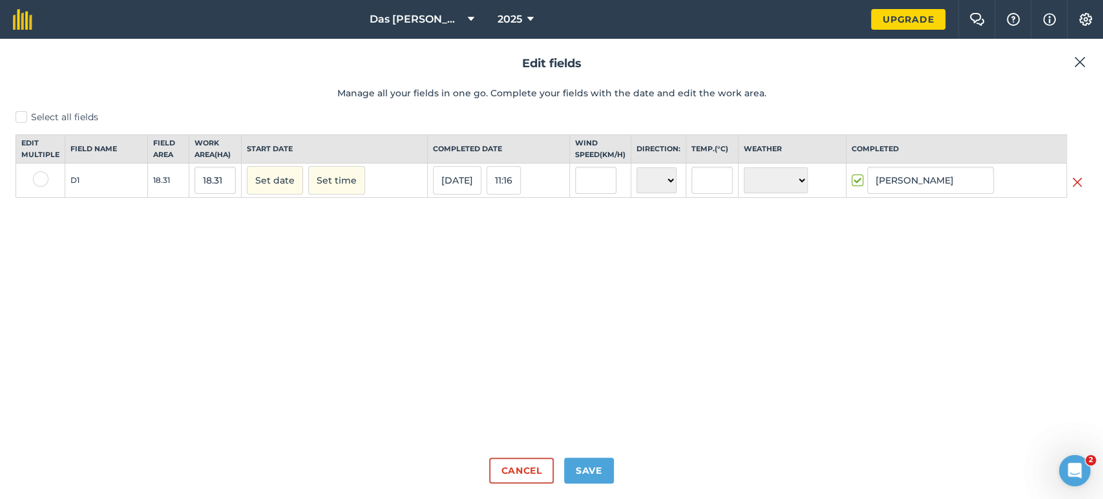
click at [1079, 190] on img at bounding box center [1077, 182] width 10 height 16
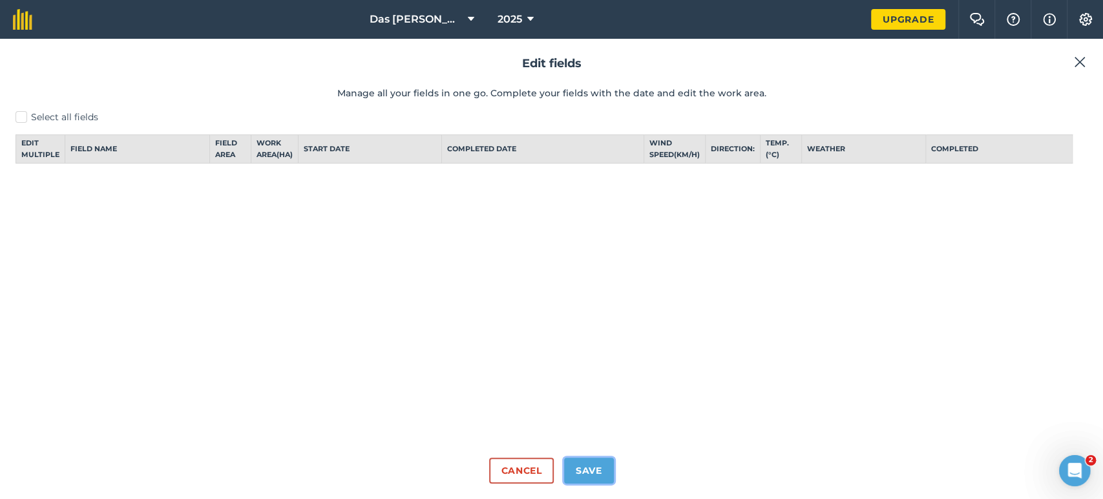
click at [590, 465] on button "Save" at bounding box center [589, 470] width 50 height 26
checkbox input "false"
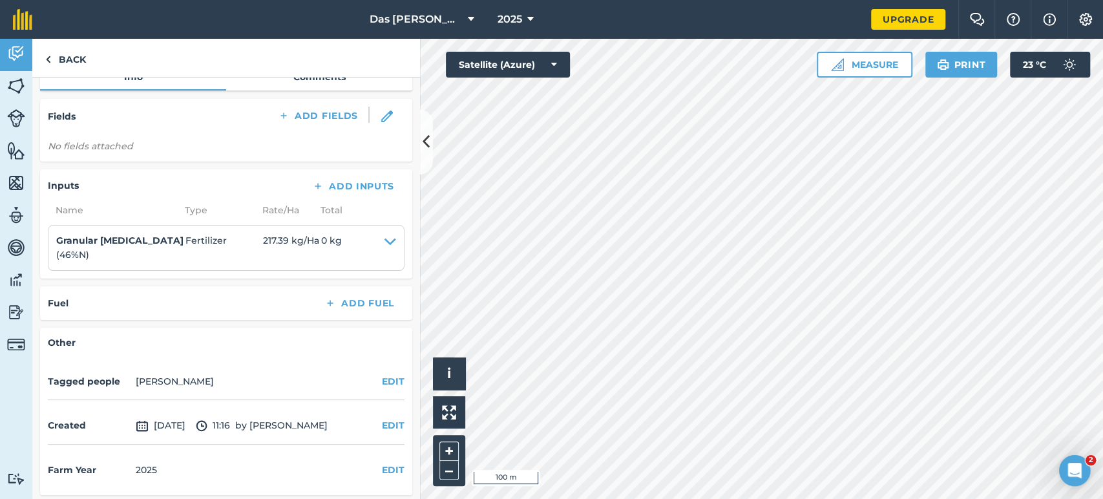
scroll to position [154, 0]
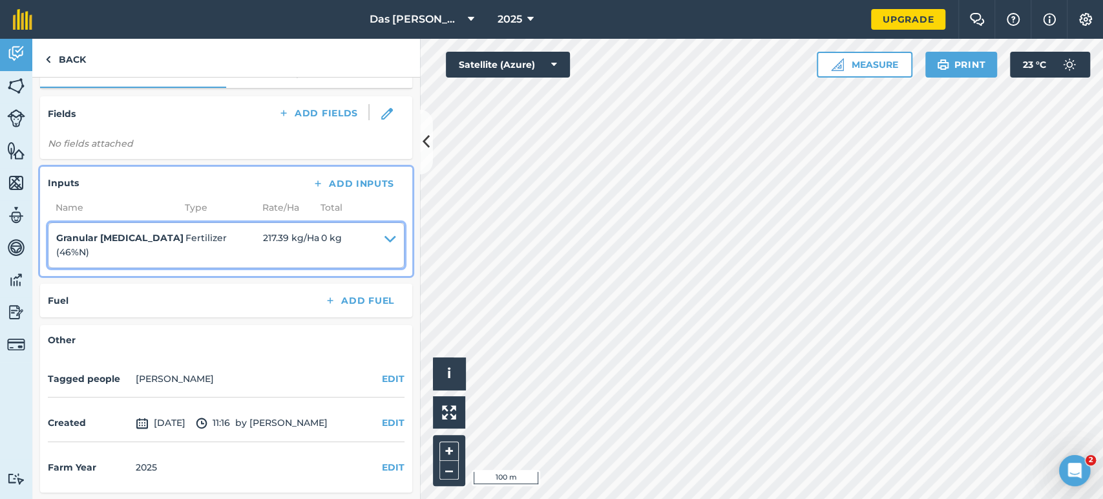
click at [384, 236] on icon at bounding box center [390, 245] width 12 height 29
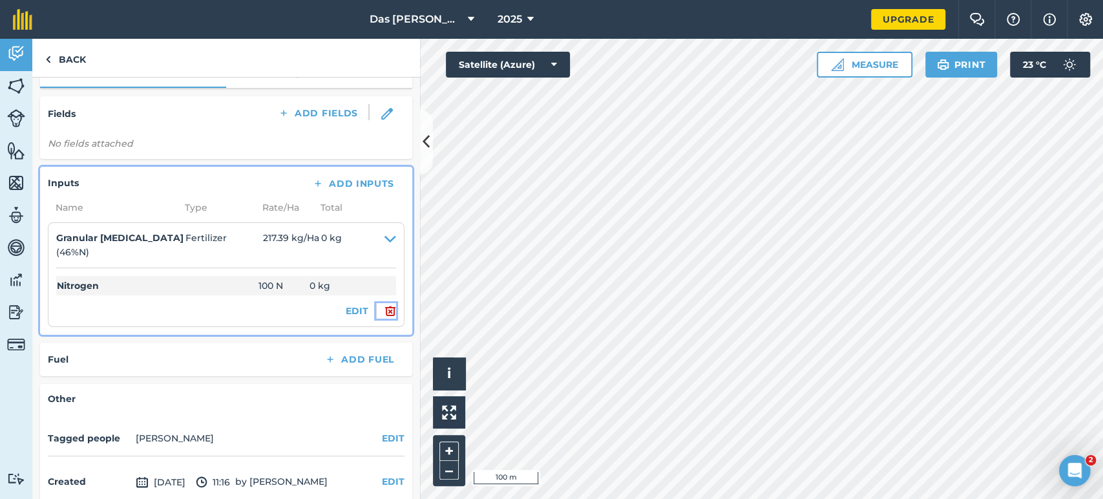
click at [384, 317] on img at bounding box center [390, 311] width 12 height 16
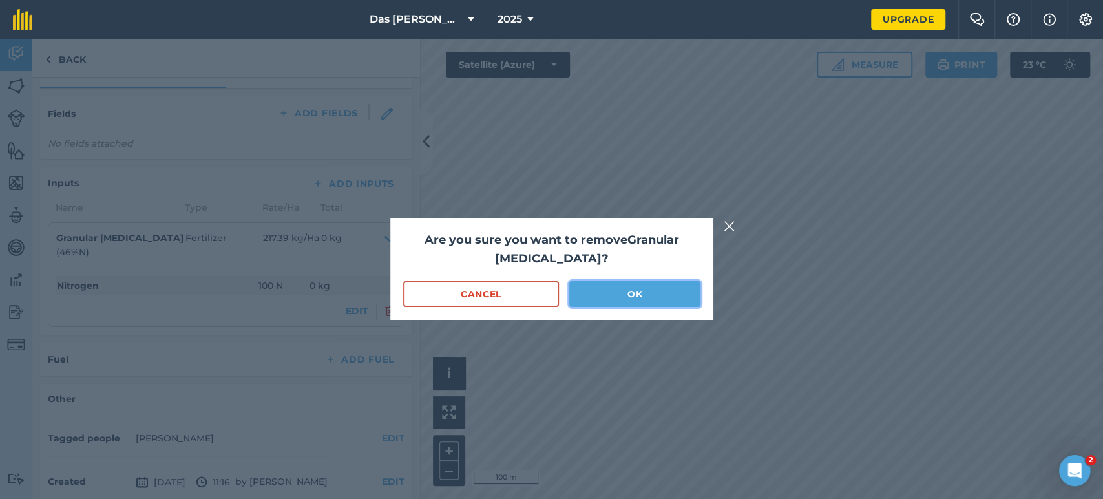
click at [625, 284] on button "OK" at bounding box center [634, 294] width 130 height 26
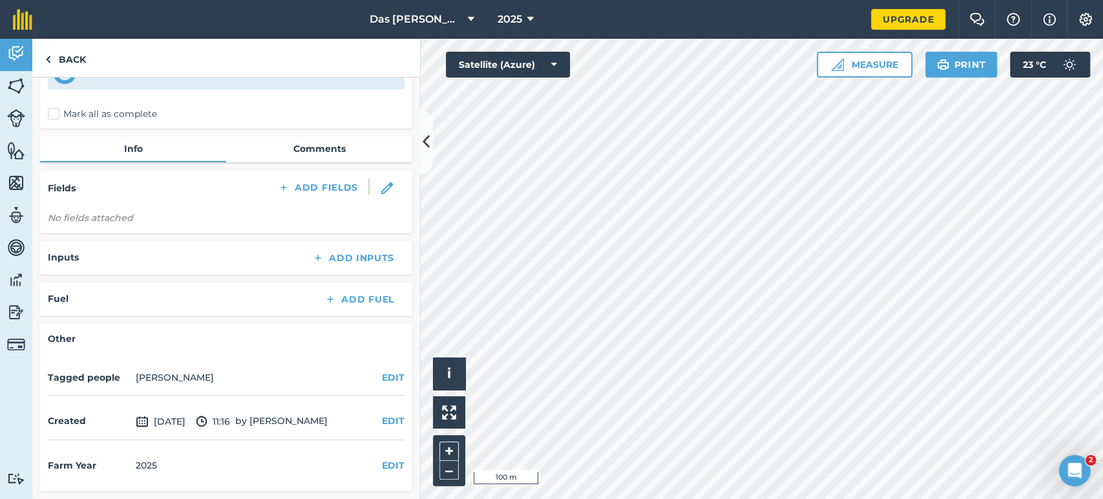
scroll to position [78, 0]
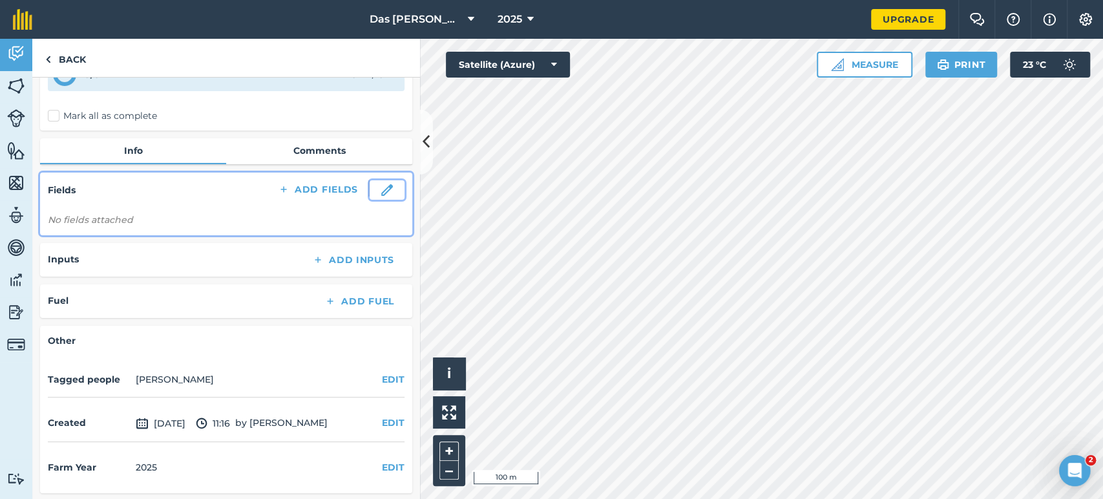
click at [392, 189] on button at bounding box center [386, 189] width 35 height 19
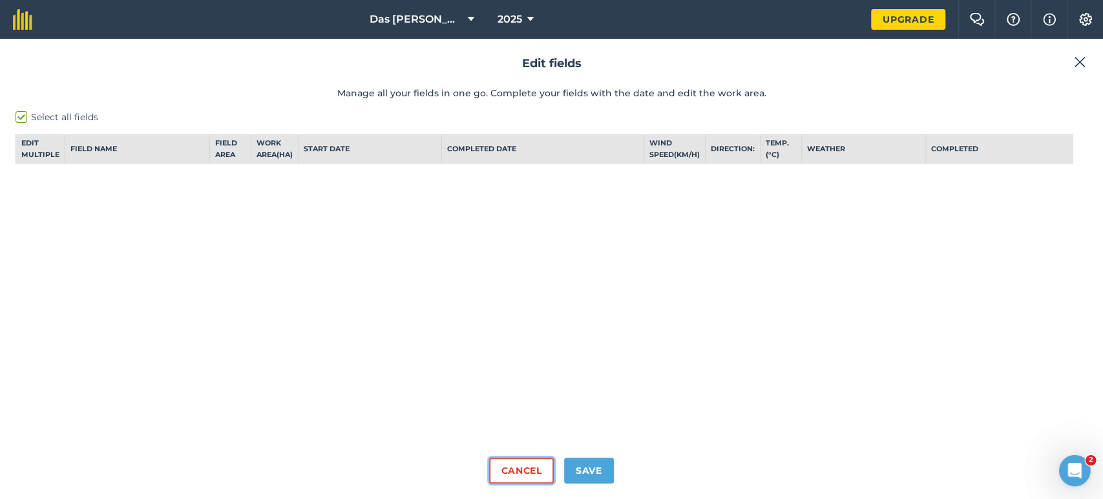
click at [517, 464] on button "Cancel" at bounding box center [521, 470] width 64 height 26
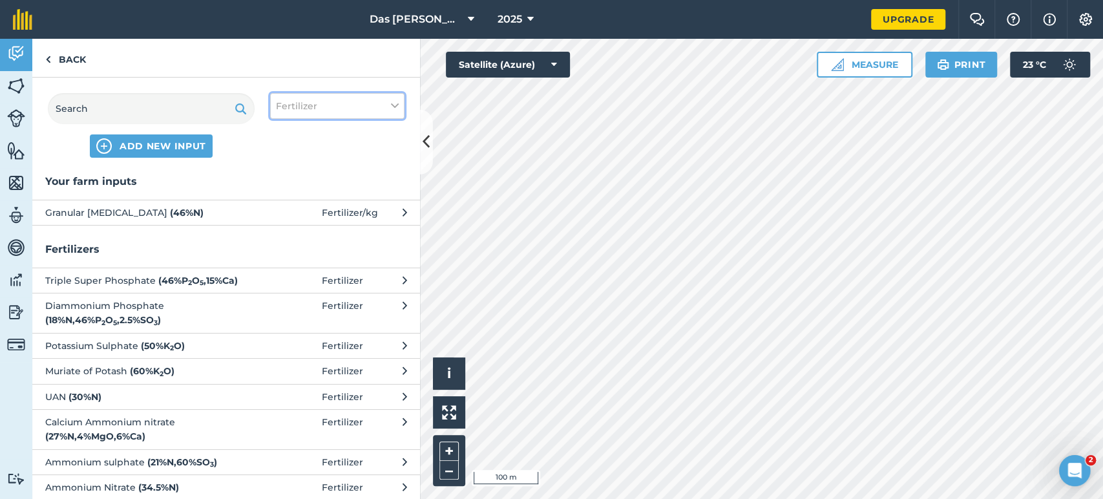
click at [315, 109] on span "Fertilizer" at bounding box center [296, 106] width 41 height 14
click at [313, 187] on div "Spray" at bounding box center [337, 181] width 133 height 25
click at [315, 182] on label "Spray" at bounding box center [337, 181] width 123 height 14
click at [284, 182] on input "Spray" at bounding box center [280, 178] width 8 height 8
click at [282, 182] on label "Spray" at bounding box center [337, 181] width 123 height 14
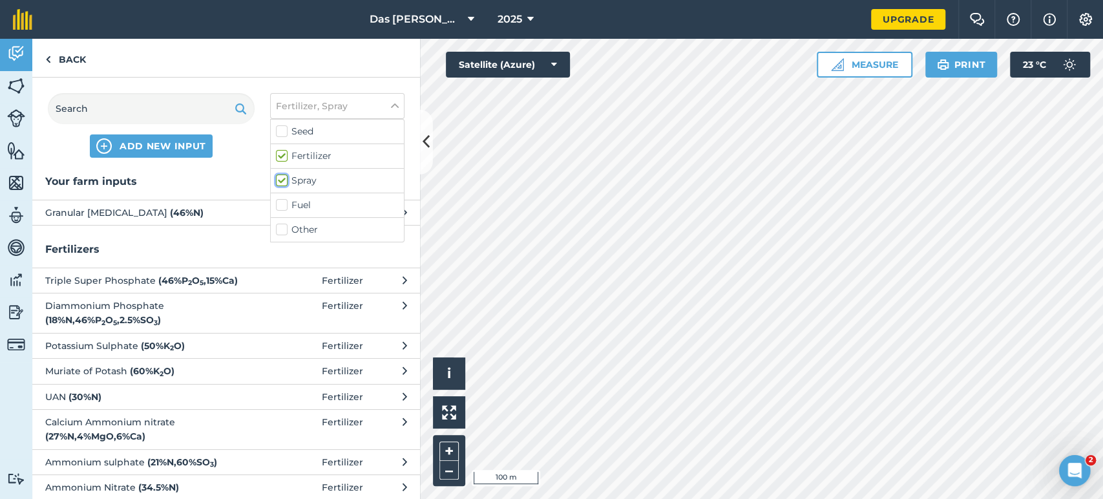
click at [282, 182] on input "Spray" at bounding box center [280, 178] width 8 height 8
click at [282, 174] on label "Spray" at bounding box center [337, 181] width 123 height 14
click at [282, 174] on input "Spray" at bounding box center [280, 178] width 8 height 8
checkbox input "true"
click at [285, 155] on label "Fertilizer" at bounding box center [337, 156] width 123 height 14
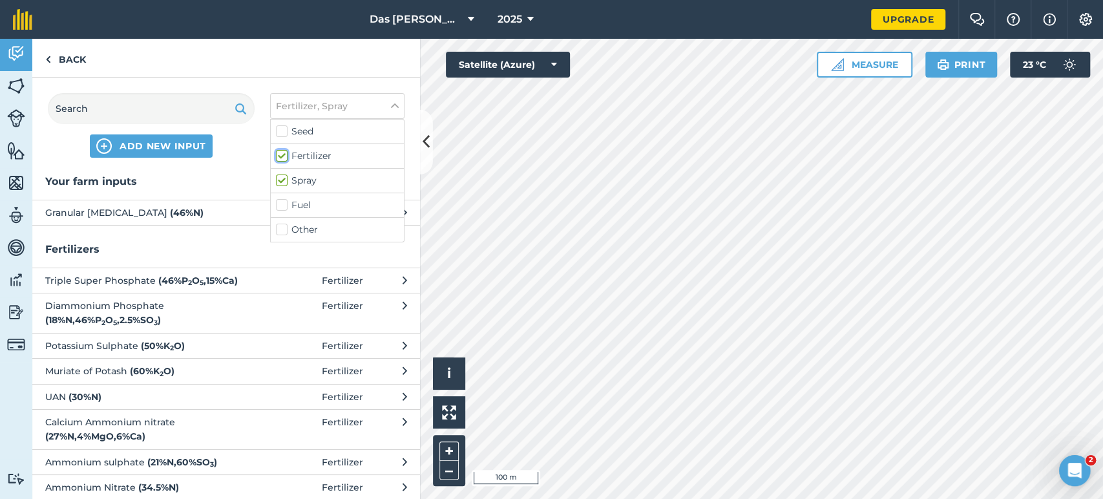
click at [284, 155] on input "Fertilizer" at bounding box center [280, 153] width 8 height 8
checkbox input "false"
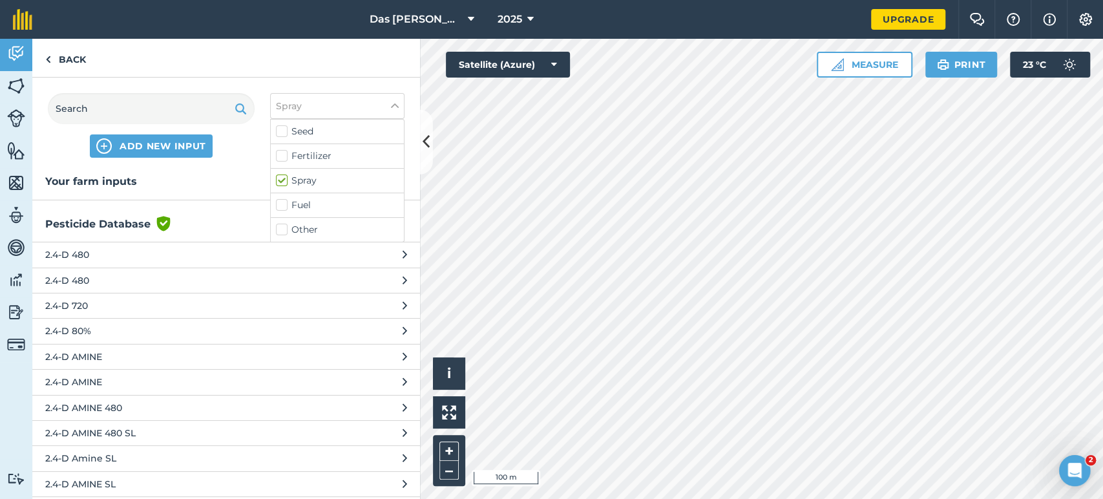
click at [244, 174] on h3 "Your farm inputs" at bounding box center [226, 181] width 388 height 17
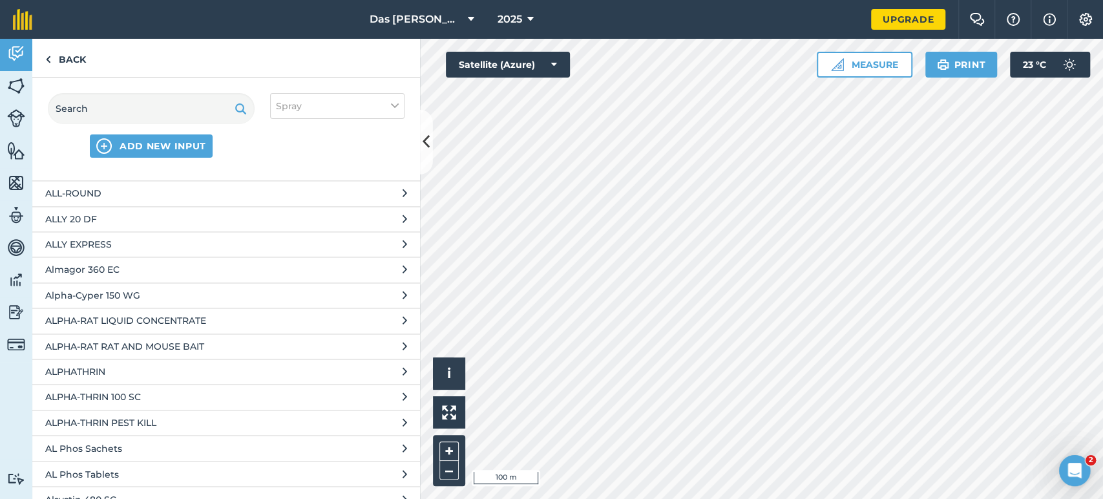
scroll to position [4689, 0]
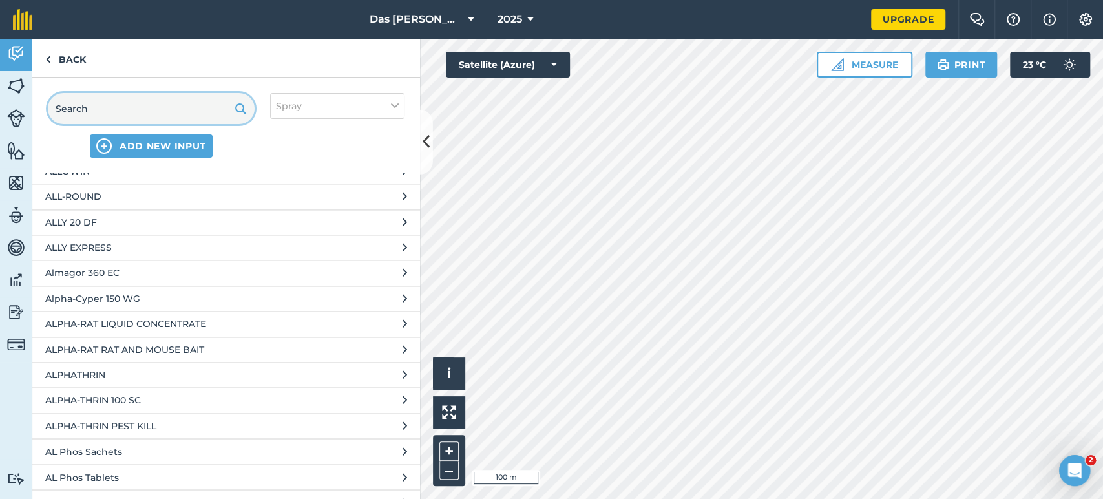
click at [188, 117] on input "text" at bounding box center [151, 108] width 207 height 31
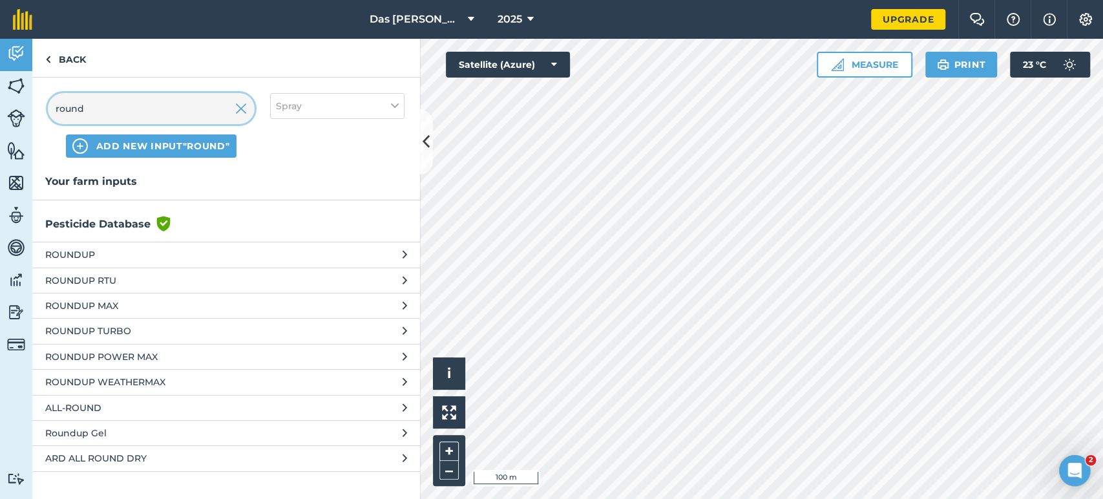
type input "round"
click at [157, 348] on button "ROUNDUP POWER MAX" at bounding box center [226, 356] width 388 height 25
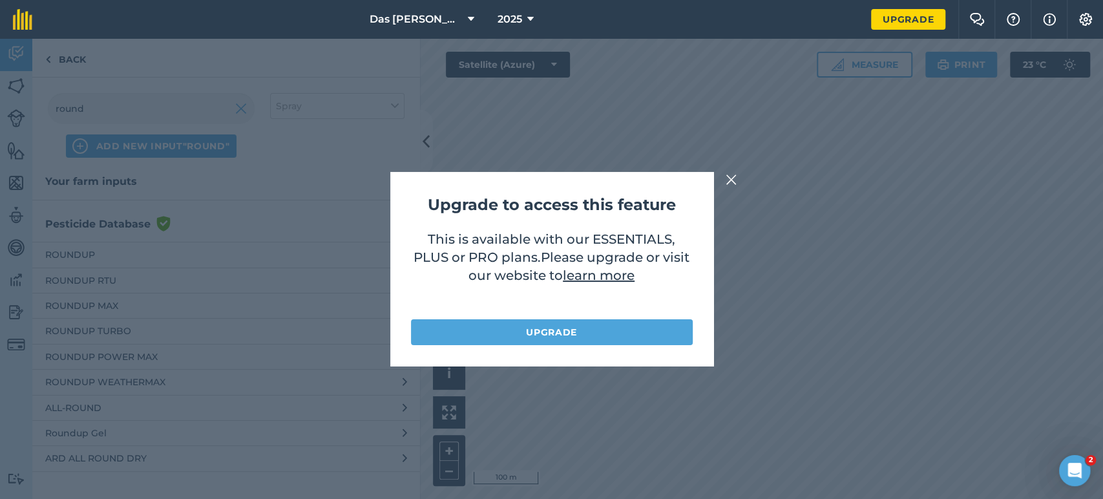
click at [725, 180] on img at bounding box center [731, 180] width 12 height 16
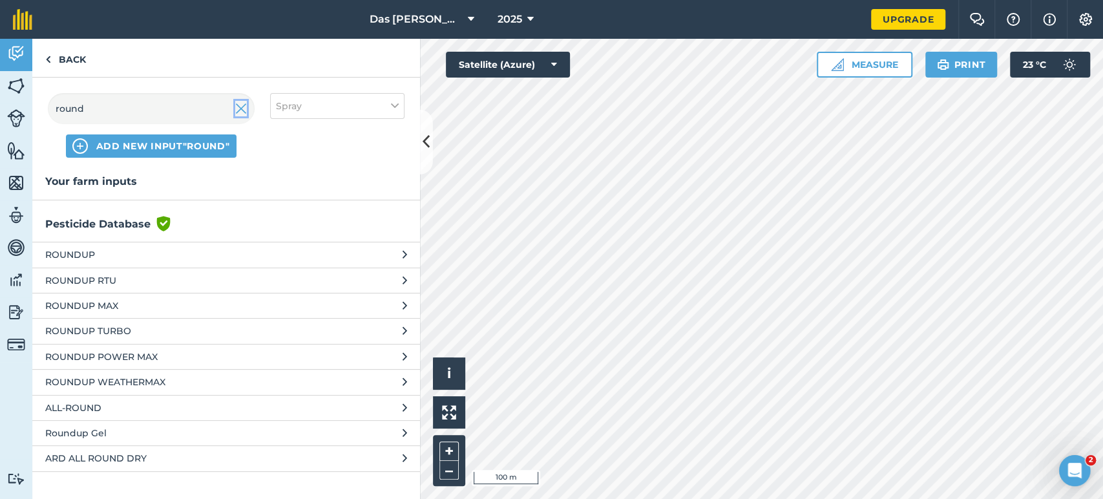
click at [240, 108] on img at bounding box center [241, 109] width 12 height 16
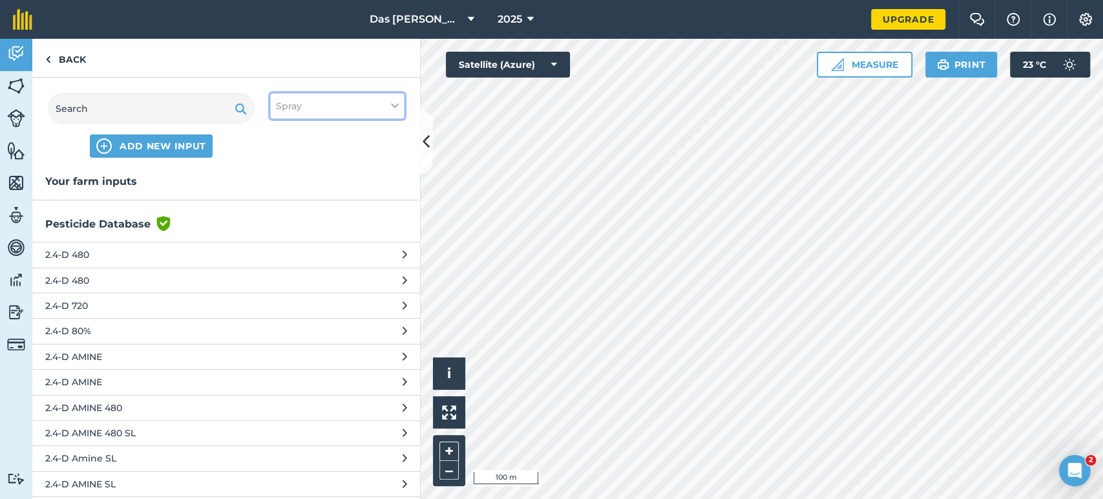
click at [329, 109] on button "Spray" at bounding box center [337, 106] width 134 height 26
click at [320, 131] on label "Seed" at bounding box center [337, 132] width 123 height 14
click at [284, 131] on input "Seed" at bounding box center [280, 129] width 8 height 8
checkbox input "true"
click at [282, 182] on label "Spray" at bounding box center [337, 181] width 123 height 14
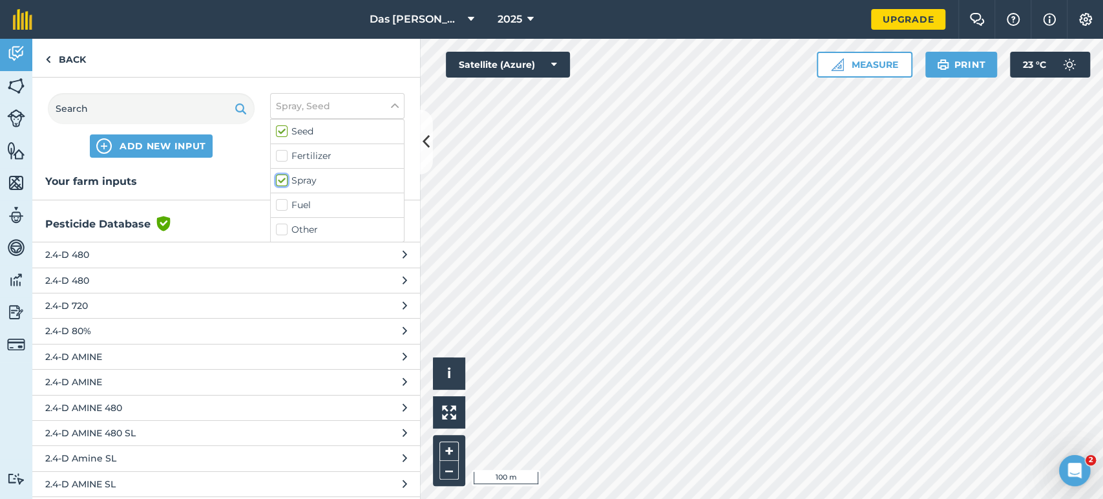
click at [282, 182] on input "Spray" at bounding box center [280, 178] width 8 height 8
checkbox input "false"
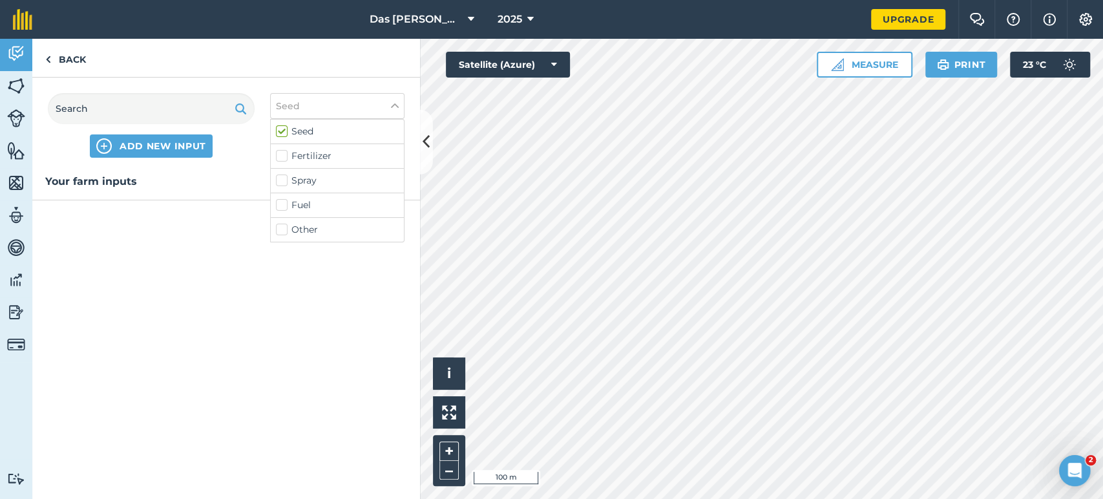
click at [237, 245] on div "Your farm inputs" at bounding box center [226, 336] width 388 height 326
click at [294, 112] on span "Seed" at bounding box center [288, 106] width 24 height 14
click at [281, 154] on label "Fertilizer" at bounding box center [337, 156] width 123 height 14
click at [281, 154] on input "Fertilizer" at bounding box center [280, 153] width 8 height 8
checkbox input "true"
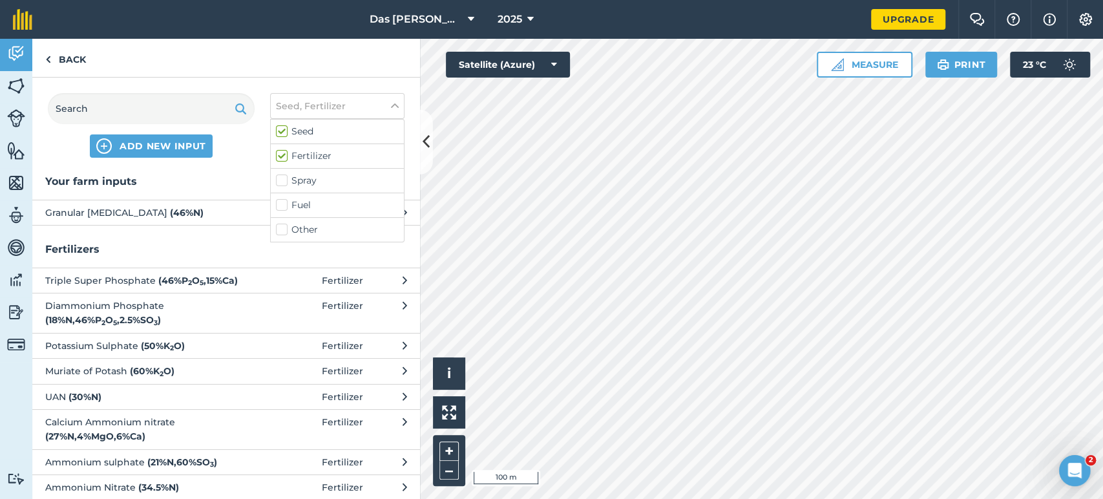
click at [282, 132] on label "Seed" at bounding box center [337, 132] width 123 height 14
click at [282, 132] on input "Seed" at bounding box center [280, 129] width 8 height 8
checkbox input "false"
click at [171, 240] on div "Your farm inputs Granular [MEDICAL_DATA] ( 46 % N ) Fertilizer / kg Fertilizers…" at bounding box center [226, 336] width 388 height 326
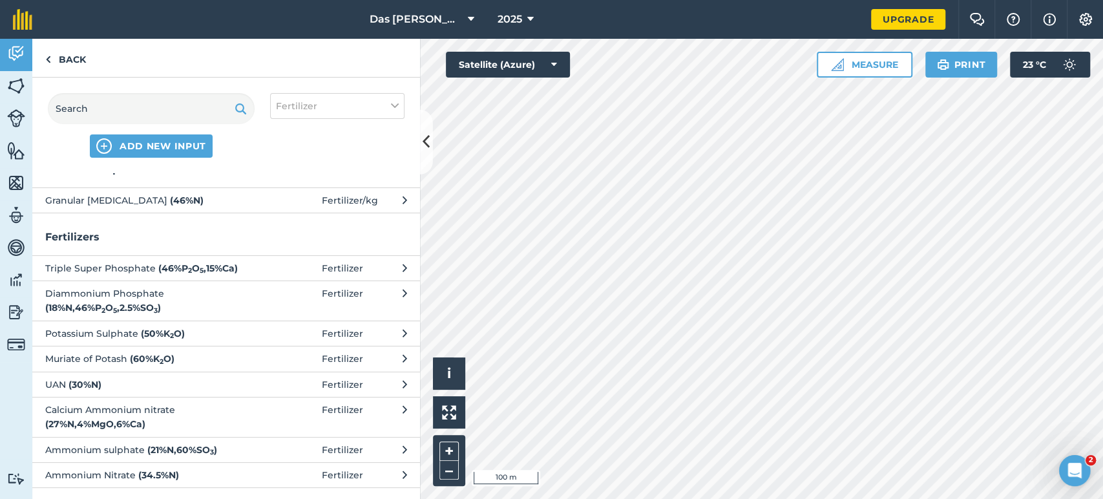
scroll to position [16, 0]
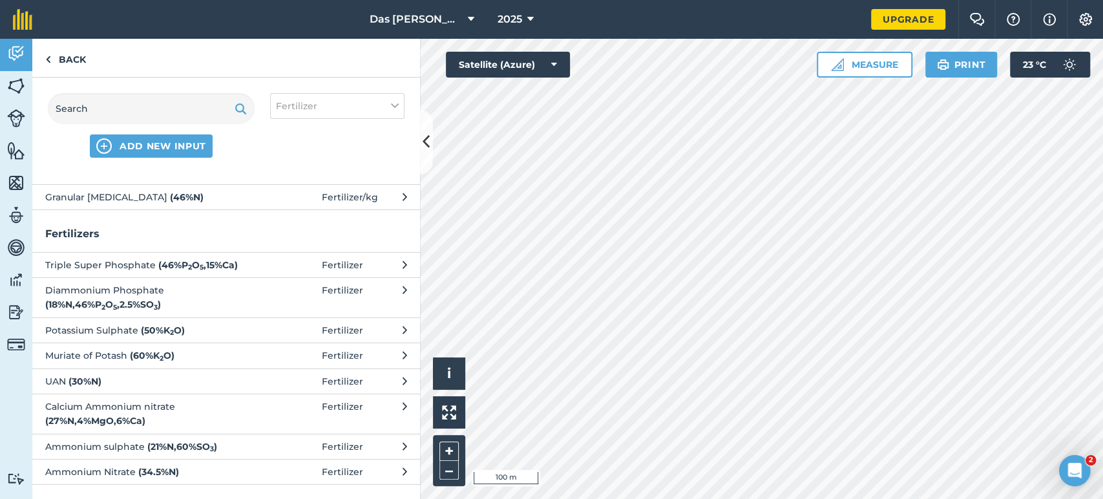
click at [281, 264] on span at bounding box center [292, 265] width 60 height 14
select select "FERTILIZER"
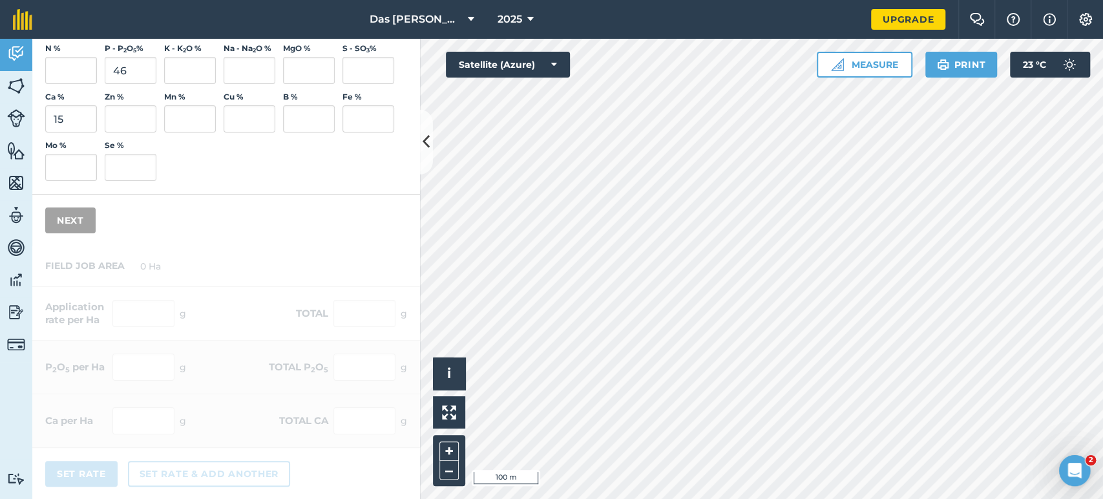
scroll to position [0, 0]
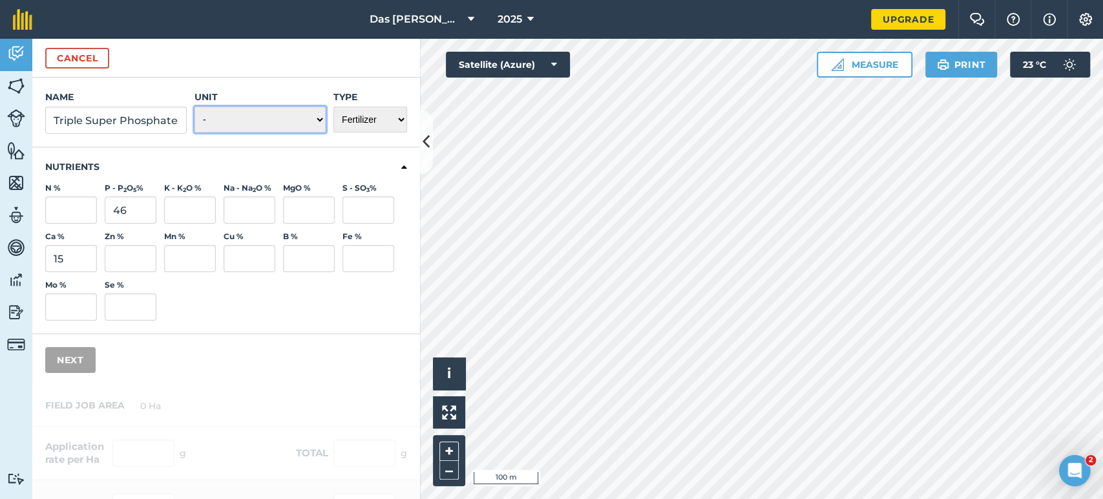
click at [238, 112] on select "- Grams/g Kilograms/kg Metric tonnes/t Millilitres/ml Litres/L Ounces/oz Pounds…" at bounding box center [259, 120] width 131 height 26
select select "KILOGRAMS"
click at [194, 107] on select "- Grams/g Kilograms/kg Metric tonnes/t Millilitres/ml Litres/L Ounces/oz Pounds…" at bounding box center [259, 120] width 131 height 26
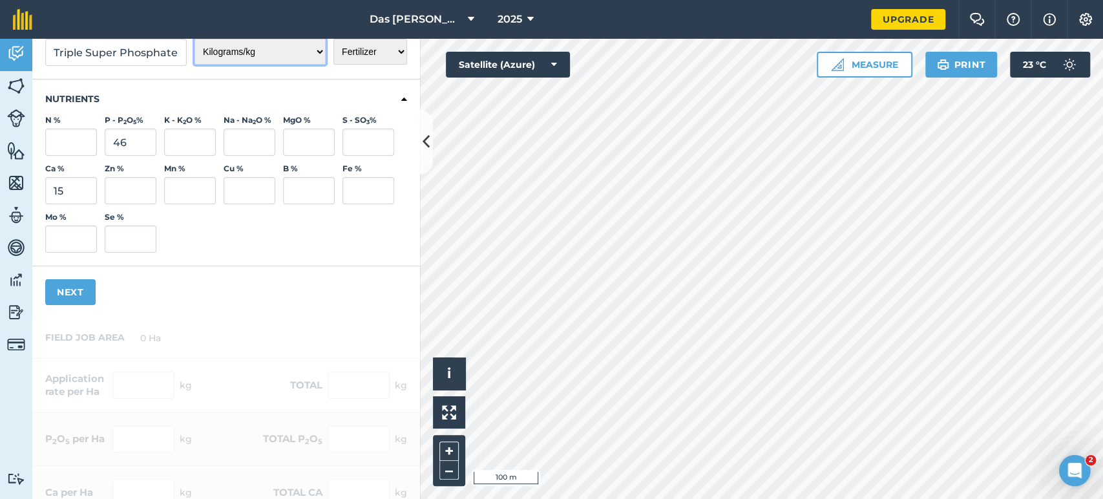
scroll to position [96, 0]
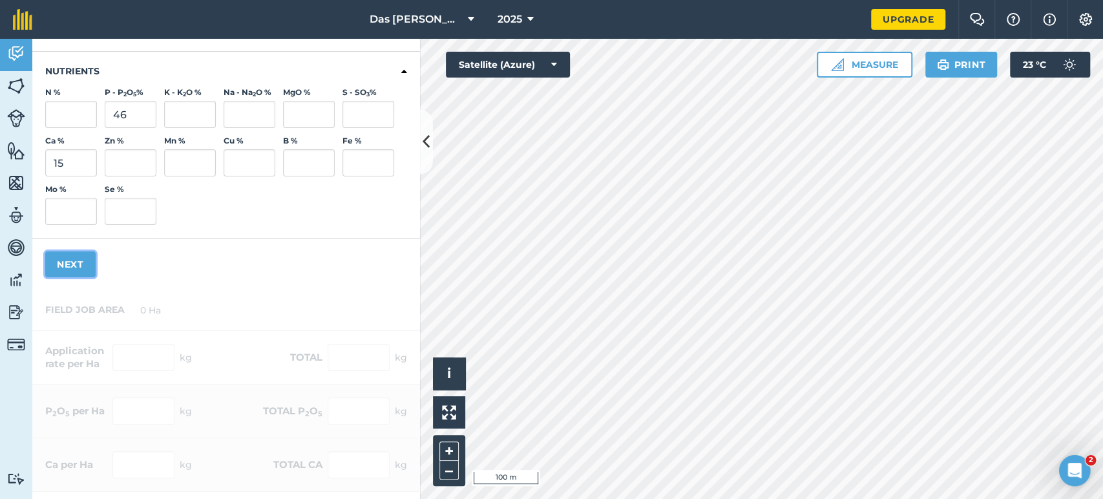
click at [82, 265] on button "Next" at bounding box center [70, 264] width 50 height 26
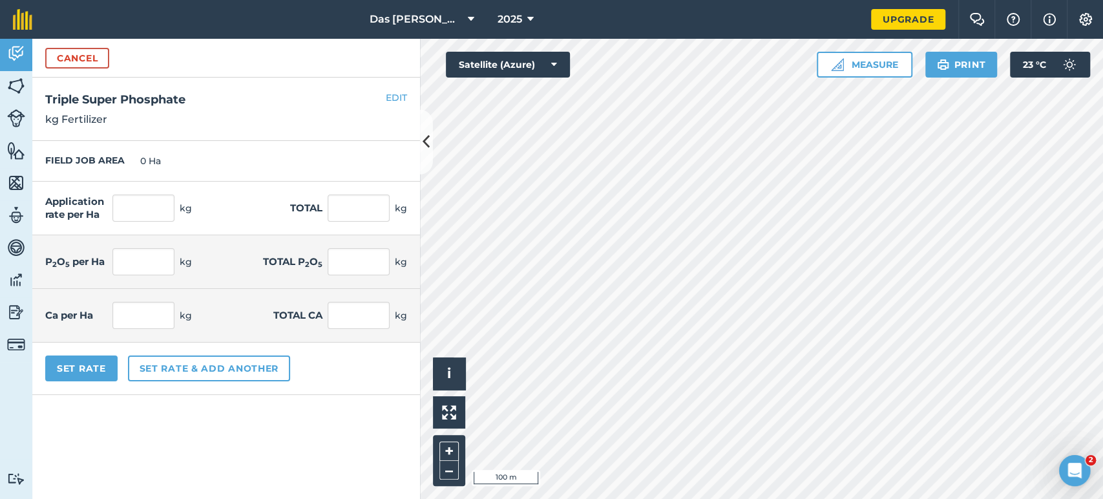
click at [88, 74] on div "Cancel" at bounding box center [226, 58] width 388 height 39
click at [387, 98] on button "EDIT" at bounding box center [396, 97] width 21 height 14
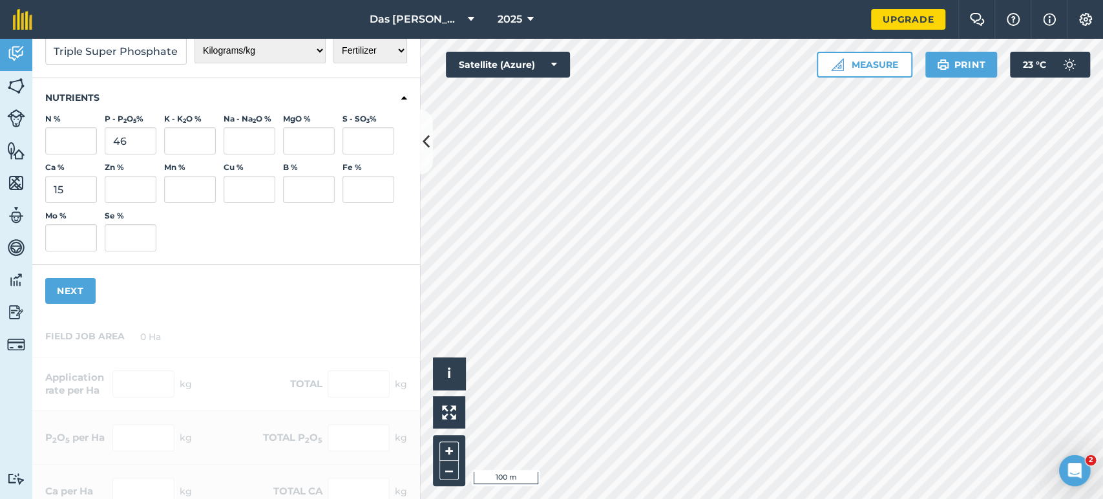
scroll to position [140, 0]
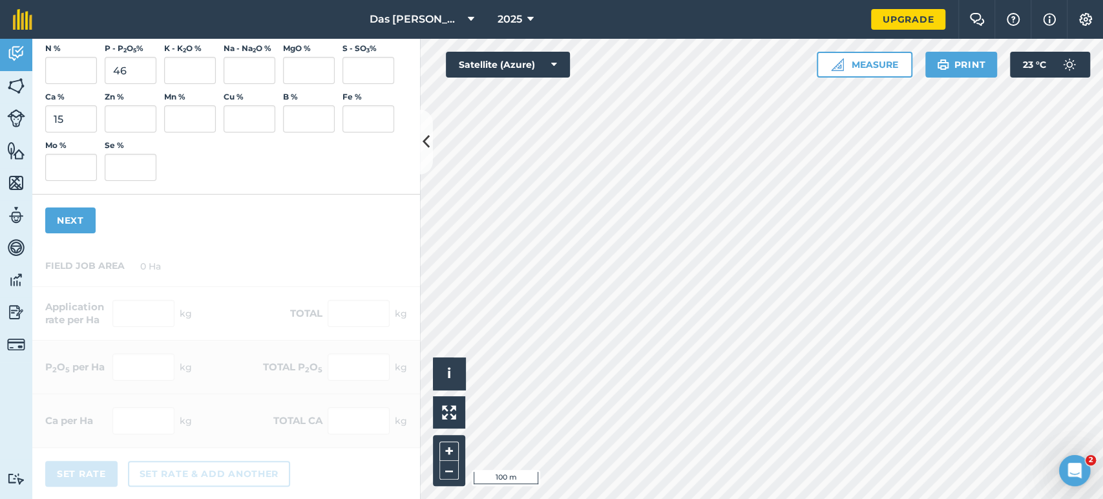
click at [159, 324] on div at bounding box center [226, 373] width 388 height 254
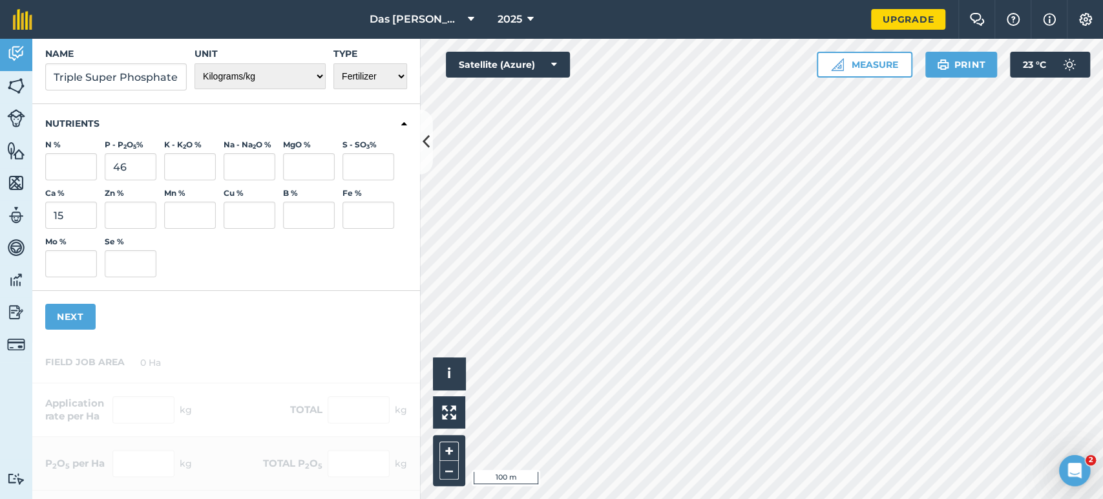
scroll to position [0, 0]
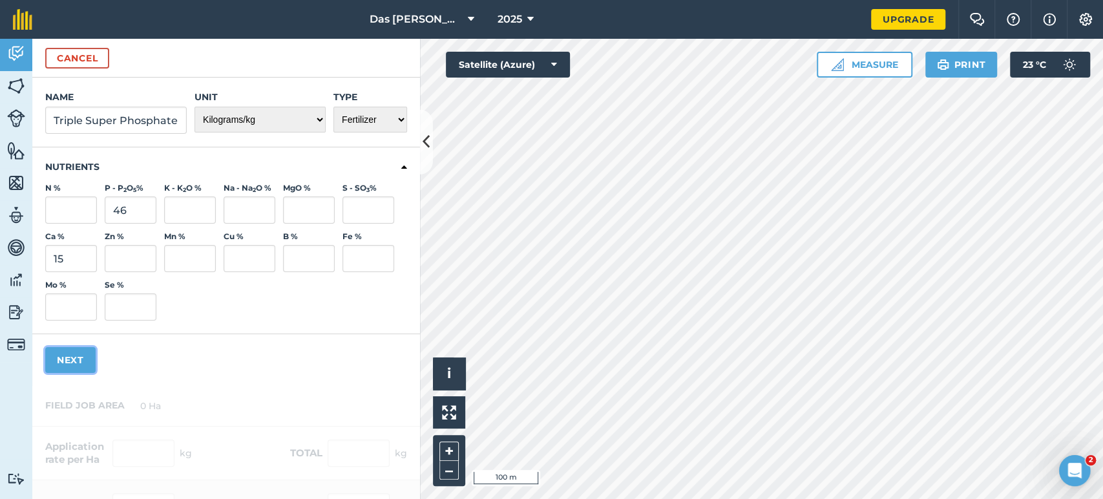
click at [75, 364] on button "Next" at bounding box center [70, 360] width 50 height 26
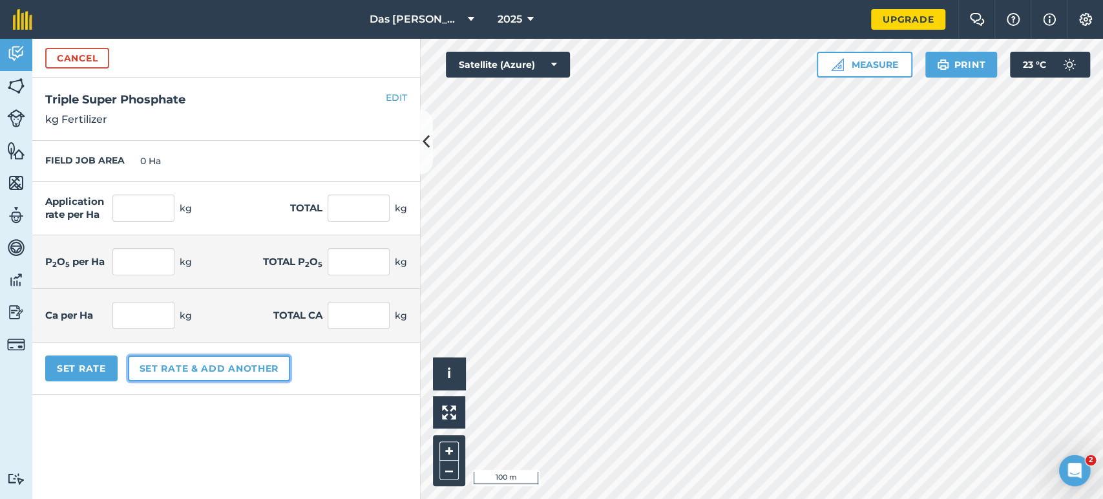
click at [194, 371] on button "Set rate & add another" at bounding box center [209, 368] width 162 height 26
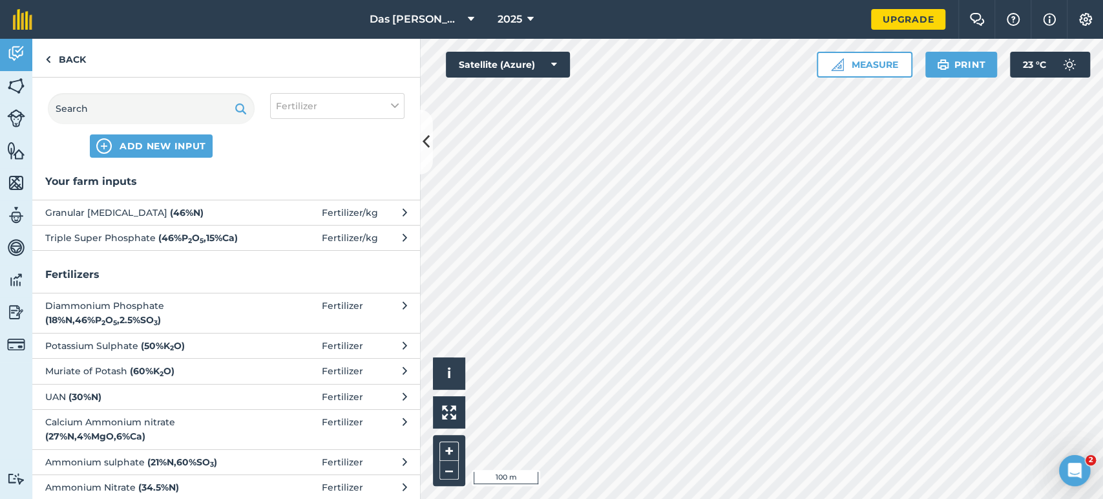
click at [85, 216] on span "Granular [MEDICAL_DATA] ( 46 % N )" at bounding box center [150, 212] width 211 height 14
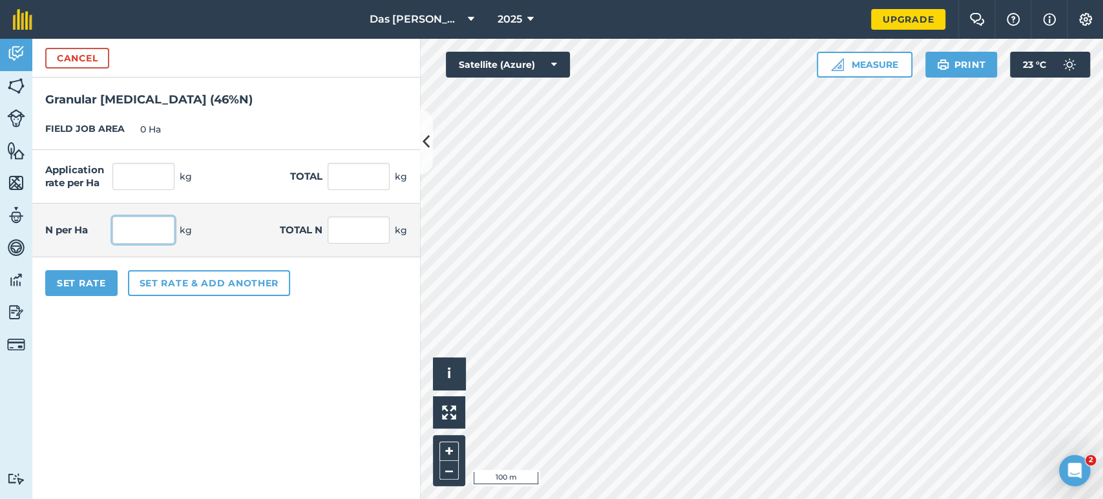
click at [151, 229] on input "text" at bounding box center [143, 229] width 62 height 27
type input "50"
type input "108.696"
click at [346, 328] on form "Cancel Granular [MEDICAL_DATA] ( 46 % N ) FIELD JOB AREA 0 Ha Application rate …" at bounding box center [226, 269] width 388 height 460
click at [98, 278] on button "Set Rate" at bounding box center [81, 283] width 72 height 26
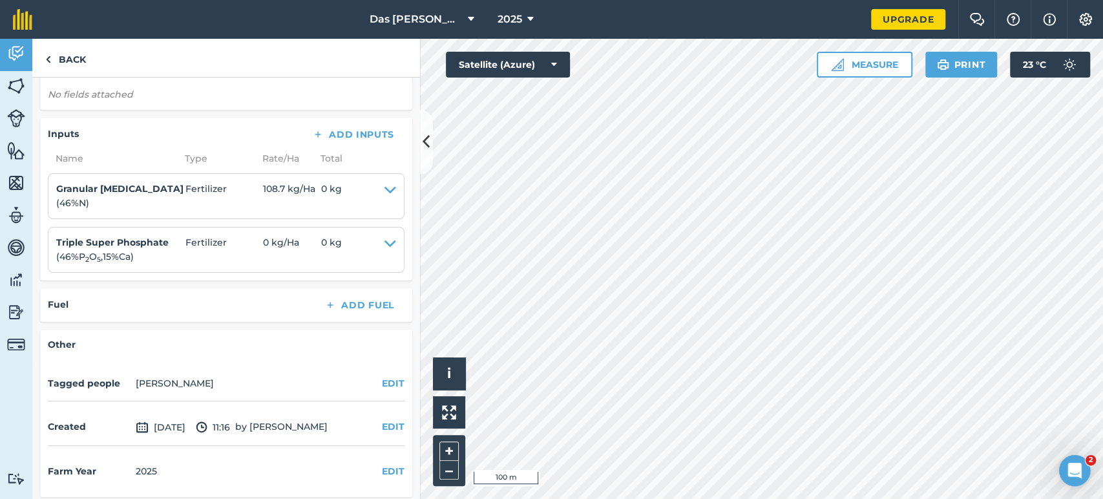
scroll to position [207, 0]
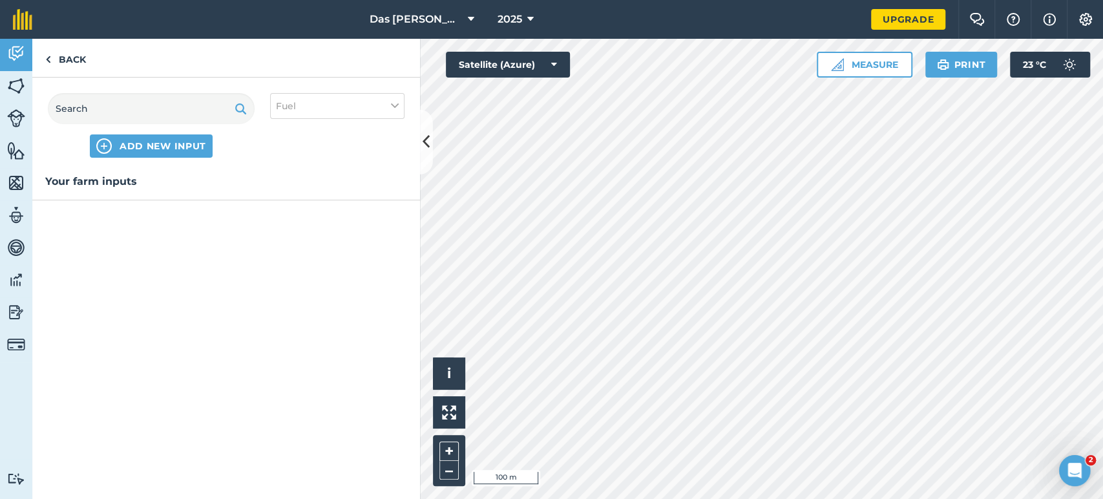
click at [103, 176] on h3 "Your farm inputs" at bounding box center [226, 181] width 388 height 17
click at [160, 148] on span "ADD NEW INPUT" at bounding box center [163, 146] width 87 height 13
select select "FUEL"
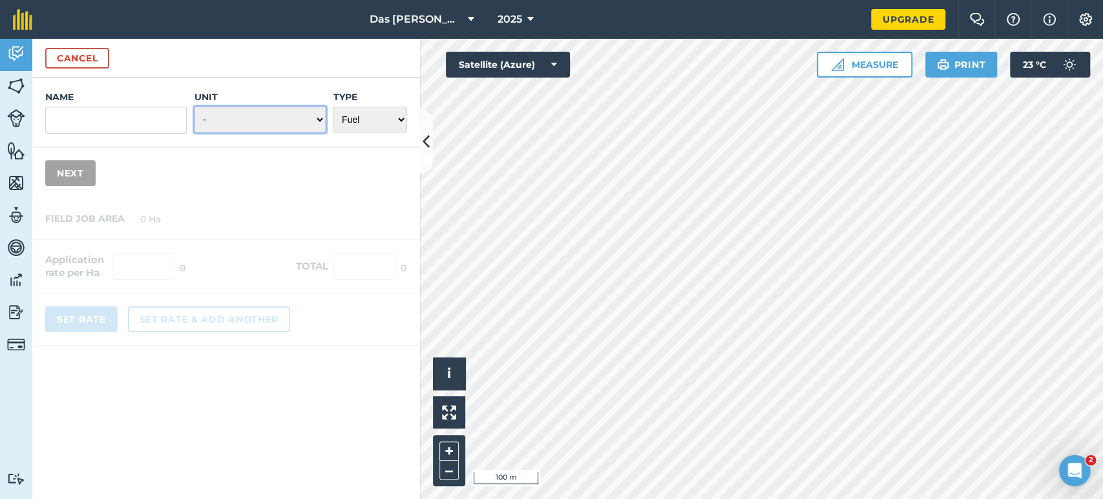
click at [264, 121] on select "- Grams/g Kilograms/kg Metric tonnes/t Millilitres/ml Litres/L Ounces/oz Pounds…" at bounding box center [259, 120] width 131 height 26
drag, startPoint x: 362, startPoint y: 185, endPoint x: 351, endPoint y: 188, distance: 11.3
click at [362, 186] on div "Name Unit - Grams/g Kilograms/kg Metric tonnes/t Millilitres/ml Litres/L Ounces…" at bounding box center [226, 138] width 388 height 121
click at [100, 58] on button "Cancel" at bounding box center [77, 58] width 64 height 21
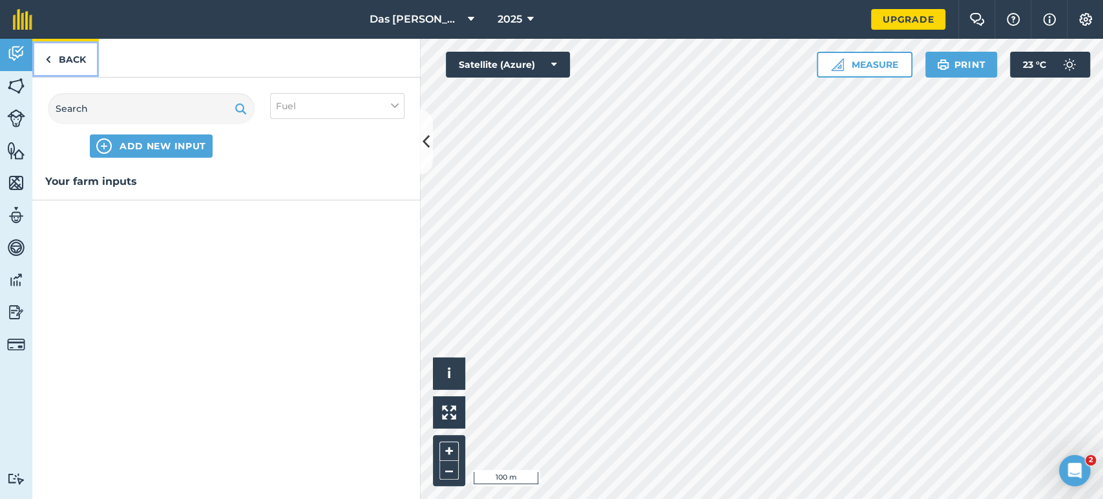
click at [66, 56] on link "Back" at bounding box center [65, 58] width 67 height 38
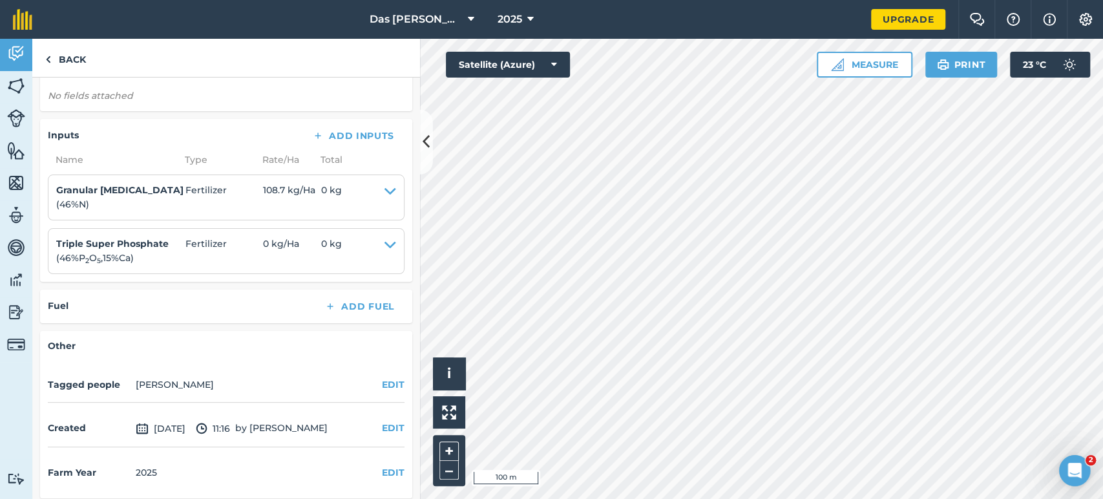
scroll to position [207, 0]
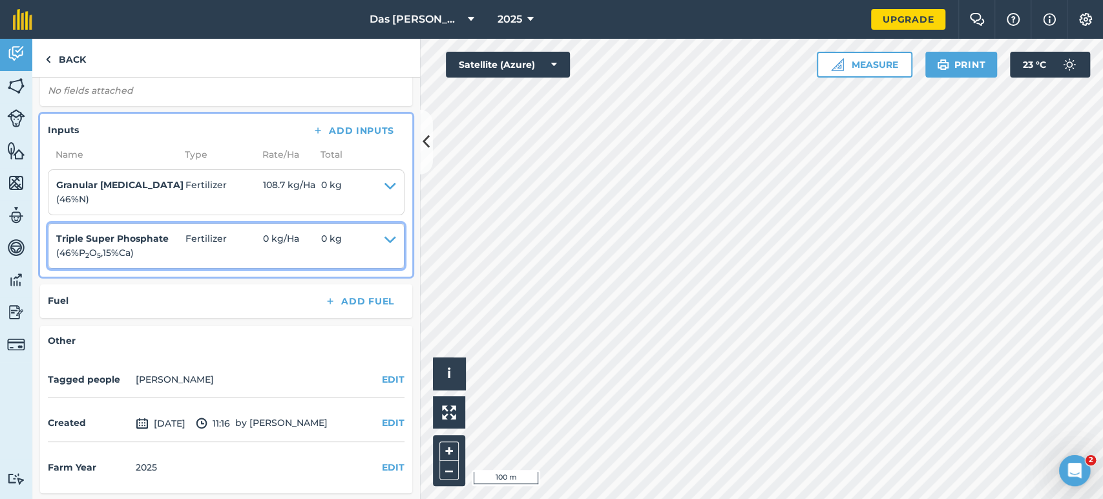
click at [384, 240] on icon at bounding box center [390, 245] width 12 height 29
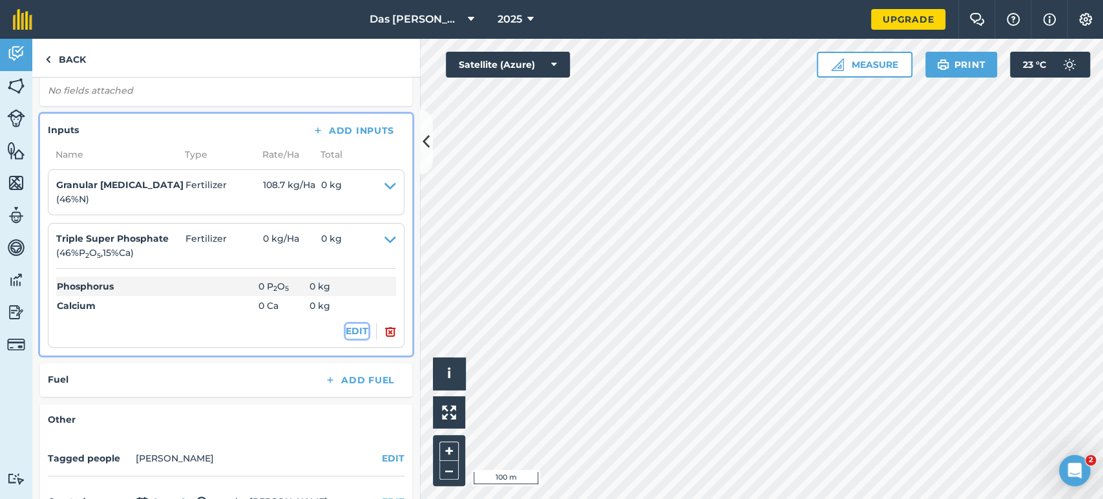
click at [350, 331] on button "EDIT" at bounding box center [357, 331] width 23 height 14
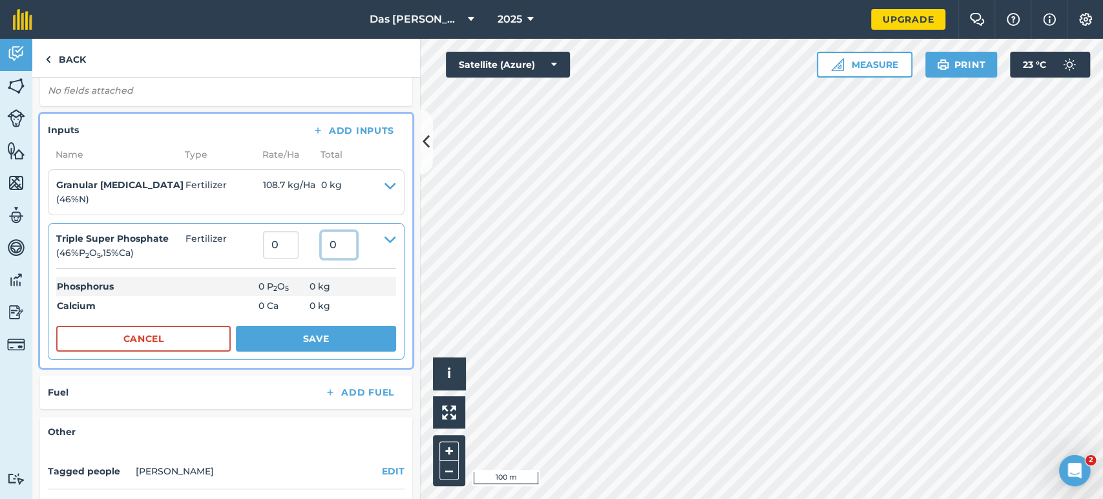
click at [346, 242] on input "0" at bounding box center [339, 244] width 36 height 27
type input "100"
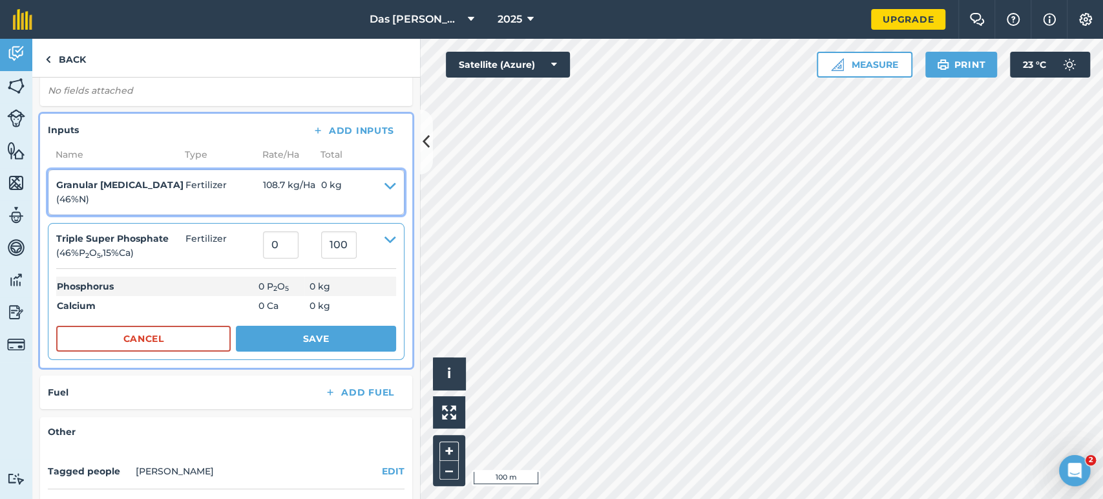
click at [371, 182] on summary "Granular [MEDICAL_DATA] ( 46 % N ) Fertilizer 108.7 kg / Ha 0 kg" at bounding box center [226, 192] width 340 height 29
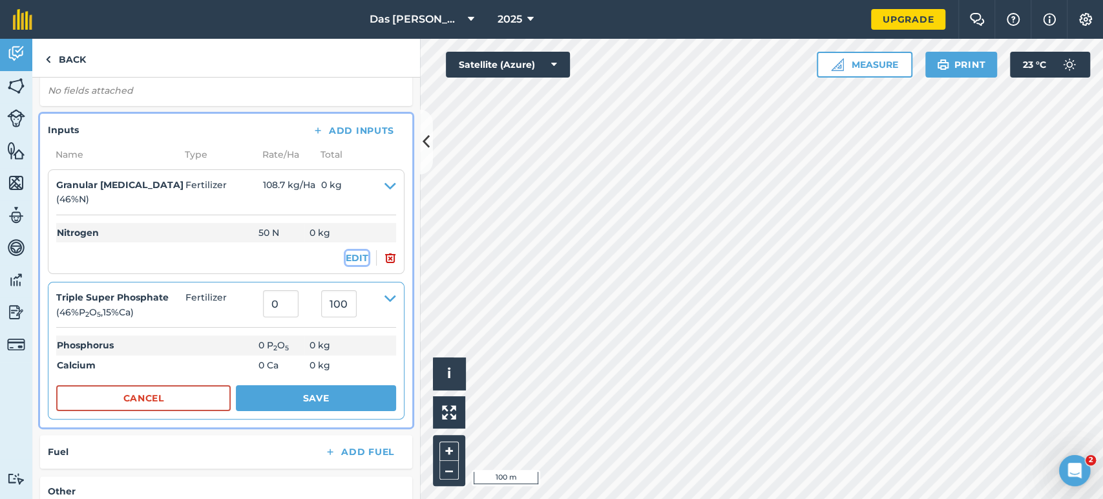
click at [349, 261] on button "EDIT" at bounding box center [357, 258] width 23 height 14
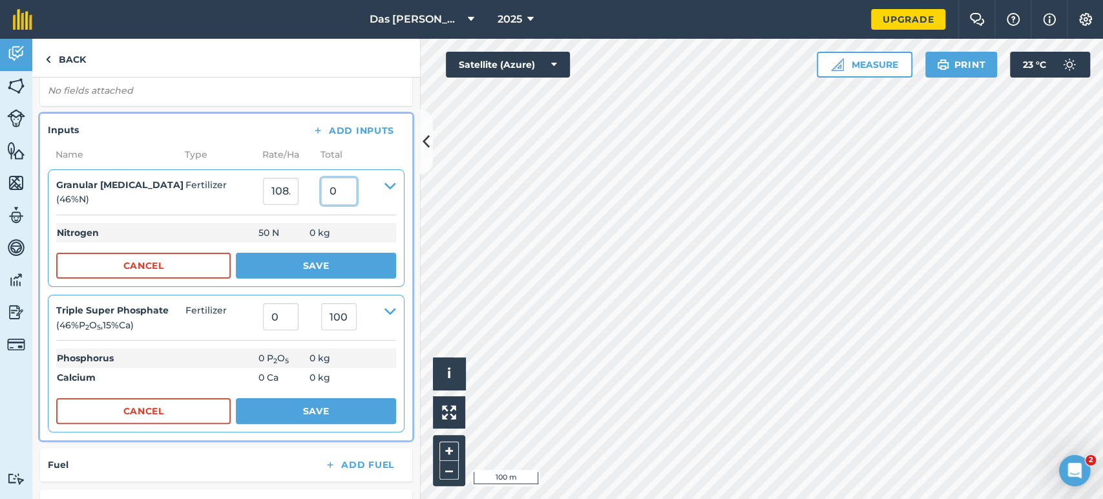
click at [337, 194] on input "0" at bounding box center [339, 191] width 36 height 27
type input "100"
type input "0"
click at [296, 269] on button "Save" at bounding box center [316, 266] width 160 height 26
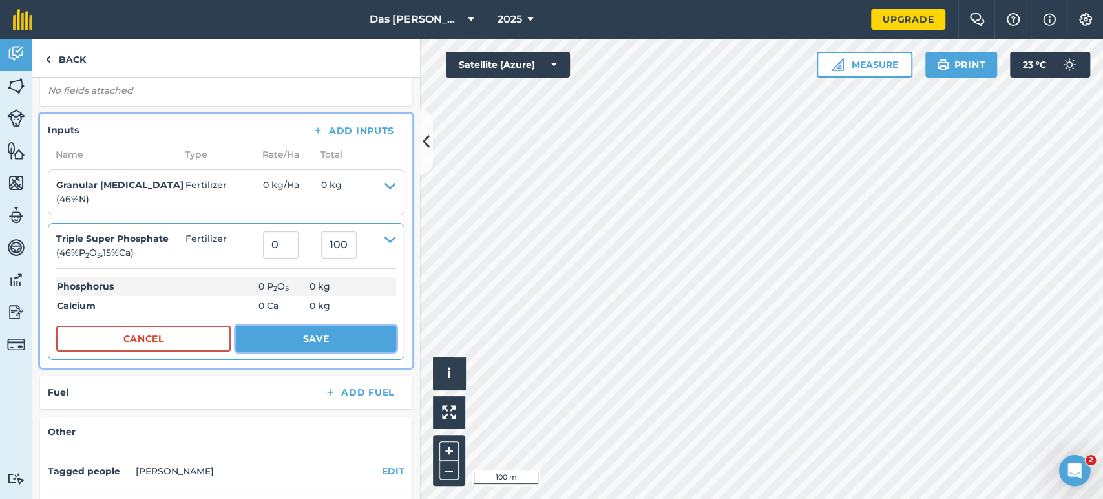
click at [327, 337] on button "Save" at bounding box center [316, 339] width 160 height 26
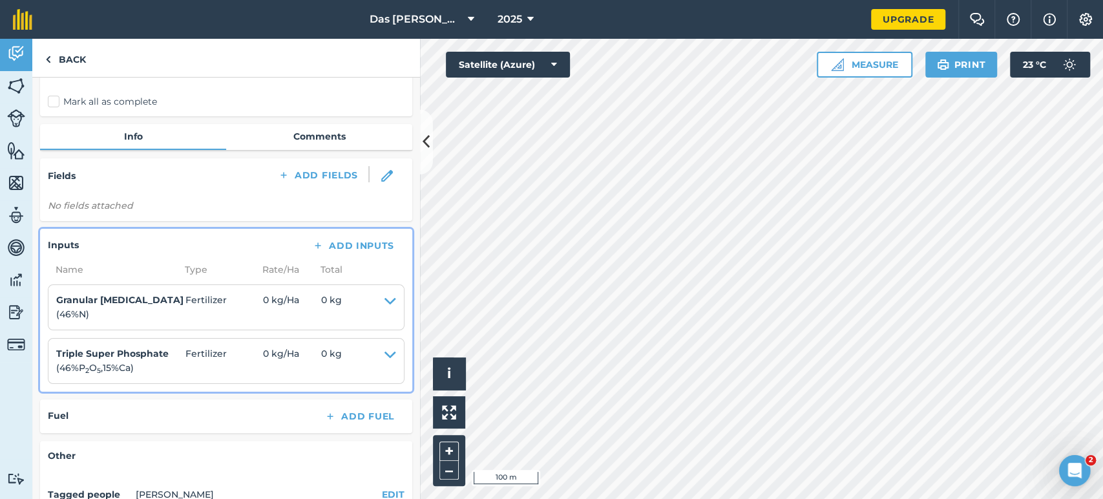
scroll to position [0, 0]
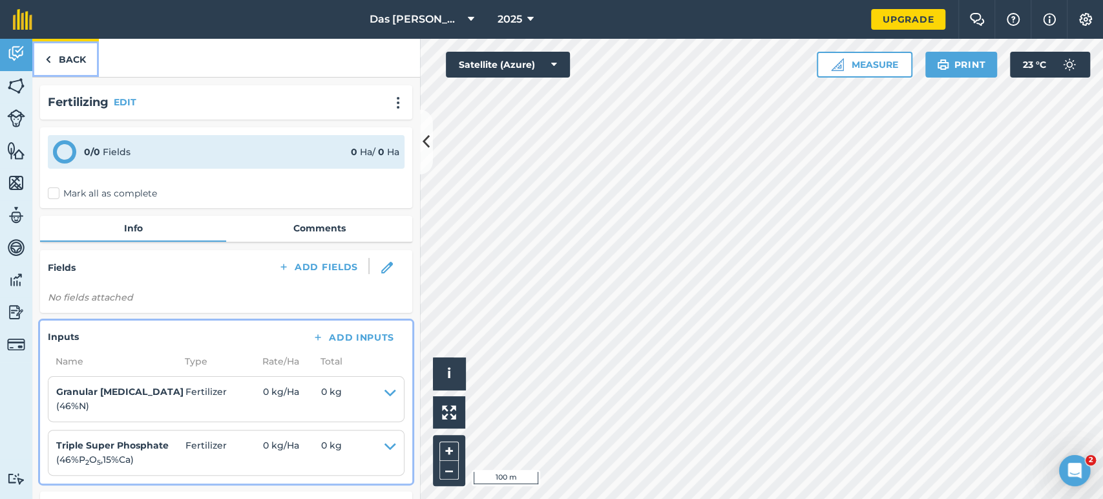
click at [79, 71] on link "Back" at bounding box center [65, 58] width 67 height 38
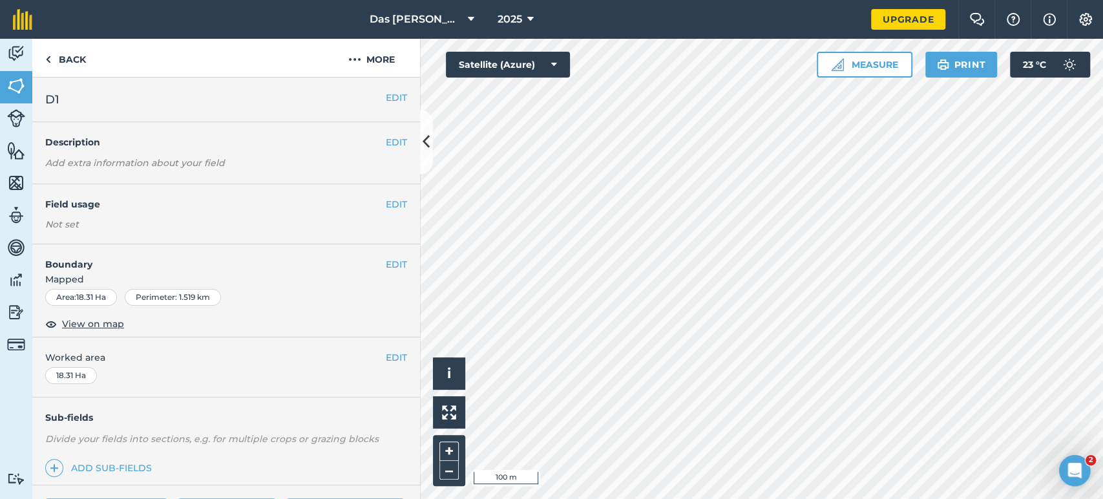
scroll to position [331, 0]
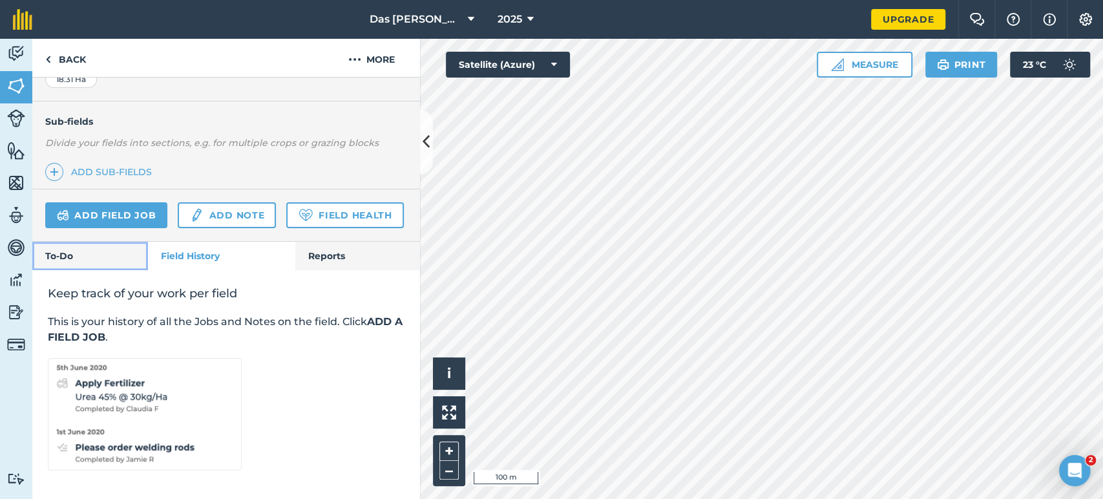
click at [115, 252] on link "To-Do" at bounding box center [90, 256] width 116 height 28
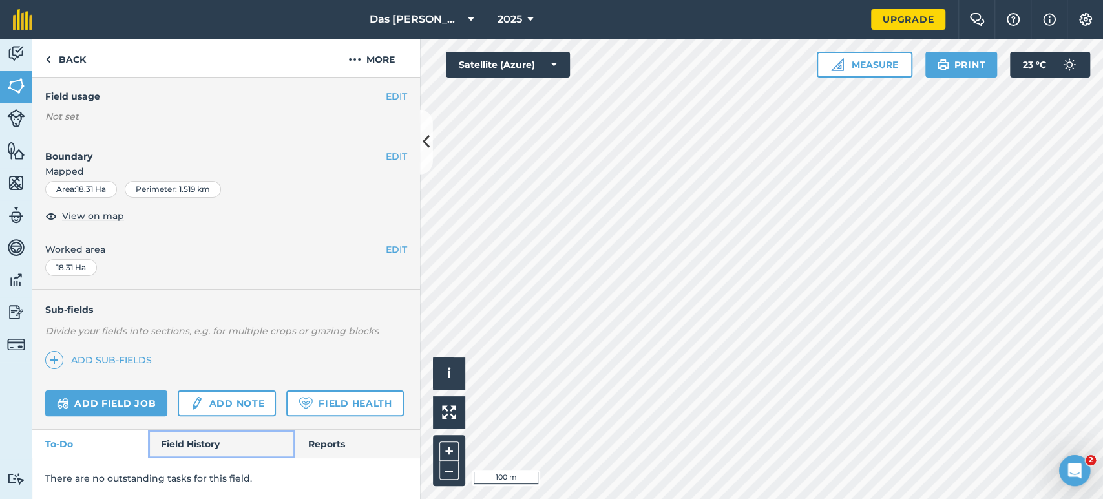
click at [201, 443] on link "Field History" at bounding box center [221, 444] width 147 height 28
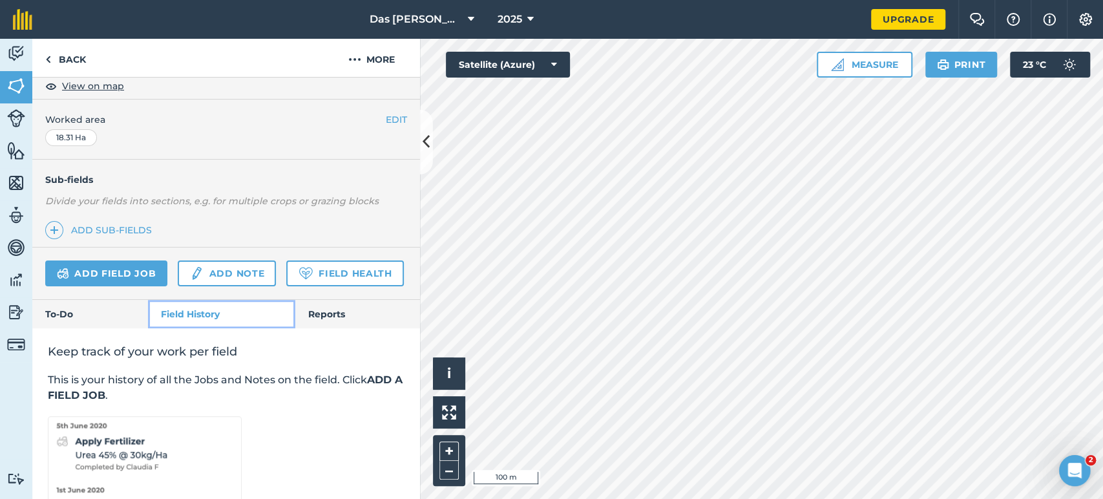
scroll to position [331, 0]
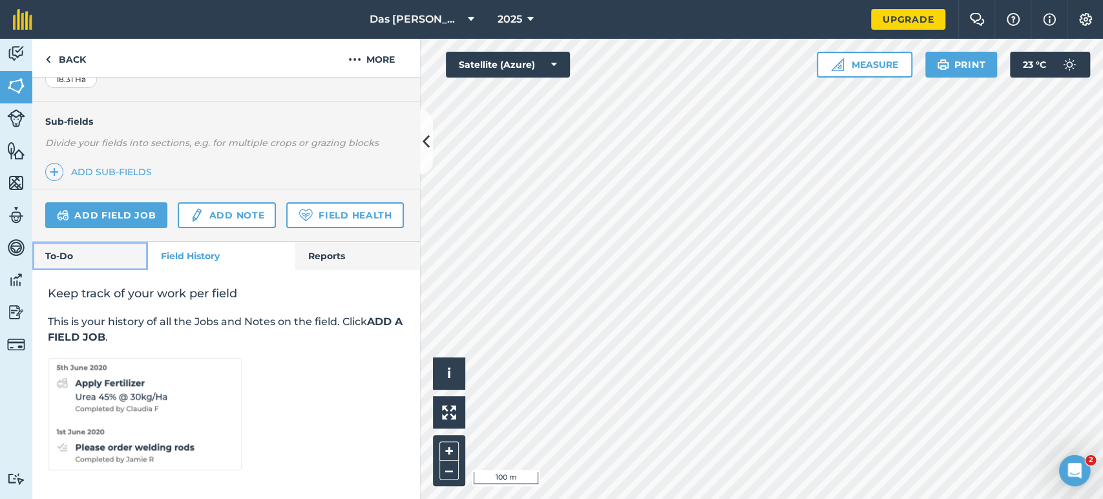
click at [52, 262] on link "To-Do" at bounding box center [90, 256] width 116 height 28
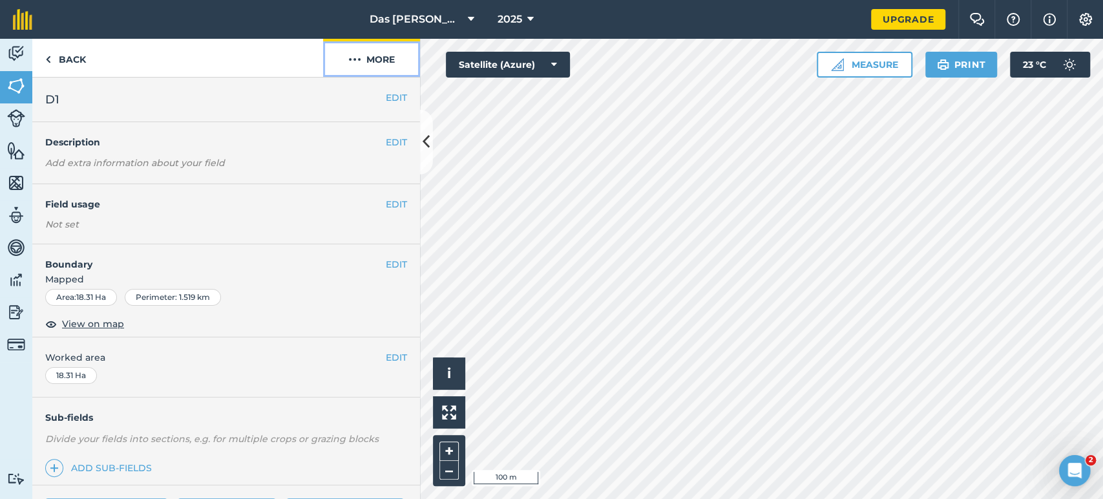
click at [375, 65] on button "More" at bounding box center [371, 58] width 97 height 38
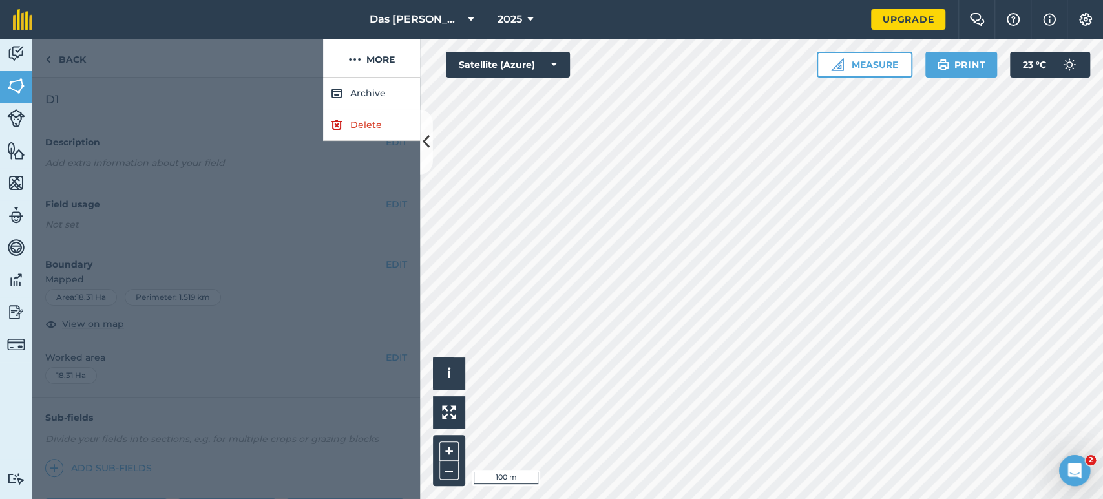
click at [259, 124] on div at bounding box center [226, 288] width 388 height 421
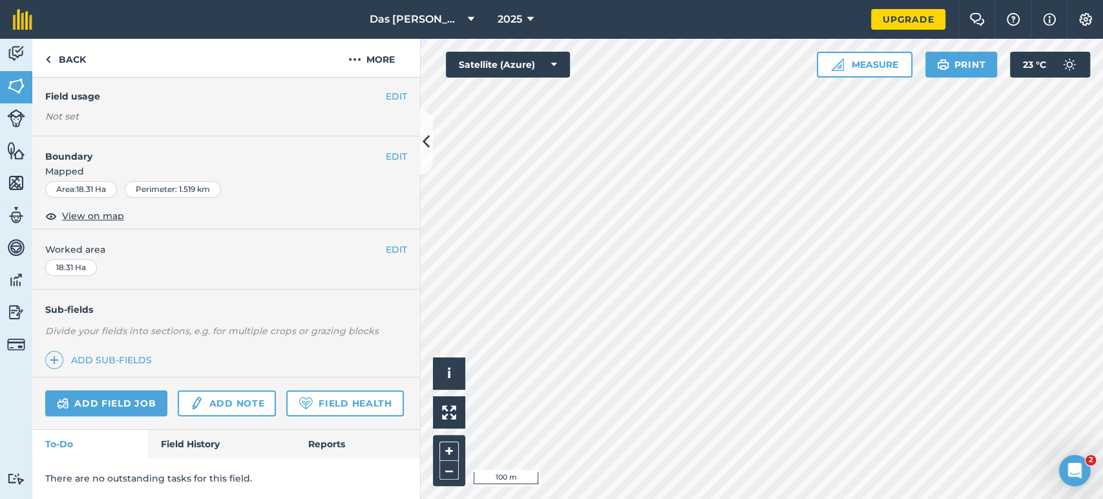
scroll to position [142, 0]
click at [295, 446] on link "Reports" at bounding box center [357, 444] width 125 height 28
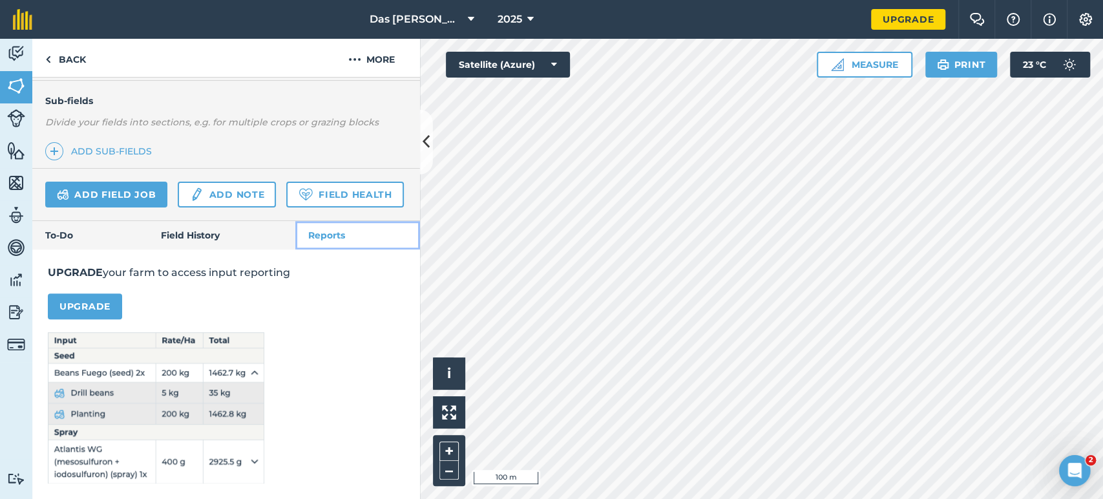
scroll to position [351, 0]
click at [81, 233] on link "To-Do" at bounding box center [90, 235] width 116 height 28
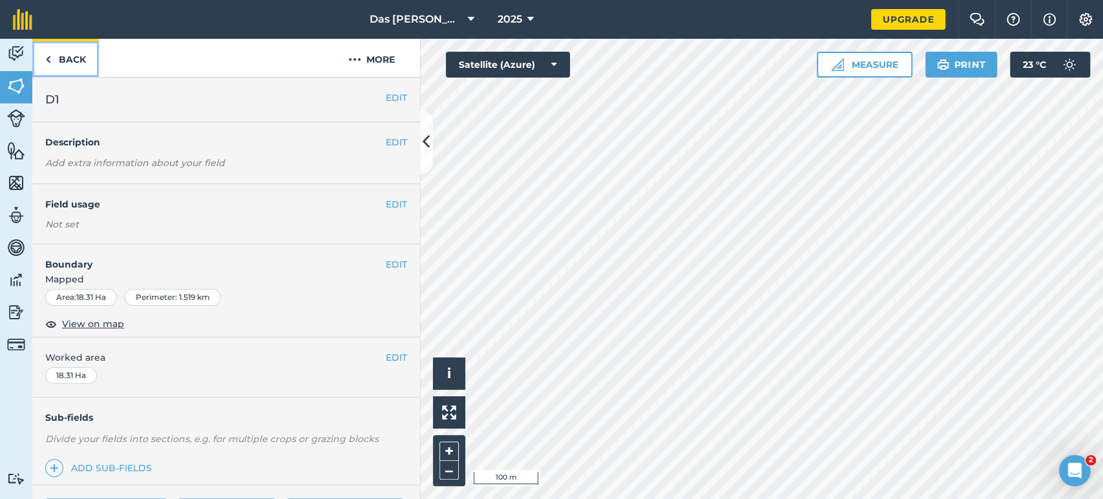
click at [40, 57] on link "Back" at bounding box center [65, 58] width 67 height 38
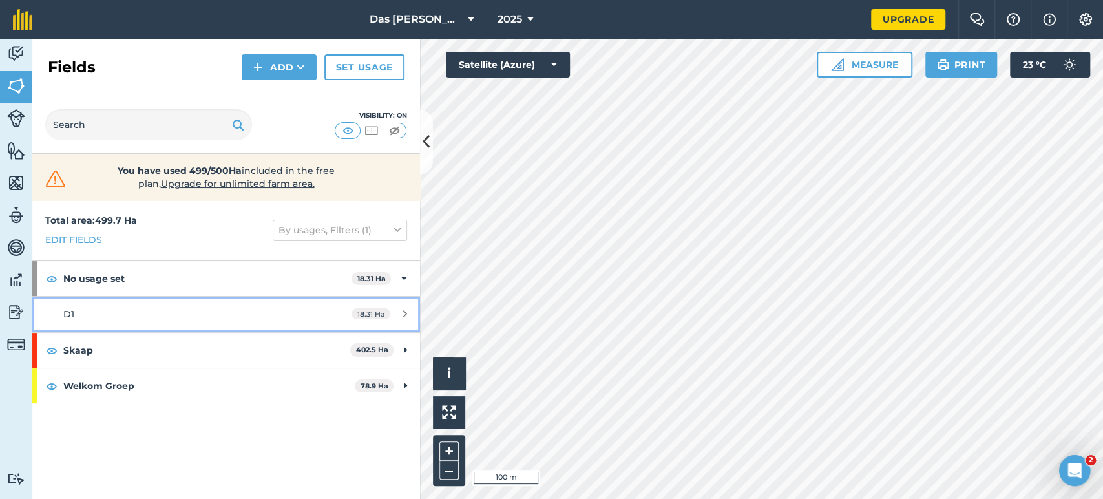
click at [107, 314] on div "D1" at bounding box center [184, 314] width 243 height 14
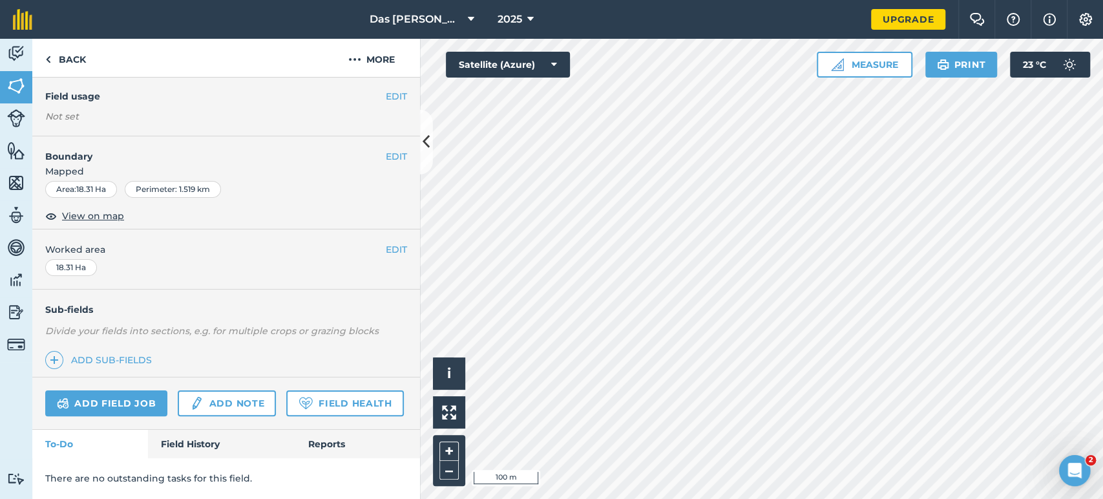
scroll to position [142, 0]
click at [124, 390] on link "Add field job" at bounding box center [106, 403] width 122 height 26
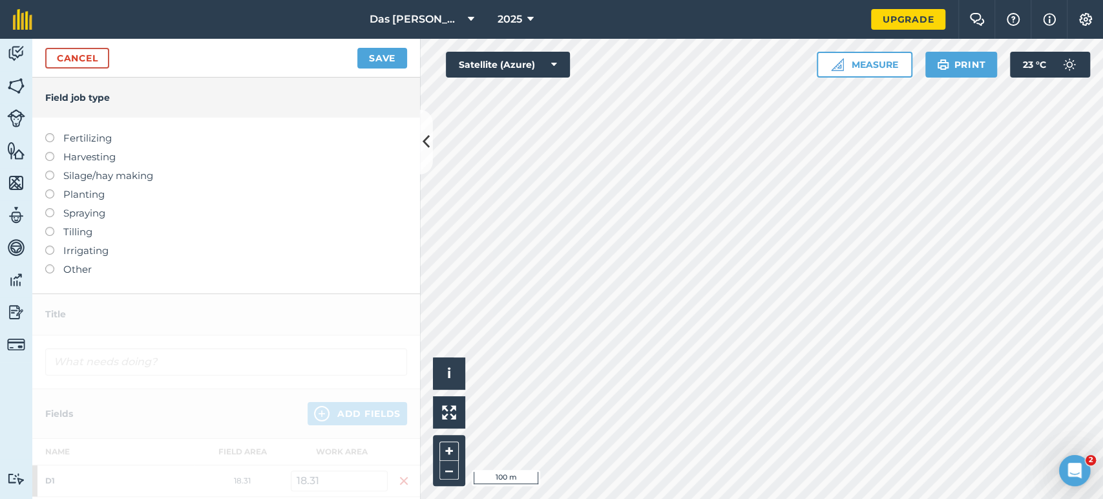
click at [70, 158] on label "Harvesting" at bounding box center [226, 157] width 362 height 16
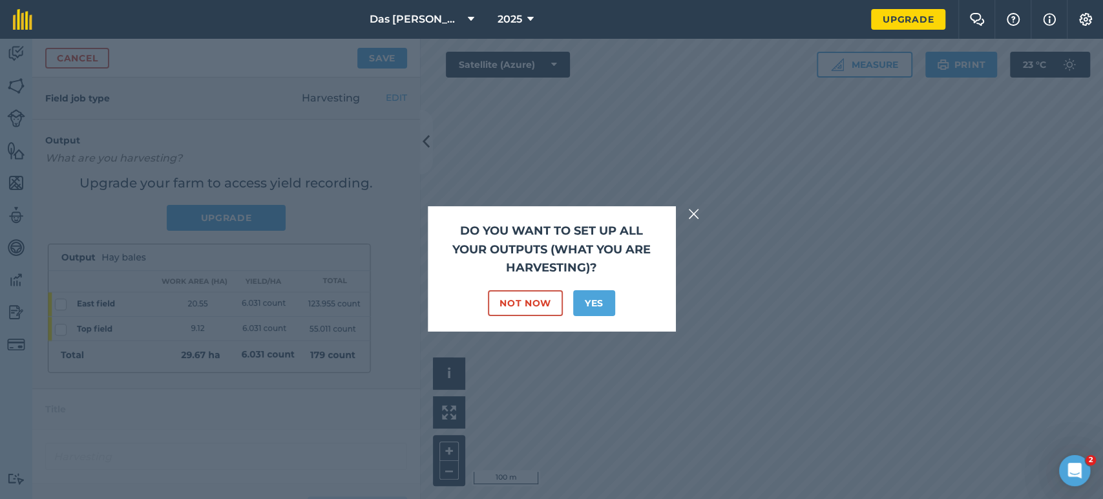
click at [694, 211] on img at bounding box center [694, 214] width 12 height 16
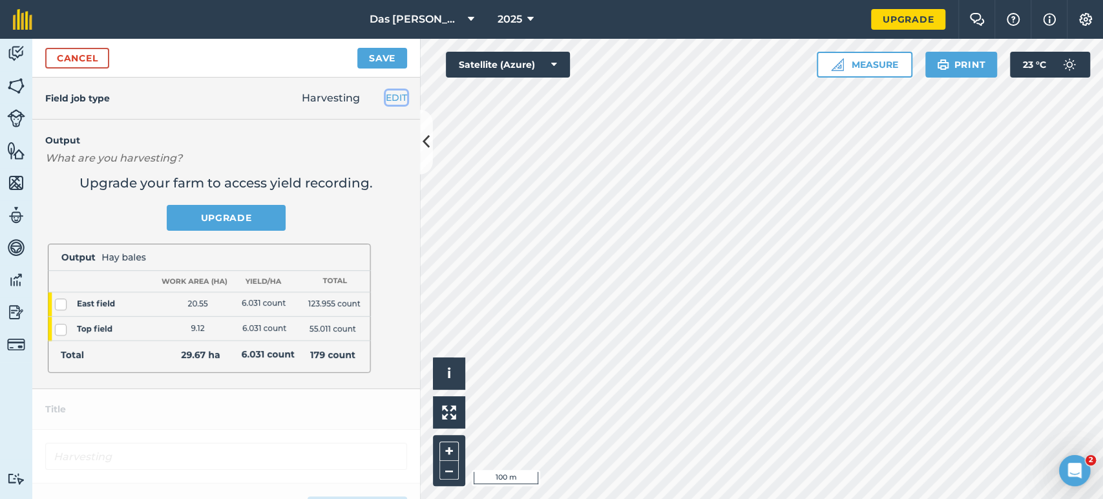
click at [386, 103] on button "EDIT" at bounding box center [396, 97] width 21 height 14
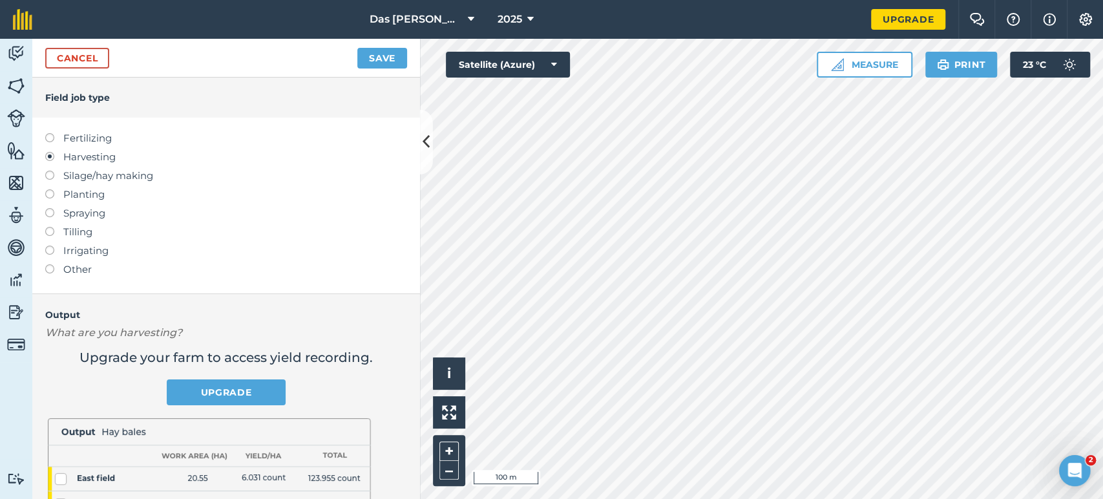
click at [52, 227] on label at bounding box center [54, 227] width 18 height 0
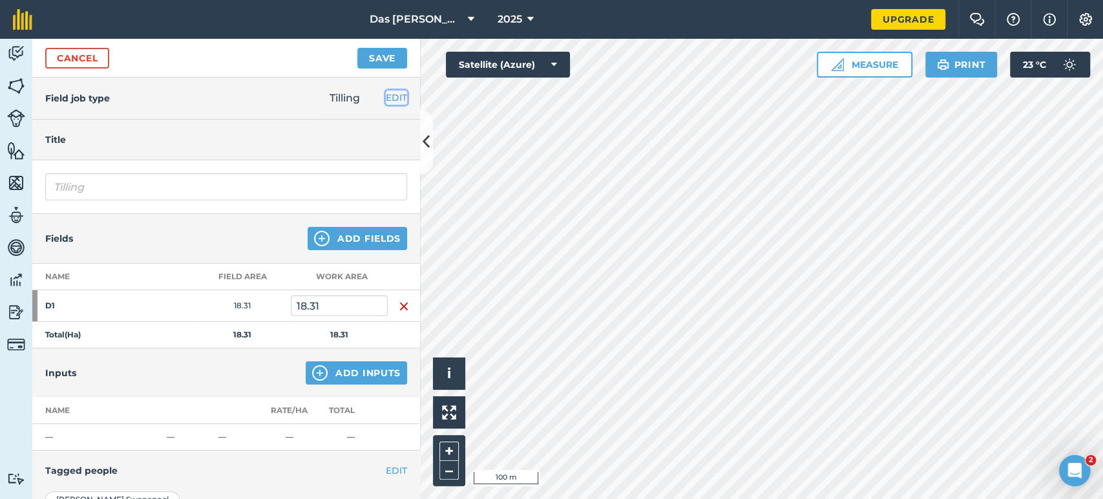
click at [386, 103] on button "EDIT" at bounding box center [396, 97] width 21 height 14
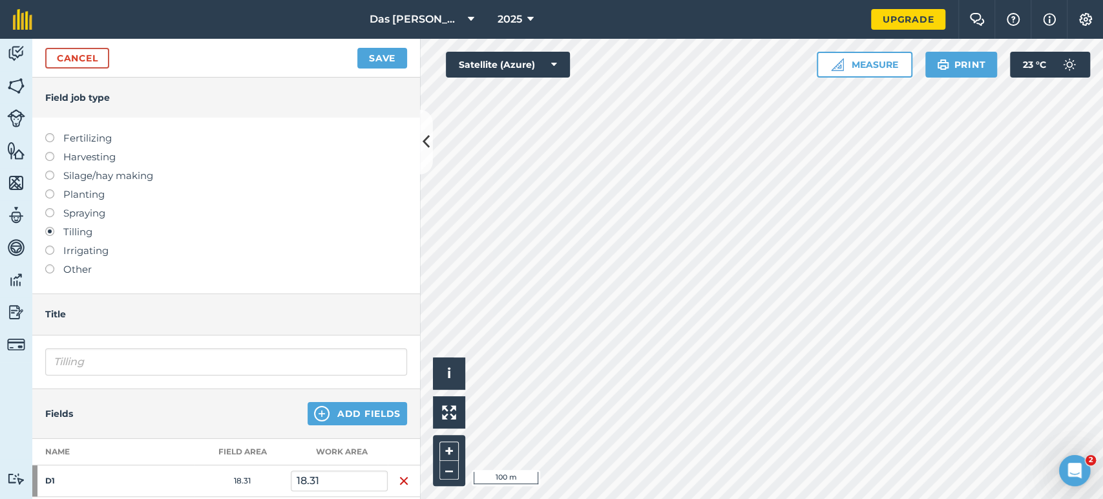
click at [72, 141] on label "Fertilizing" at bounding box center [226, 138] width 362 height 16
type input "Fertilizing"
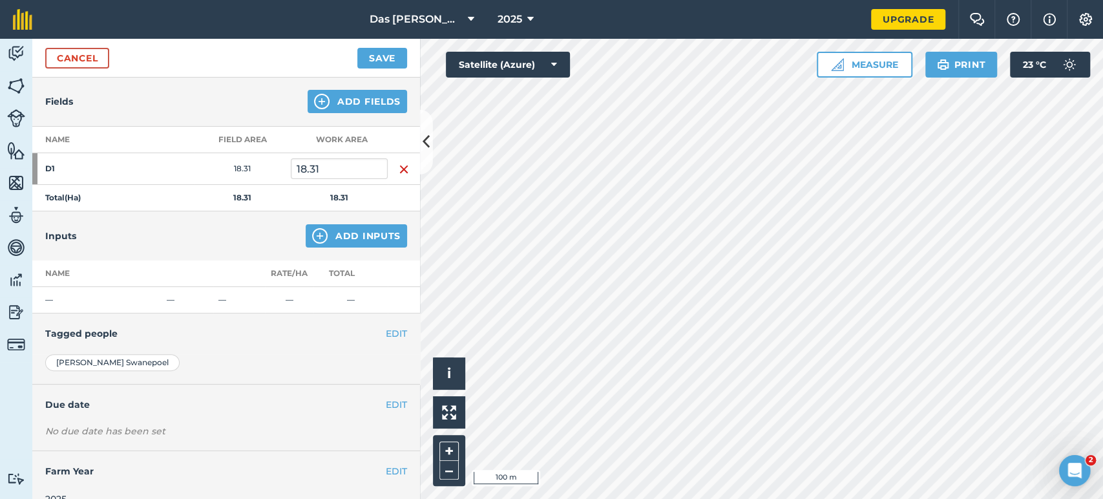
scroll to position [155, 0]
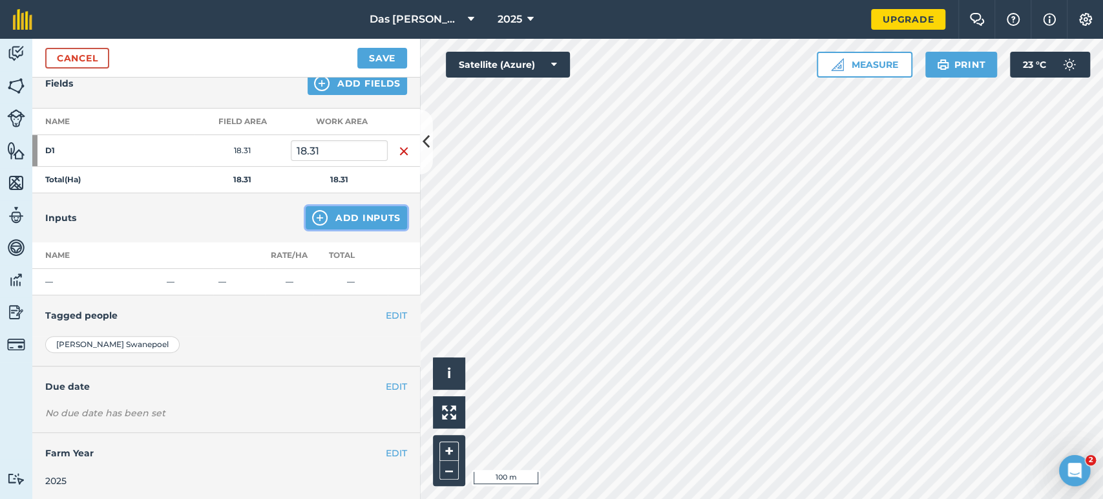
click at [340, 218] on button "Add Inputs" at bounding box center [356, 217] width 101 height 23
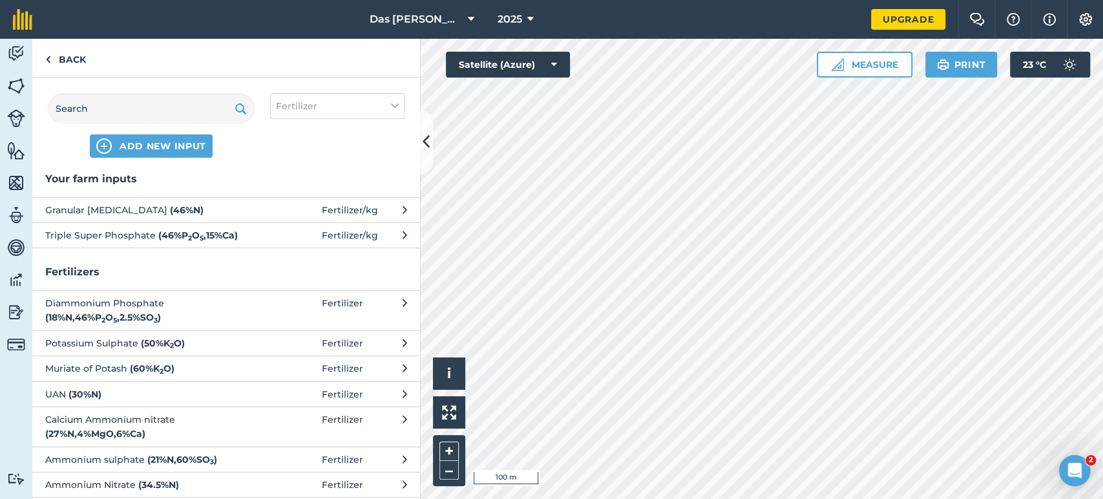
scroll to position [0, 0]
click at [45, 59] on img at bounding box center [48, 60] width 6 height 16
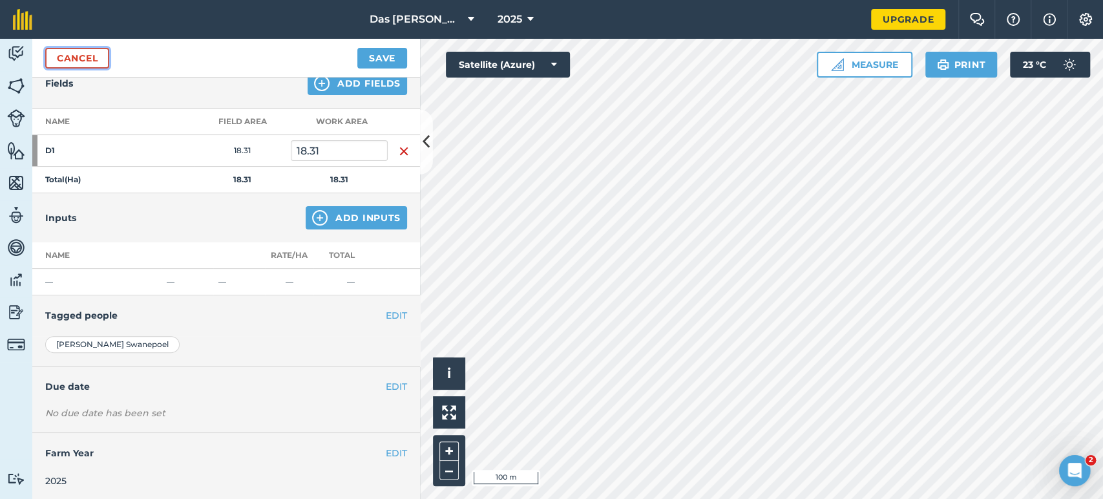
click at [64, 62] on link "Cancel" at bounding box center [77, 58] width 64 height 21
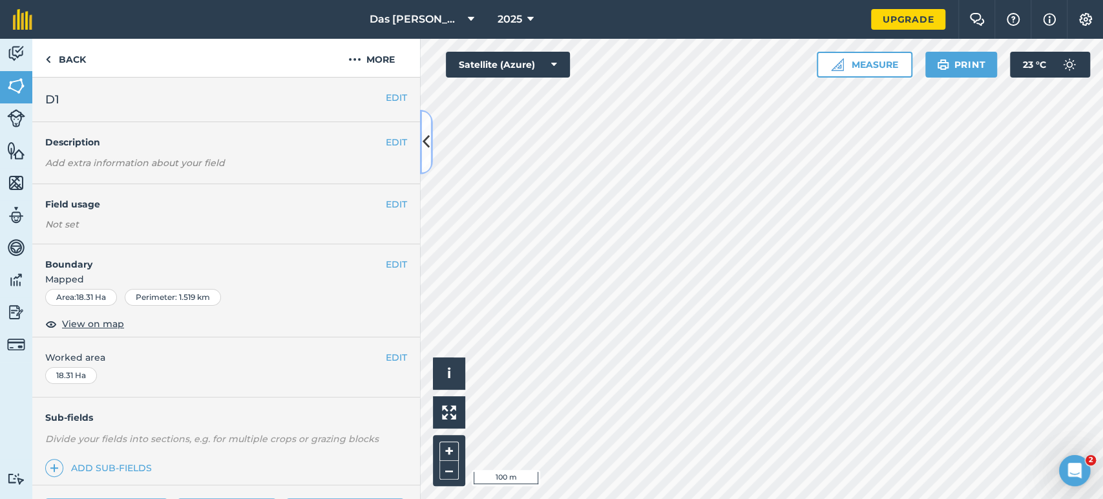
click at [428, 151] on icon at bounding box center [425, 141] width 7 height 23
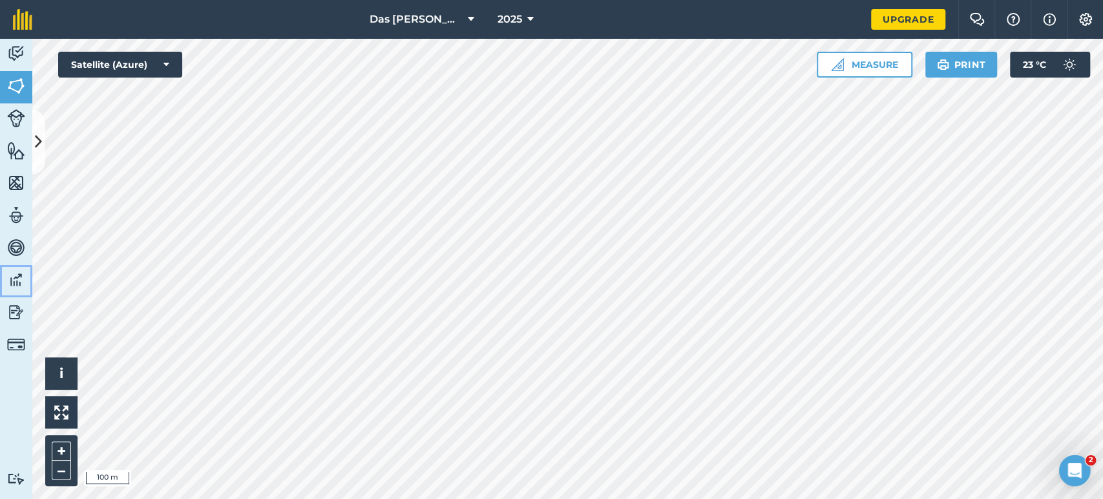
click at [10, 284] on img at bounding box center [16, 279] width 18 height 19
click at [25, 288] on img at bounding box center [16, 279] width 18 height 19
click at [42, 158] on button at bounding box center [38, 142] width 13 height 65
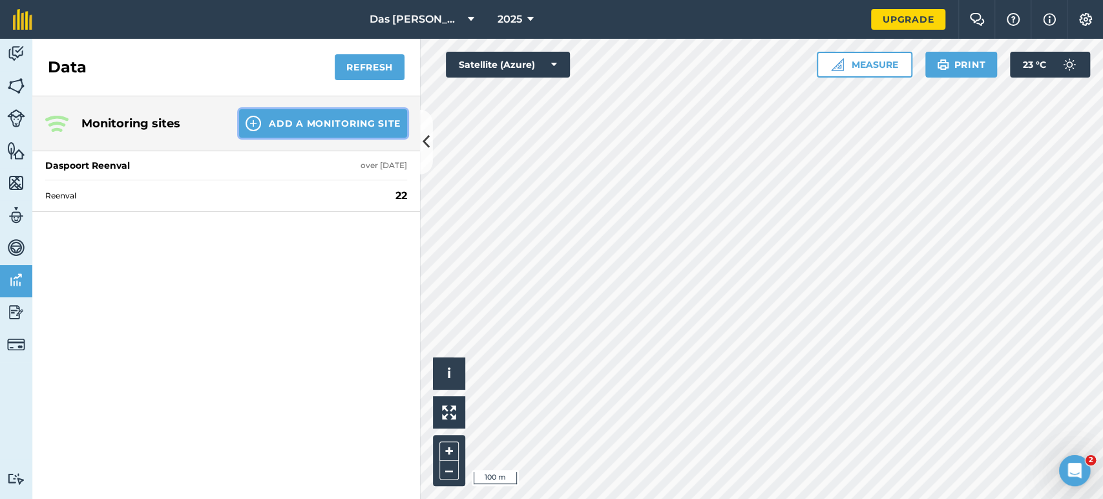
click at [324, 129] on button "Add a Monitoring Site" at bounding box center [323, 123] width 168 height 28
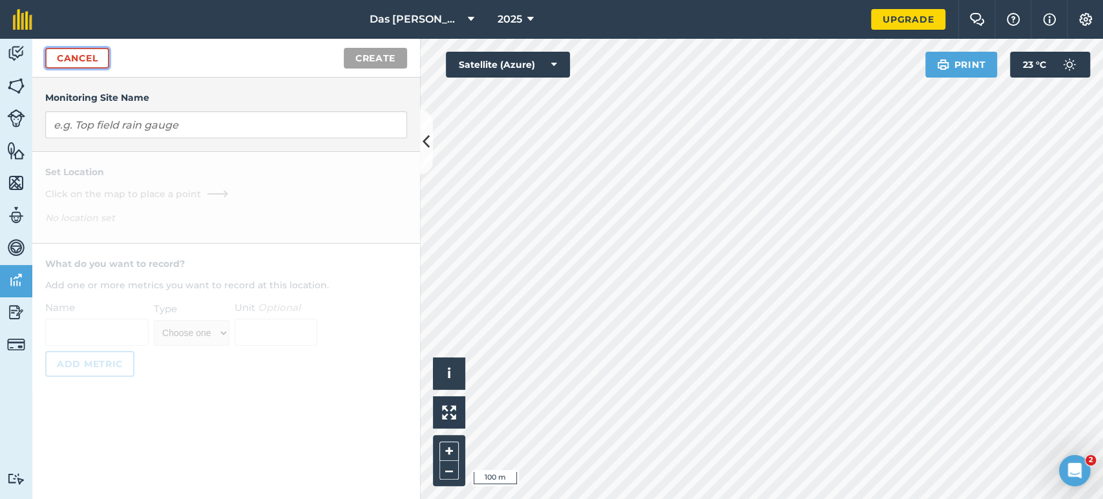
click at [86, 63] on link "Cancel" at bounding box center [77, 58] width 64 height 21
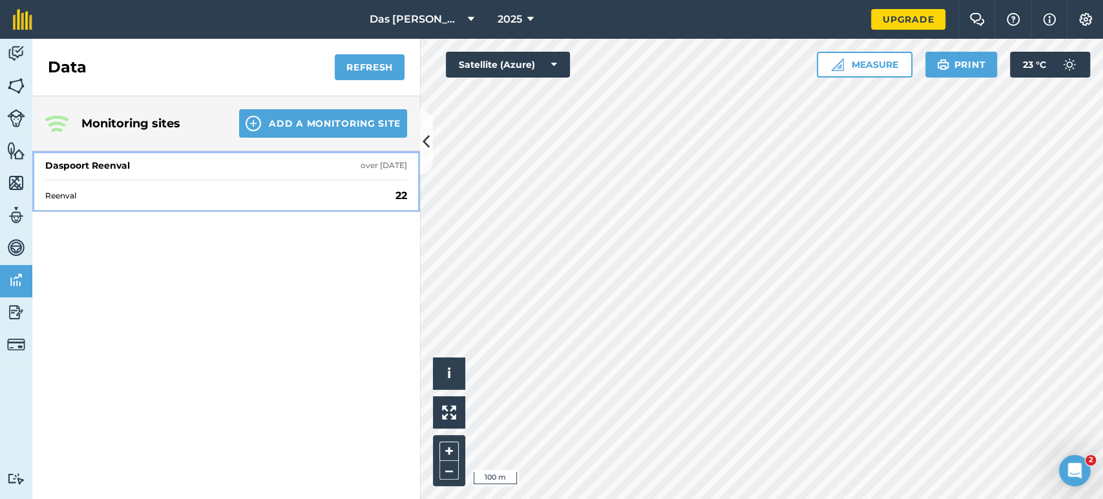
click at [145, 200] on span "Reenval" at bounding box center [217, 196] width 345 height 10
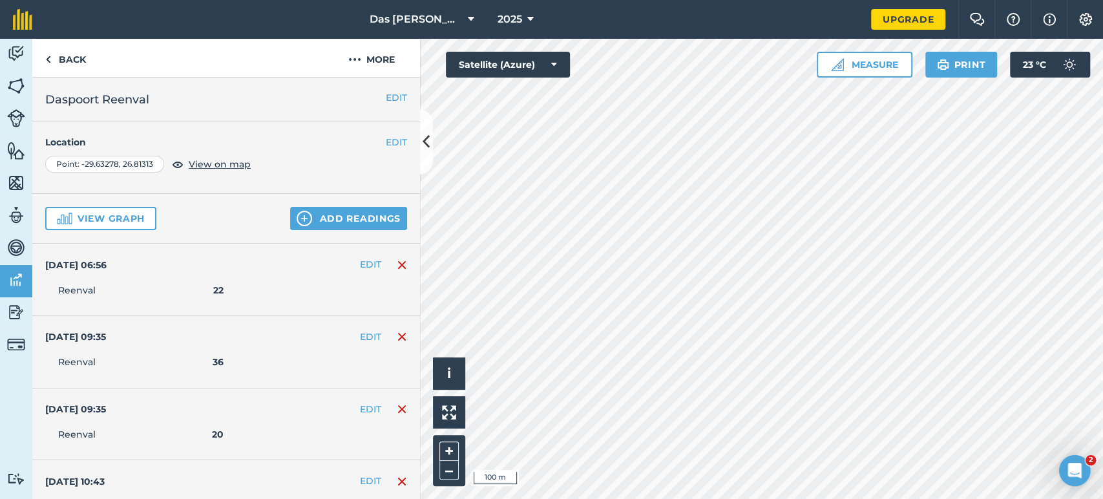
click at [397, 262] on img at bounding box center [402, 265] width 10 height 16
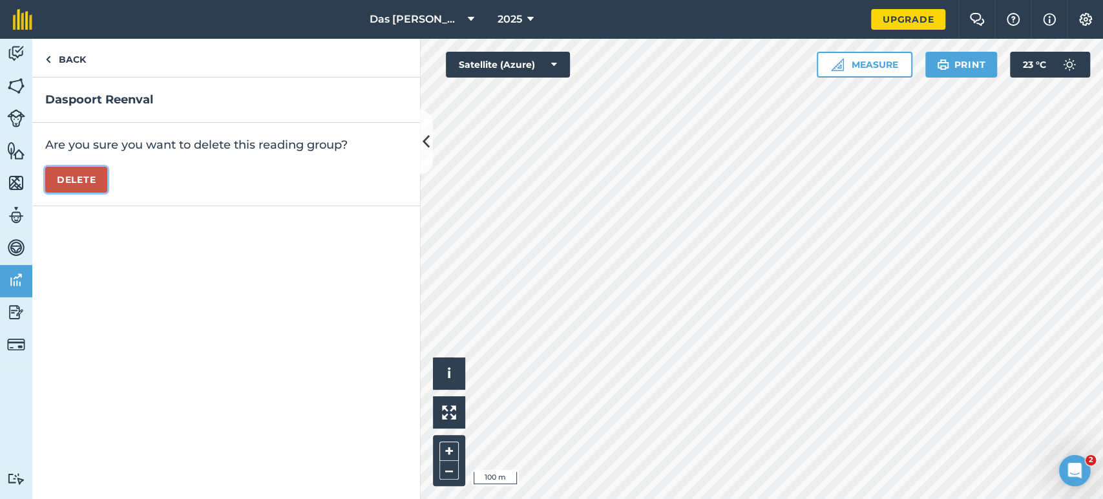
click at [81, 176] on button "Delete" at bounding box center [76, 180] width 62 height 26
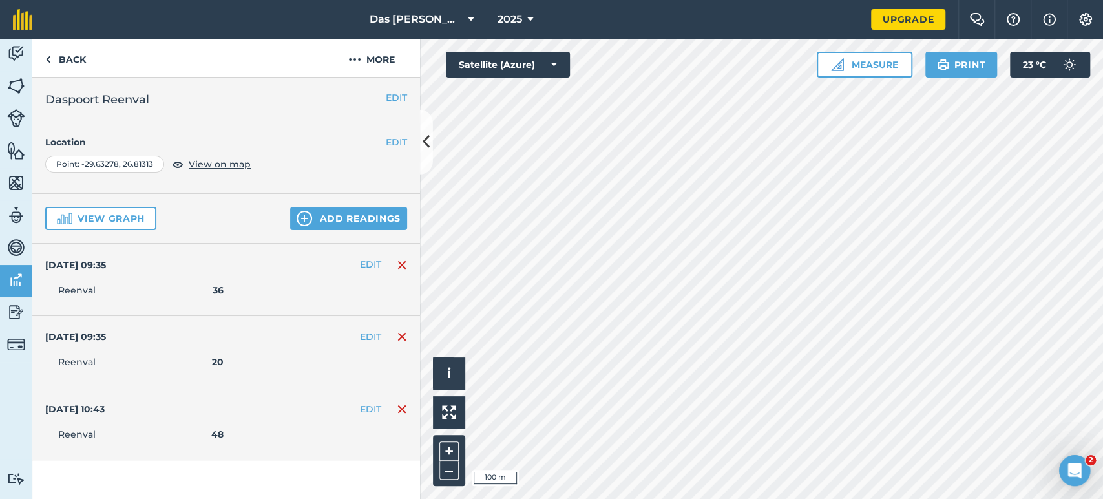
click at [399, 265] on img at bounding box center [402, 265] width 10 height 16
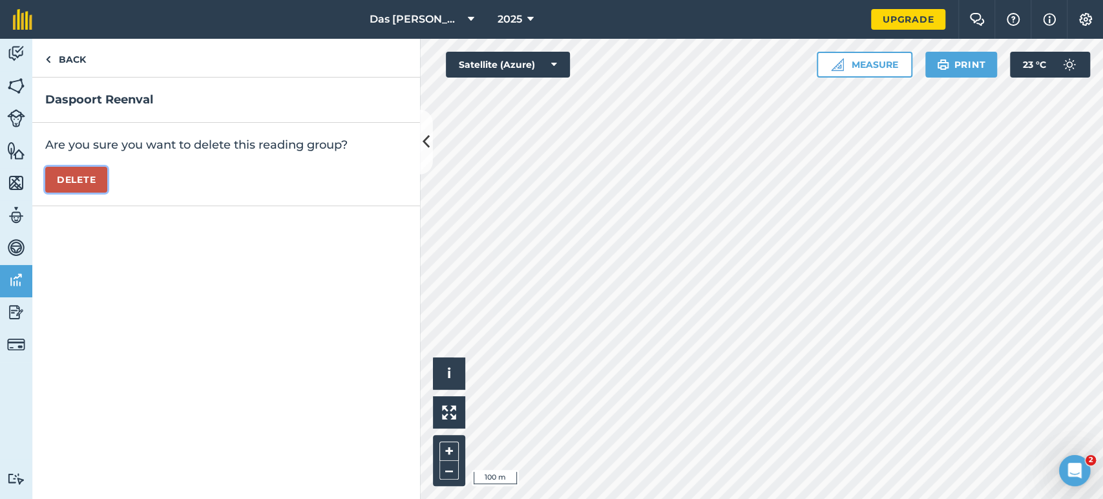
click at [88, 184] on button "Delete" at bounding box center [76, 180] width 62 height 26
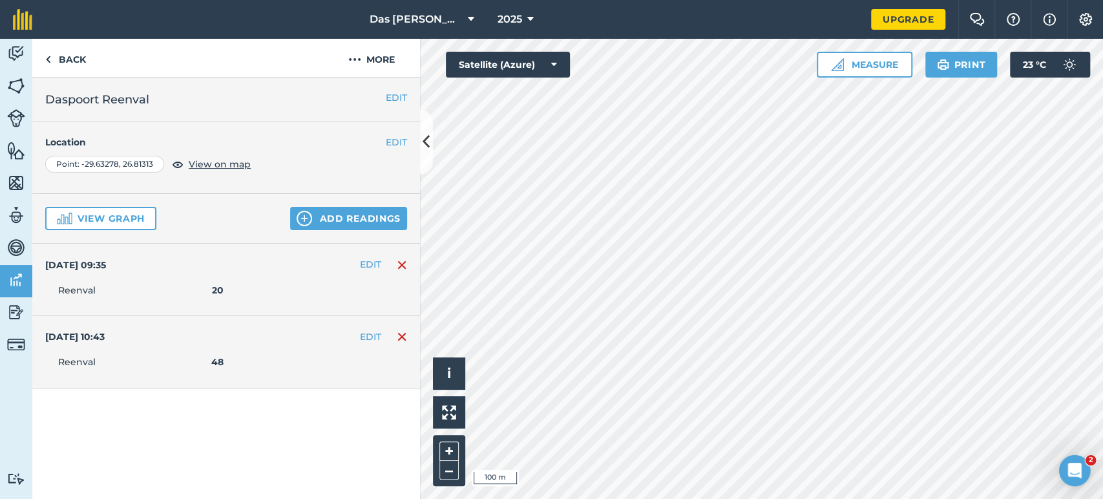
click at [402, 266] on img at bounding box center [402, 265] width 10 height 16
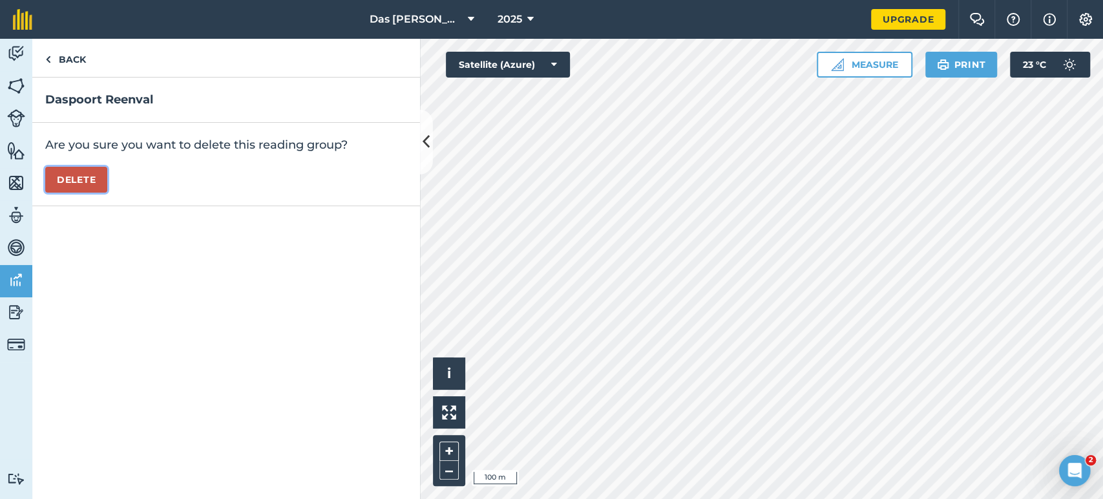
click at [76, 182] on button "Delete" at bounding box center [76, 180] width 62 height 26
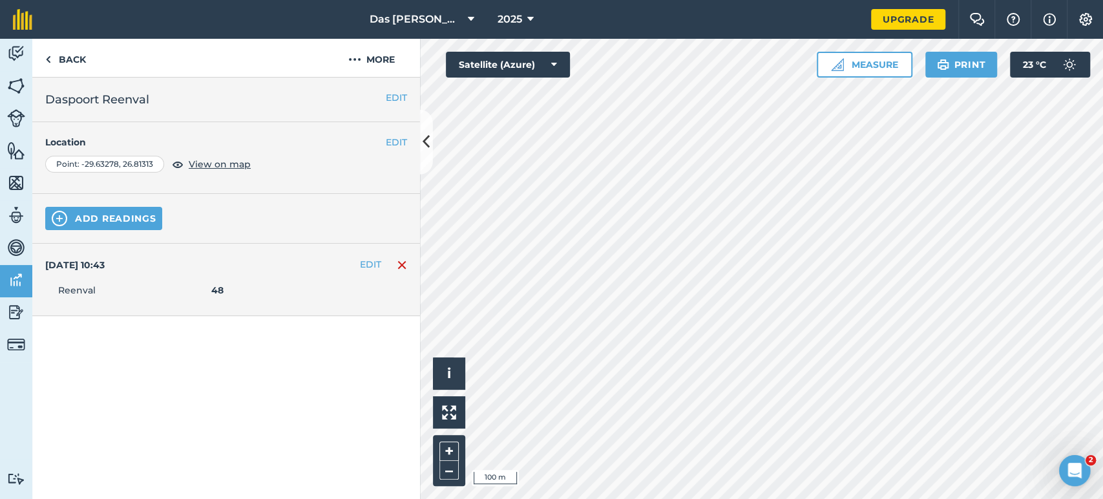
click at [402, 262] on img at bounding box center [402, 265] width 10 height 16
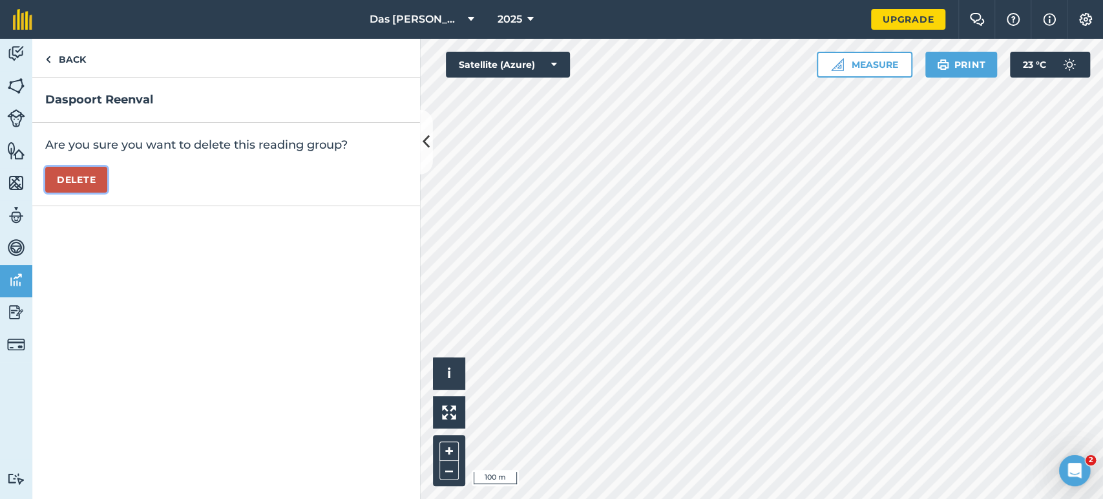
click at [68, 180] on button "Delete" at bounding box center [76, 180] width 62 height 26
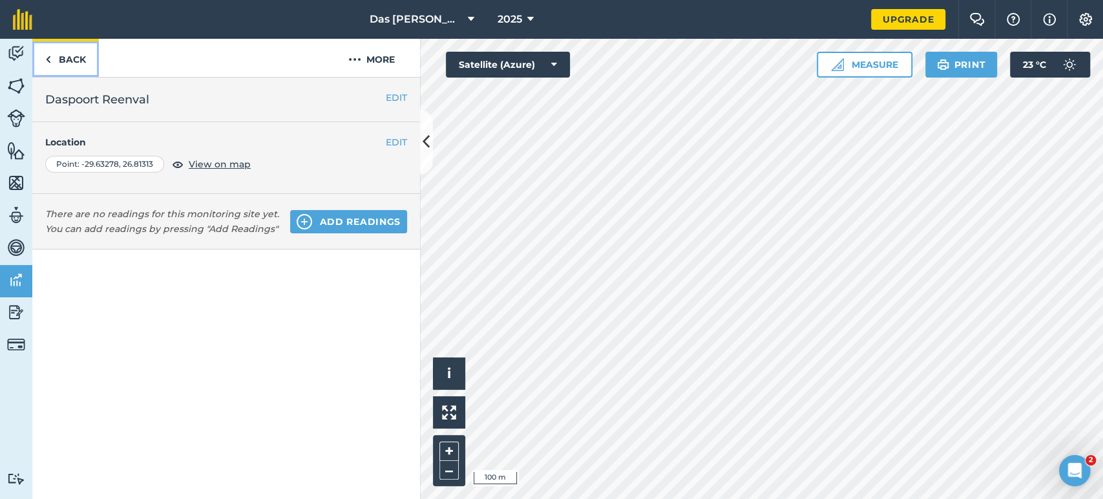
click at [52, 61] on link "Back" at bounding box center [65, 58] width 67 height 38
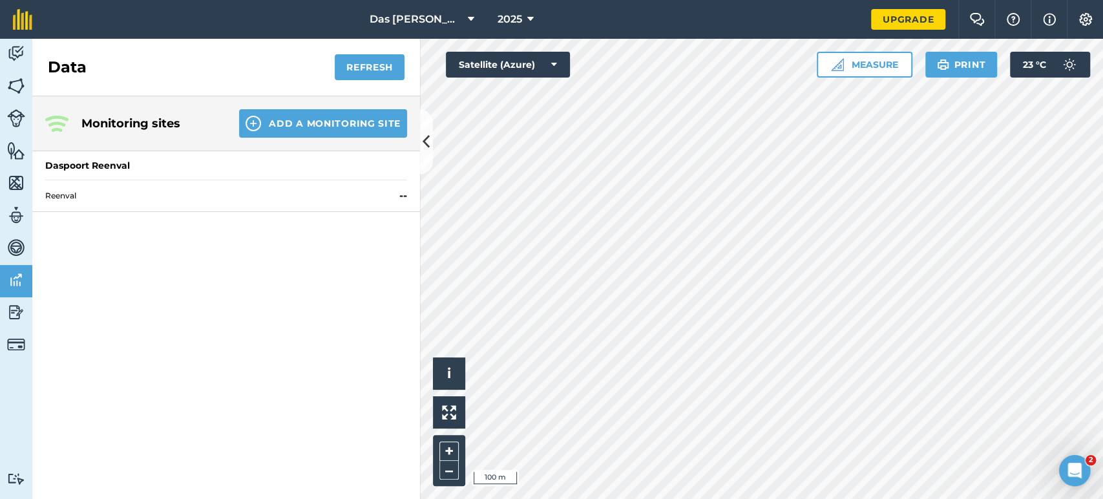
click at [70, 123] on div "Monitoring sites Add a Monitoring Site" at bounding box center [226, 123] width 388 height 55
click at [62, 128] on img at bounding box center [56, 124] width 23 height 16
click at [280, 134] on button "Add a Monitoring Site" at bounding box center [323, 123] width 168 height 28
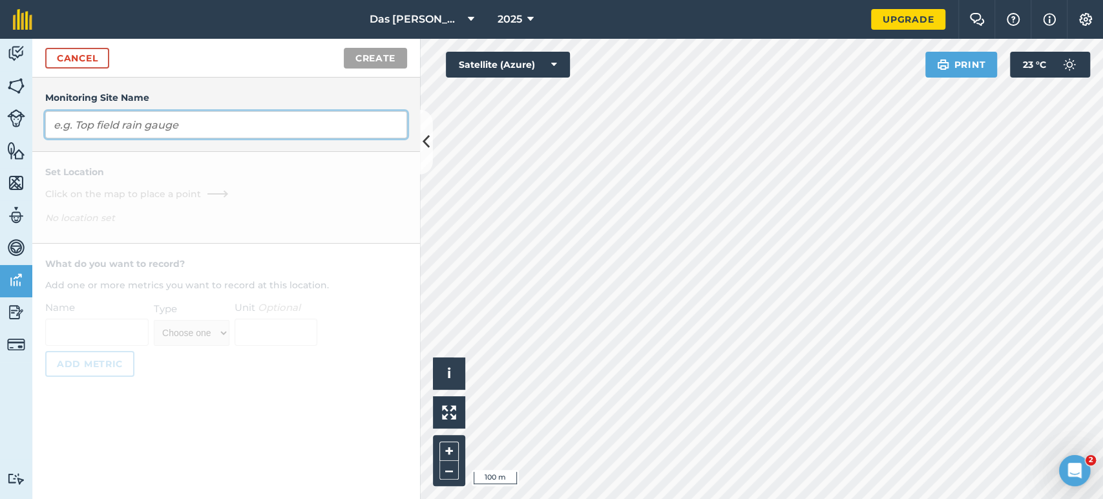
click at [270, 132] on input "text" at bounding box center [226, 124] width 362 height 27
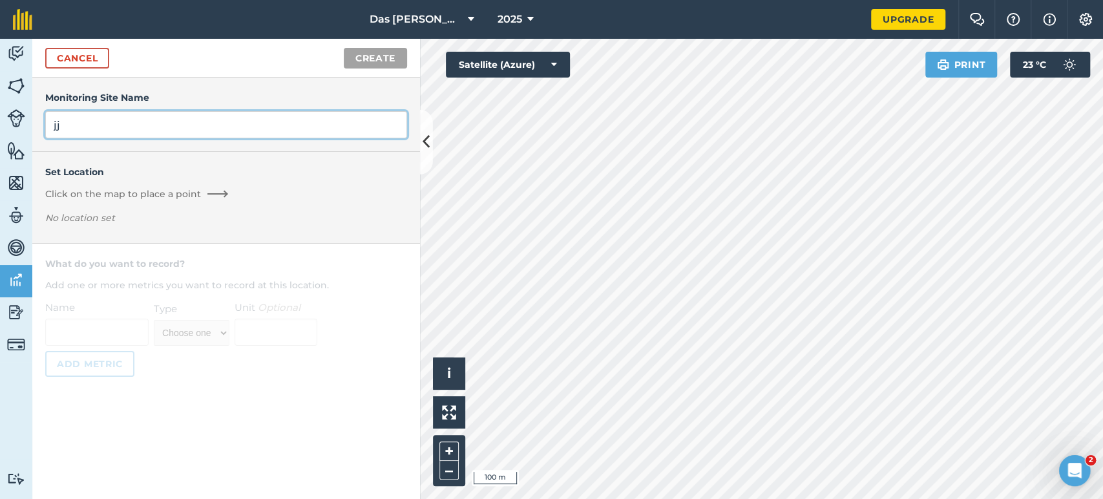
type input "jj"
click at [227, 201] on div "Set Location Click on the map to place a point No location set" at bounding box center [226, 197] width 362 height 65
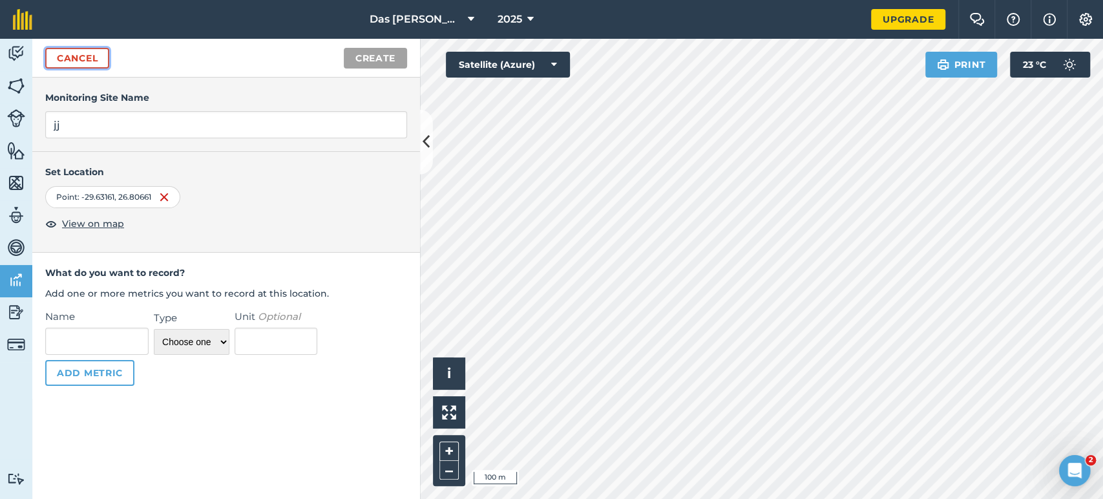
click at [85, 61] on link "Cancel" at bounding box center [77, 58] width 64 height 21
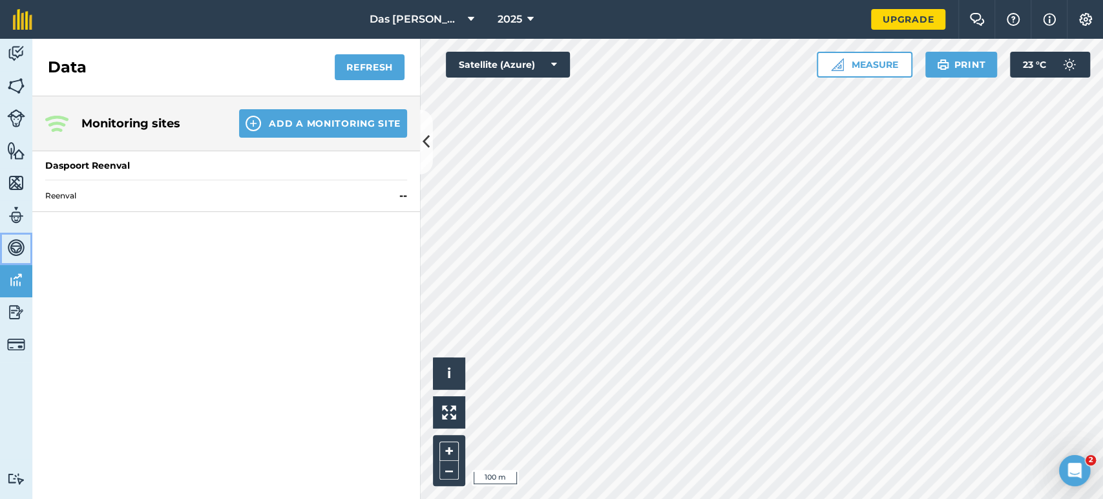
click at [23, 247] on img at bounding box center [16, 247] width 18 height 19
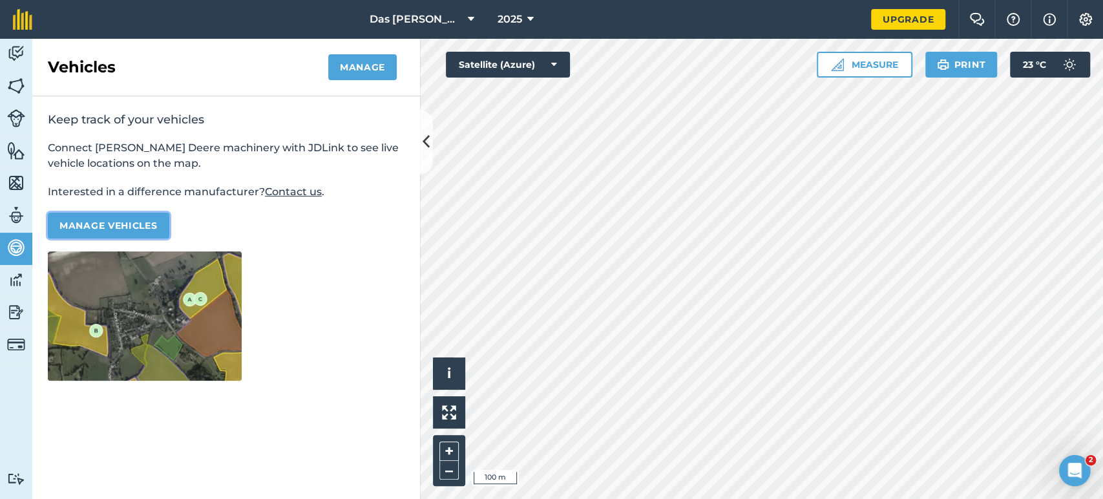
click at [136, 218] on button "Manage vehicles" at bounding box center [108, 226] width 121 height 26
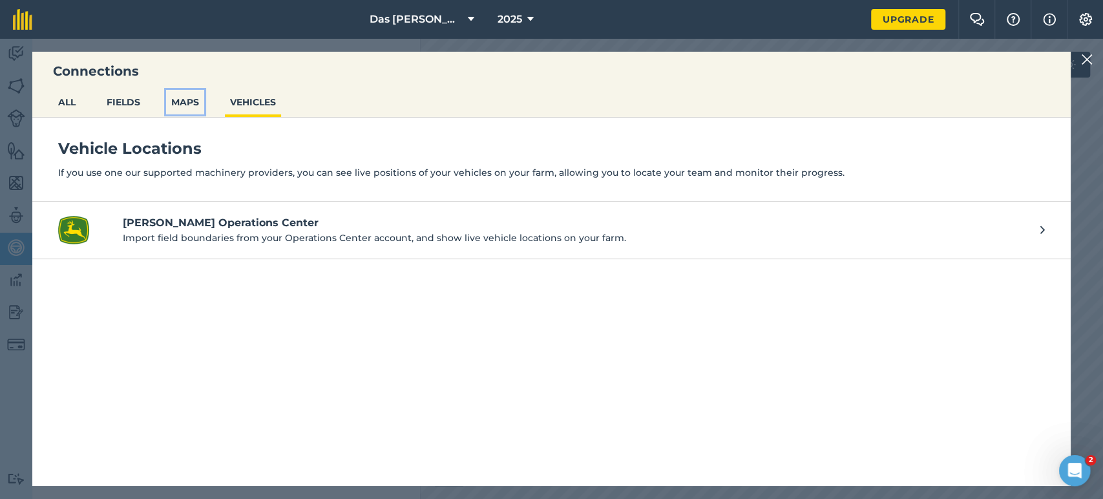
click at [176, 102] on button "MAPS" at bounding box center [185, 102] width 38 height 25
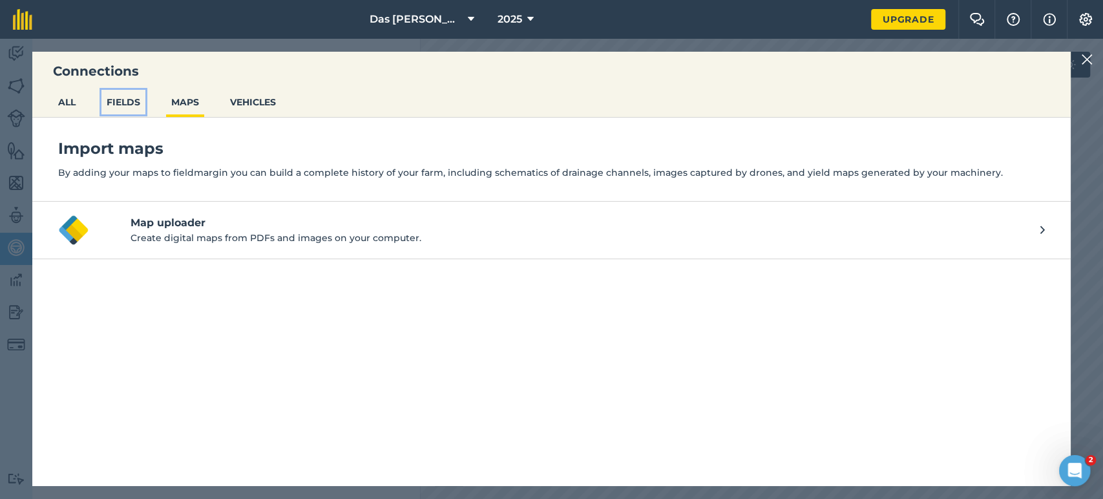
click at [129, 108] on button "FIELDS" at bounding box center [123, 102] width 44 height 25
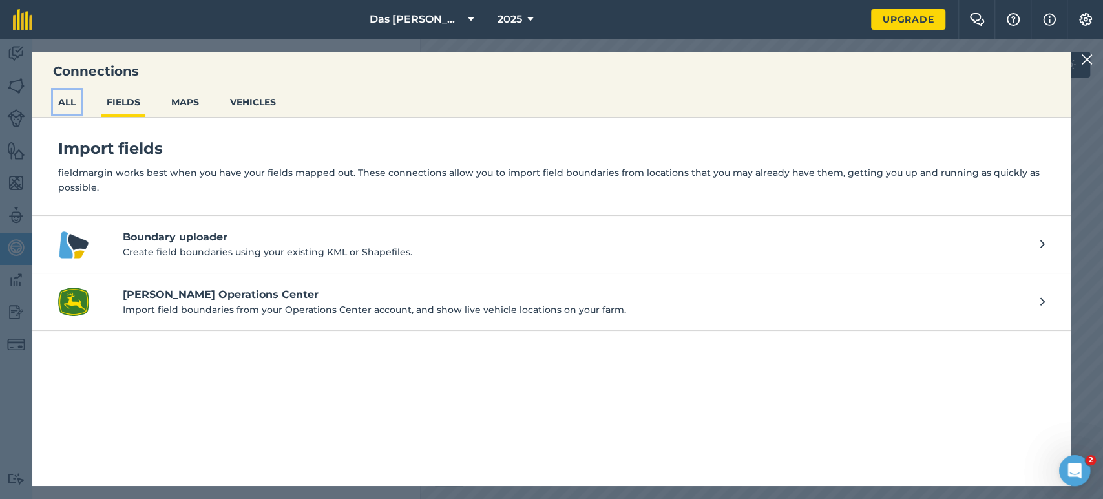
click at [68, 102] on button "ALL" at bounding box center [67, 102] width 28 height 25
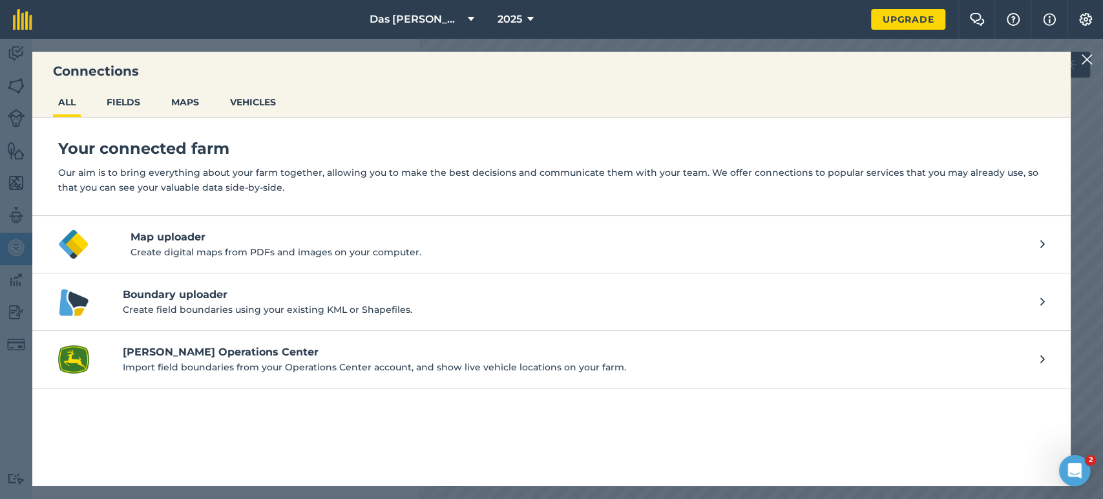
click at [1089, 66] on img at bounding box center [1087, 60] width 12 height 16
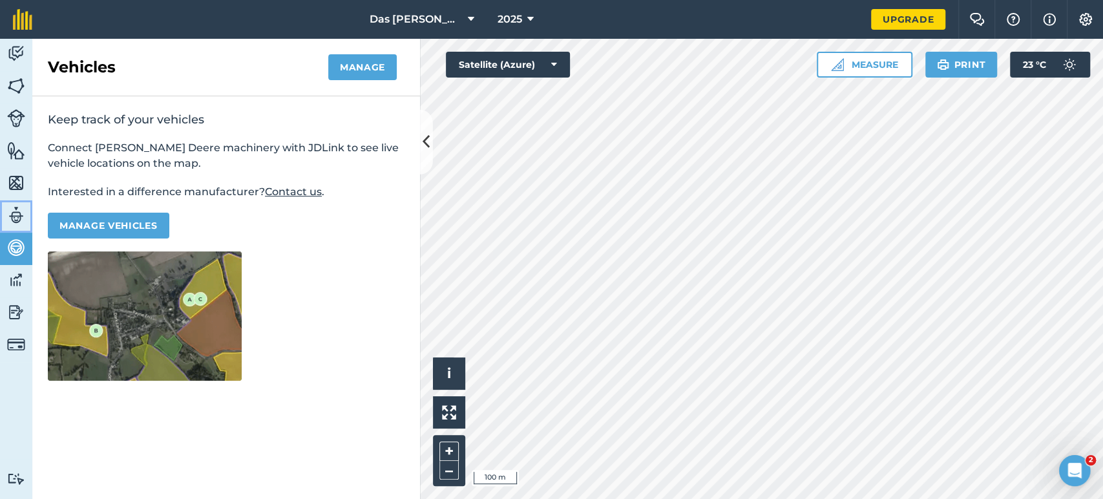
click at [17, 213] on img at bounding box center [16, 214] width 18 height 19
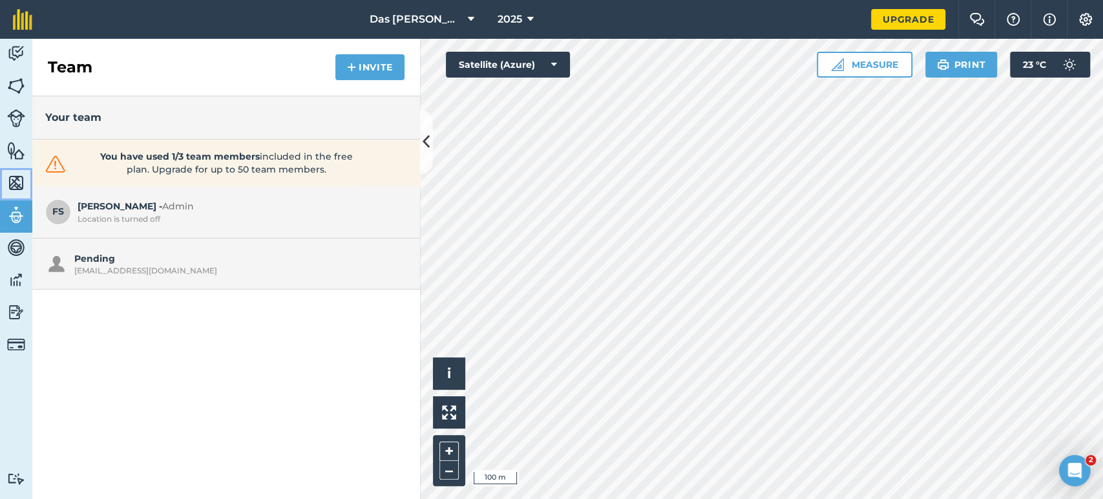
click at [13, 178] on img at bounding box center [16, 182] width 18 height 19
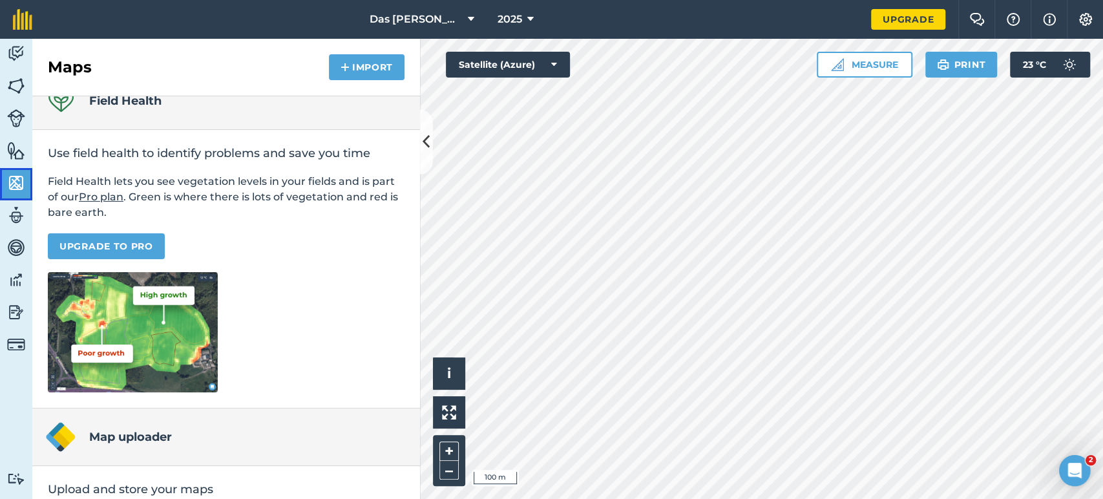
scroll to position [3, 0]
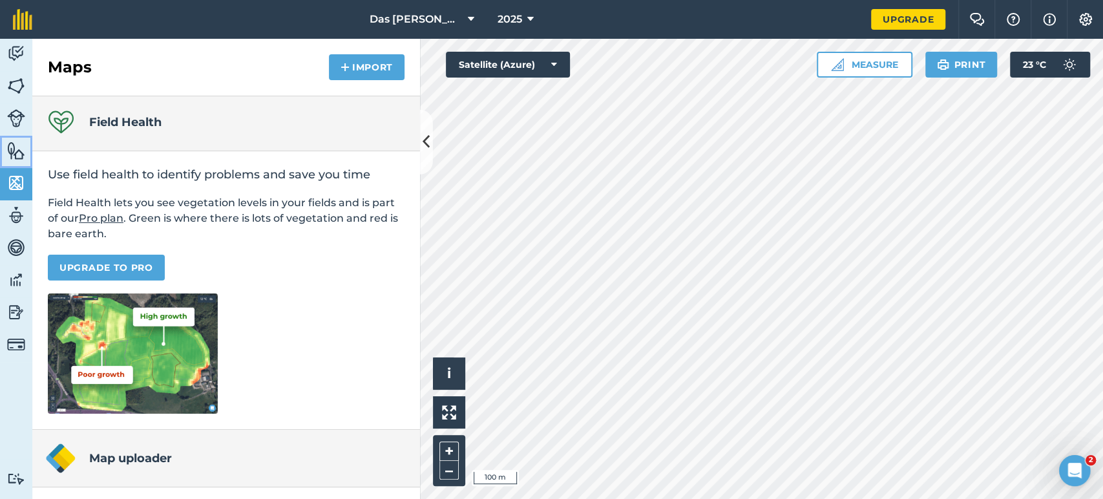
click at [16, 149] on img at bounding box center [16, 150] width 18 height 19
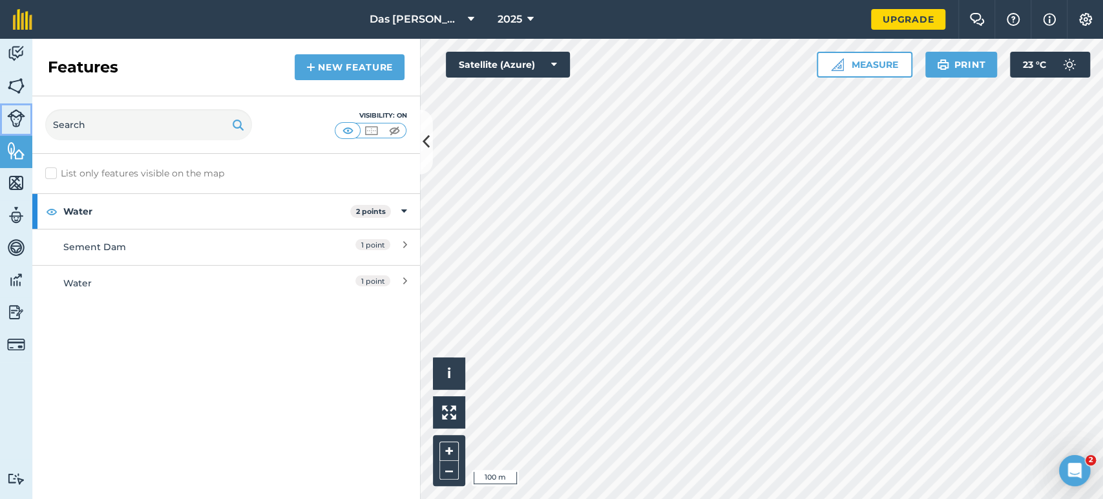
click at [18, 121] on img at bounding box center [16, 118] width 18 height 18
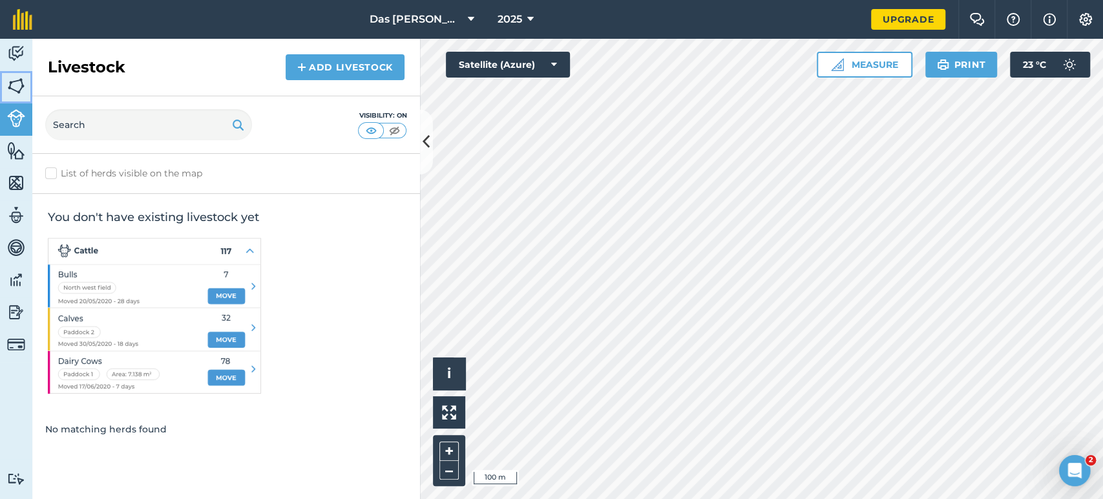
click at [23, 87] on img at bounding box center [16, 85] width 18 height 19
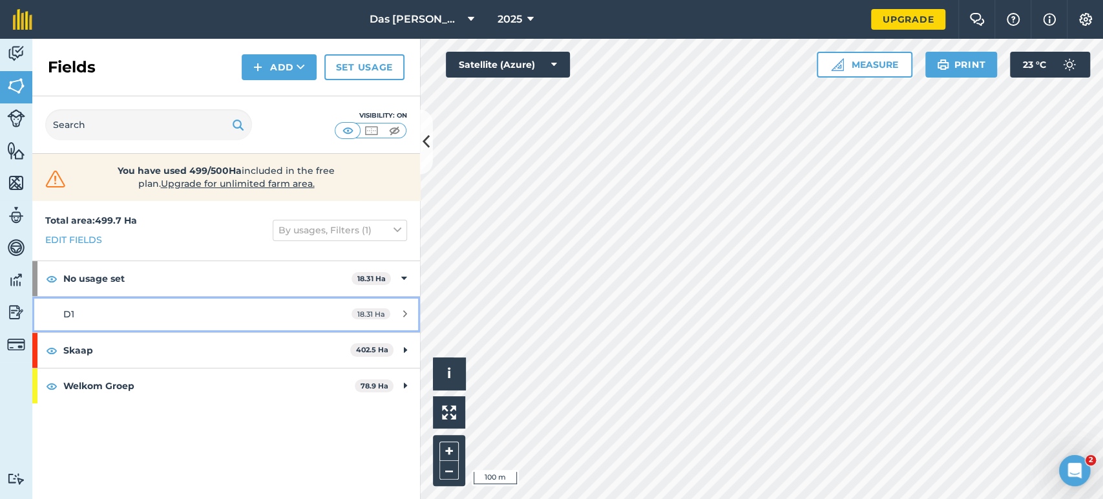
click at [406, 313] on icon at bounding box center [405, 314] width 4 height 10
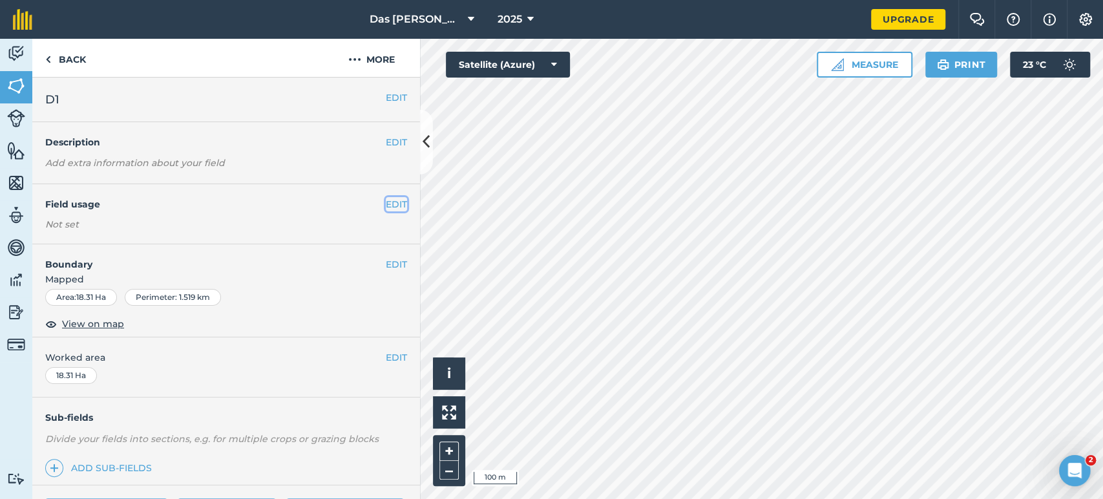
click at [386, 205] on button "EDIT" at bounding box center [396, 204] width 21 height 14
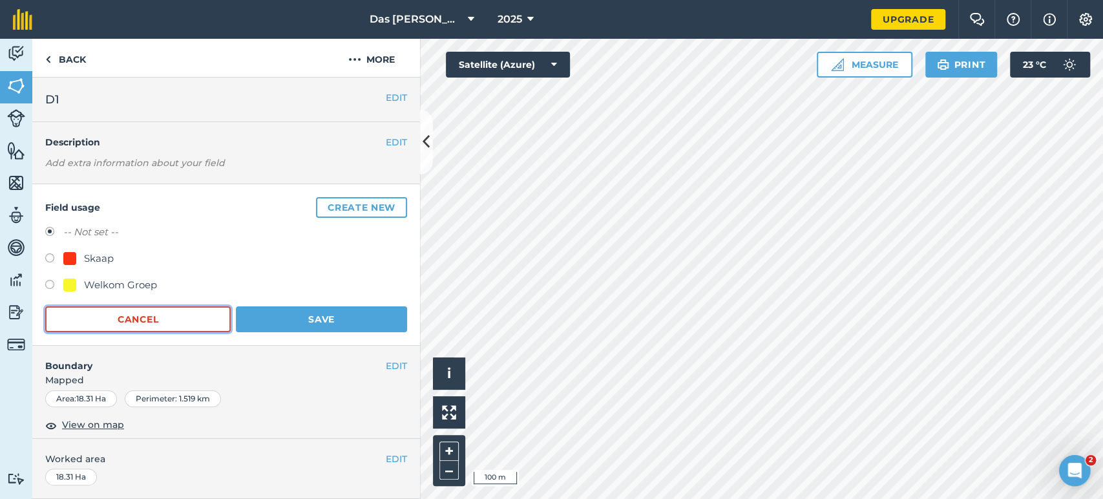
click at [184, 317] on button "Cancel" at bounding box center [137, 319] width 185 height 26
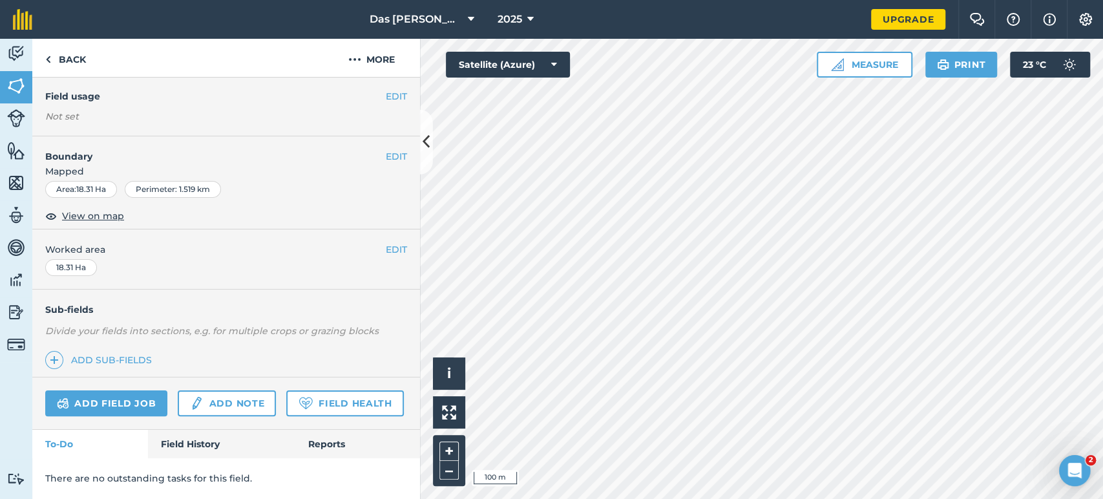
scroll to position [142, 0]
click at [373, 72] on button "More" at bounding box center [371, 58] width 97 height 38
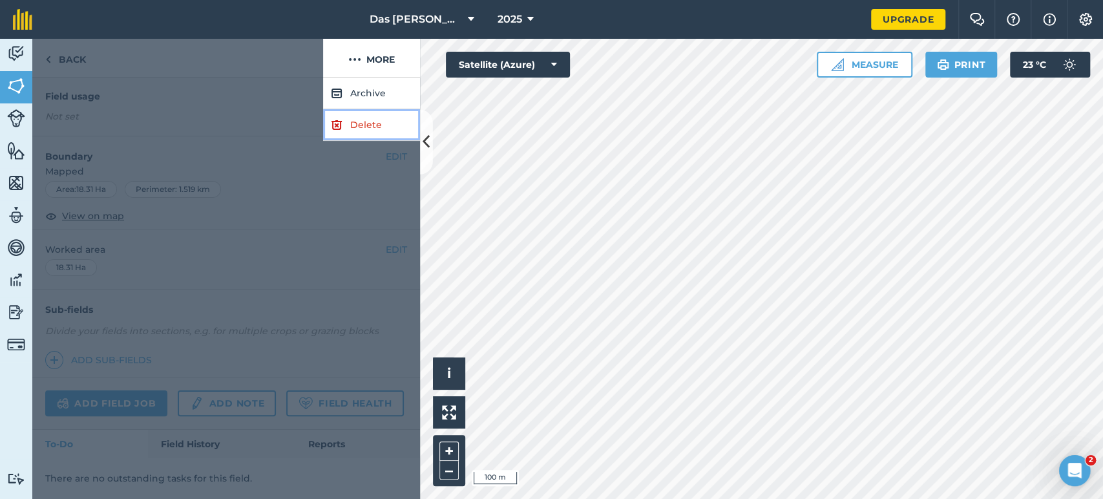
click at [377, 130] on link "Delete" at bounding box center [371, 125] width 97 height 32
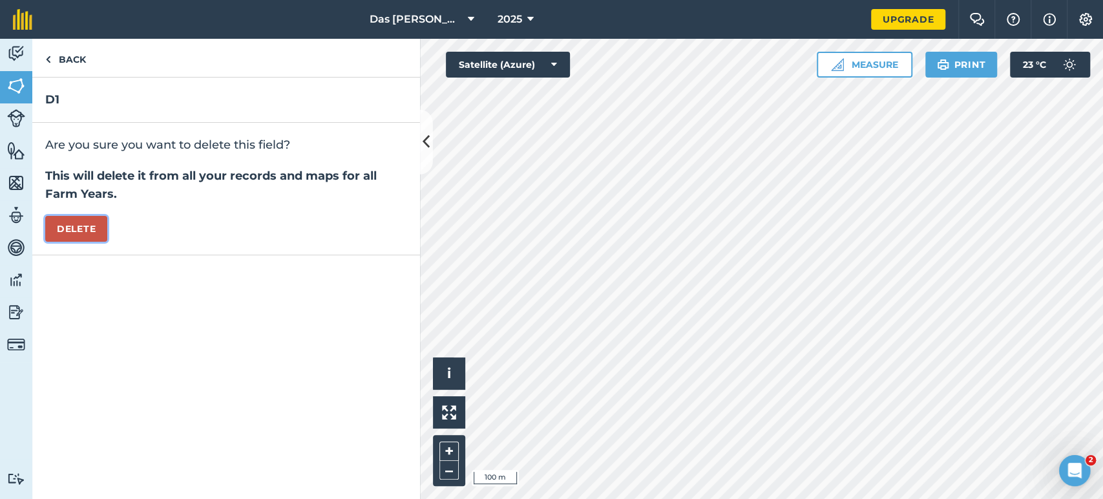
click at [76, 229] on button "Delete" at bounding box center [76, 229] width 62 height 26
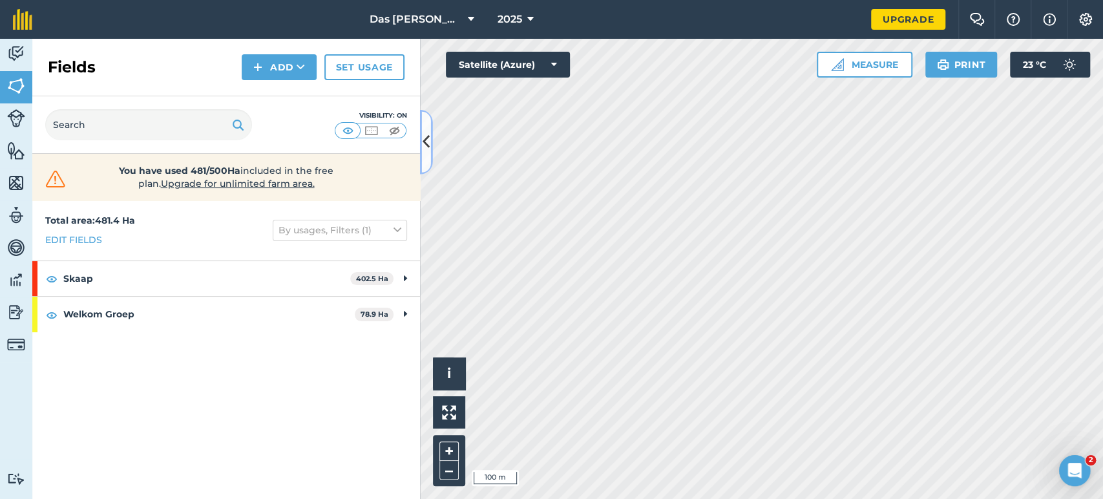
click at [426, 146] on icon at bounding box center [425, 141] width 7 height 23
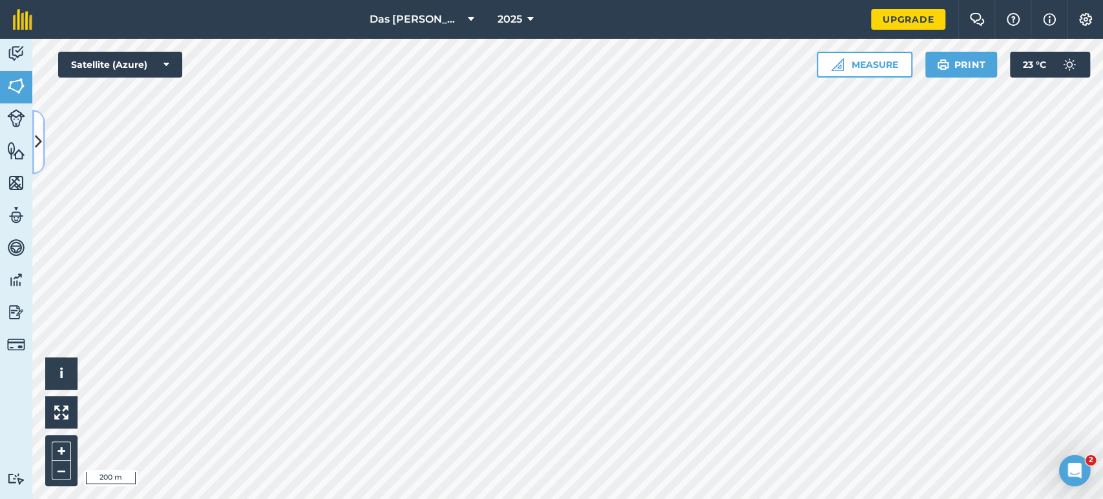
click at [36, 145] on icon at bounding box center [38, 141] width 7 height 23
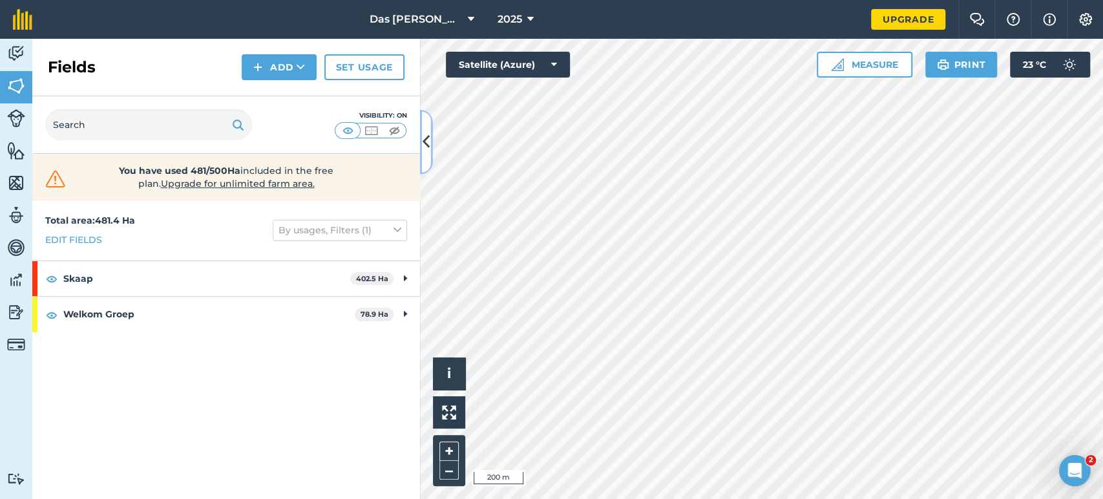
click at [424, 150] on icon at bounding box center [425, 141] width 7 height 23
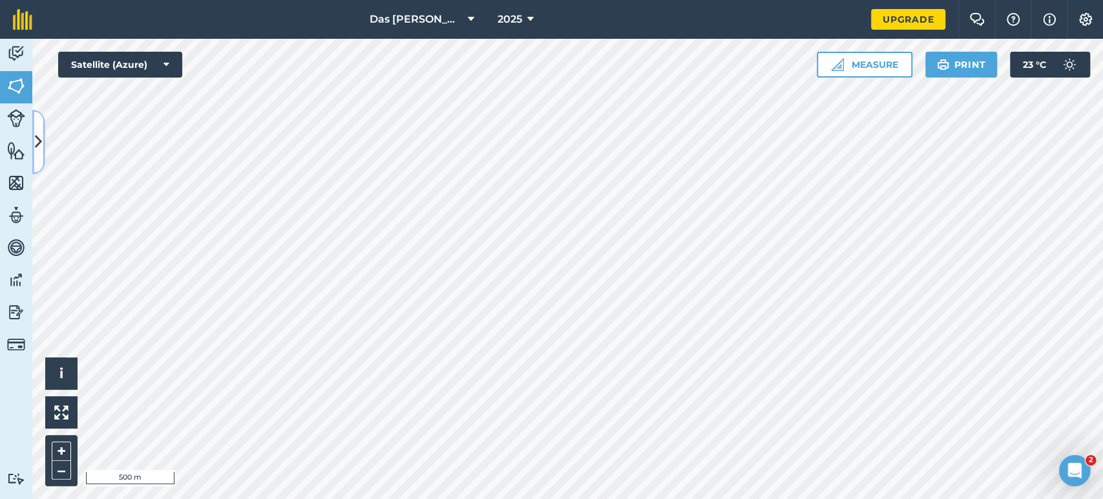
click at [40, 147] on icon at bounding box center [38, 141] width 7 height 23
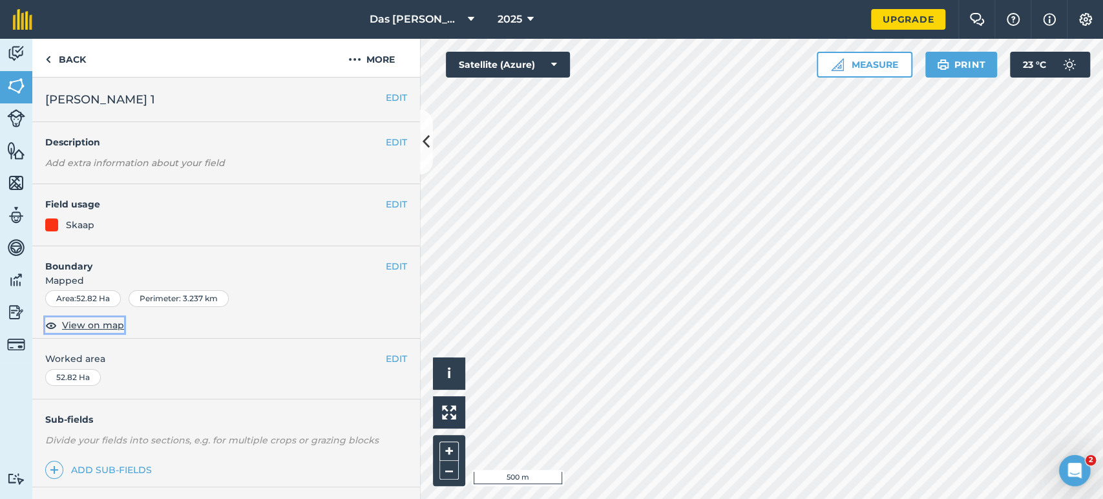
click at [87, 326] on span "View on map" at bounding box center [93, 325] width 62 height 14
click at [428, 156] on button at bounding box center [426, 142] width 13 height 65
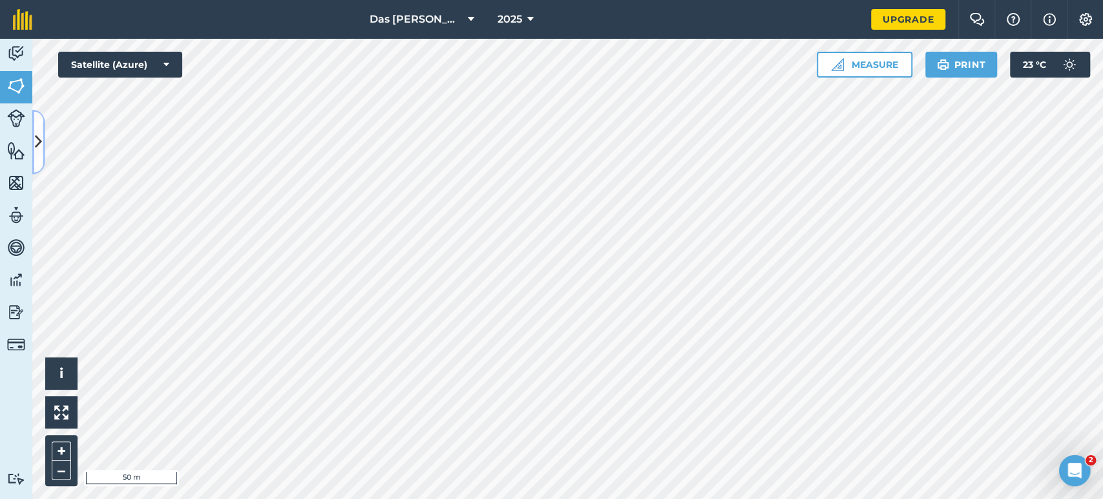
click at [39, 152] on icon at bounding box center [38, 141] width 7 height 23
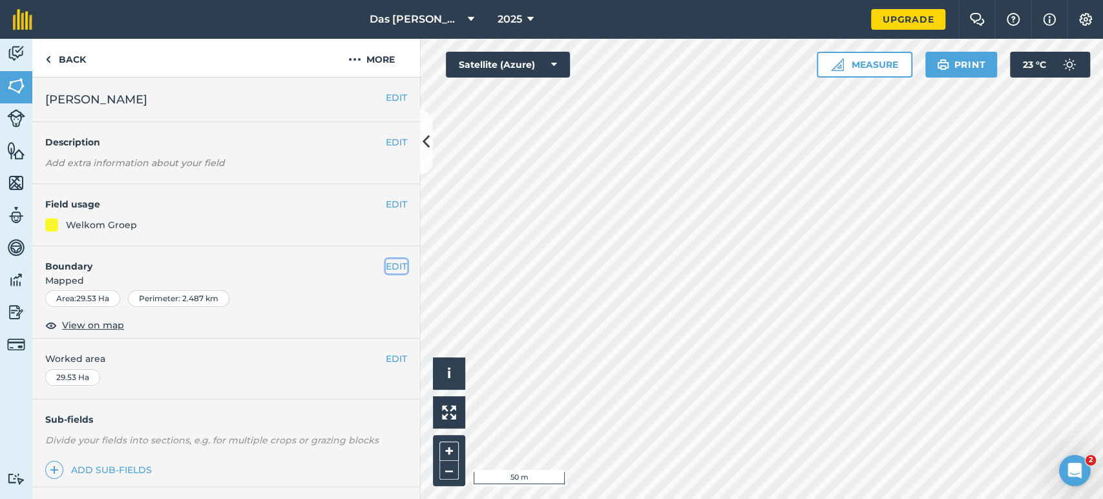
click at [386, 267] on button "EDIT" at bounding box center [396, 266] width 21 height 14
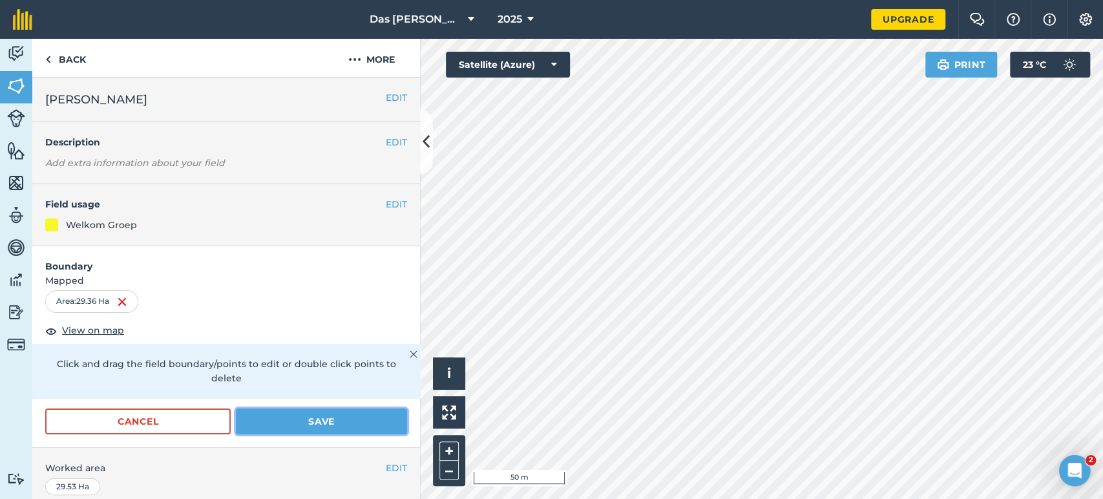
click at [342, 420] on button "Save" at bounding box center [321, 421] width 171 height 26
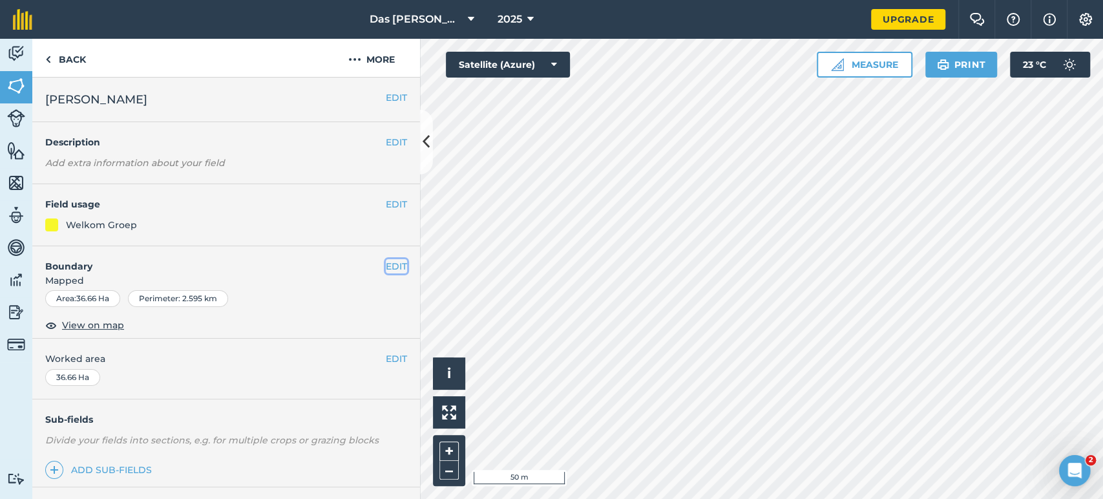
click at [389, 269] on button "EDIT" at bounding box center [396, 266] width 21 height 14
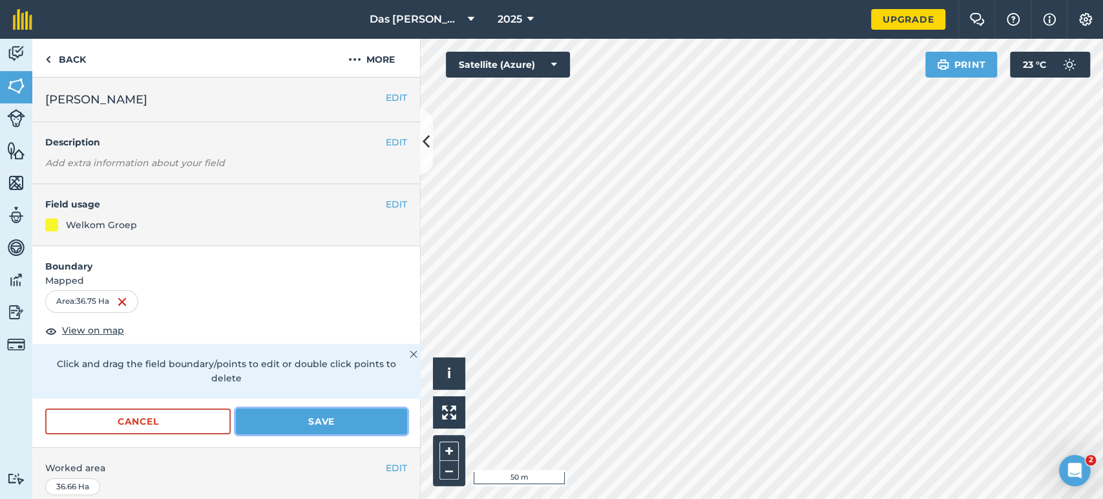
drag, startPoint x: 306, startPoint y: 413, endPoint x: 312, endPoint y: 410, distance: 7.2
click at [306, 414] on button "Save" at bounding box center [321, 421] width 171 height 26
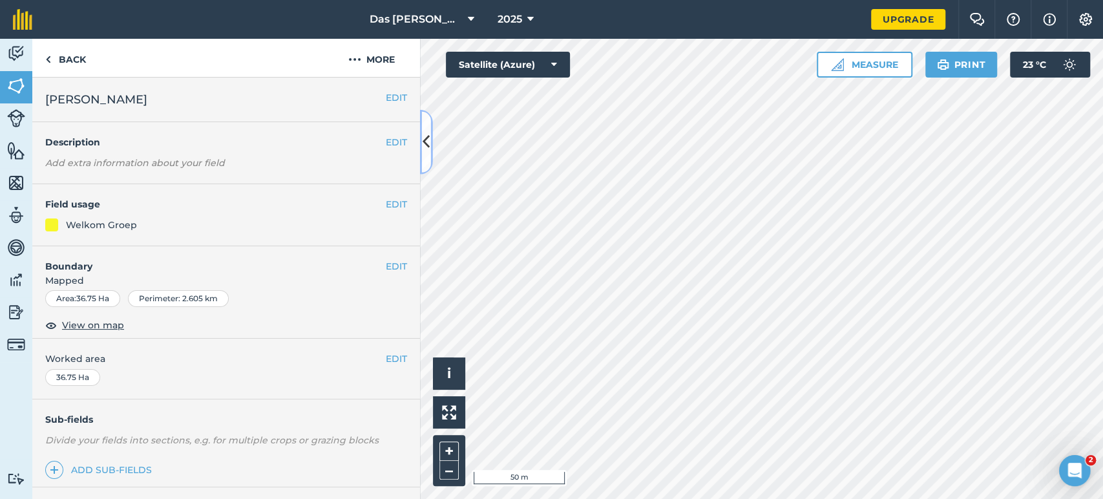
click at [426, 163] on button at bounding box center [426, 142] width 13 height 65
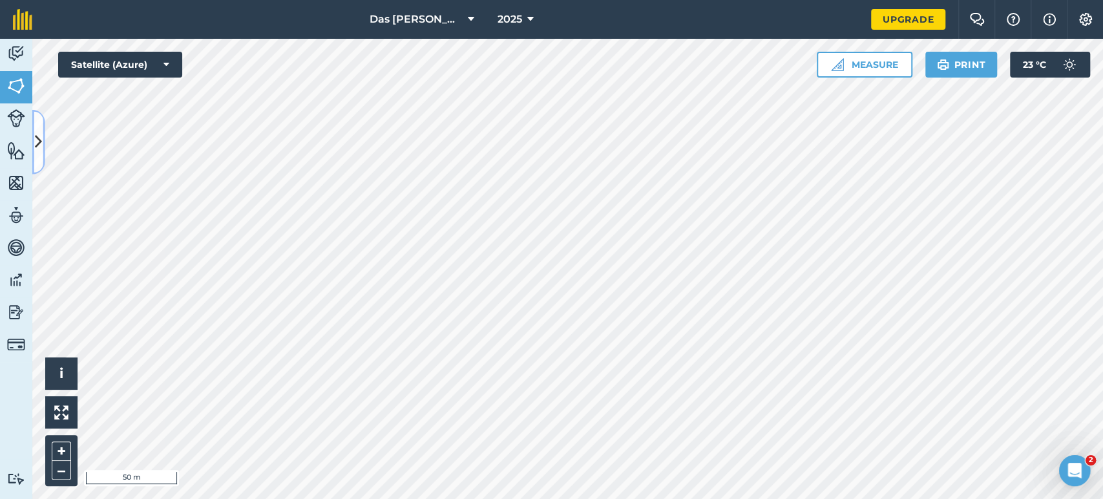
click at [39, 153] on icon at bounding box center [38, 141] width 7 height 23
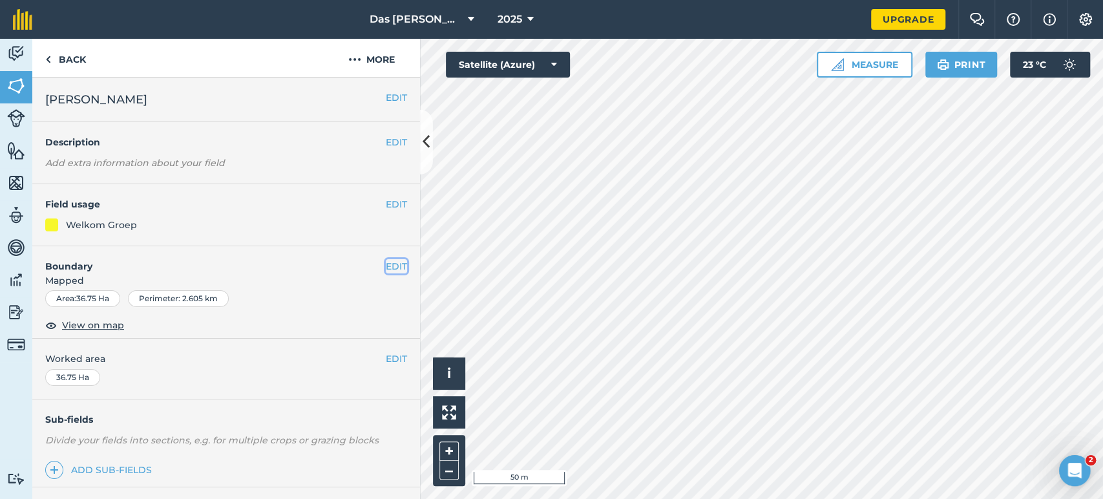
click at [386, 265] on button "EDIT" at bounding box center [396, 266] width 21 height 14
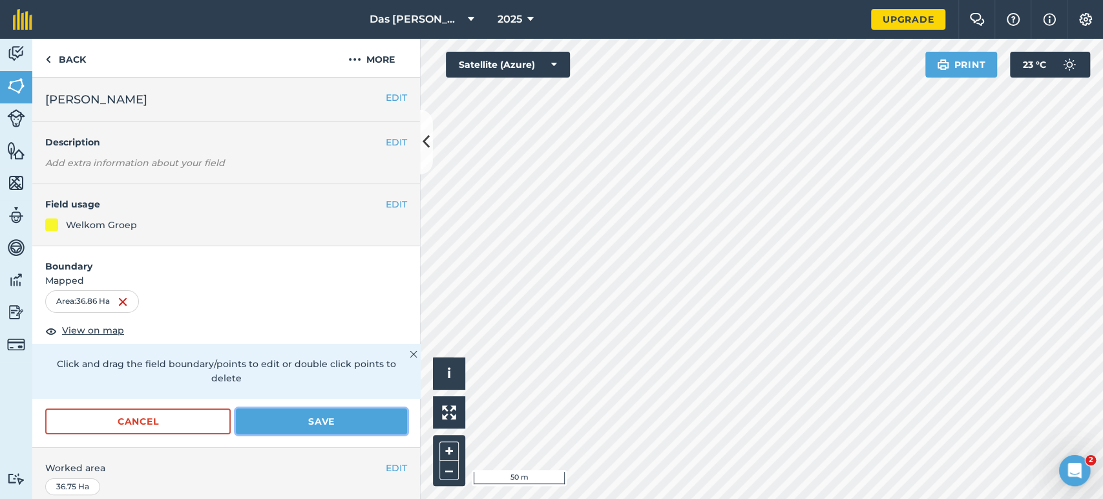
drag, startPoint x: 313, startPoint y: 422, endPoint x: 333, endPoint y: 420, distance: 20.2
click at [318, 423] on button "Save" at bounding box center [321, 421] width 171 height 26
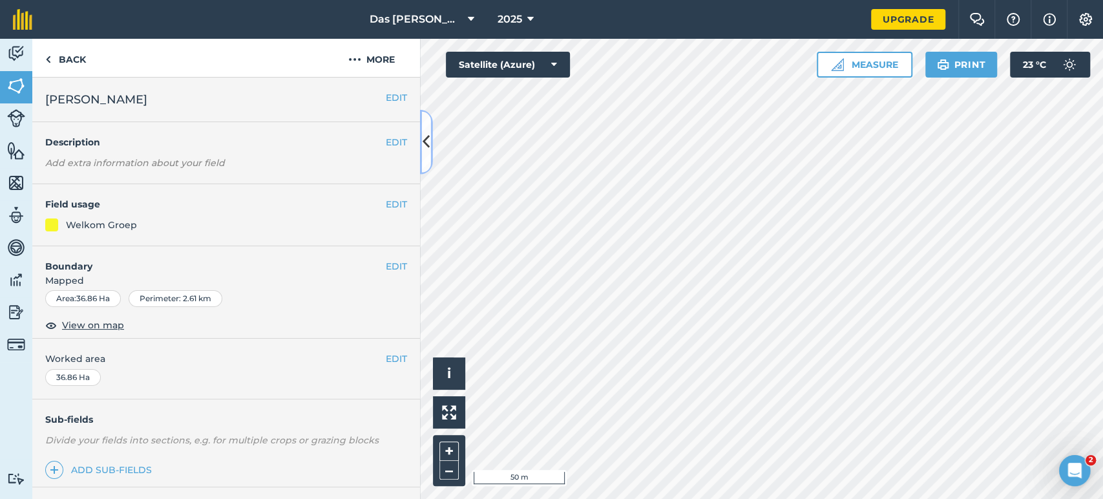
click at [426, 154] on button at bounding box center [426, 142] width 13 height 65
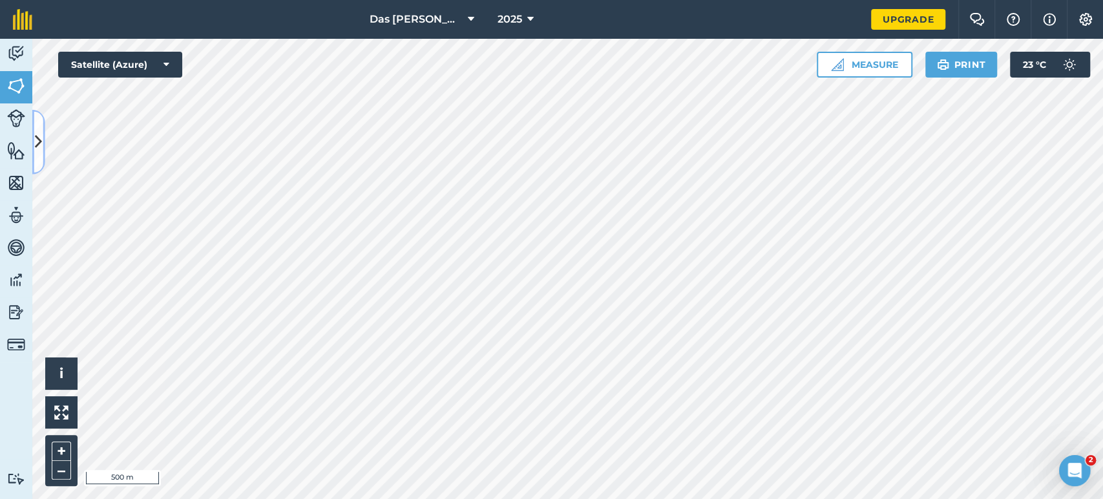
click at [38, 134] on icon at bounding box center [38, 141] width 7 height 23
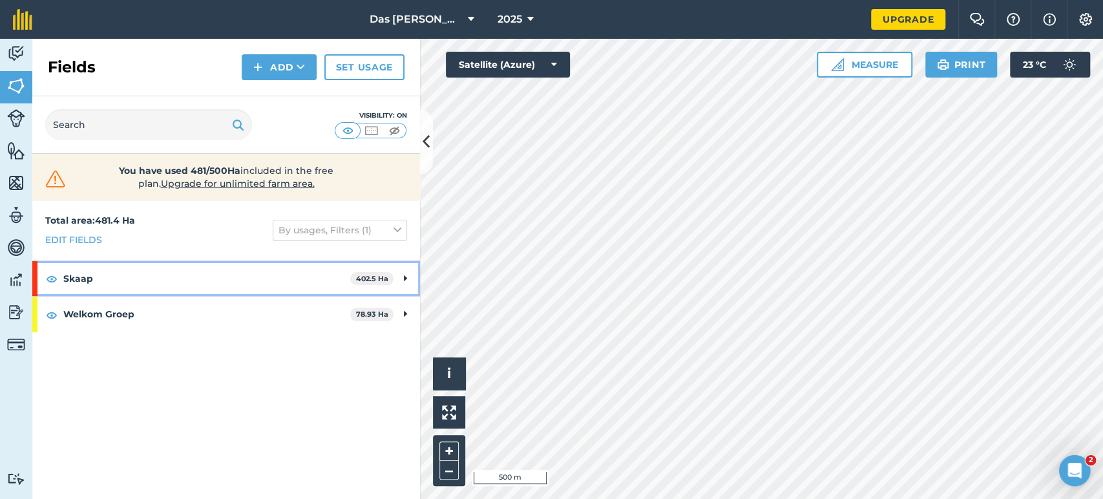
click at [319, 284] on strong "Skaap" at bounding box center [206, 278] width 287 height 35
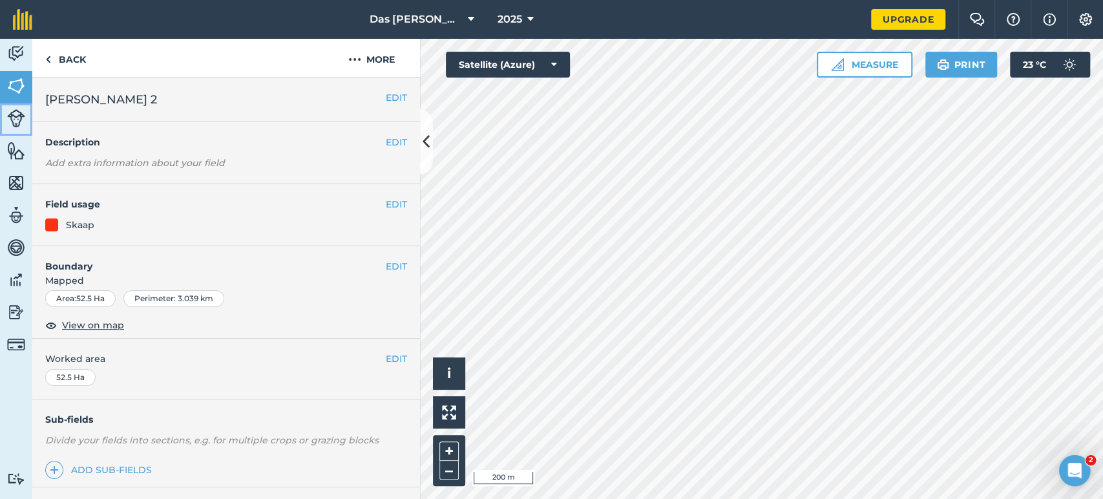
click at [19, 128] on link "Livestock" at bounding box center [16, 119] width 32 height 32
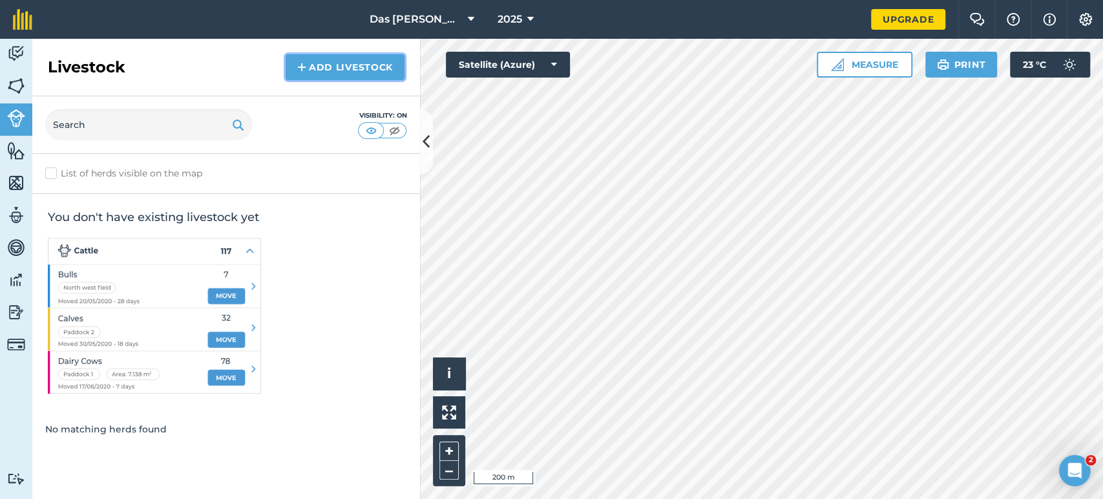
click at [331, 71] on link "Add Livestock" at bounding box center [345, 67] width 119 height 26
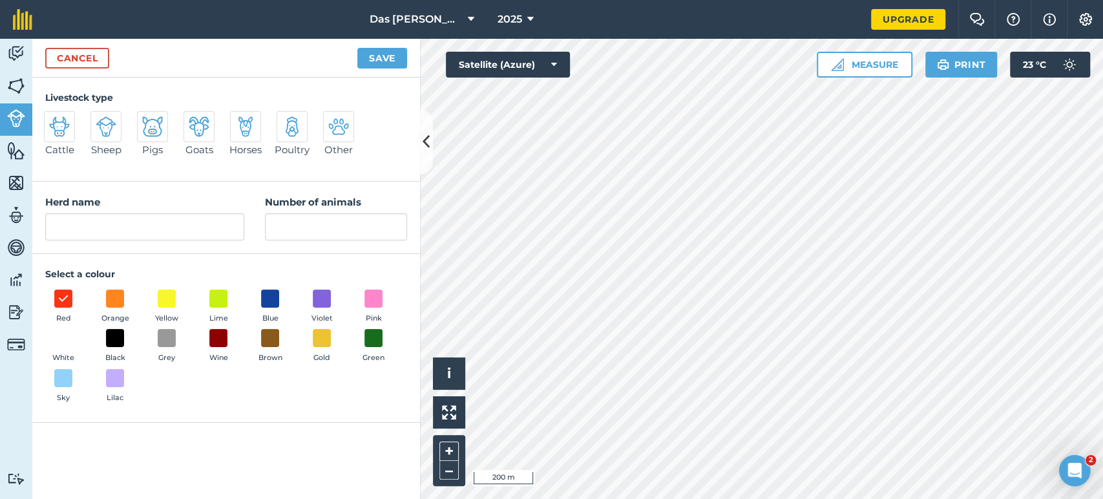
click at [113, 127] on img at bounding box center [106, 126] width 21 height 21
click at [100, 120] on input "Sheep" at bounding box center [96, 115] width 8 height 8
radio input "true"
type input "Sheep"
click at [165, 300] on span at bounding box center [167, 298] width 20 height 20
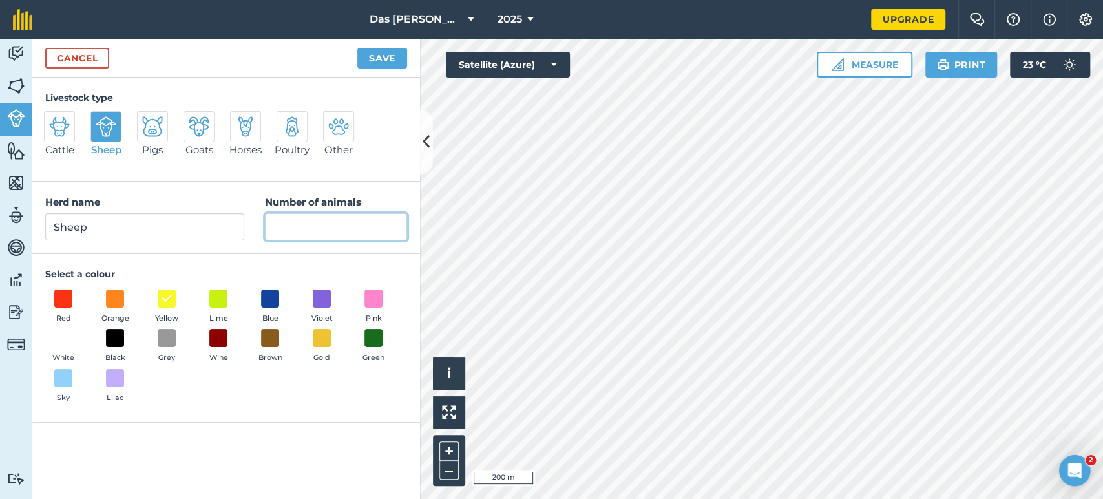
click at [295, 230] on input "Number of animals" at bounding box center [336, 226] width 142 height 27
type input "435"
click at [390, 55] on button "Save" at bounding box center [382, 58] width 50 height 21
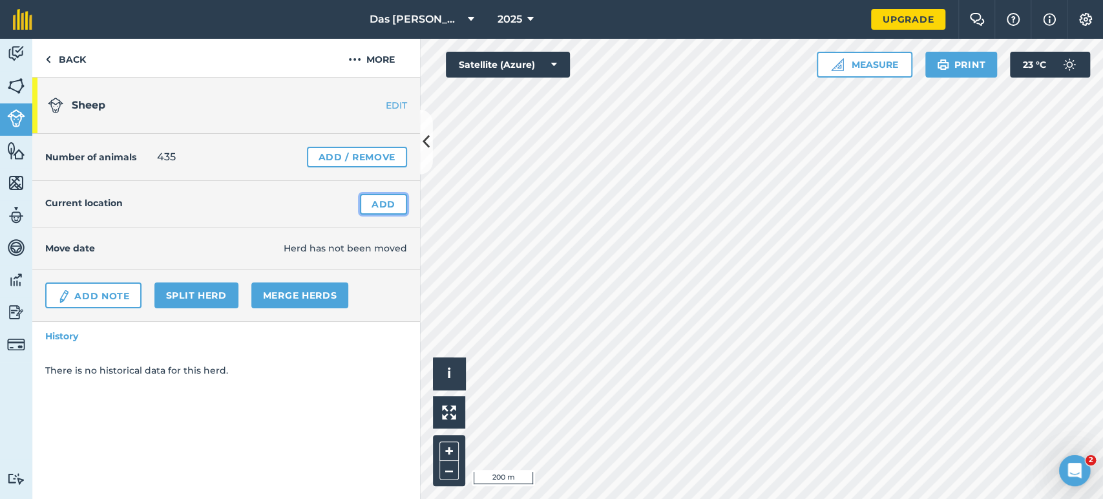
click at [380, 201] on link "Add" at bounding box center [383, 204] width 47 height 21
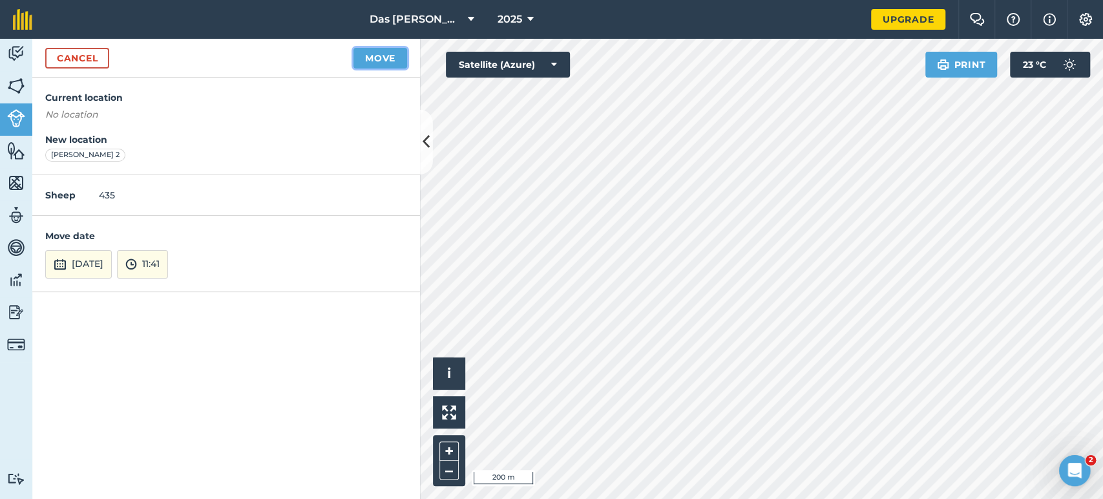
click at [386, 62] on button "Move" at bounding box center [380, 58] width 54 height 21
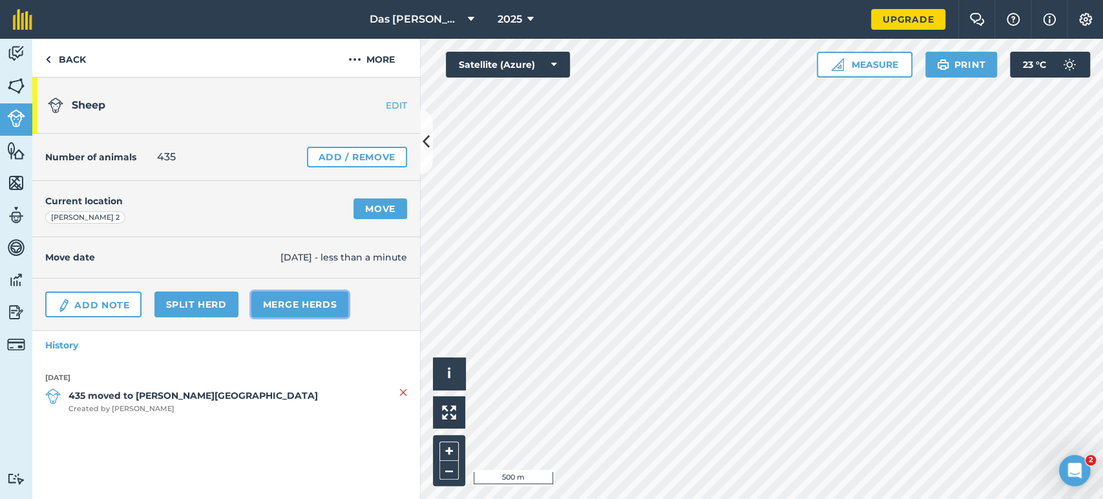
click at [327, 298] on link "Merge Herds" at bounding box center [300, 304] width 98 height 26
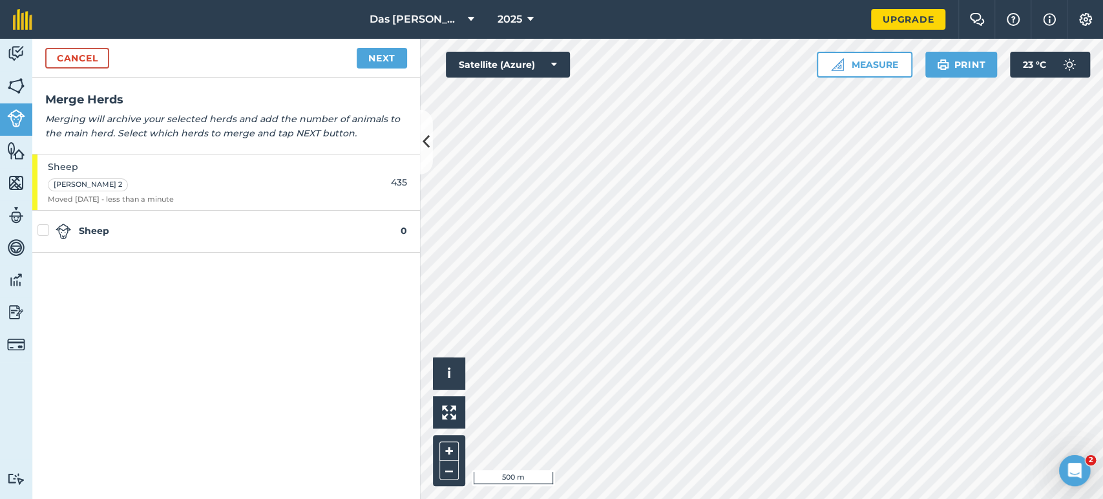
click at [45, 224] on label at bounding box center [45, 224] width 16 height 0
click at [45, 231] on input "checkbox" at bounding box center [41, 228] width 8 height 8
checkbox input "false"
click at [159, 238] on strong "Sheep" at bounding box center [228, 232] width 345 height 16
click at [389, 57] on link "Next" at bounding box center [382, 58] width 50 height 21
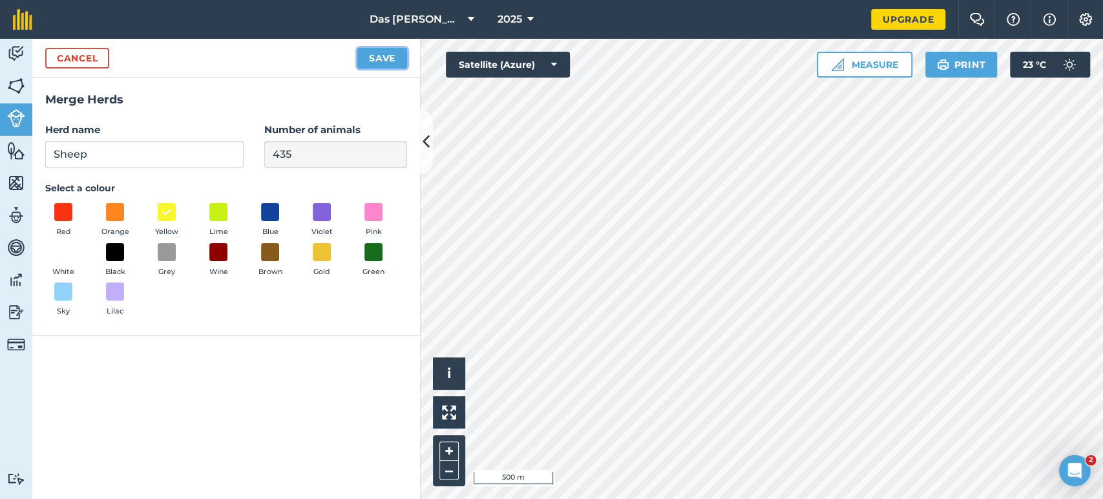
click at [388, 63] on button "Save" at bounding box center [382, 58] width 50 height 21
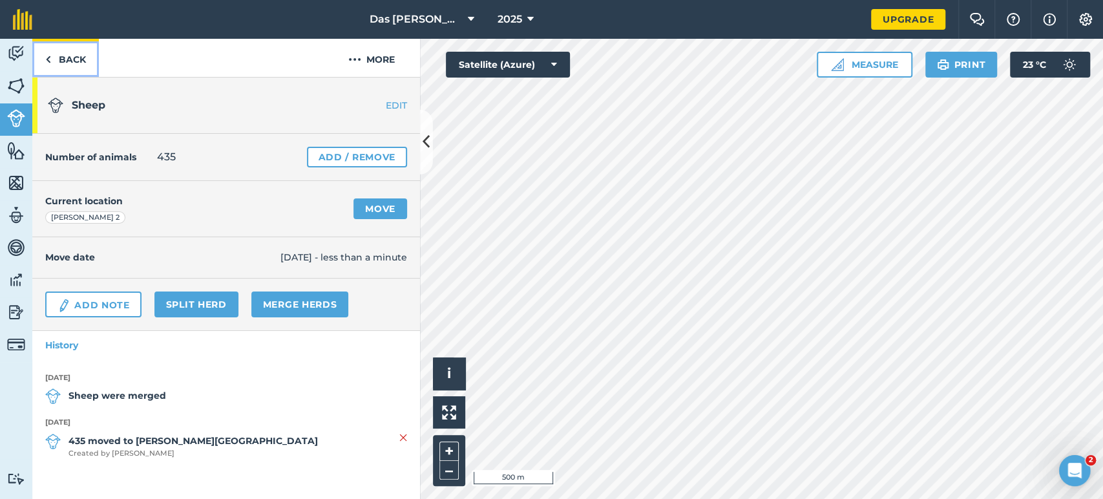
click at [63, 61] on link "Back" at bounding box center [65, 58] width 67 height 38
click at [48, 56] on img at bounding box center [48, 60] width 6 height 16
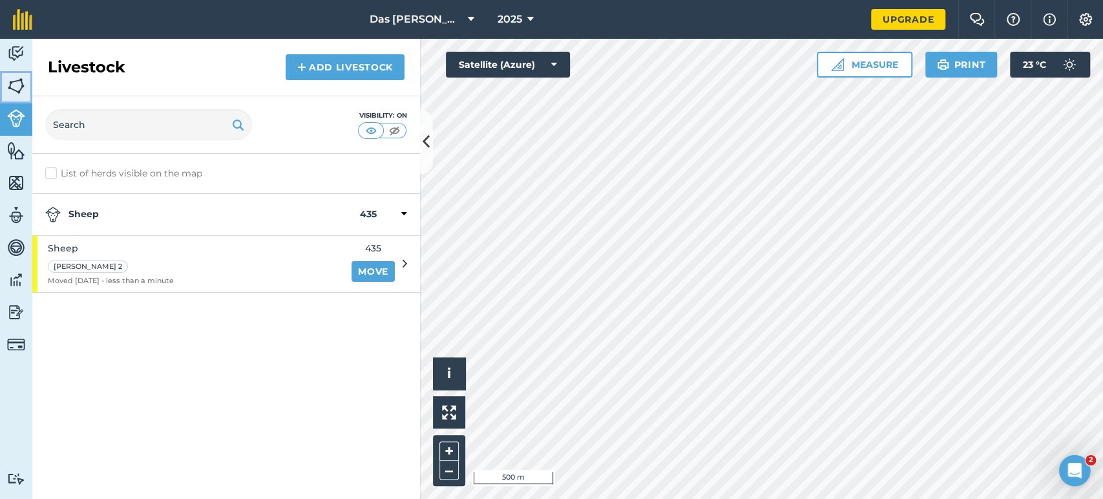
click at [21, 87] on img at bounding box center [16, 85] width 18 height 19
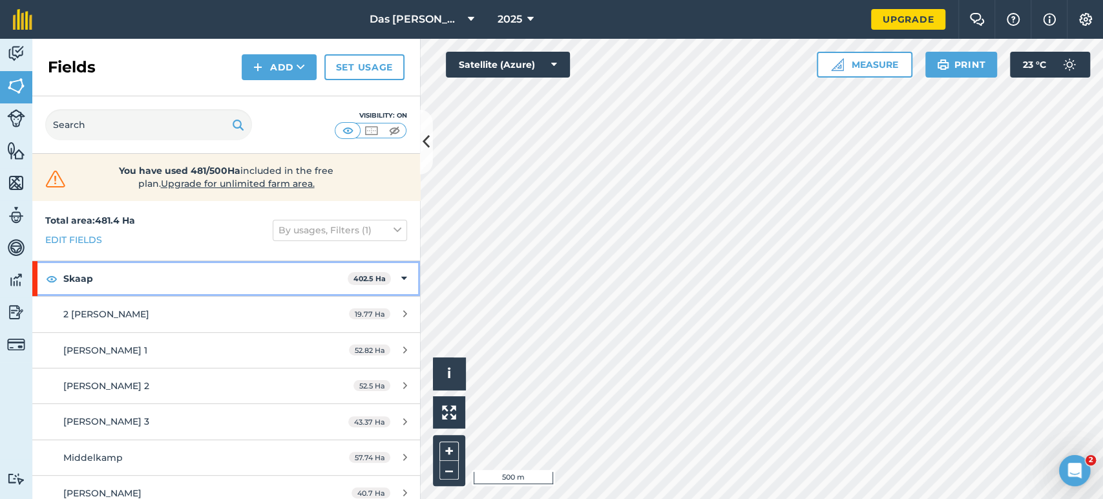
click at [401, 275] on icon at bounding box center [404, 278] width 6 height 14
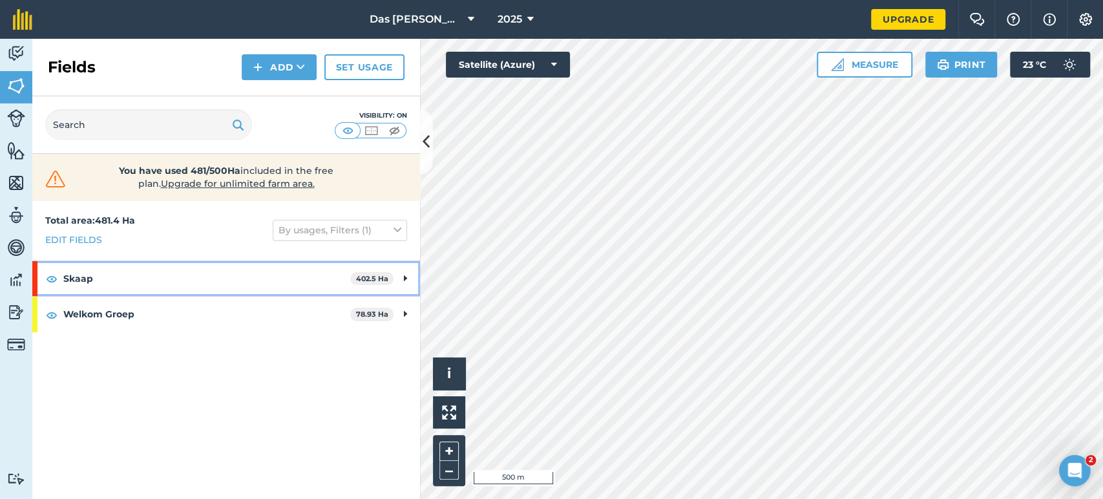
click at [404, 277] on icon at bounding box center [405, 278] width 3 height 14
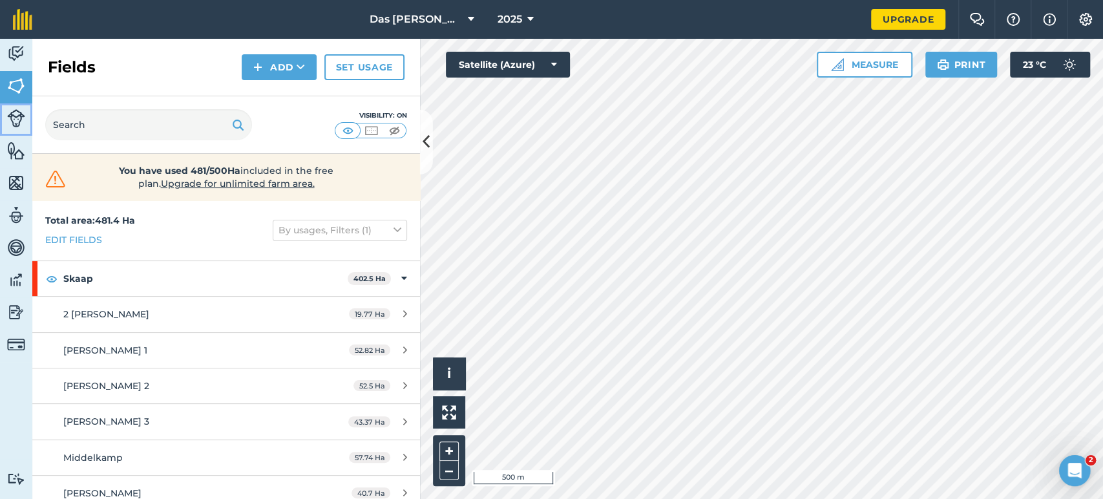
click at [3, 118] on link "Livestock" at bounding box center [16, 119] width 32 height 32
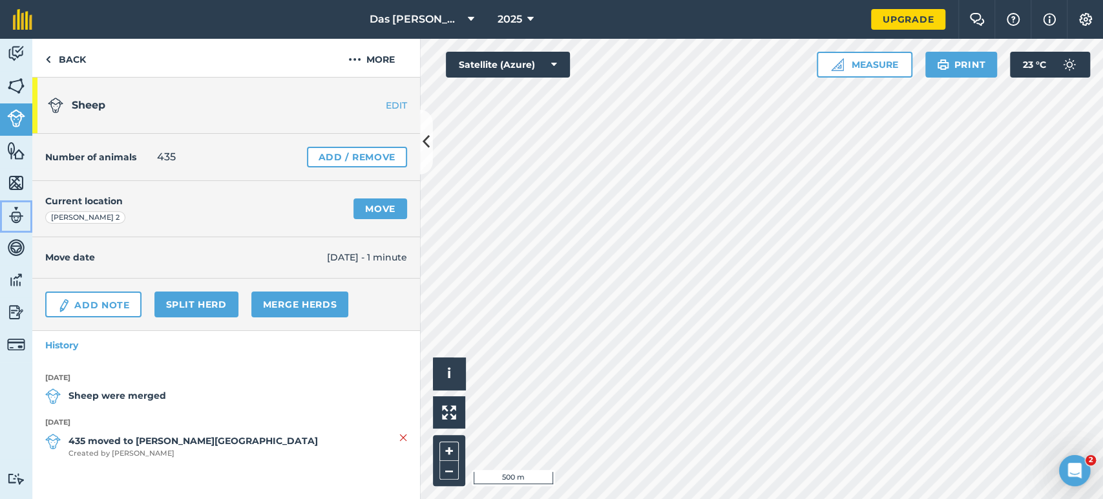
click at [20, 217] on img at bounding box center [16, 214] width 18 height 19
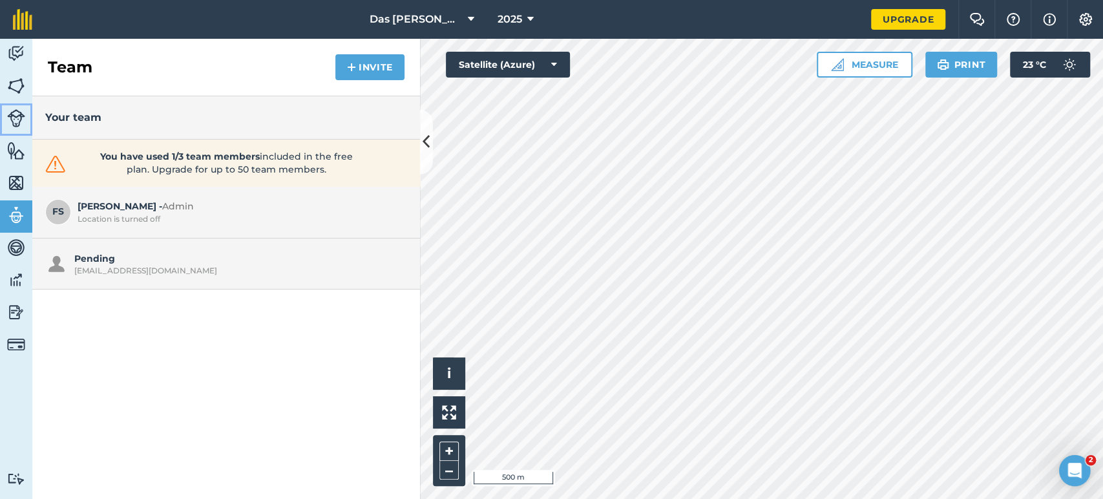
click at [23, 125] on img at bounding box center [16, 118] width 18 height 18
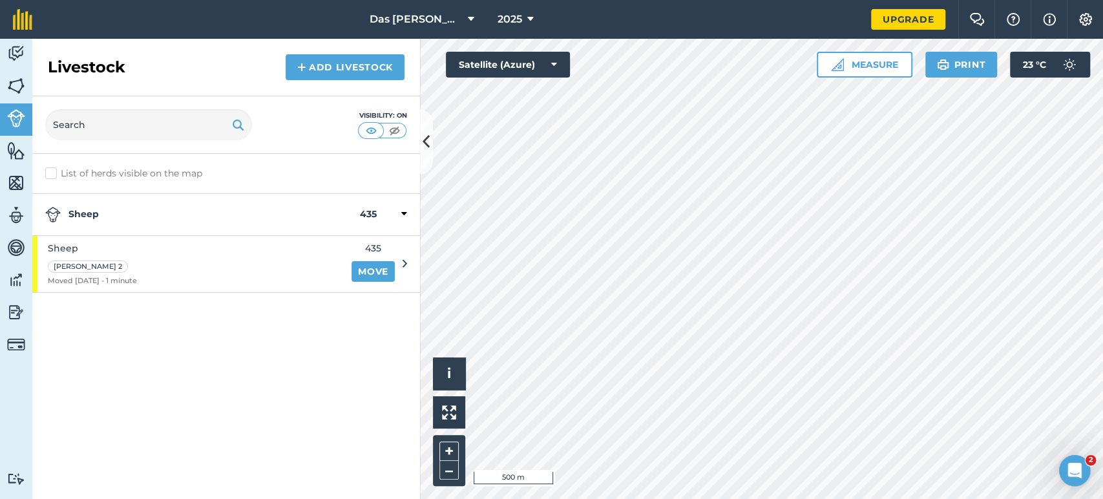
drag, startPoint x: 184, startPoint y: 356, endPoint x: 185, endPoint y: 347, distance: 9.1
click at [185, 355] on div "List of herds visible on the map Sheep 435 Sheep [PERSON_NAME] 2 Moved [DATE] -…" at bounding box center [226, 326] width 388 height 345
click at [399, 216] on div at bounding box center [392, 215] width 30 height 16
click at [46, 175] on label "List of herds visible on the map" at bounding box center [226, 174] width 362 height 14
click at [46, 175] on input "List of herds visible on the map" at bounding box center [49, 171] width 8 height 8
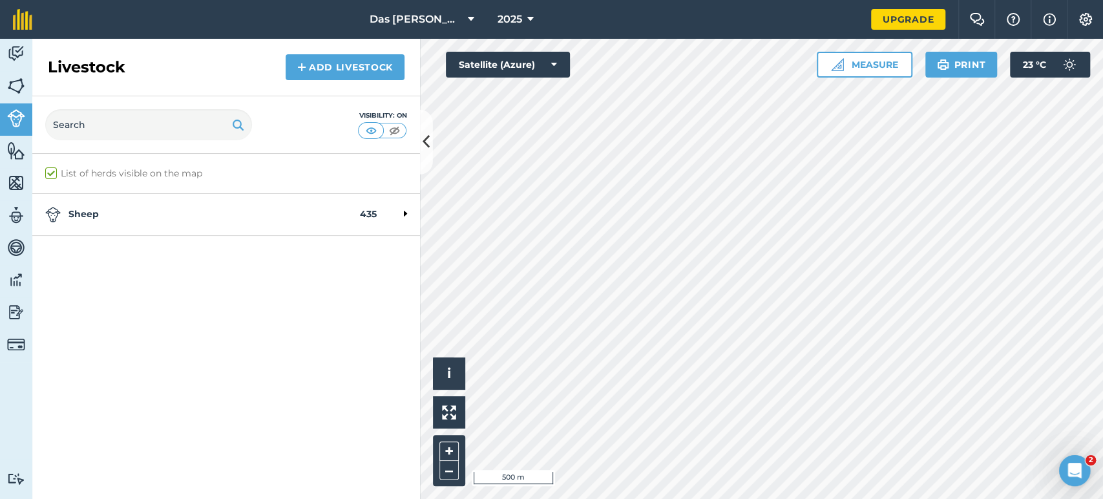
click at [49, 176] on label "List of herds visible on the map" at bounding box center [226, 174] width 362 height 14
click at [49, 175] on input "List of herds visible on the map" at bounding box center [49, 171] width 8 height 8
checkbox input "false"
click at [18, 81] on img at bounding box center [16, 85] width 18 height 19
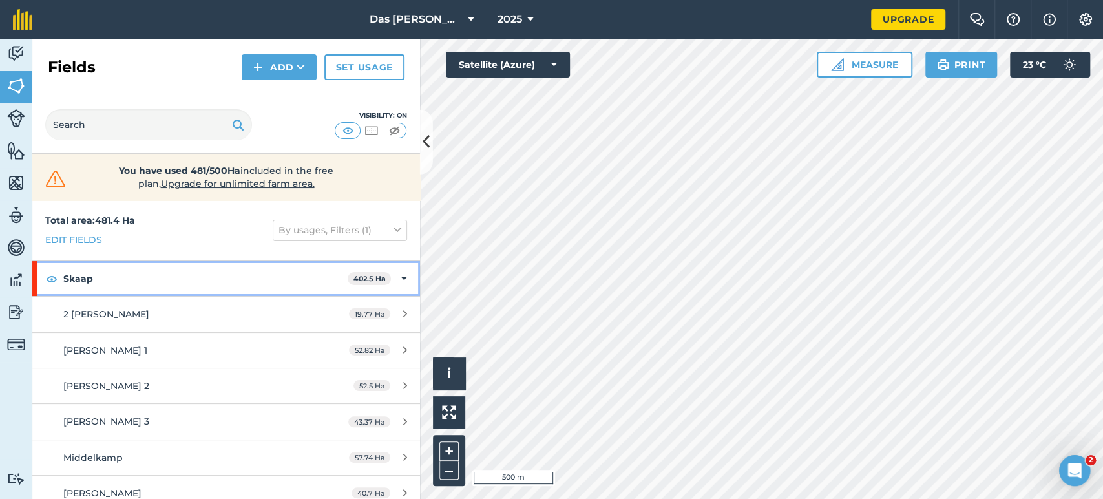
click at [401, 278] on icon at bounding box center [404, 278] width 6 height 14
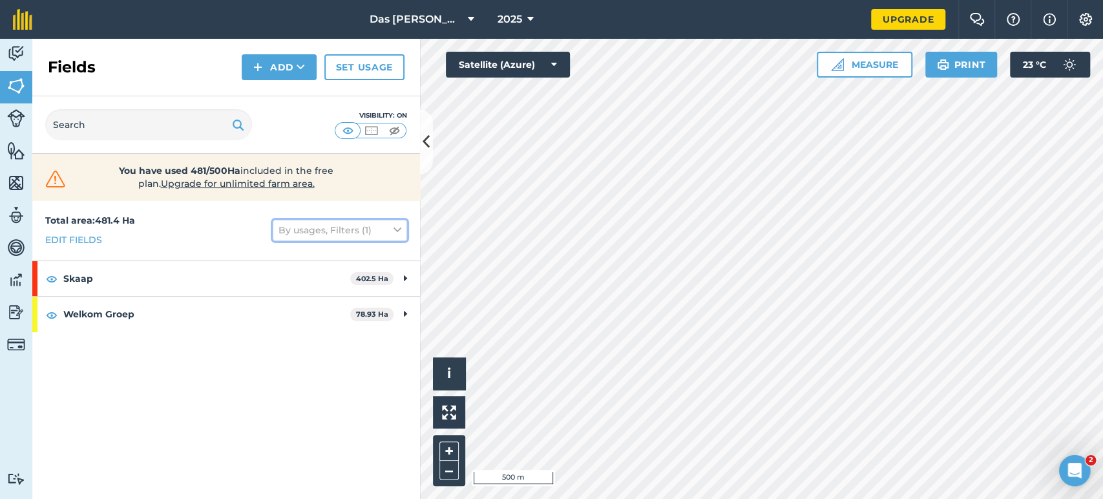
click at [346, 233] on button "By usages, Filters (1)" at bounding box center [340, 230] width 134 height 21
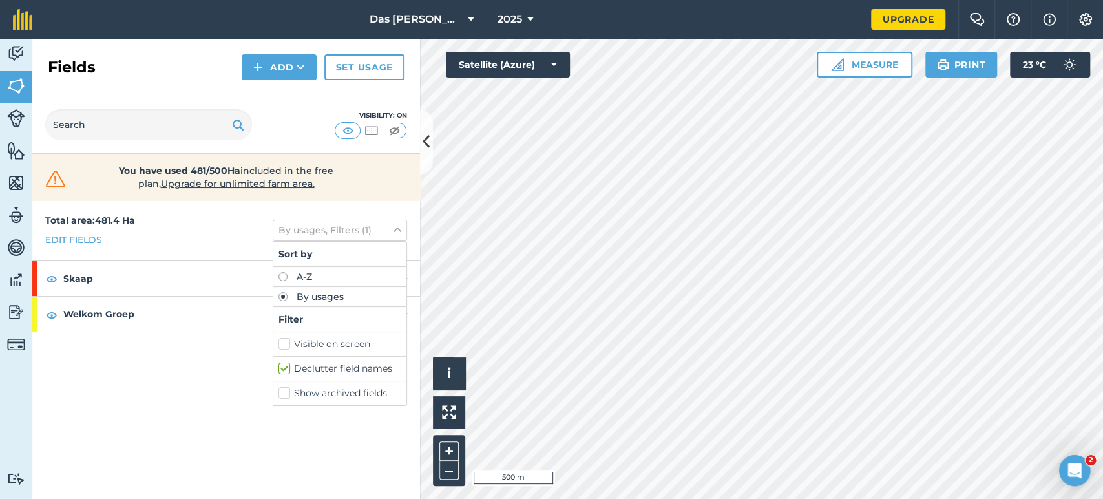
click at [329, 345] on label "Visible on screen" at bounding box center [339, 344] width 123 height 14
click at [287, 345] on input "Visible on screen" at bounding box center [282, 341] width 8 height 8
checkbox input "true"
click at [298, 391] on label "Show archived fields" at bounding box center [339, 393] width 123 height 14
click at [287, 391] on input "Show archived fields" at bounding box center [282, 390] width 8 height 8
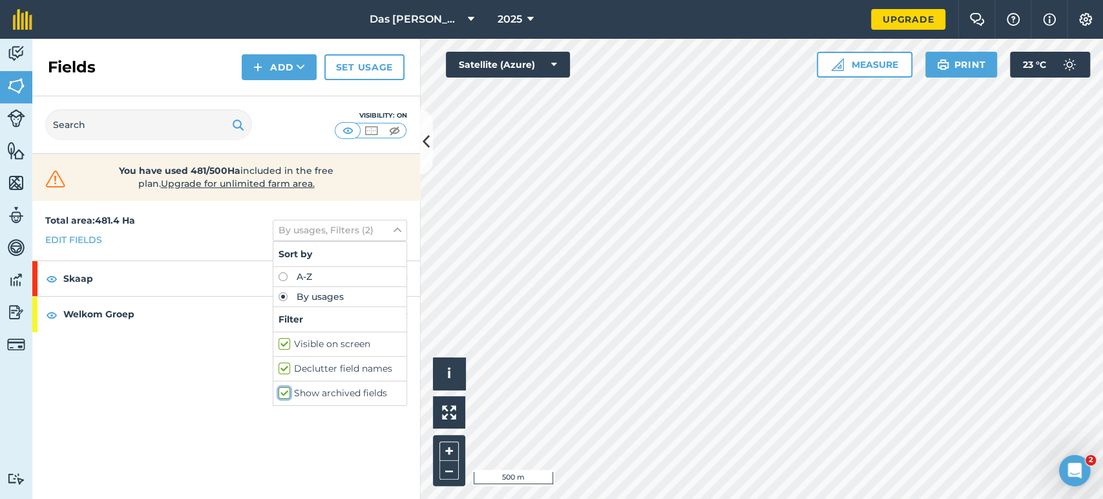
checkbox input "true"
click at [218, 379] on div "Total area : 481.4 Ha Edit fields By usages, Filters (3) Sort by A-Z By usages …" at bounding box center [226, 349] width 388 height 298
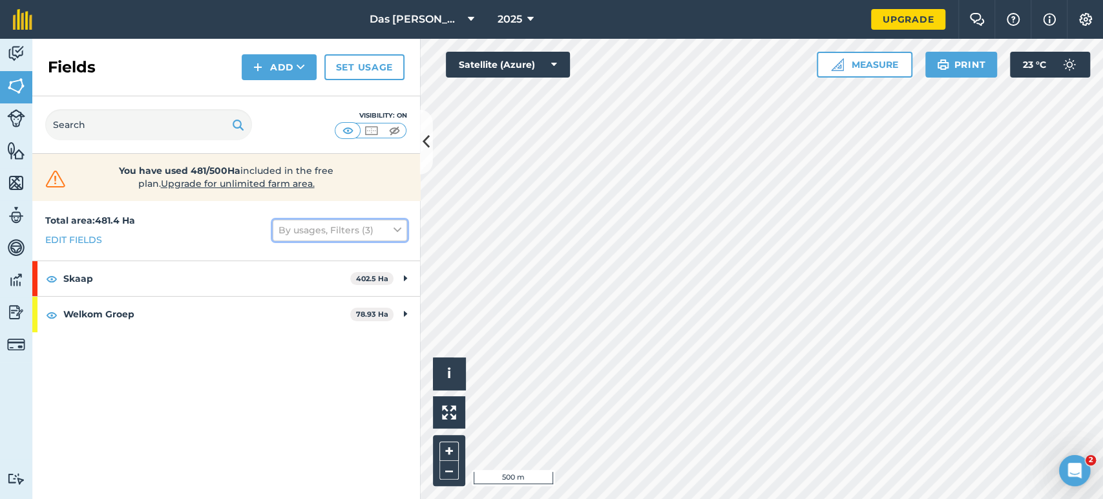
click at [362, 234] on button "By usages, Filters (3)" at bounding box center [340, 230] width 134 height 21
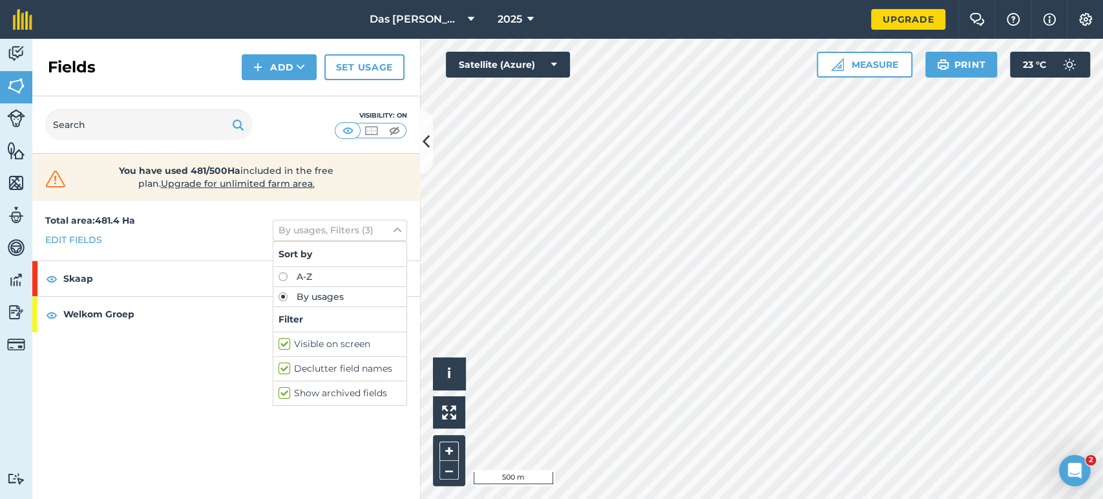
click at [284, 346] on label "Visible on screen" at bounding box center [339, 344] width 123 height 14
click at [284, 346] on input "Visible on screen" at bounding box center [282, 341] width 8 height 8
checkbox input "false"
click at [284, 362] on label "Declutter field names" at bounding box center [339, 369] width 123 height 14
click at [284, 362] on input "Declutter field names" at bounding box center [282, 366] width 8 height 8
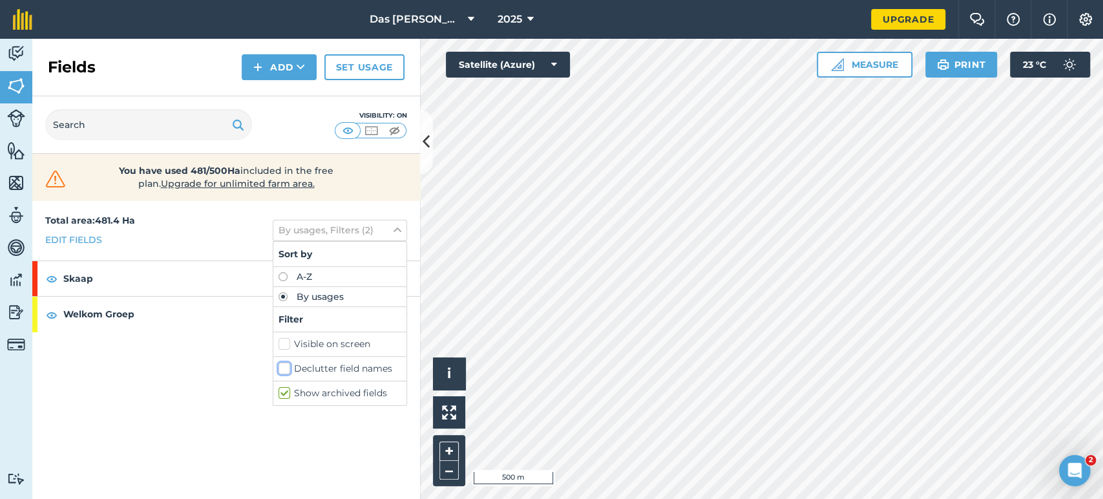
checkbox input "false"
drag, startPoint x: 287, startPoint y: 386, endPoint x: 256, endPoint y: 402, distance: 35.0
click at [287, 388] on label "Show archived fields" at bounding box center [339, 393] width 123 height 14
click at [287, 388] on input "Show archived fields" at bounding box center [282, 390] width 8 height 8
checkbox input "false"
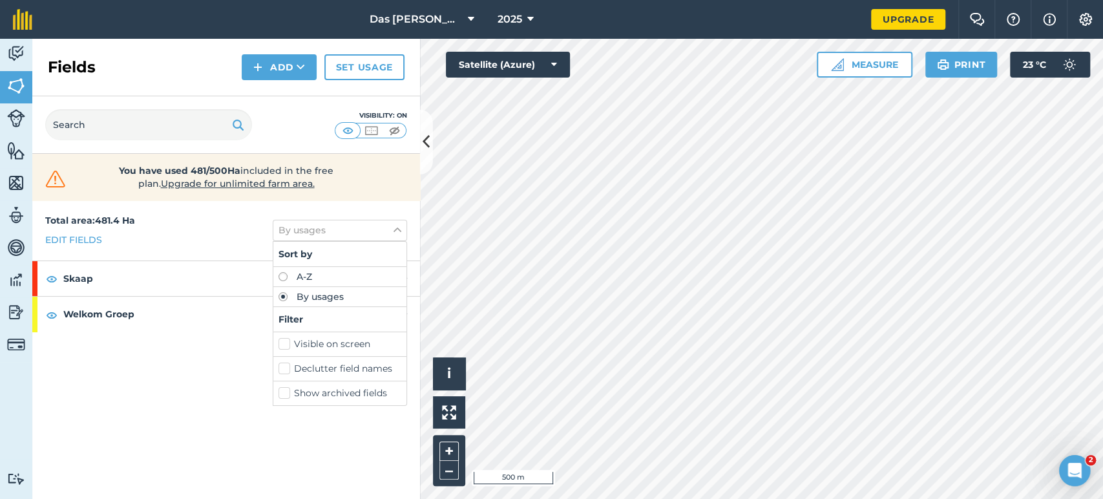
click at [252, 402] on div "Total area : 481.4 Ha Edit fields By usages Sort by A-Z By usages Filter Visibl…" at bounding box center [226, 349] width 388 height 298
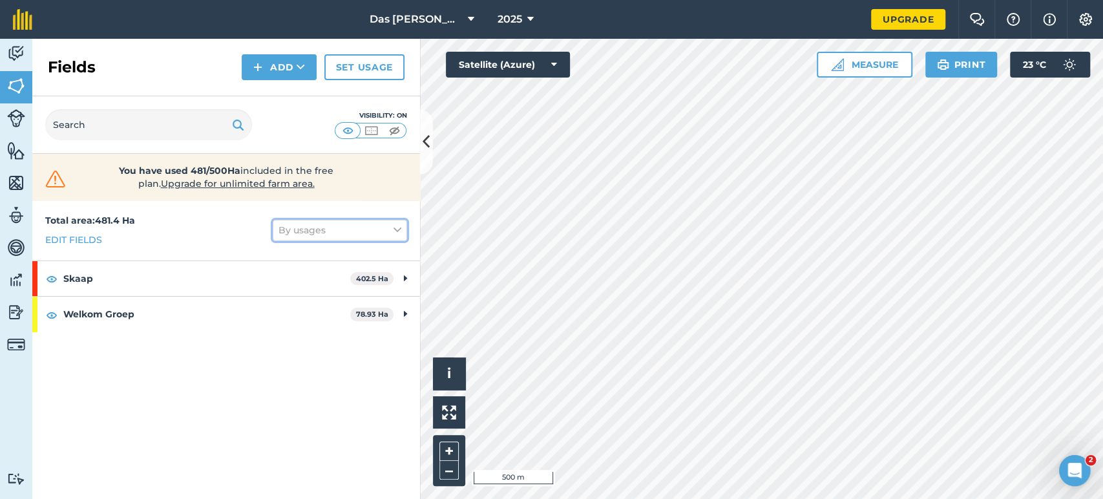
click at [342, 240] on button "By usages" at bounding box center [340, 230] width 134 height 21
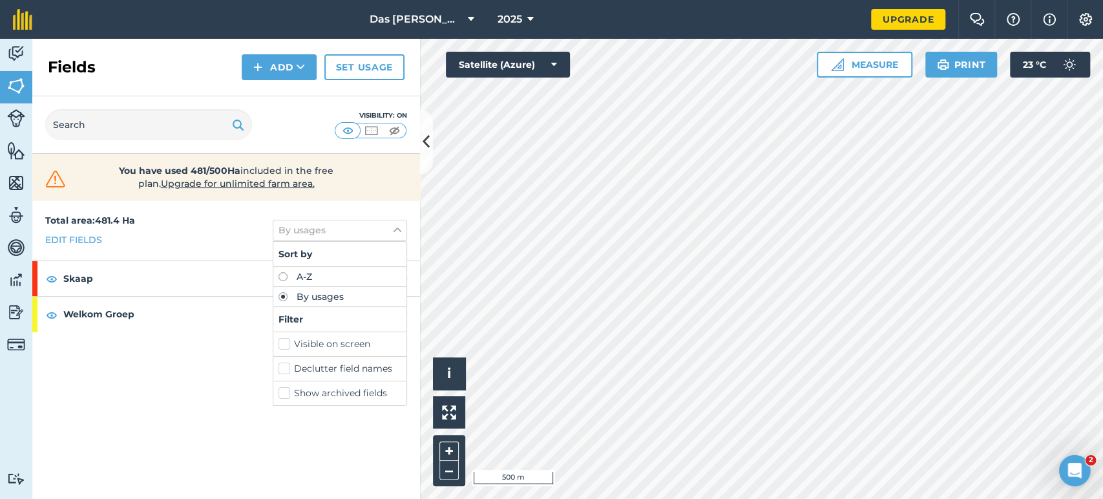
click at [300, 366] on label "Declutter field names" at bounding box center [339, 369] width 123 height 14
click at [287, 366] on input "Declutter field names" at bounding box center [282, 366] width 8 height 8
click at [305, 368] on label "Declutter field names" at bounding box center [339, 369] width 123 height 14
click at [284, 366] on label "Declutter field names" at bounding box center [339, 369] width 123 height 14
click at [284, 366] on input "Declutter field names" at bounding box center [282, 366] width 8 height 8
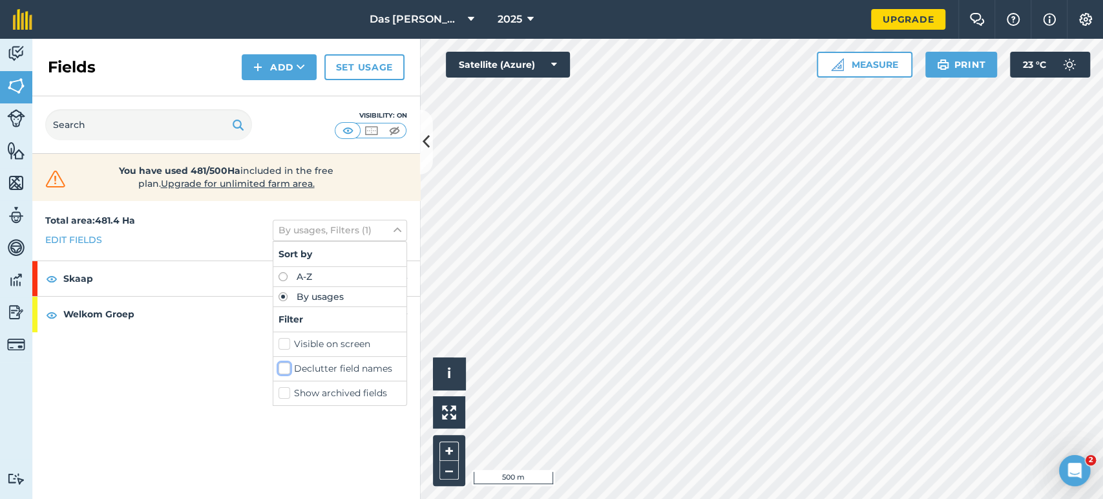
checkbox input "false"
click at [251, 369] on div "Total area : 481.4 Ha Edit fields By usages Sort by A-Z By usages Filter Visibl…" at bounding box center [226, 349] width 388 height 298
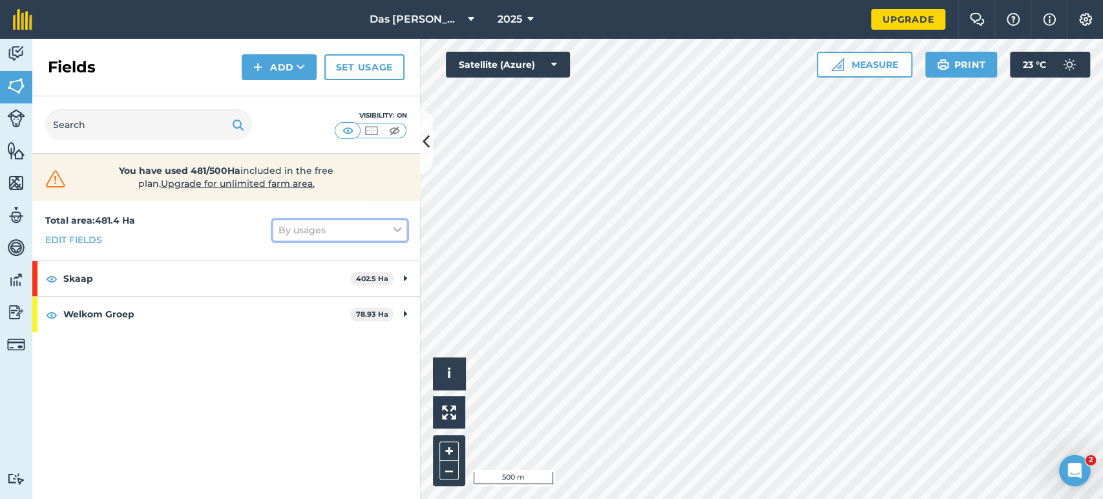
click at [333, 233] on button "By usages" at bounding box center [340, 230] width 134 height 21
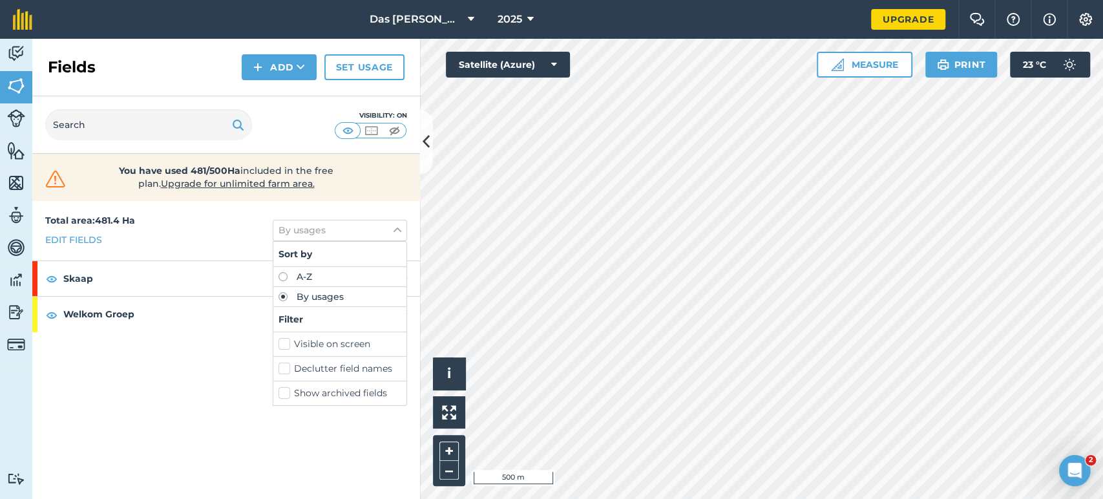
click at [284, 344] on label "Visible on screen" at bounding box center [339, 344] width 123 height 14
click at [284, 344] on input "Visible on screen" at bounding box center [282, 341] width 8 height 8
click at [284, 344] on label "Visible on screen" at bounding box center [339, 344] width 123 height 14
click at [284, 344] on input "Visible on screen" at bounding box center [282, 341] width 8 height 8
click at [284, 344] on label "Visible on screen" at bounding box center [339, 344] width 123 height 14
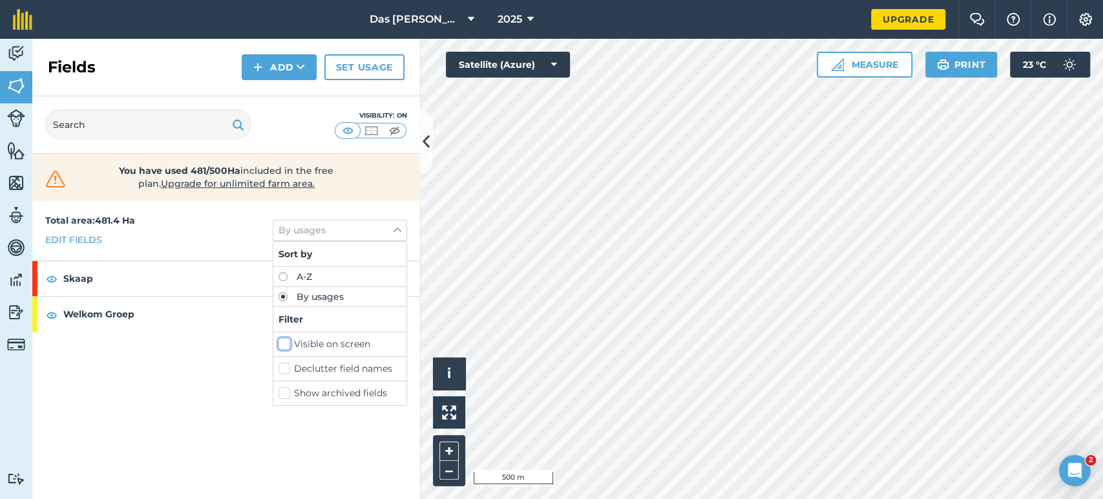
click at [284, 344] on input "Visible on screen" at bounding box center [282, 341] width 8 height 8
click at [284, 344] on label "Visible on screen" at bounding box center [339, 344] width 123 height 14
click at [284, 344] on input "Visible on screen" at bounding box center [282, 341] width 8 height 8
checkbox input "false"
click at [284, 369] on label "Declutter field names" at bounding box center [339, 369] width 123 height 14
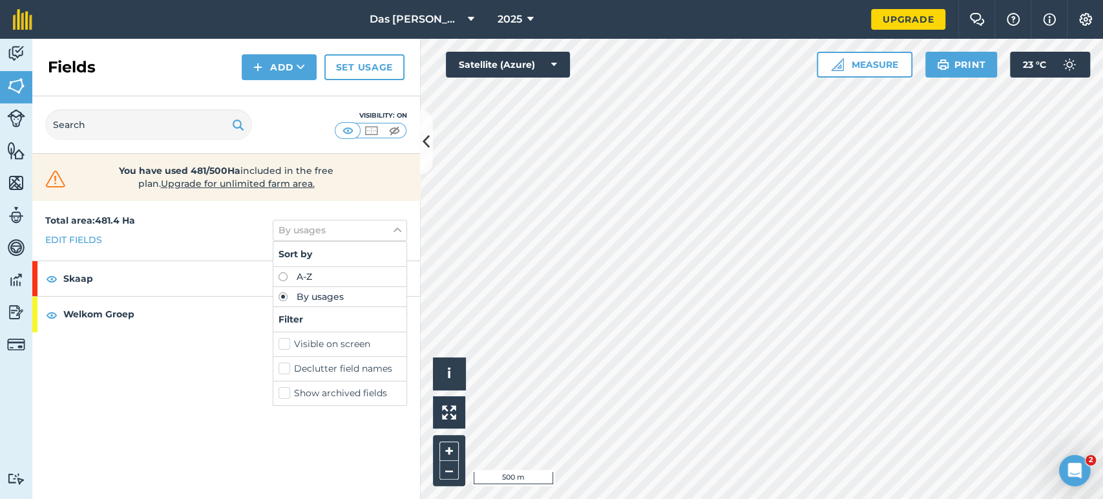
click at [284, 369] on input "Declutter field names" at bounding box center [282, 366] width 8 height 8
checkbox input "true"
click at [284, 391] on label "Show archived fields" at bounding box center [339, 393] width 123 height 14
click at [284, 391] on input "Show archived fields" at bounding box center [282, 390] width 8 height 8
click at [284, 391] on label "Show archived fields" at bounding box center [339, 393] width 123 height 14
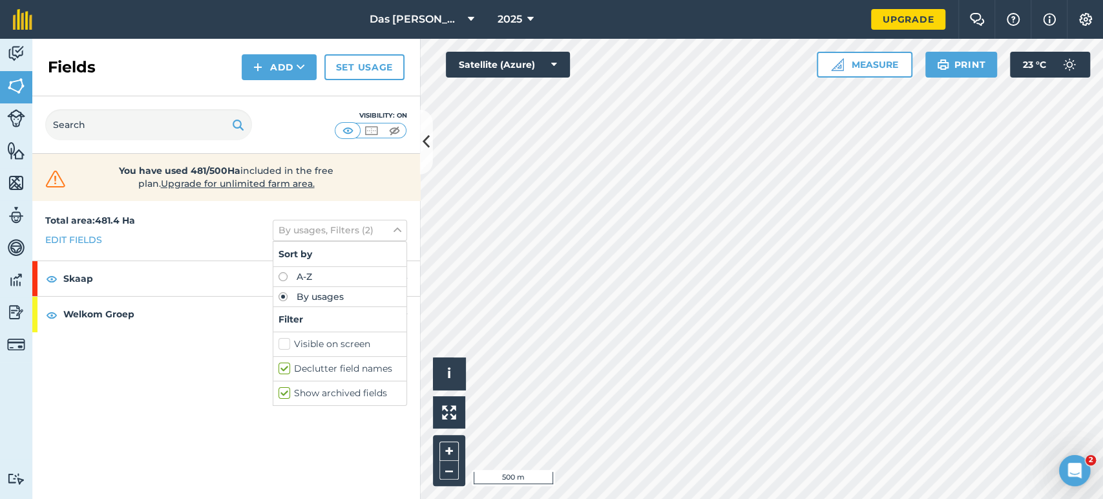
click at [284, 391] on input "Show archived fields" at bounding box center [282, 390] width 8 height 8
checkbox input "false"
click at [211, 364] on div "Total area : 481.4 Ha Edit fields By usages, Filters (1) Sort by A-Z By usages …" at bounding box center [226, 349] width 388 height 298
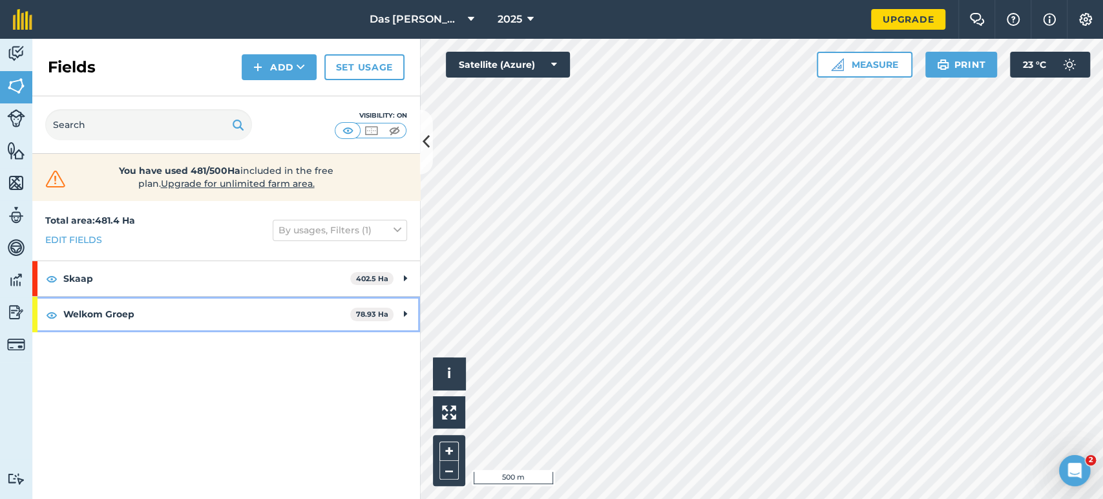
click at [406, 318] on icon at bounding box center [405, 314] width 3 height 14
click at [406, 312] on icon at bounding box center [404, 314] width 6 height 14
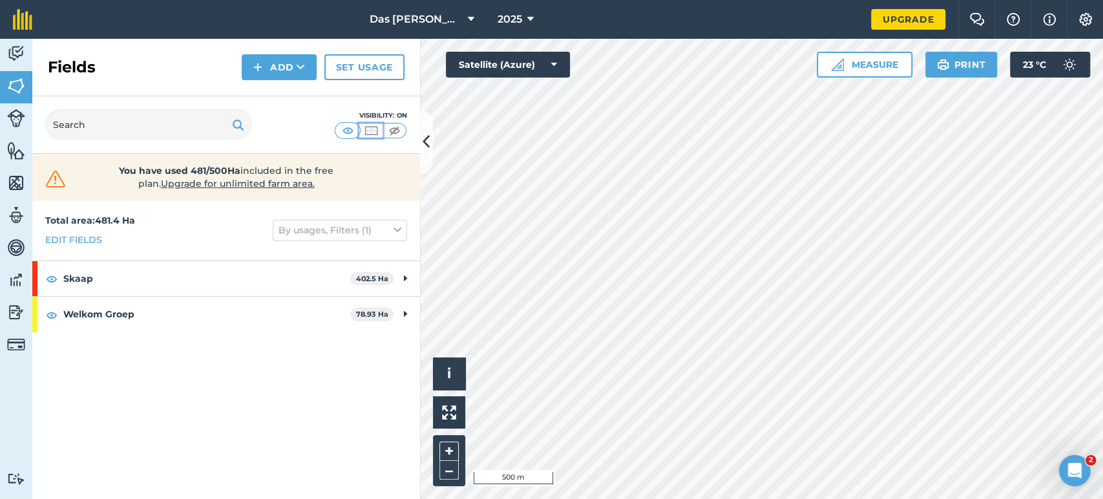
click at [369, 132] on img at bounding box center [371, 130] width 16 height 13
click at [12, 187] on img at bounding box center [16, 182] width 18 height 19
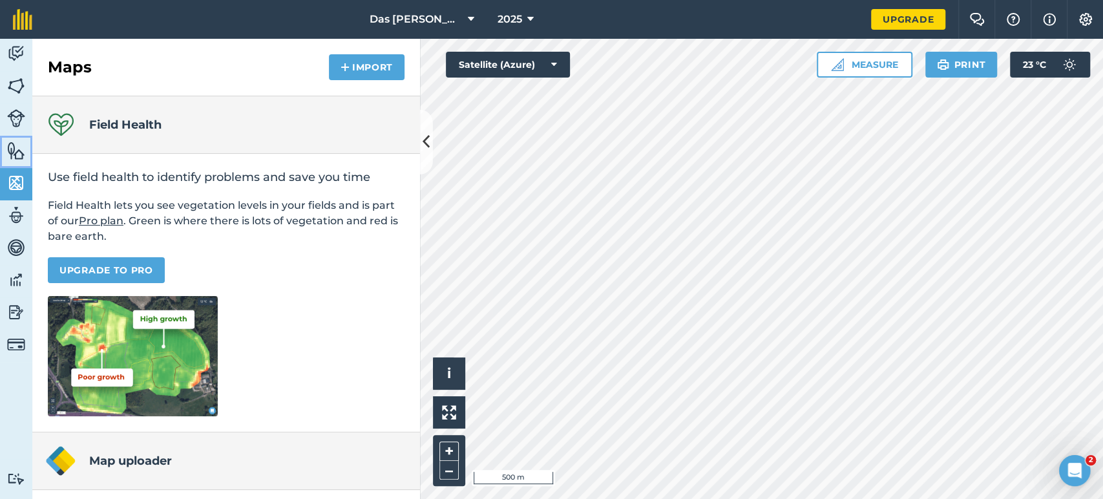
click at [20, 151] on img at bounding box center [16, 150] width 18 height 19
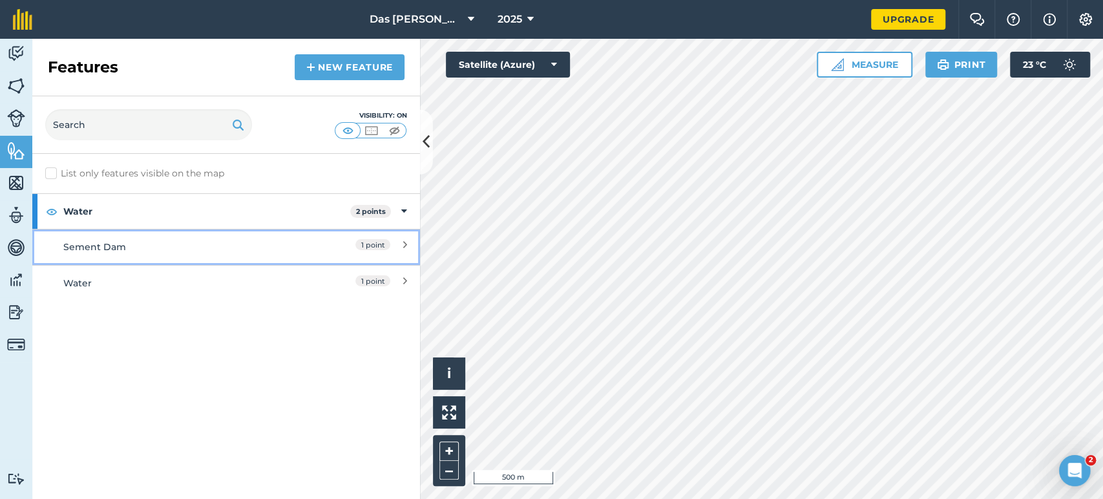
click at [408, 243] on link "Sement Dam 1 point" at bounding box center [226, 247] width 388 height 36
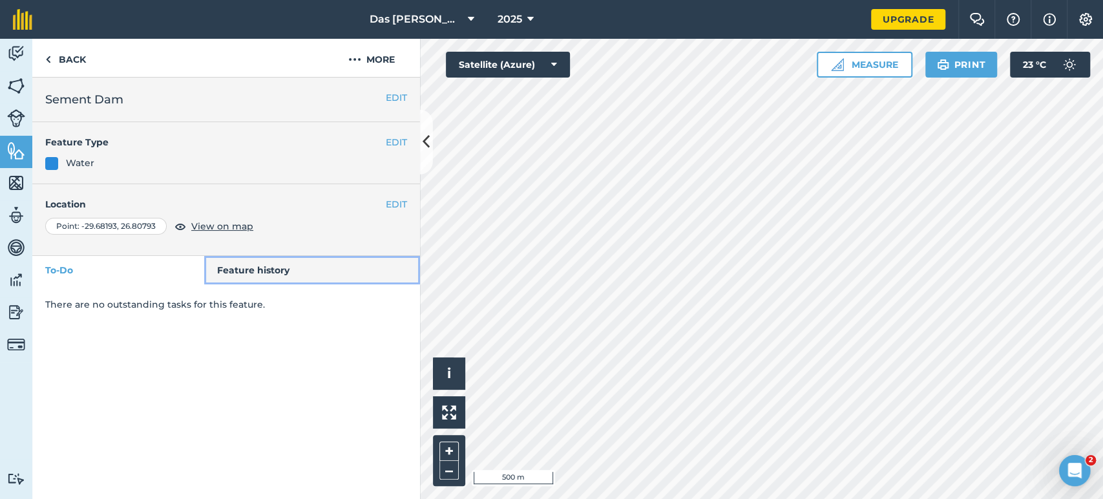
click at [250, 271] on link "Feature history" at bounding box center [312, 270] width 216 height 28
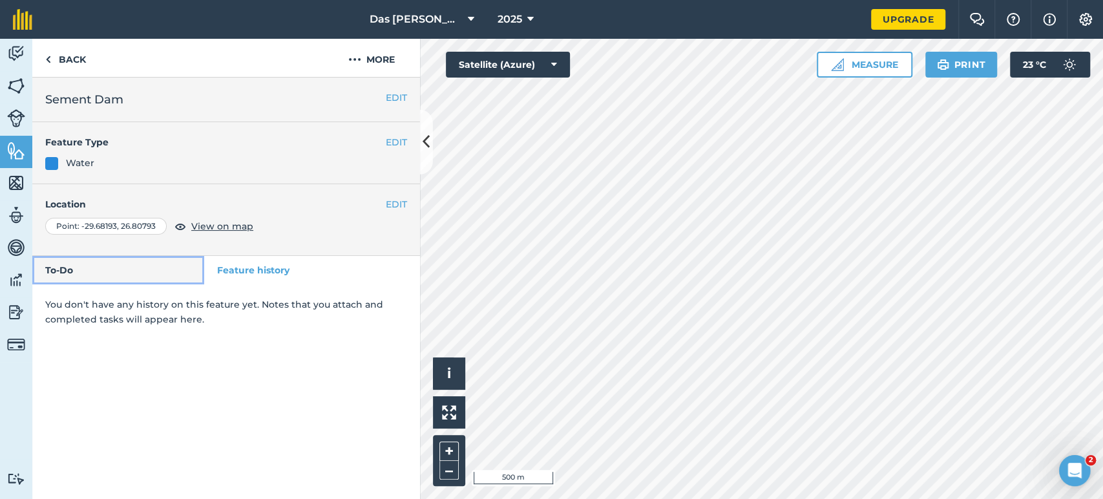
click at [140, 271] on link "To-Do" at bounding box center [118, 270] width 172 height 28
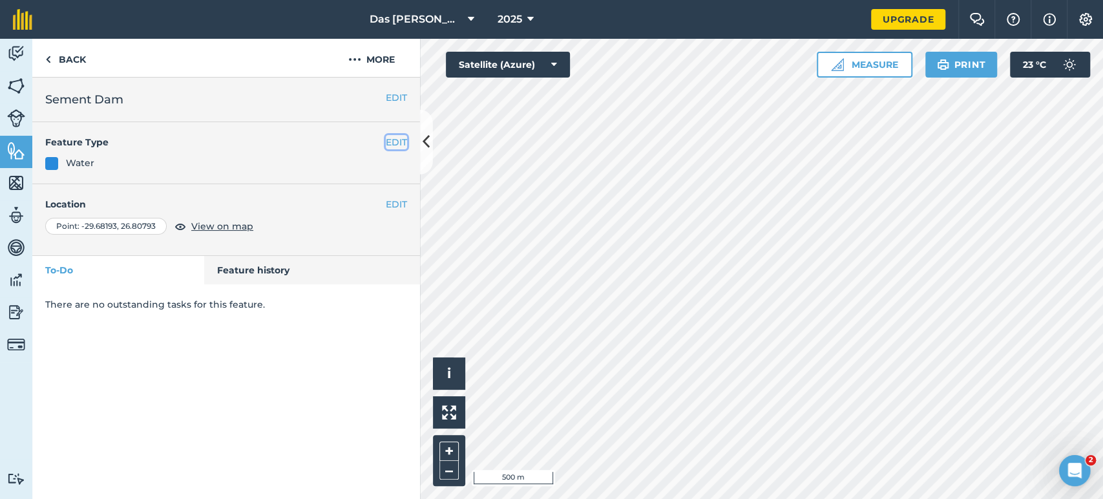
click at [396, 143] on button "EDIT" at bounding box center [396, 142] width 21 height 14
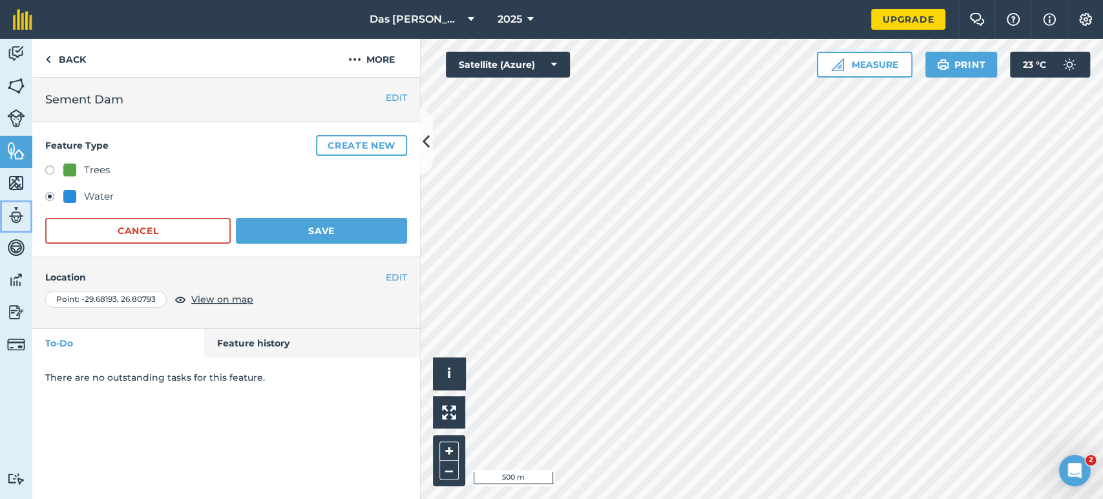
click at [19, 216] on img at bounding box center [16, 214] width 18 height 19
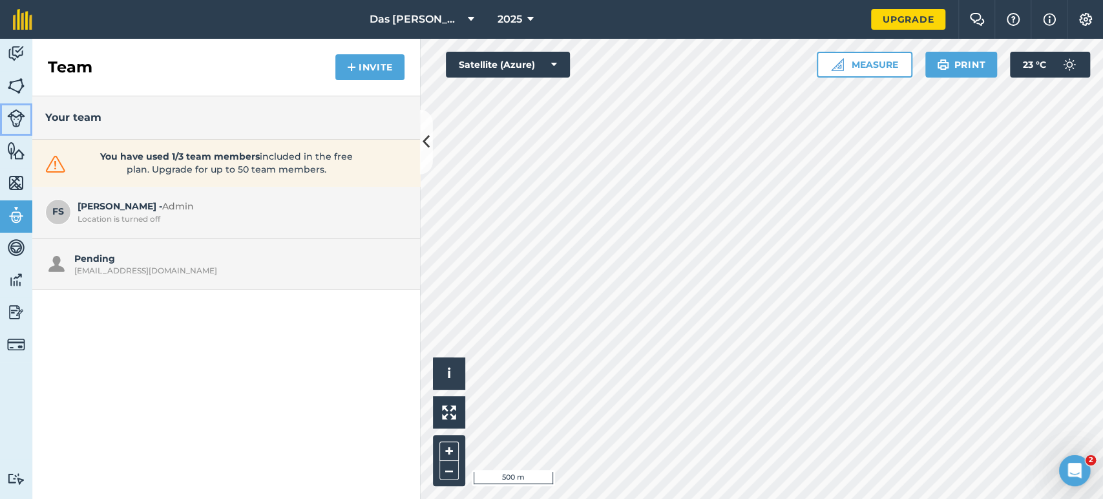
click at [13, 114] on img at bounding box center [16, 118] width 18 height 18
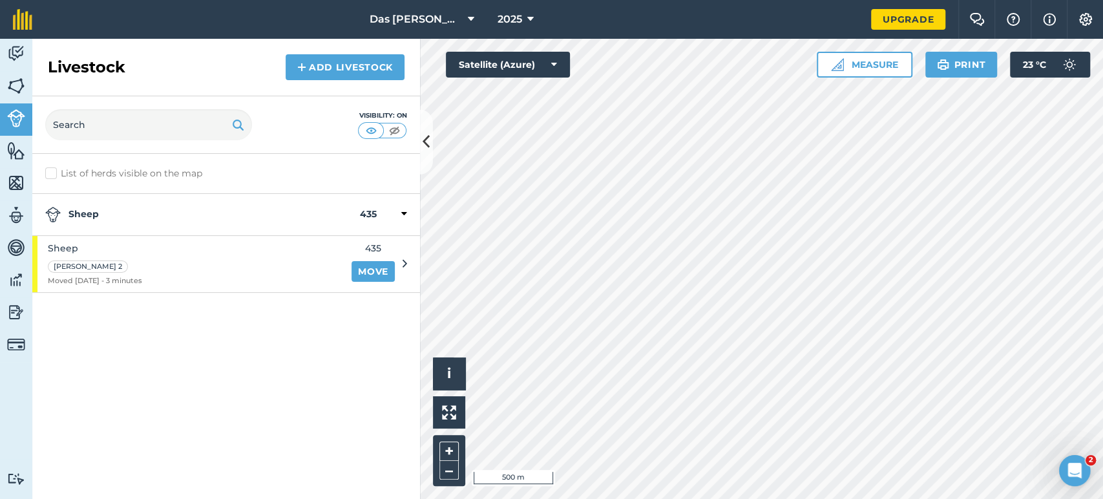
click at [205, 318] on div "List of herds visible on the map Sheep 435 Sheep [PERSON_NAME] 2 Moved [DATE] -…" at bounding box center [226, 326] width 388 height 345
click at [419, 140] on div "Visibility: On" at bounding box center [226, 124] width 388 height 57
click at [427, 143] on icon at bounding box center [425, 141] width 7 height 23
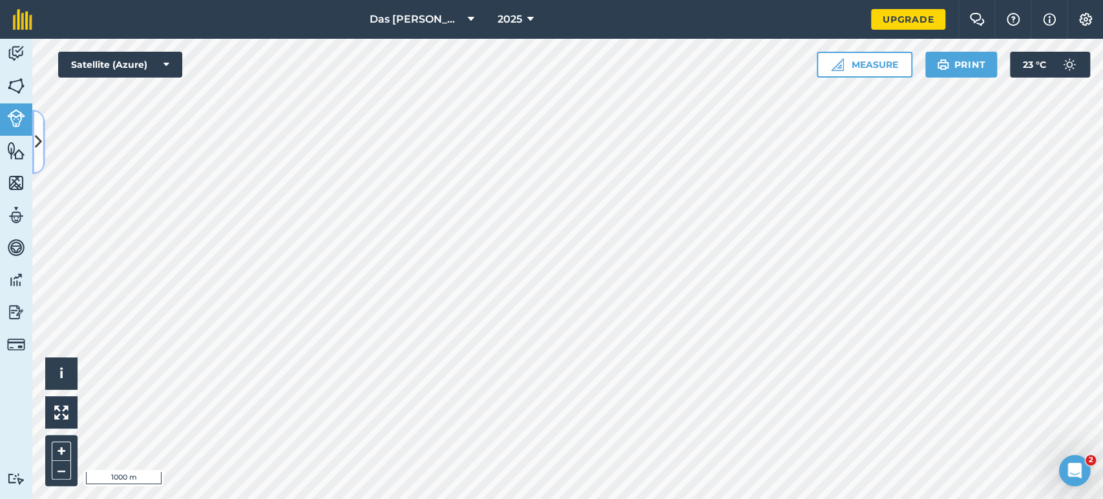
click at [42, 141] on button at bounding box center [38, 142] width 13 height 65
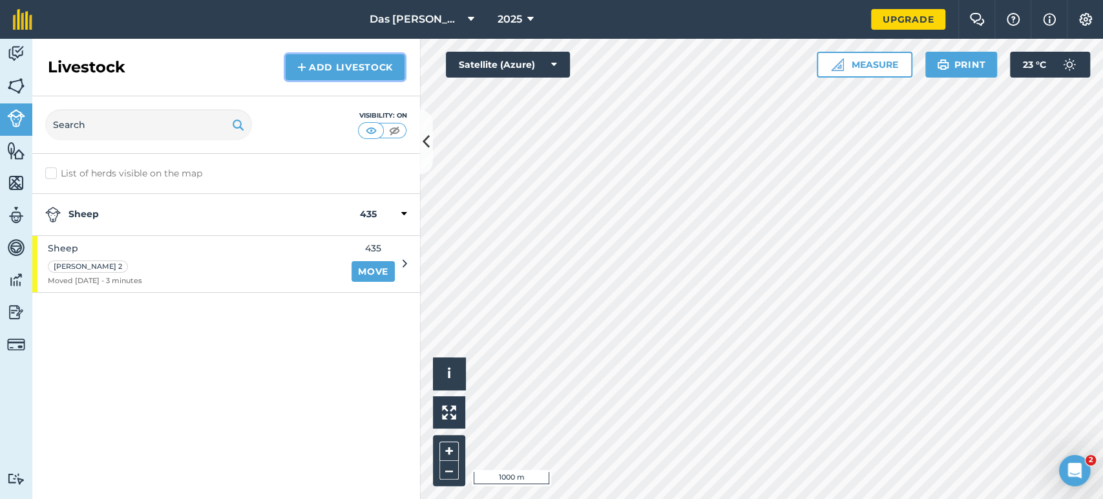
click at [337, 64] on link "Add Livestock" at bounding box center [345, 67] width 119 height 26
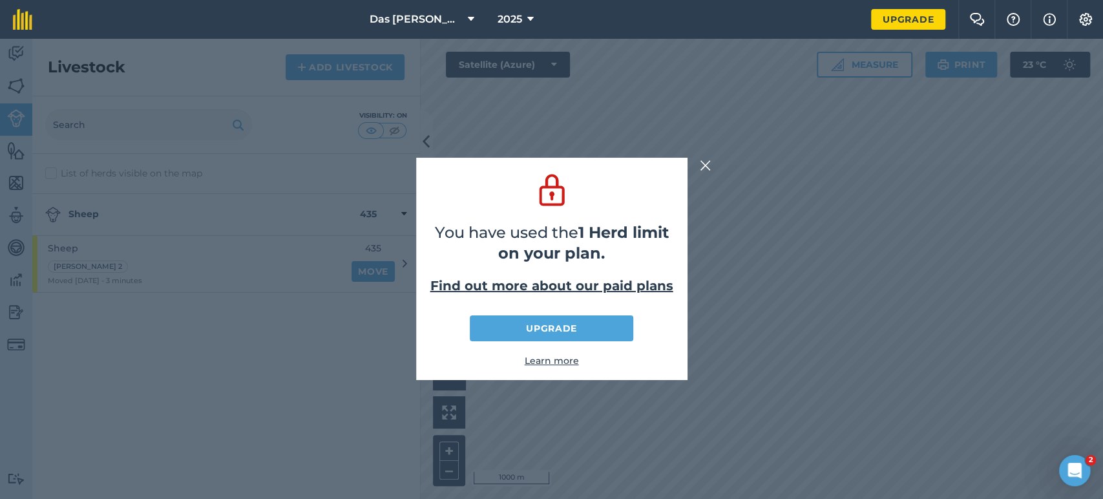
click at [698, 164] on button at bounding box center [706, 166] width 16 height 16
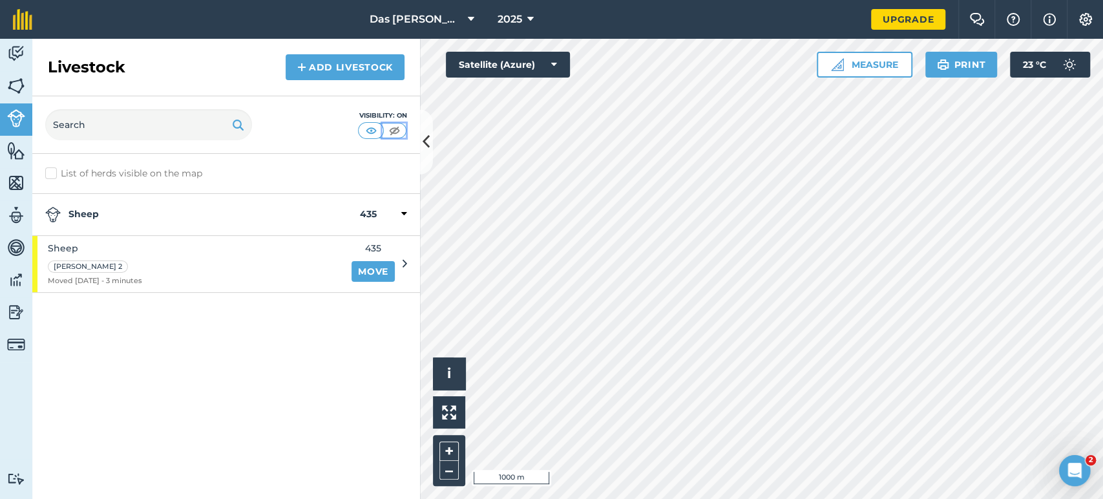
click at [390, 128] on img at bounding box center [394, 130] width 16 height 13
click at [394, 130] on img at bounding box center [394, 130] width 16 height 13
click at [373, 130] on img at bounding box center [371, 130] width 16 height 13
click at [429, 143] on icon at bounding box center [425, 141] width 7 height 23
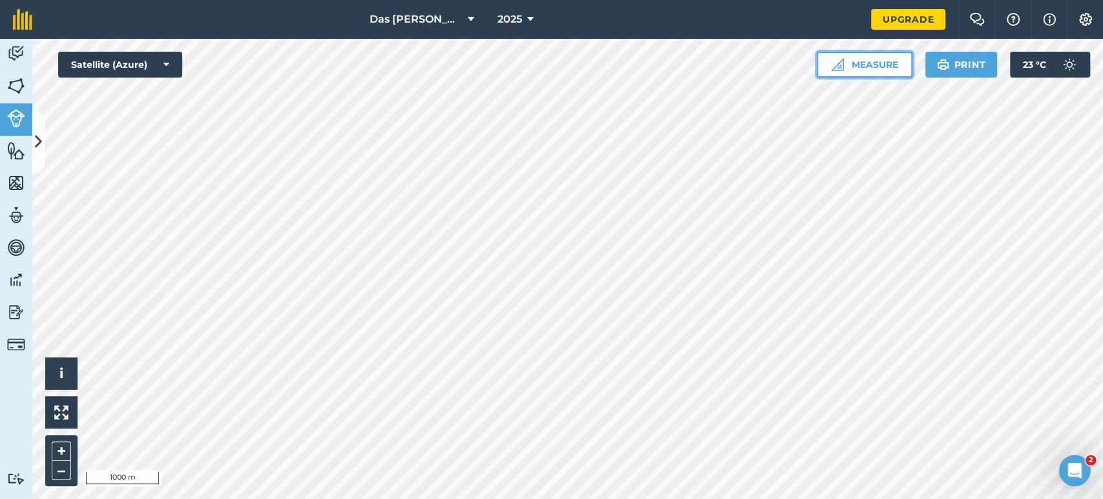
click at [844, 71] on button "Measure" at bounding box center [864, 65] width 96 height 26
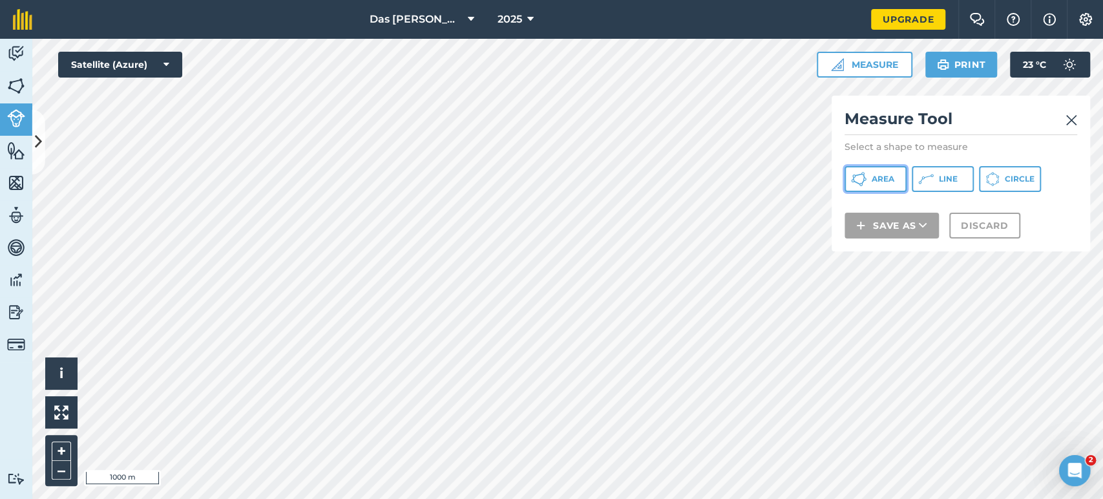
click at [892, 179] on span "Area" at bounding box center [882, 179] width 23 height 10
click at [902, 222] on div "Click to start drawing i © 2025 TomTom, Microsoft 50 m + – Satellite (Azure) Me…" at bounding box center [567, 269] width 1070 height 460
click at [236, 498] on html "Das Ram Boerdery 2025 Upgrade Farm Chat Help Info Settings Map printing is not …" at bounding box center [551, 249] width 1103 height 499
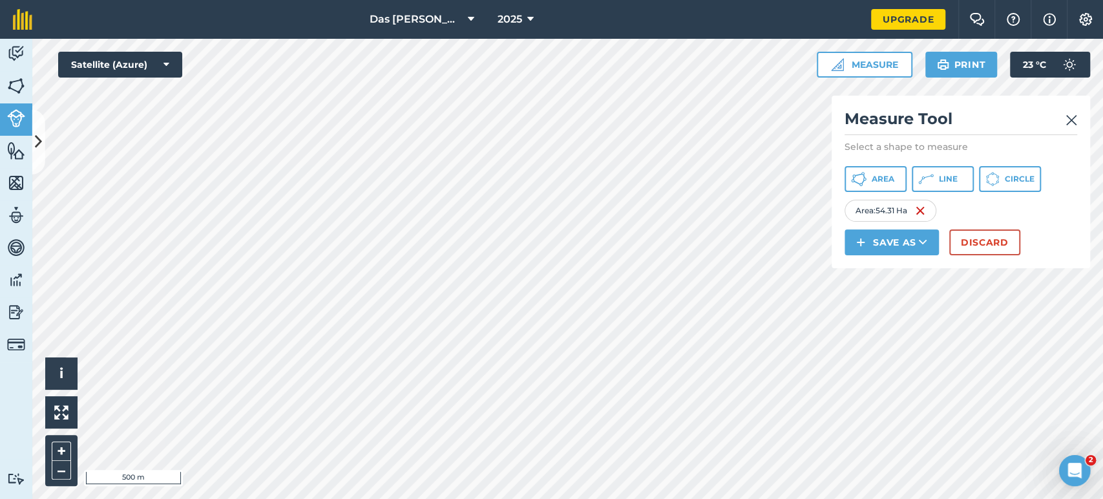
click at [1070, 121] on img at bounding box center [1071, 120] width 12 height 16
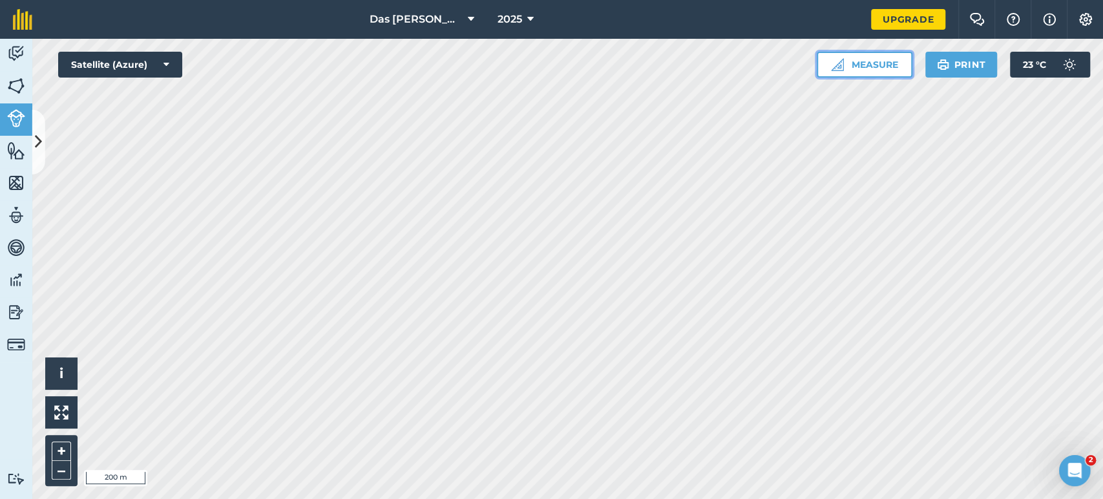
click at [866, 65] on button "Measure" at bounding box center [864, 65] width 96 height 26
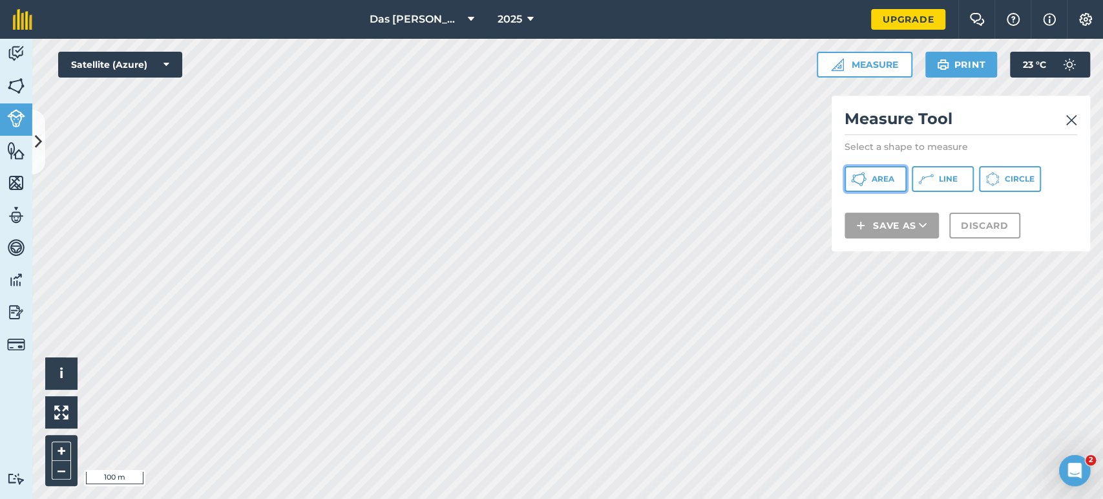
click at [882, 174] on span "Area" at bounding box center [882, 179] width 23 height 10
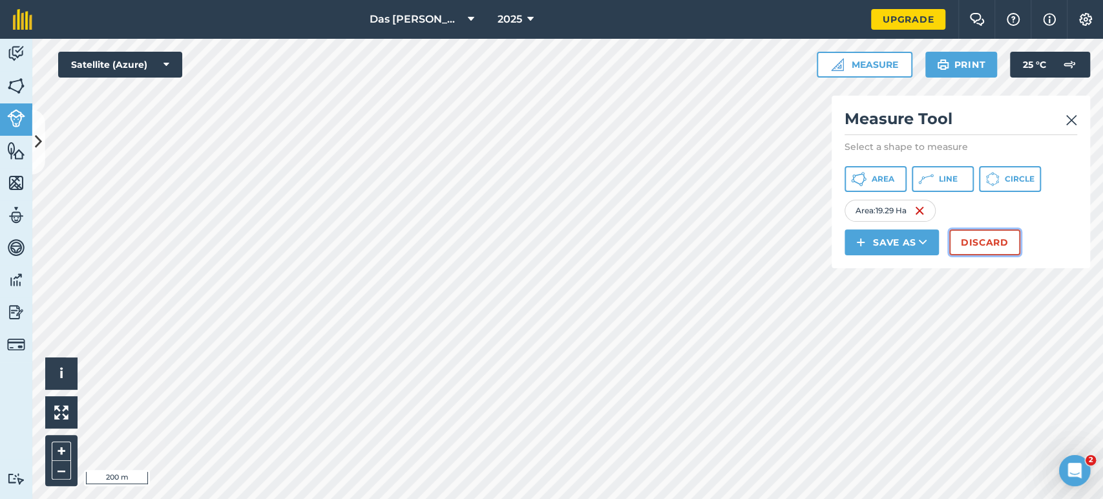
click at [997, 237] on button "Discard" at bounding box center [984, 242] width 71 height 26
